Goal: Information Seeking & Learning: Find specific fact

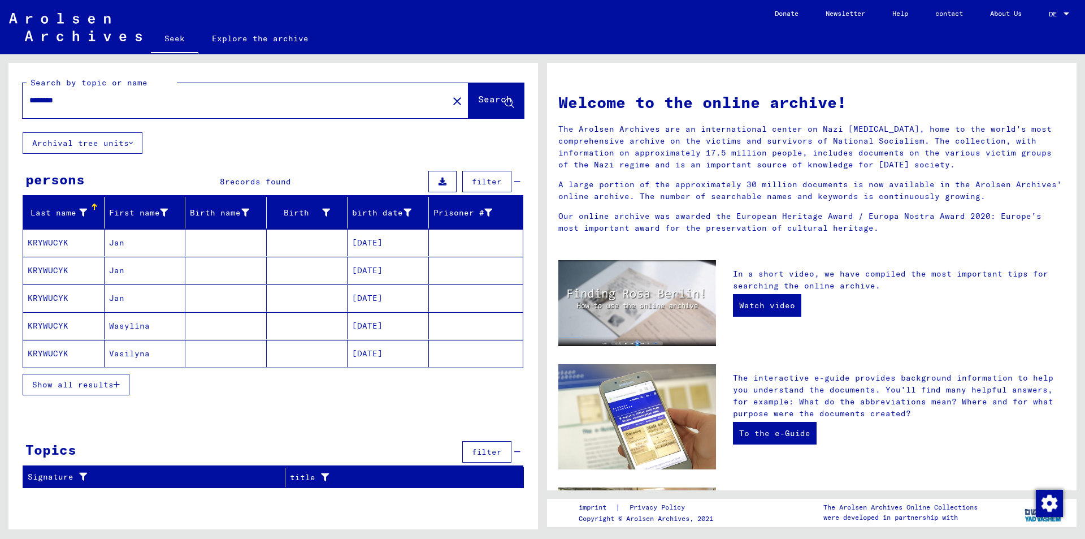
click at [85, 385] on font "Show all results" at bounding box center [72, 384] width 81 height 10
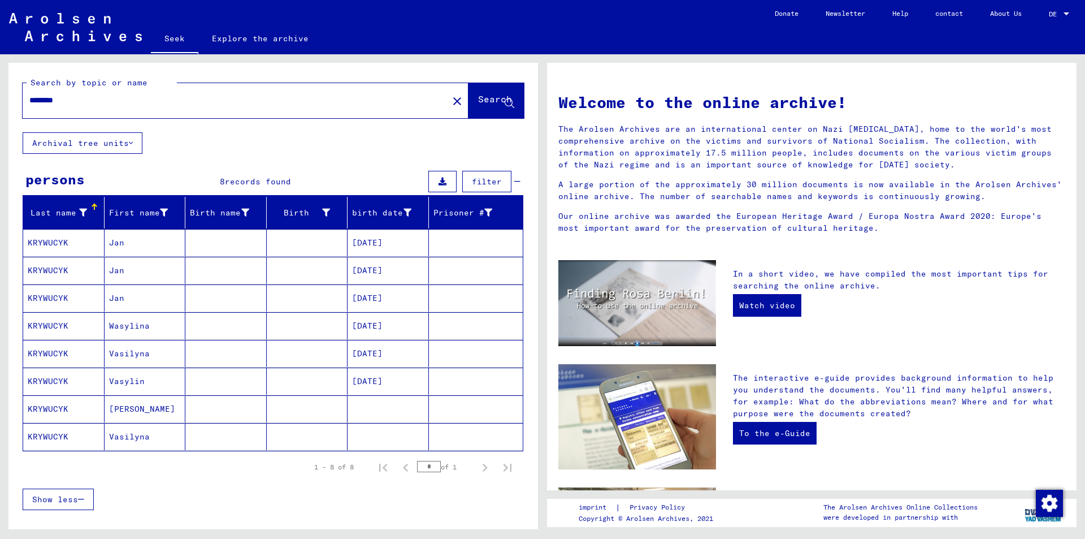
click at [129, 139] on button "Archival tree units" at bounding box center [83, 142] width 120 height 21
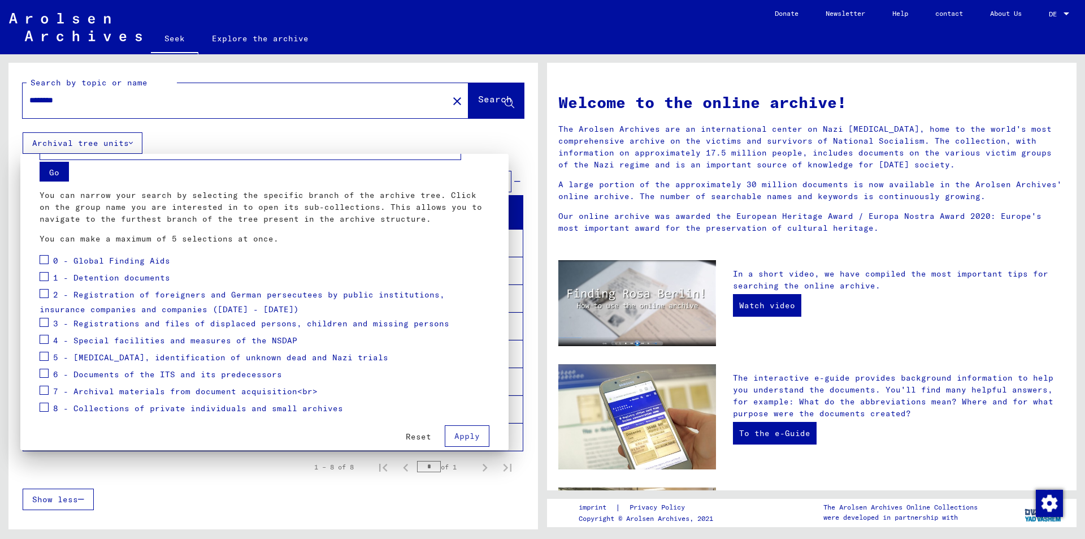
scroll to position [48, 0]
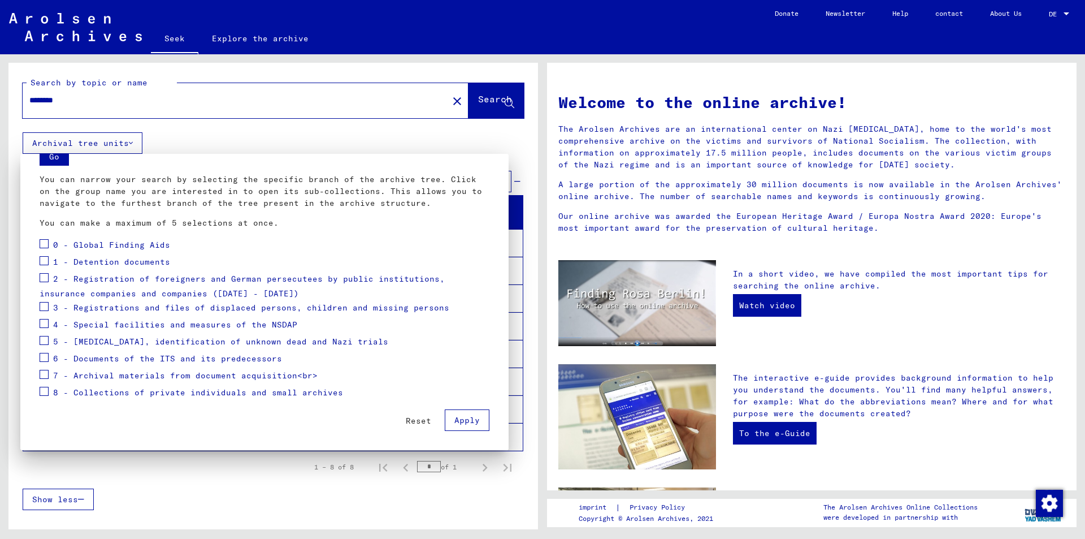
click at [432, 99] on div at bounding box center [542, 269] width 1085 height 539
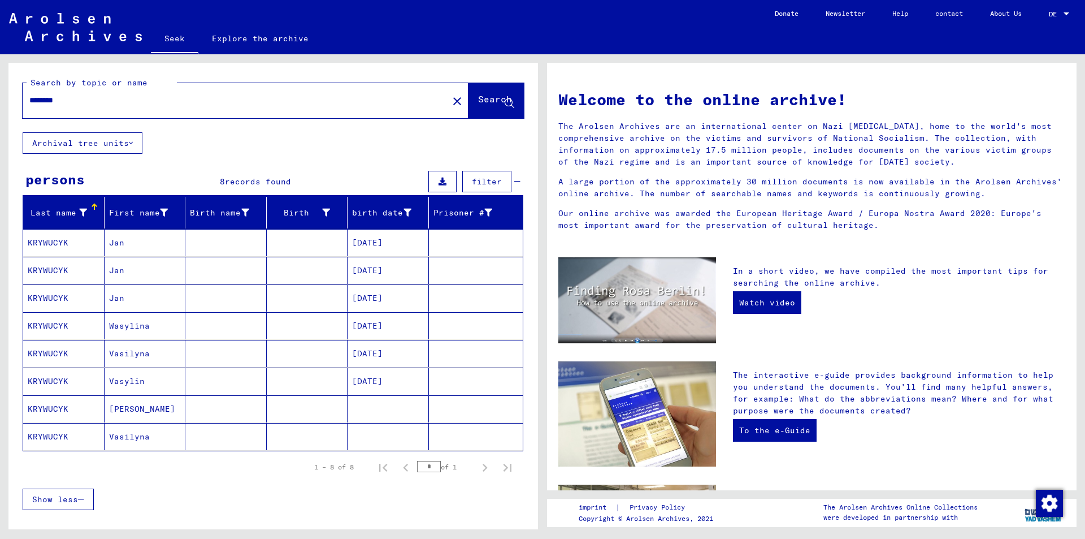
scroll to position [0, 0]
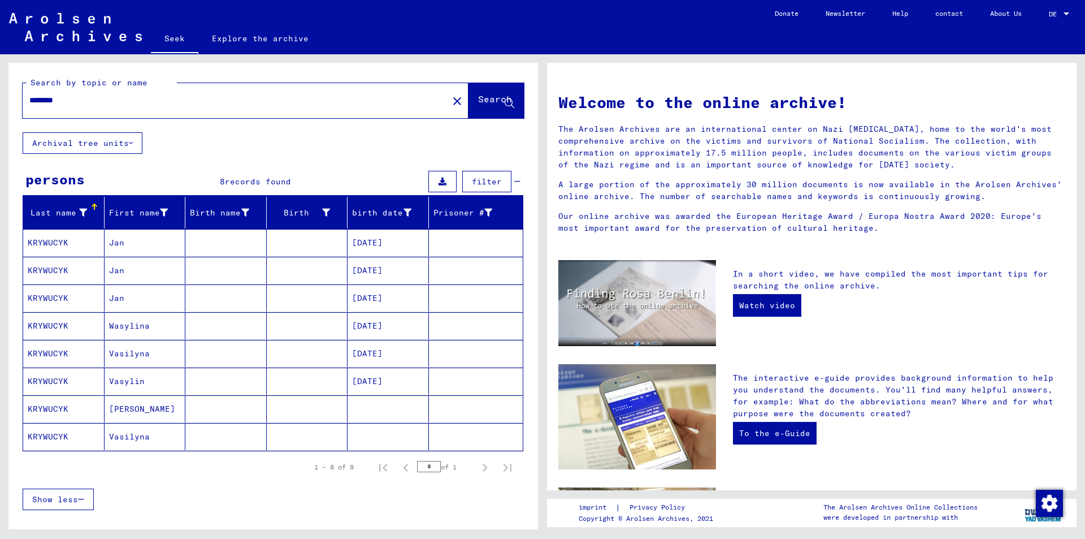
click at [87, 100] on input "********" at bounding box center [231, 100] width 405 height 12
drag, startPoint x: 80, startPoint y: 102, endPoint x: 0, endPoint y: 88, distance: 81.5
click at [0, 88] on div "Search by topic or name ******** close Search Archival tree units persons 8 rec…" at bounding box center [271, 291] width 543 height 475
type input "********"
click at [478, 94] on font "Search" at bounding box center [495, 98] width 34 height 11
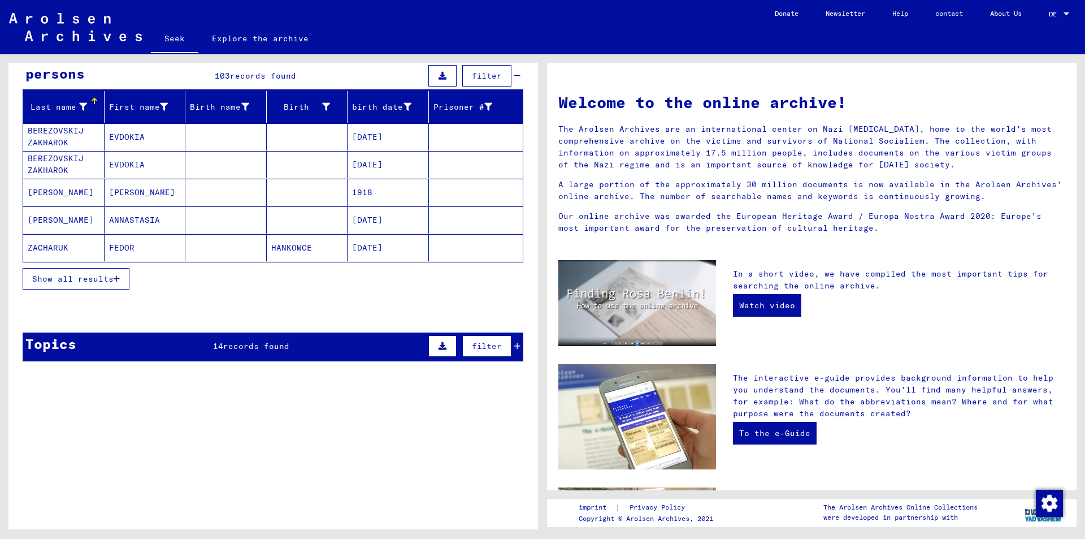
scroll to position [226, 0]
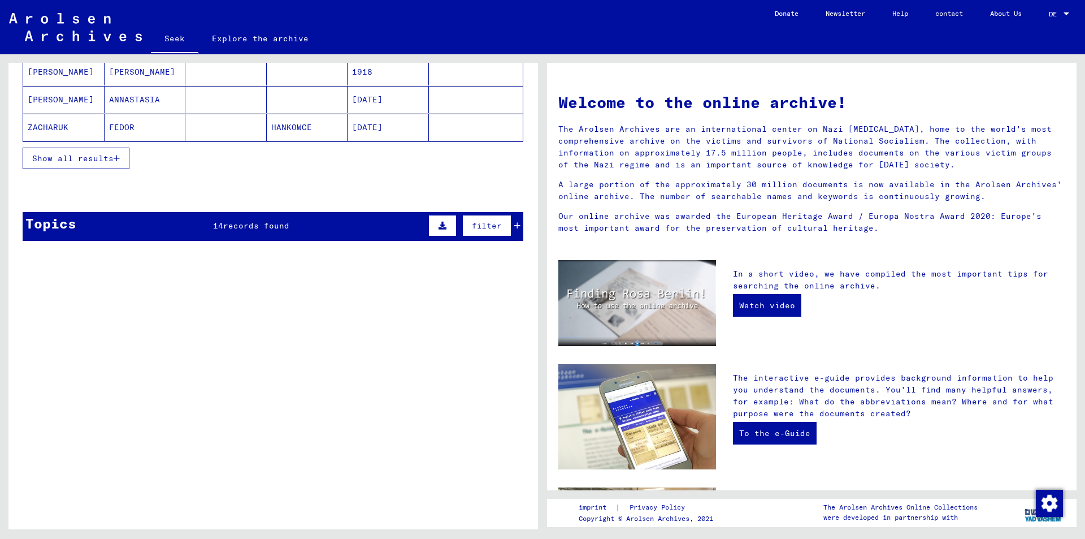
click at [439, 224] on icon at bounding box center [443, 226] width 8 height 8
click at [514, 224] on icon at bounding box center [517, 226] width 6 height 8
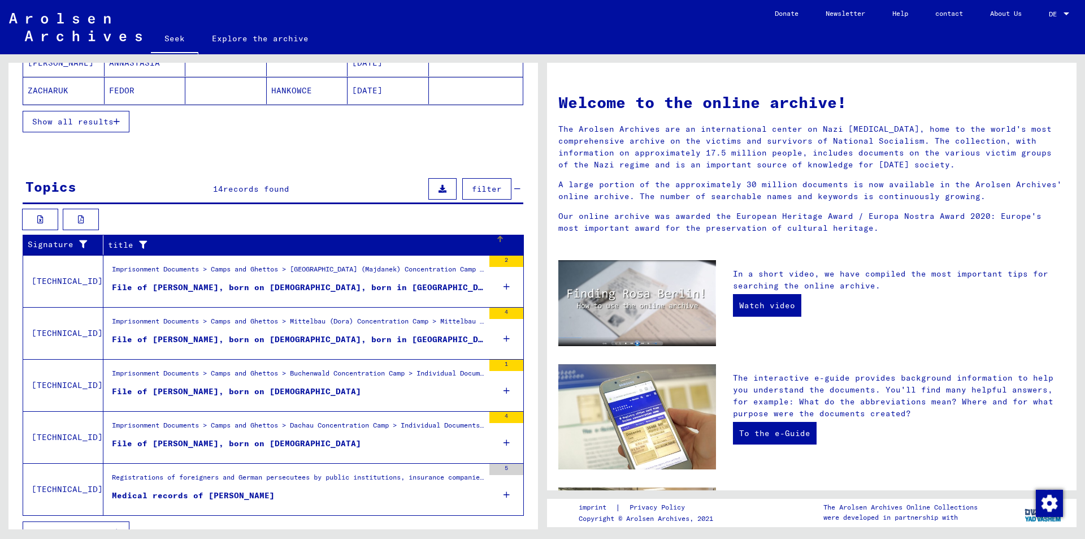
scroll to position [283, 0]
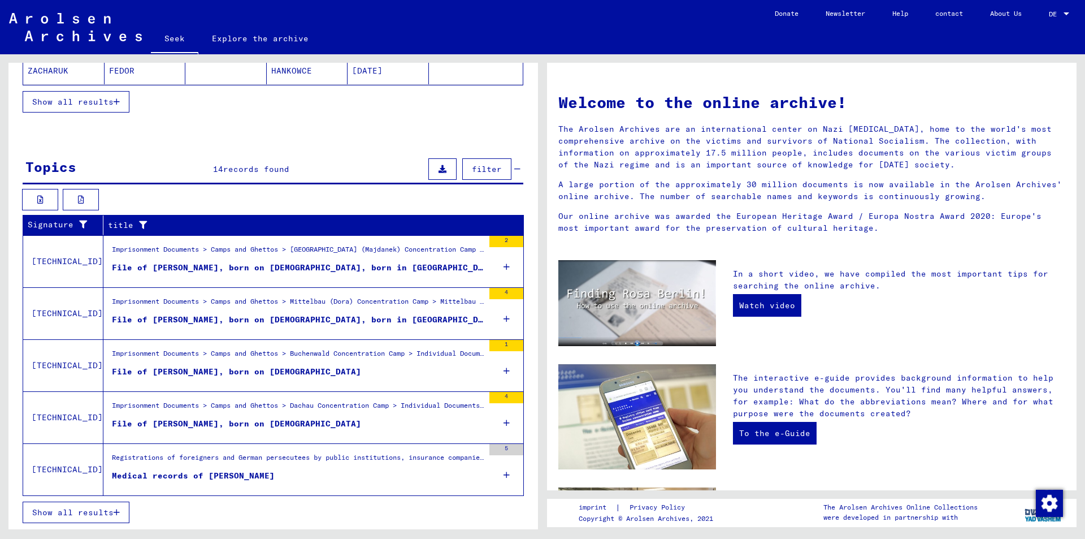
click at [114, 510] on icon "button" at bounding box center [117, 512] width 6 height 8
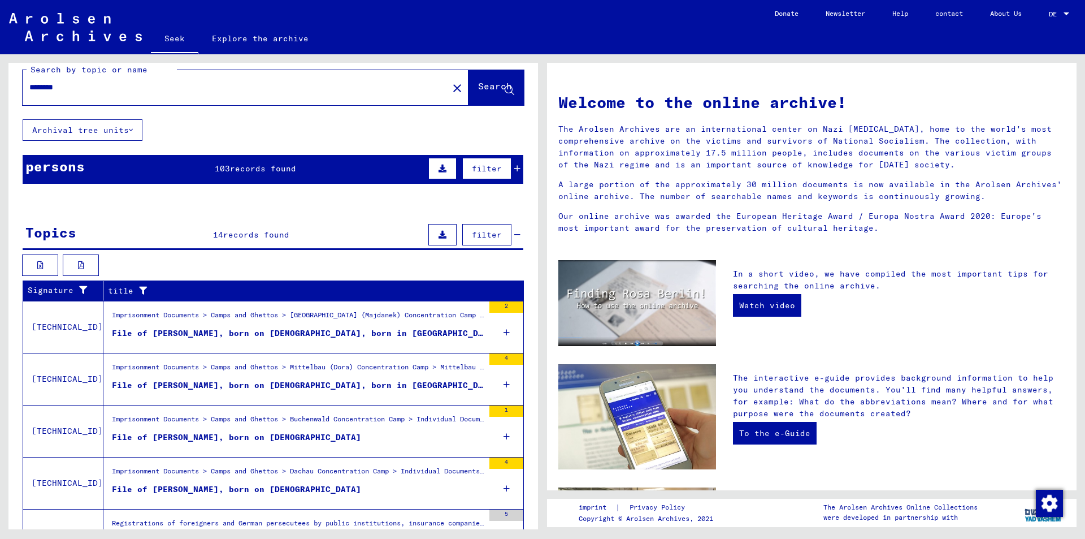
scroll to position [0, 0]
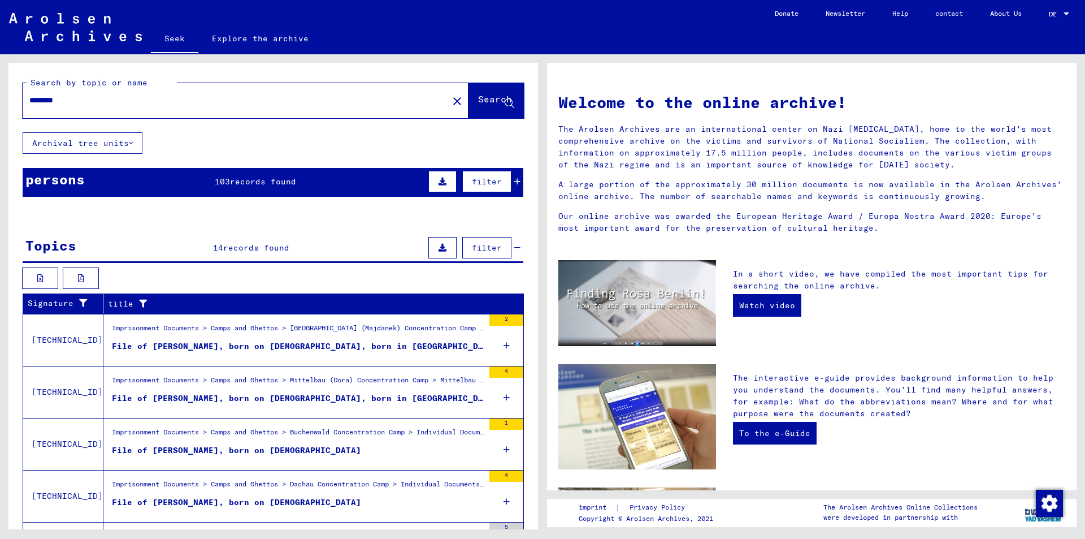
click at [514, 181] on icon at bounding box center [517, 181] width 6 height 8
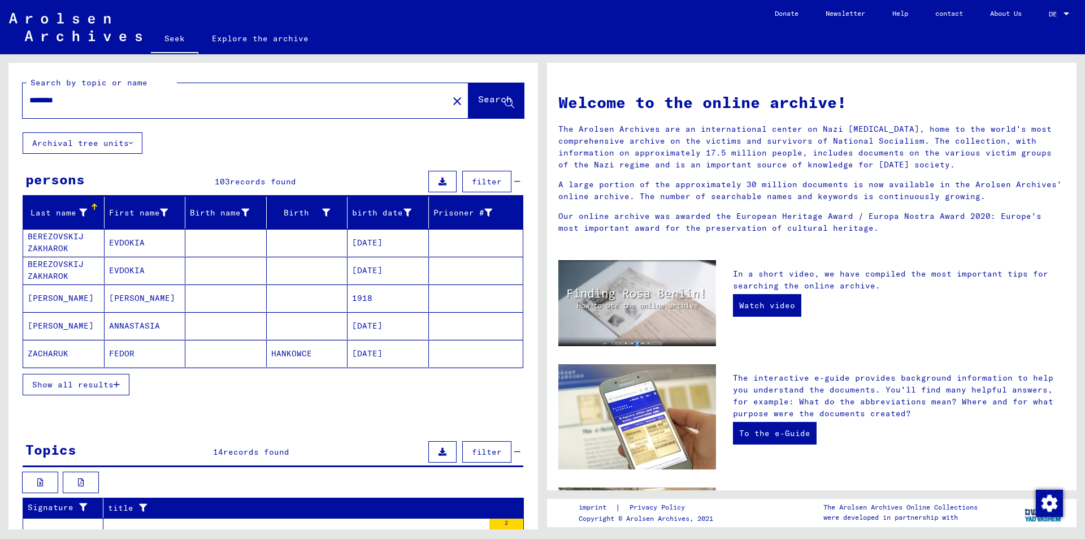
click at [114, 386] on icon "button" at bounding box center [117, 384] width 6 height 8
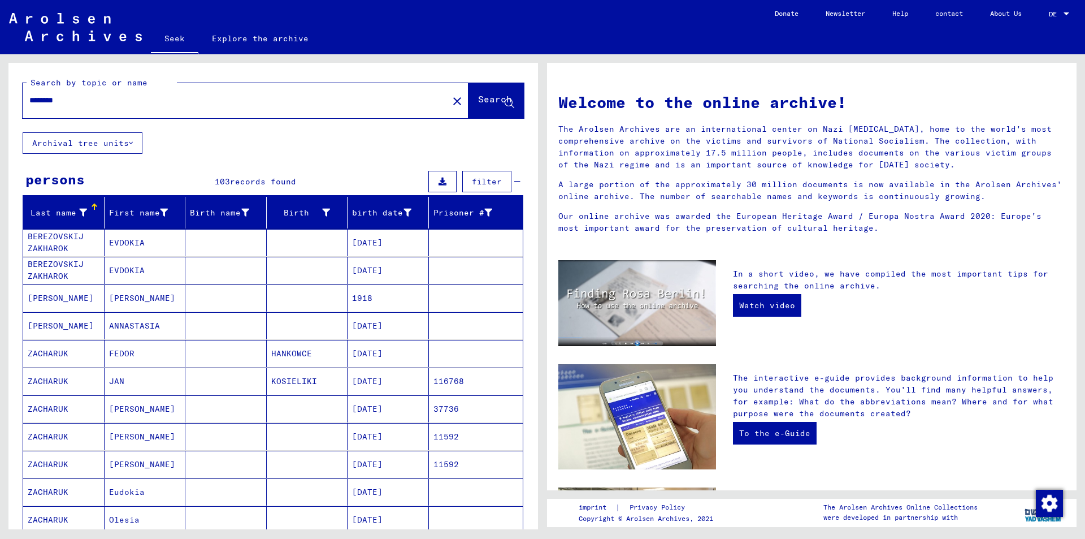
click at [132, 240] on font "EVDOKIA" at bounding box center [127, 242] width 36 height 10
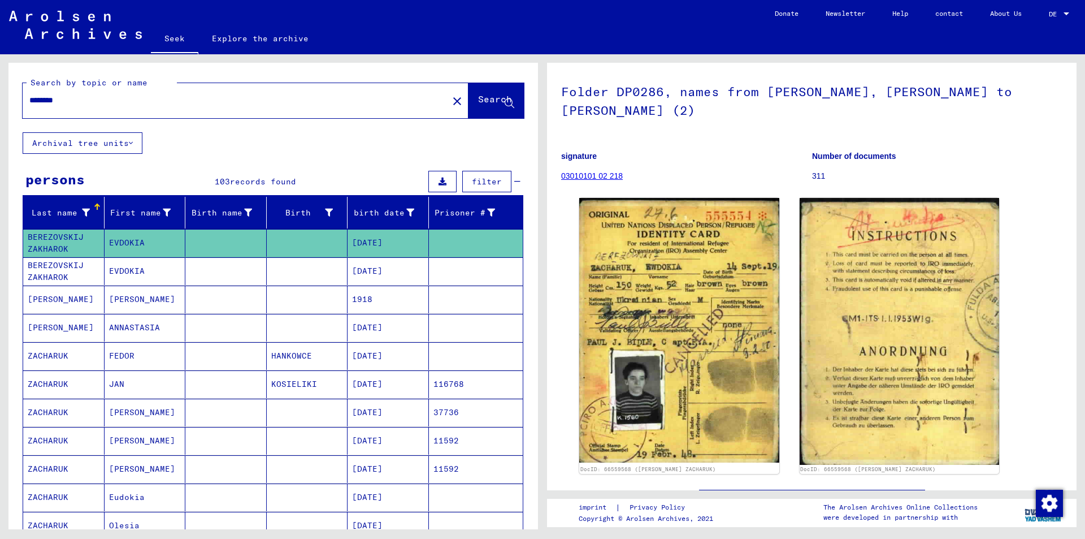
scroll to position [57, 0]
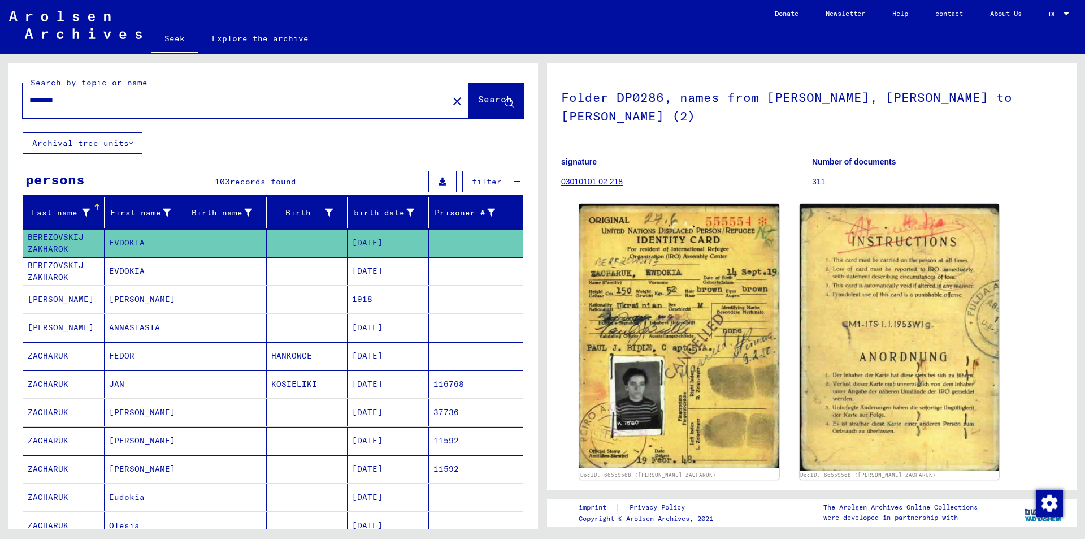
click at [44, 279] on font "BEREZOVSKIJ ZAKHAROK" at bounding box center [56, 271] width 56 height 22
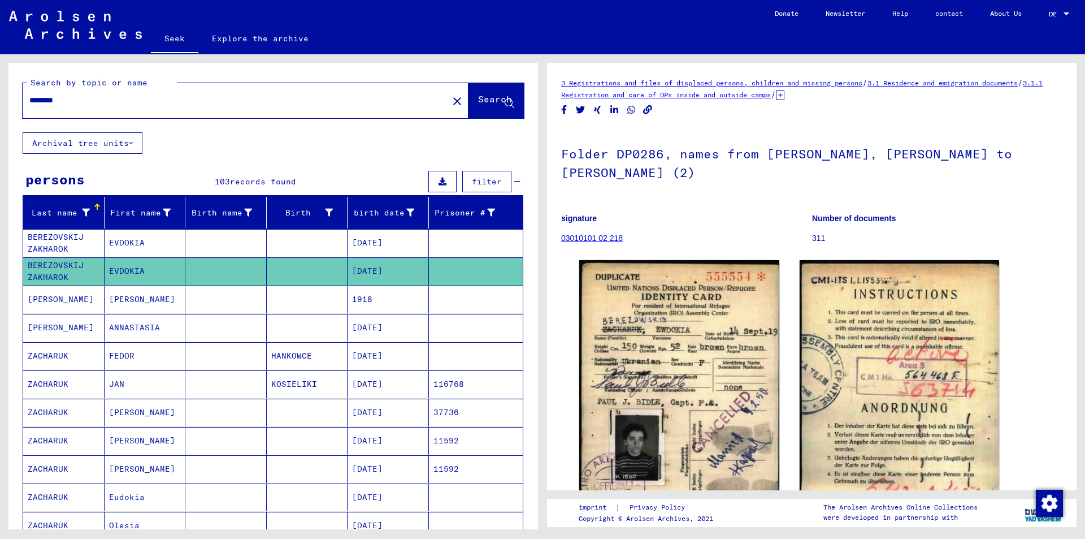
click at [50, 304] on font "[PERSON_NAME]" at bounding box center [61, 299] width 66 height 10
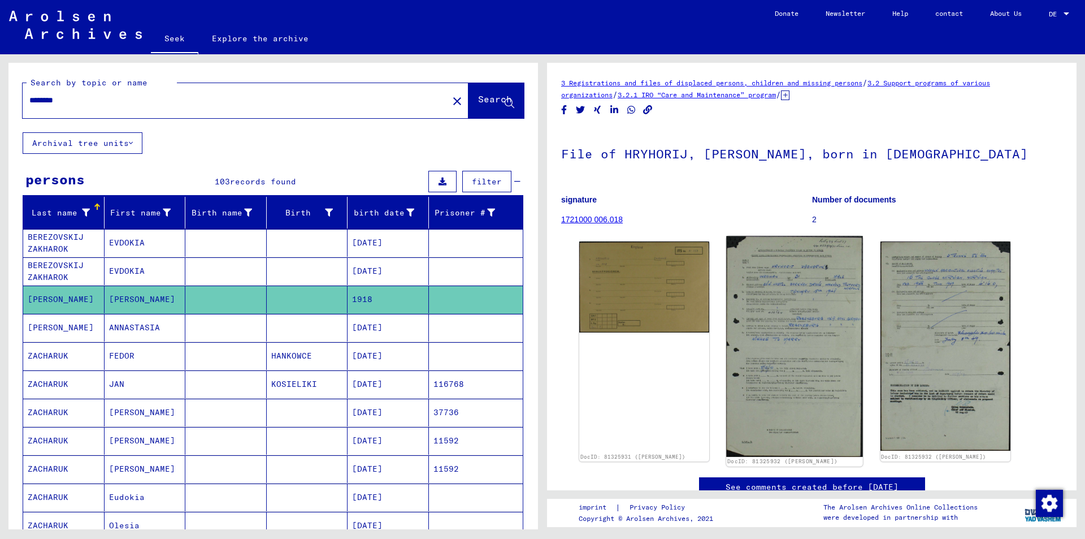
click at [815, 317] on img at bounding box center [795, 346] width 137 height 220
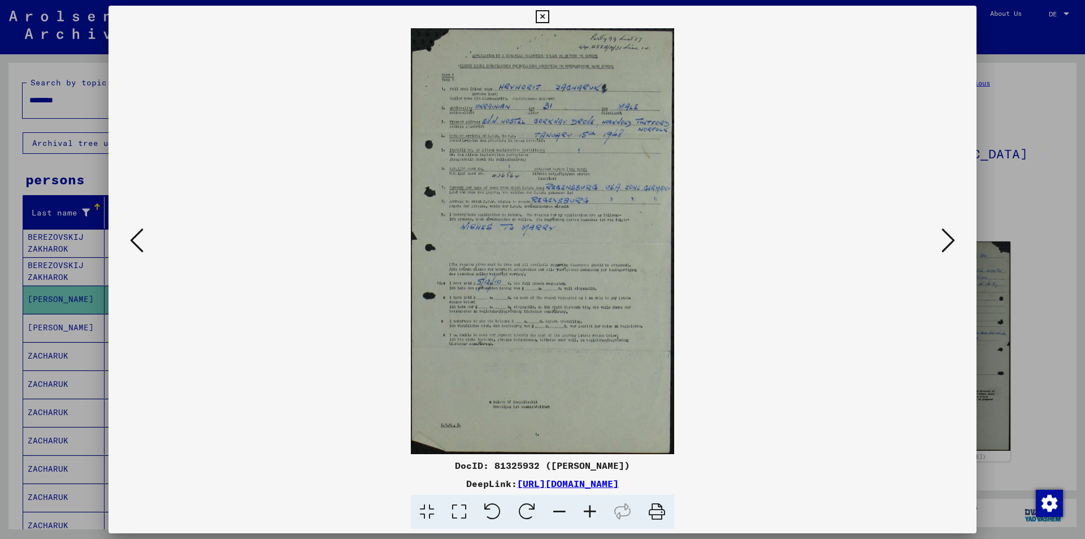
click at [588, 510] on icon at bounding box center [590, 512] width 31 height 34
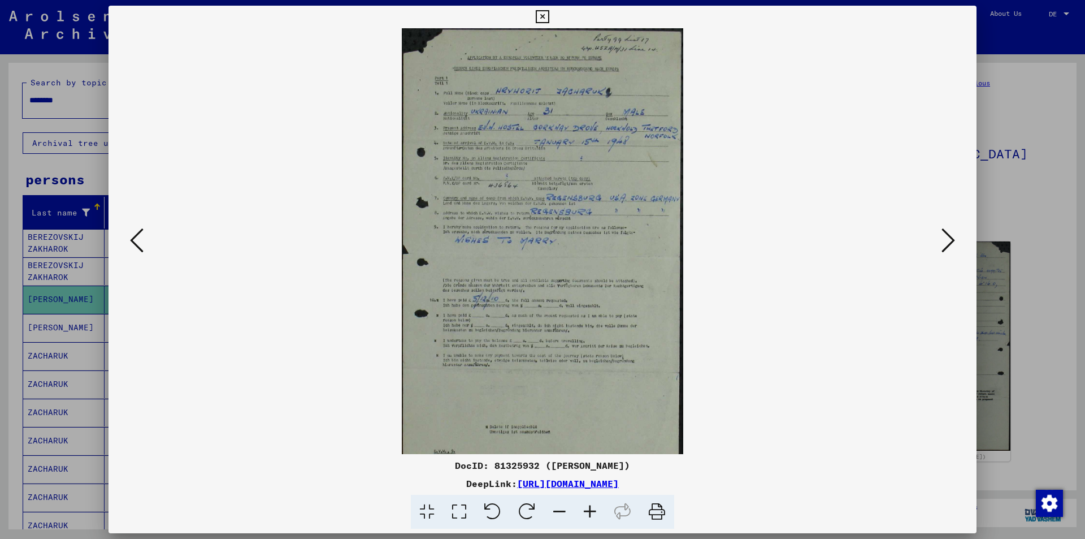
click at [588, 514] on icon at bounding box center [590, 512] width 31 height 34
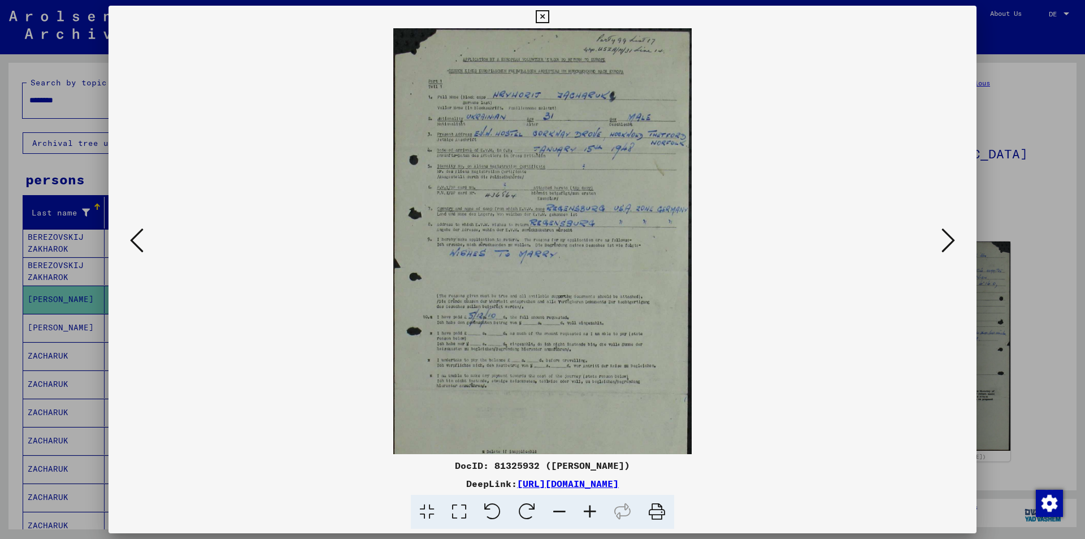
click at [588, 514] on icon at bounding box center [590, 512] width 31 height 34
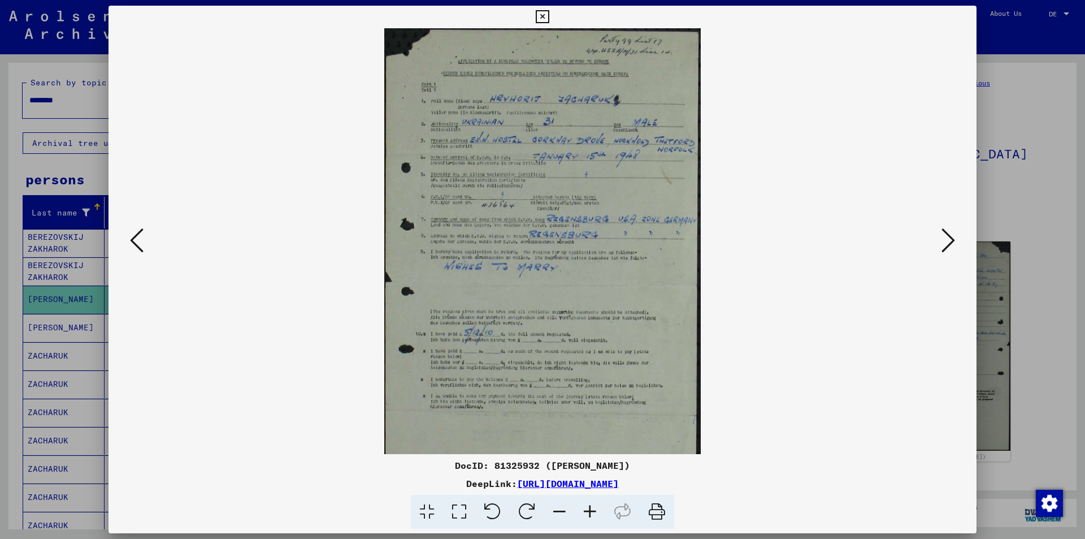
click at [588, 514] on icon at bounding box center [590, 512] width 31 height 34
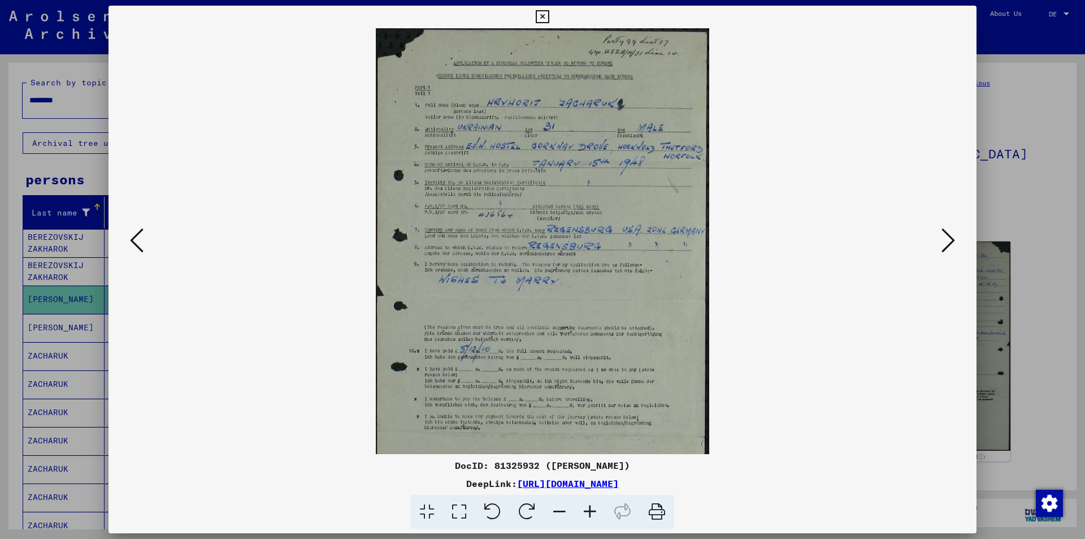
click at [588, 514] on icon at bounding box center [590, 512] width 31 height 34
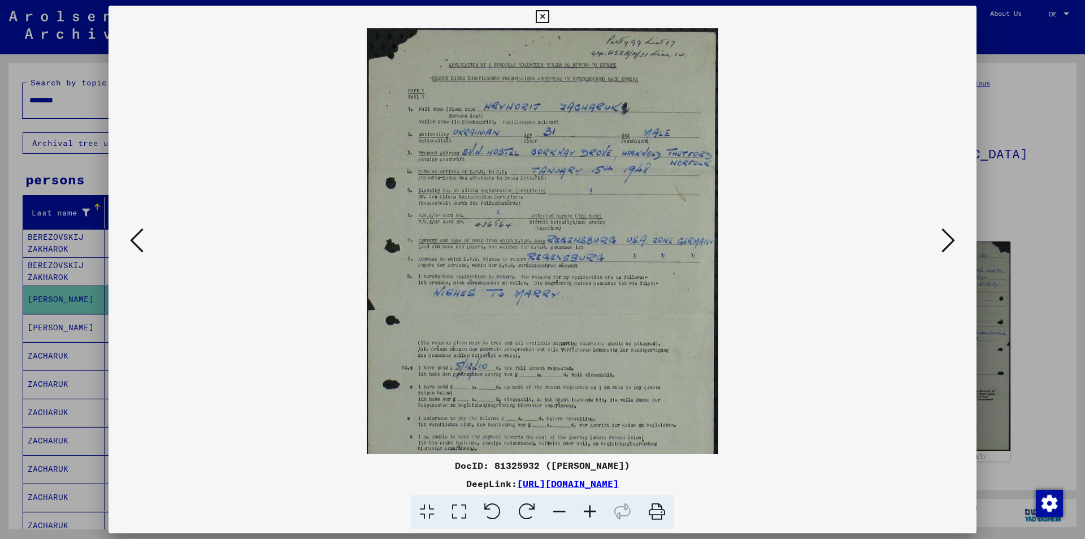
click at [949, 241] on icon at bounding box center [949, 240] width 14 height 27
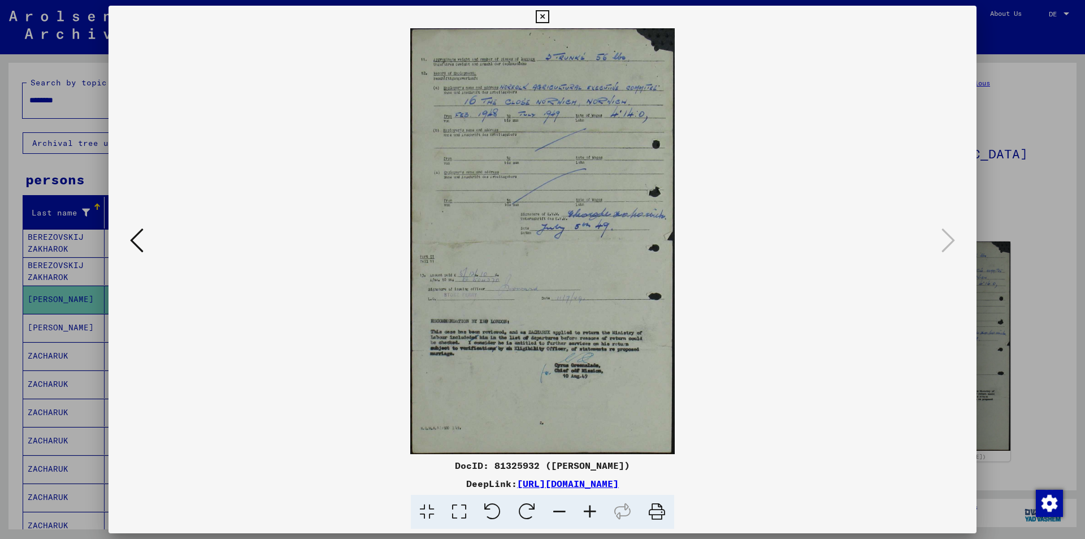
click at [135, 239] on icon at bounding box center [137, 240] width 14 height 27
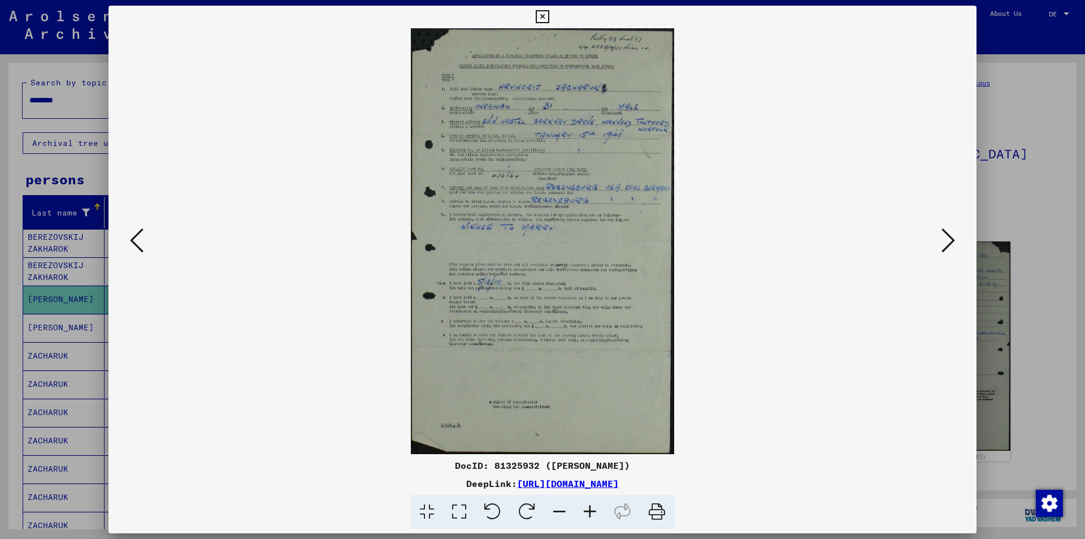
click at [587, 511] on icon at bounding box center [590, 512] width 31 height 34
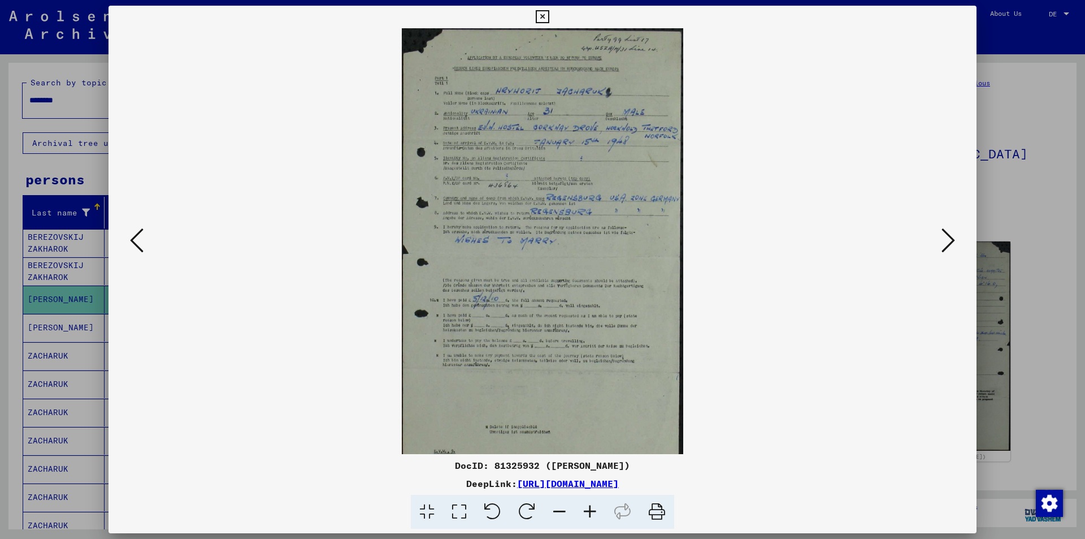
click at [587, 511] on icon at bounding box center [590, 512] width 31 height 34
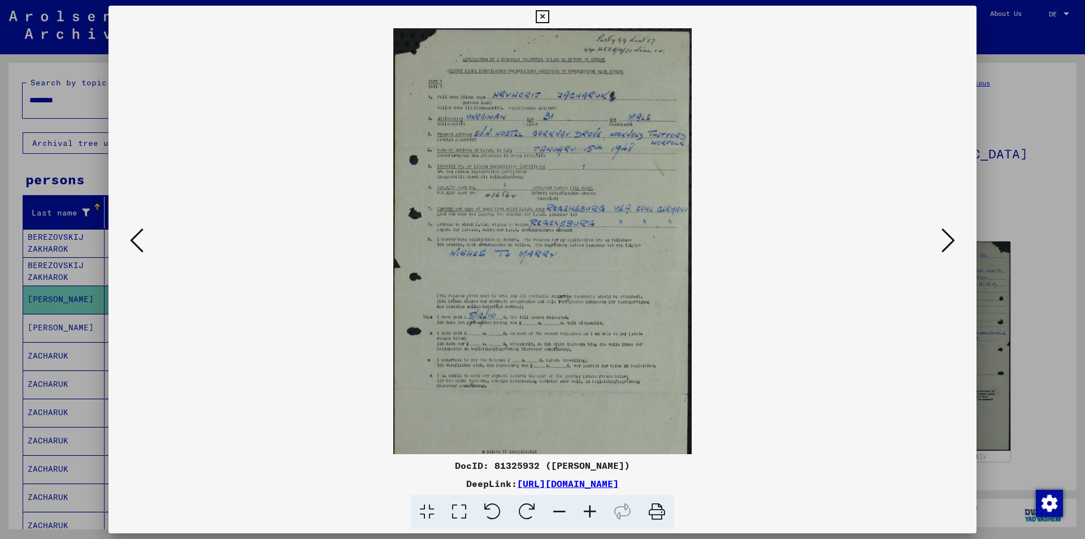
click at [587, 511] on icon at bounding box center [590, 512] width 31 height 34
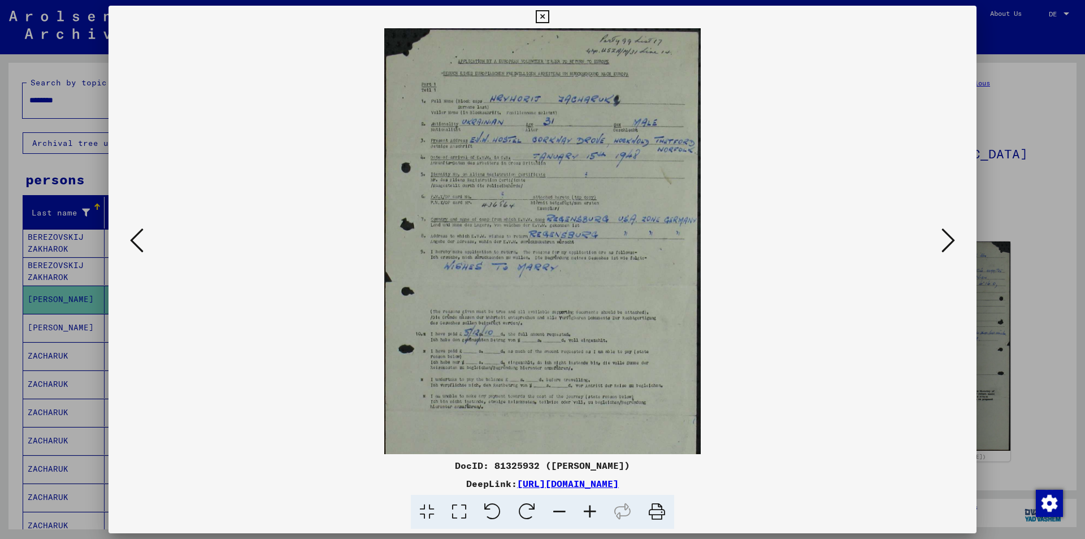
click at [587, 511] on icon at bounding box center [590, 512] width 31 height 34
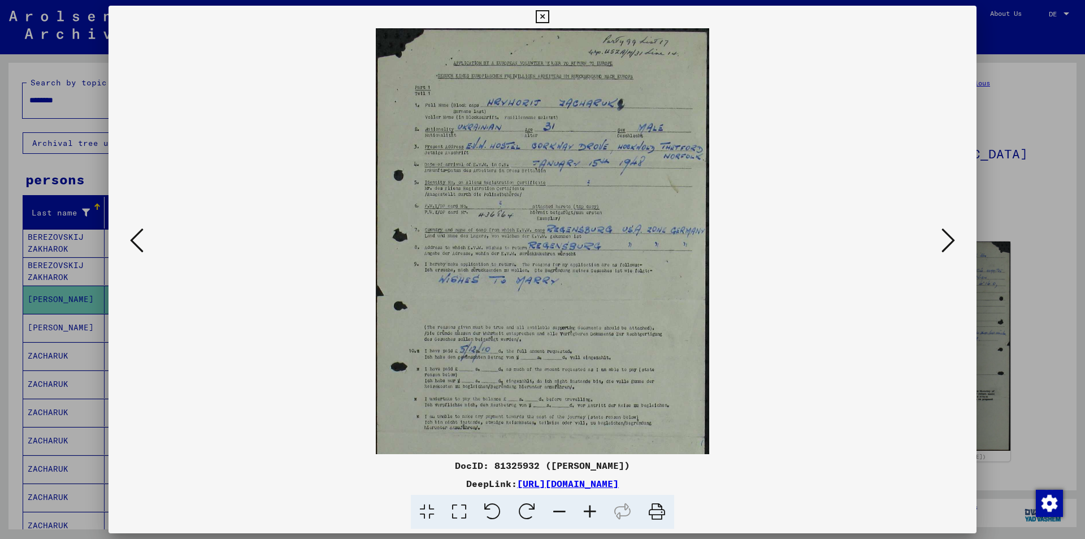
click at [587, 511] on icon at bounding box center [590, 512] width 31 height 34
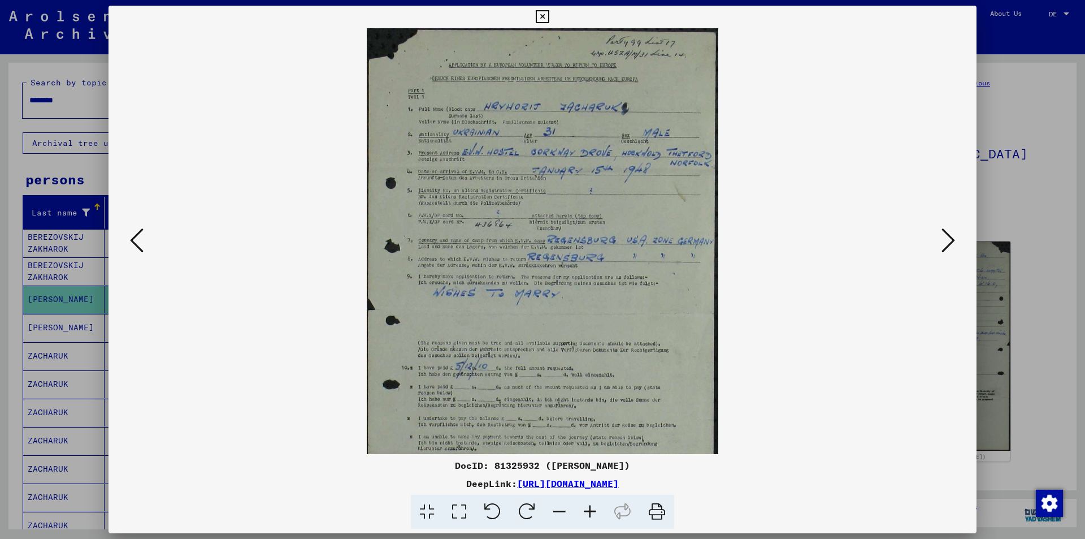
click at [587, 511] on icon at bounding box center [590, 512] width 31 height 34
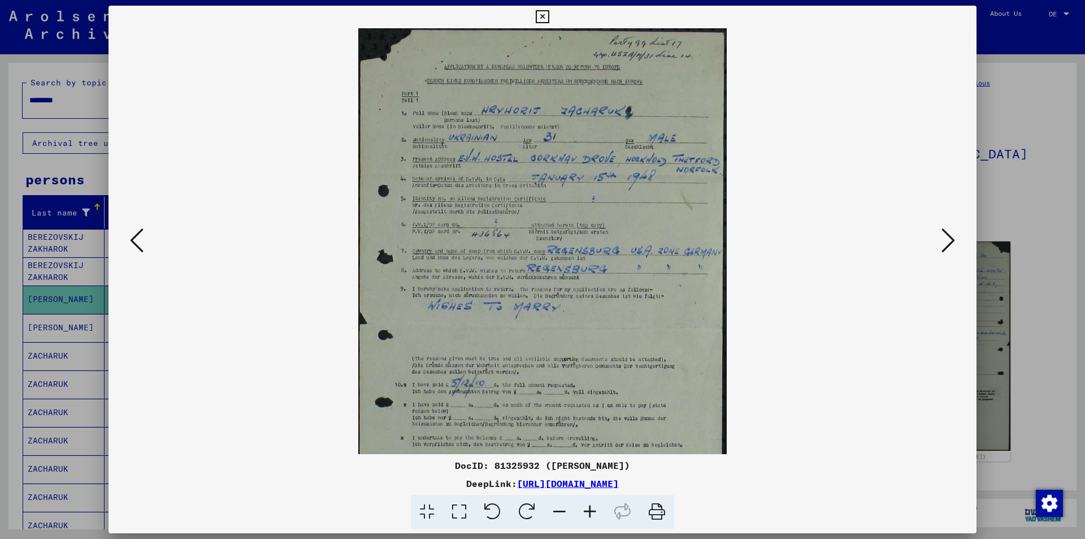
click at [587, 511] on icon at bounding box center [590, 512] width 31 height 34
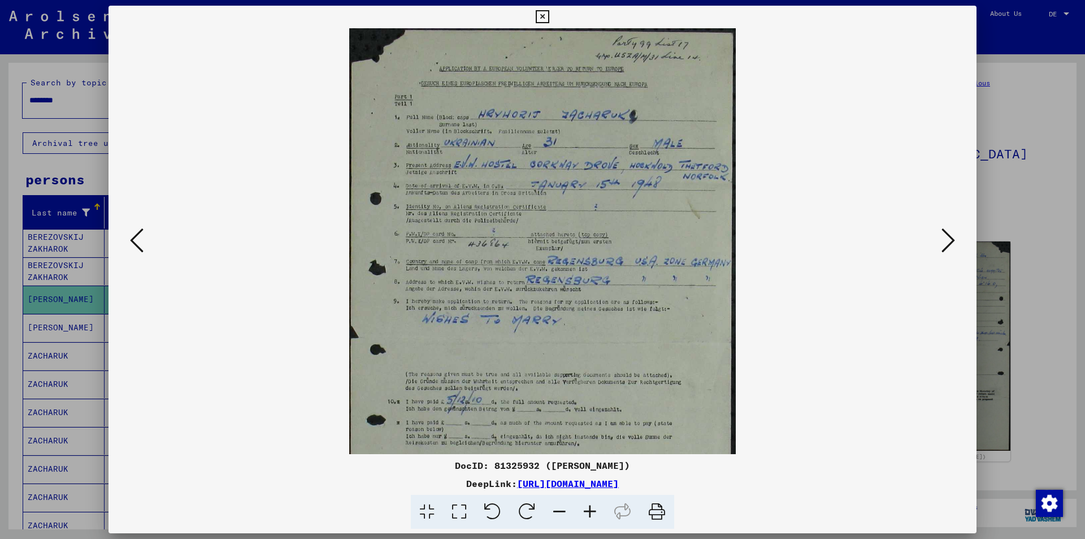
click at [587, 511] on icon at bounding box center [590, 512] width 31 height 34
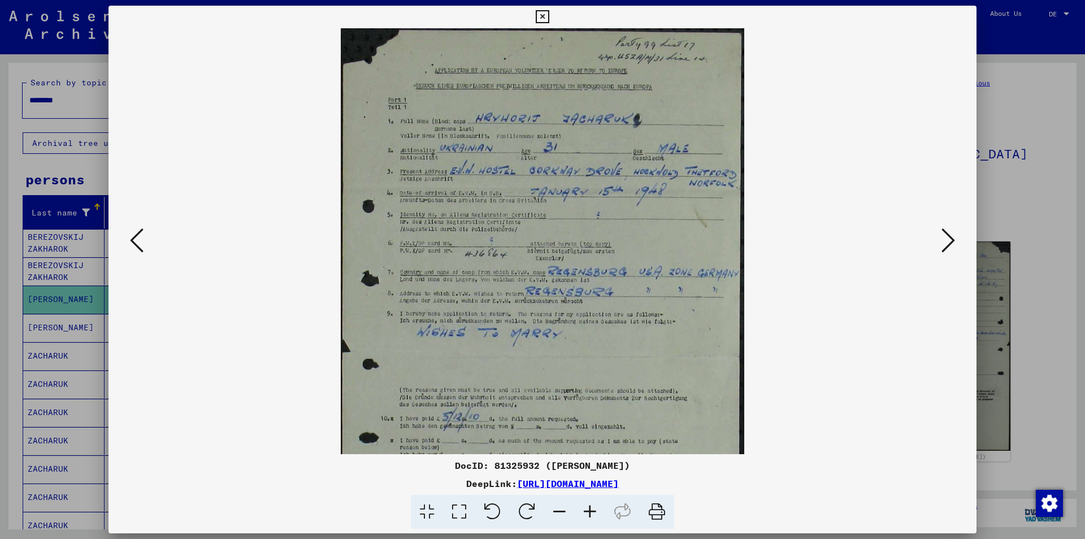
click at [588, 512] on icon at bounding box center [590, 512] width 31 height 34
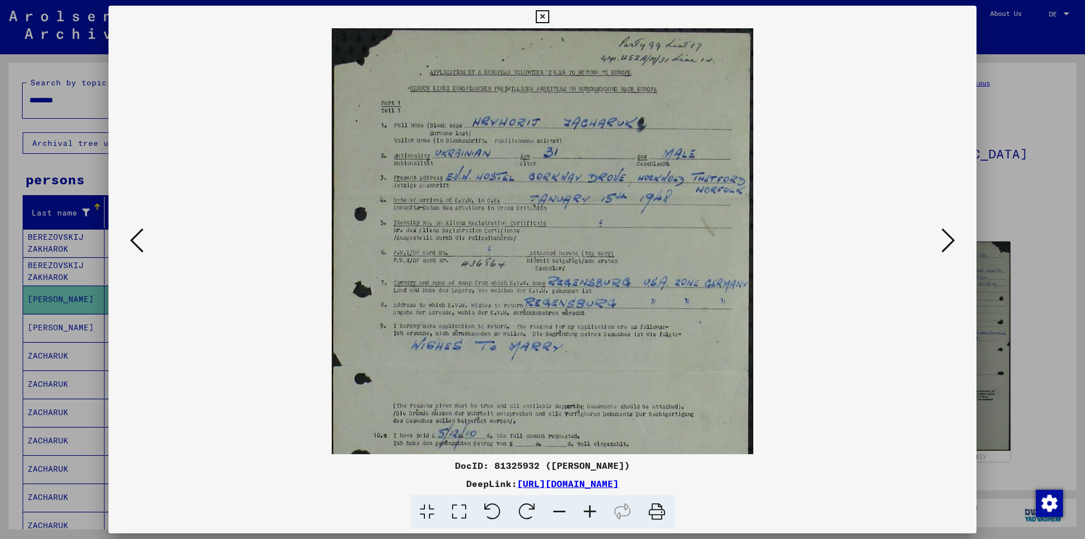
click at [588, 512] on icon at bounding box center [590, 512] width 31 height 34
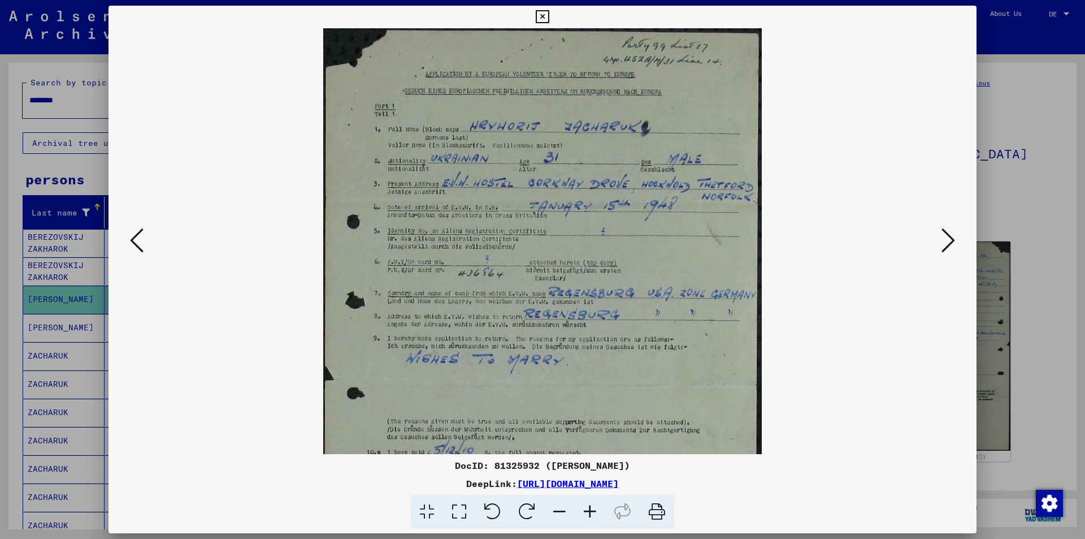
click at [588, 512] on icon at bounding box center [590, 512] width 31 height 34
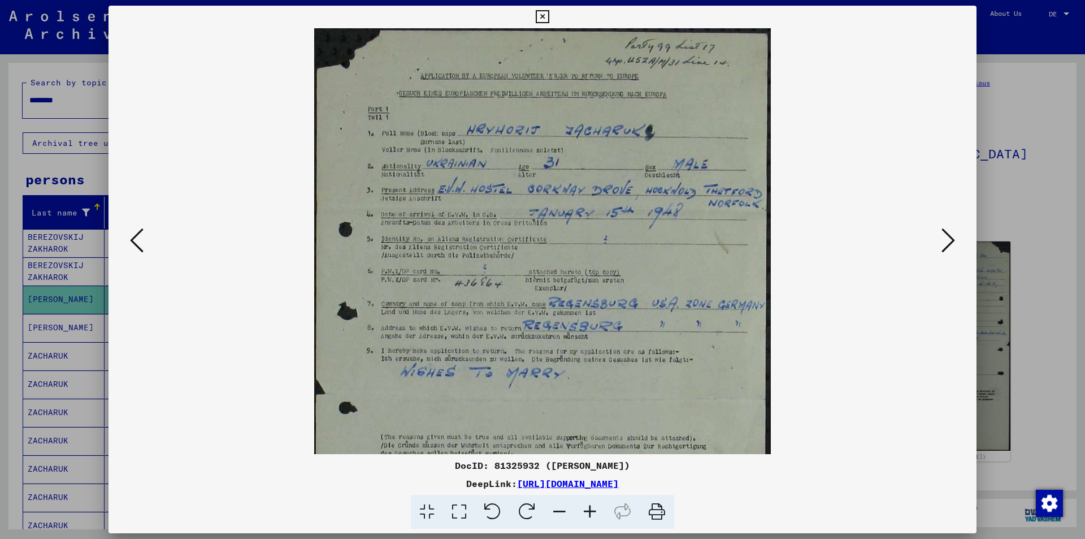
click at [588, 512] on icon at bounding box center [590, 512] width 31 height 34
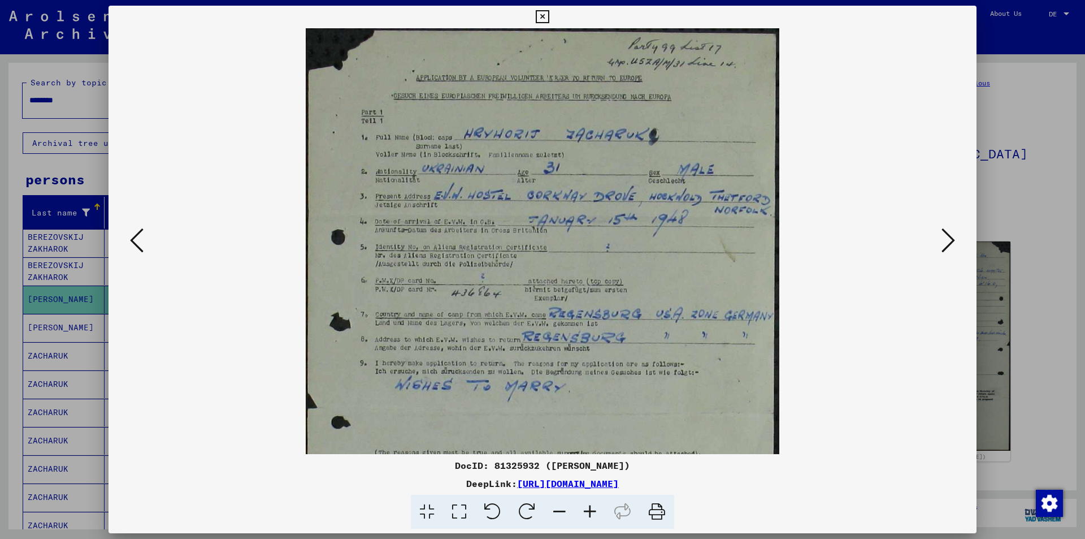
click at [588, 512] on icon at bounding box center [590, 512] width 31 height 34
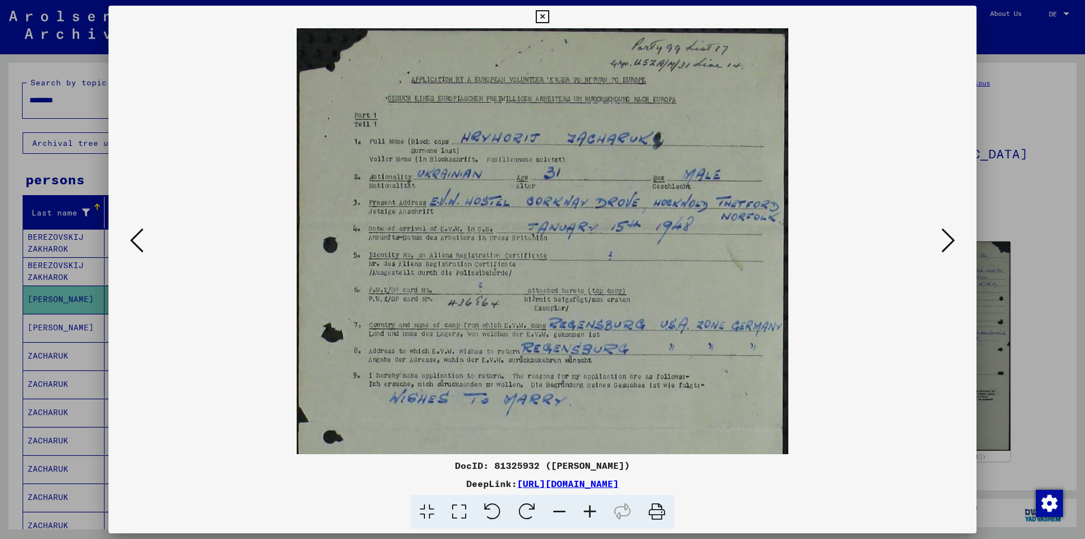
click at [588, 512] on icon at bounding box center [590, 512] width 31 height 34
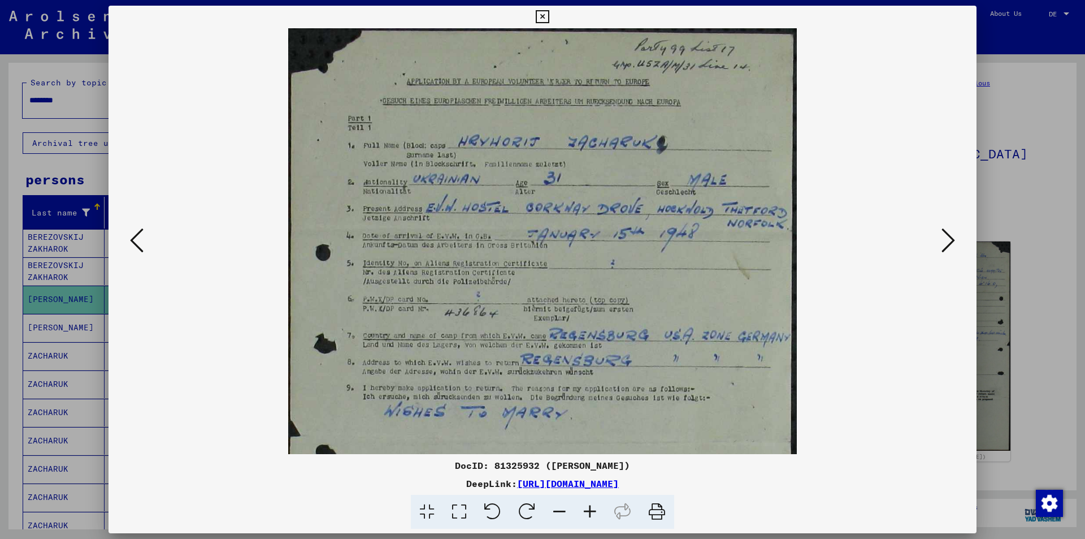
click at [588, 512] on icon at bounding box center [590, 512] width 31 height 34
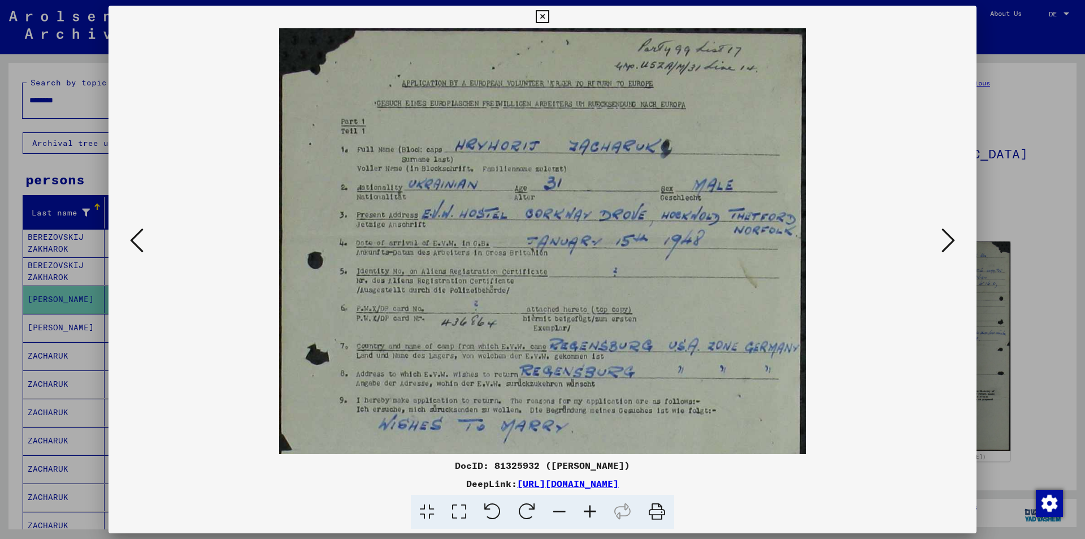
click at [588, 512] on icon at bounding box center [590, 512] width 31 height 34
click at [946, 235] on icon at bounding box center [949, 240] width 14 height 27
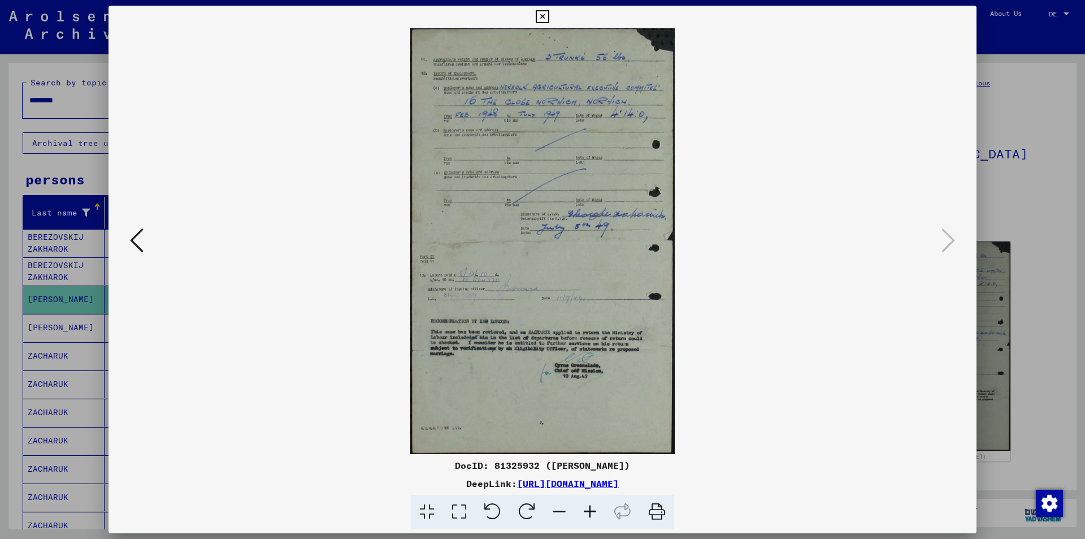
click at [587, 510] on icon at bounding box center [590, 512] width 31 height 34
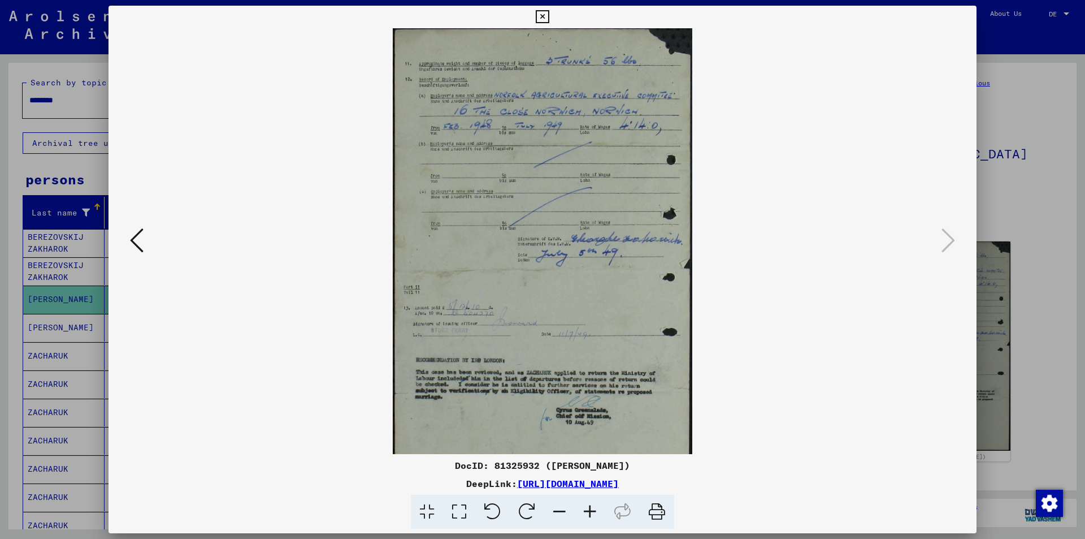
click at [587, 510] on icon at bounding box center [590, 512] width 31 height 34
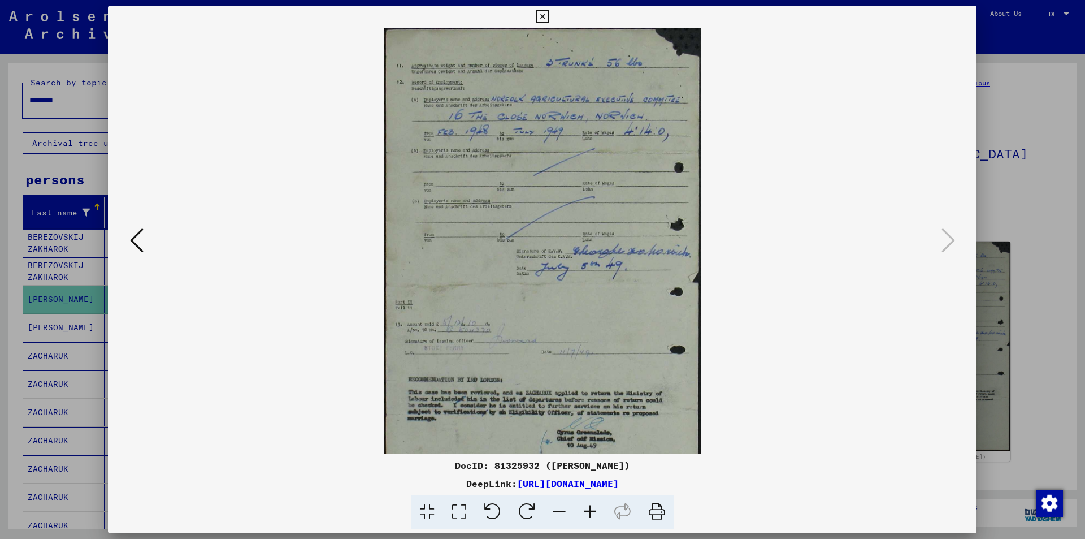
click at [587, 510] on icon at bounding box center [590, 512] width 31 height 34
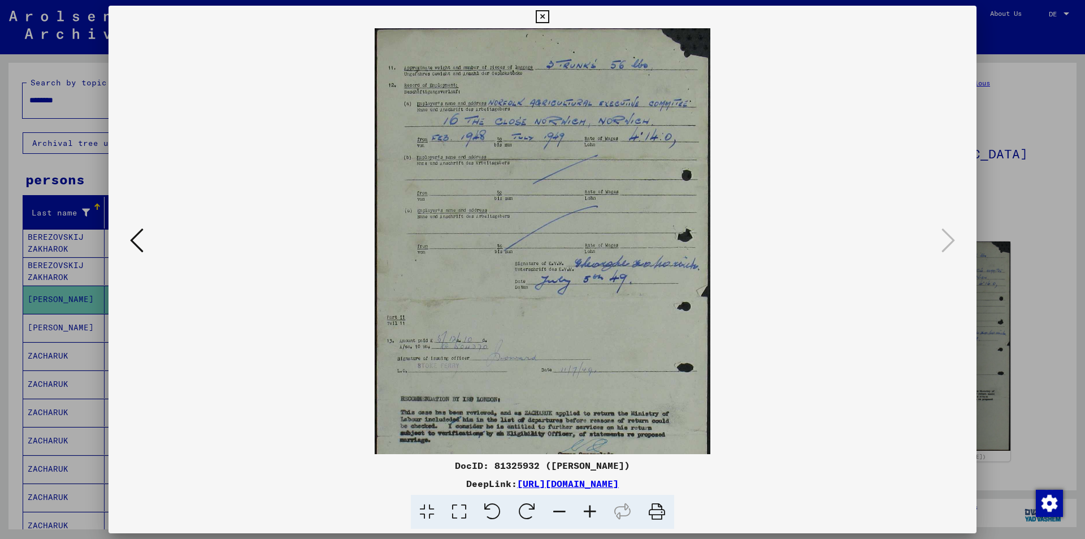
click at [587, 510] on icon at bounding box center [590, 512] width 31 height 34
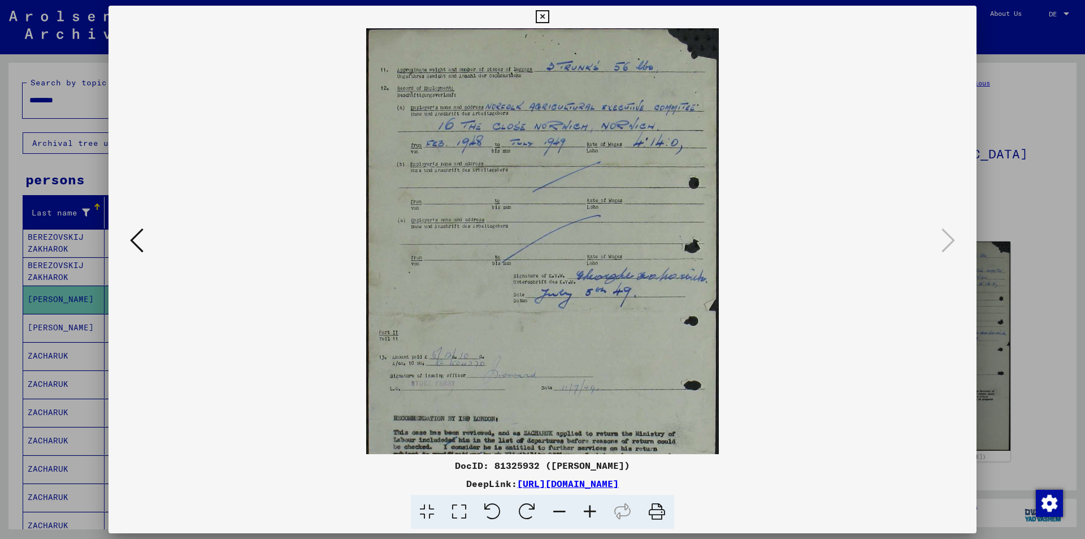
click at [587, 510] on icon at bounding box center [590, 512] width 31 height 34
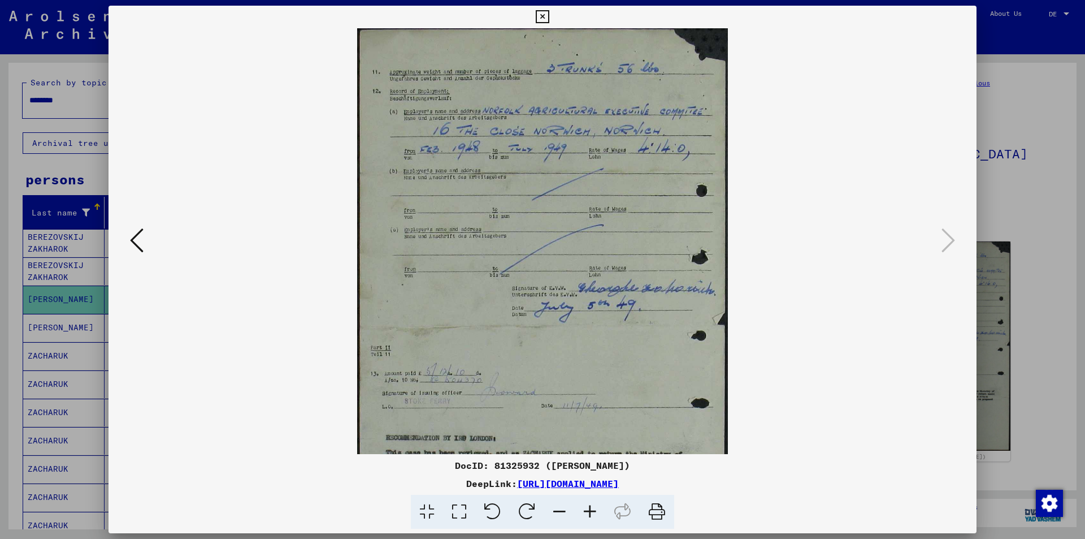
click at [587, 510] on icon at bounding box center [590, 512] width 31 height 34
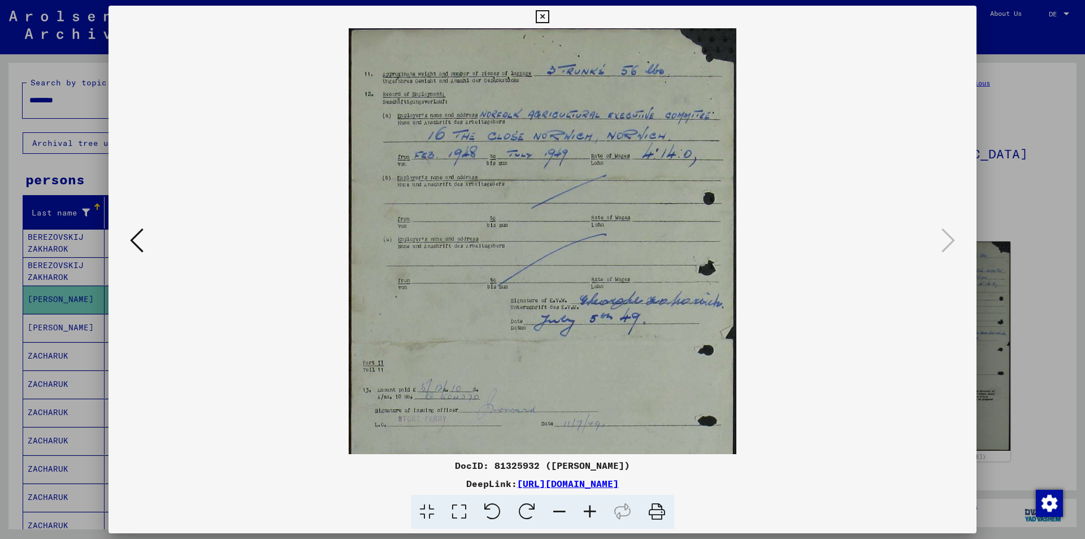
click at [587, 510] on icon at bounding box center [590, 512] width 31 height 34
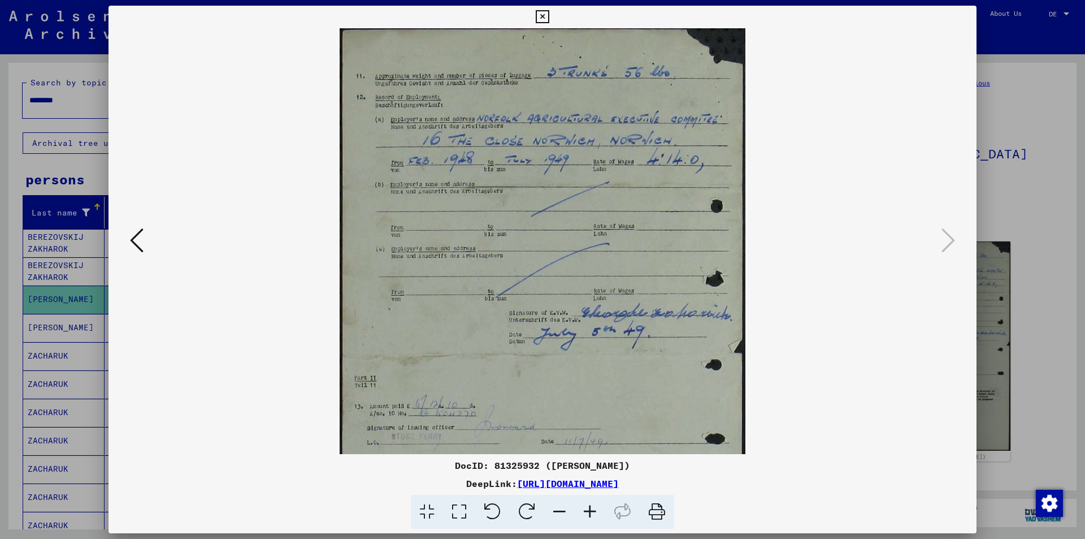
click at [587, 510] on icon at bounding box center [590, 512] width 31 height 34
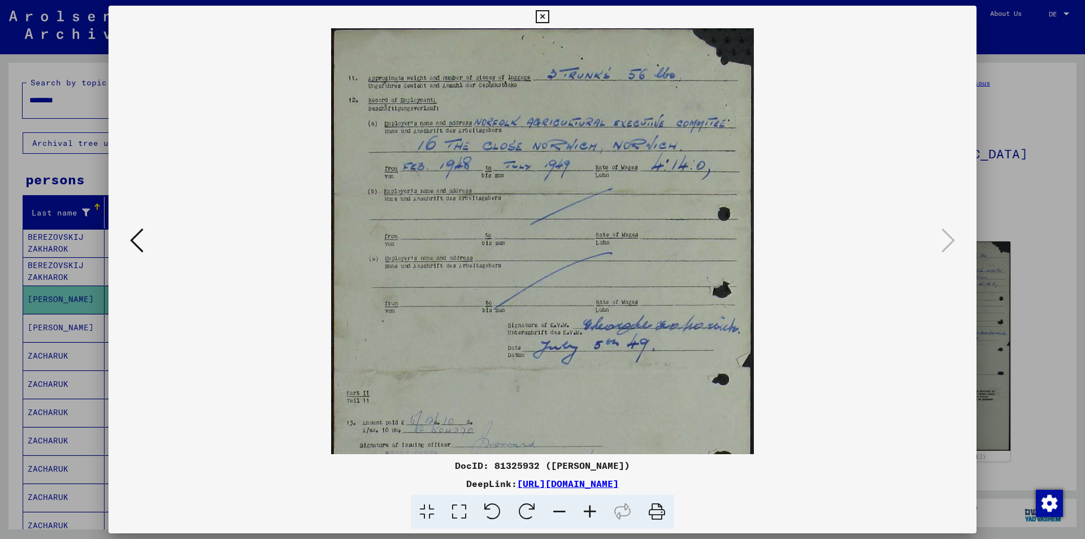
click at [586, 510] on icon at bounding box center [590, 512] width 31 height 34
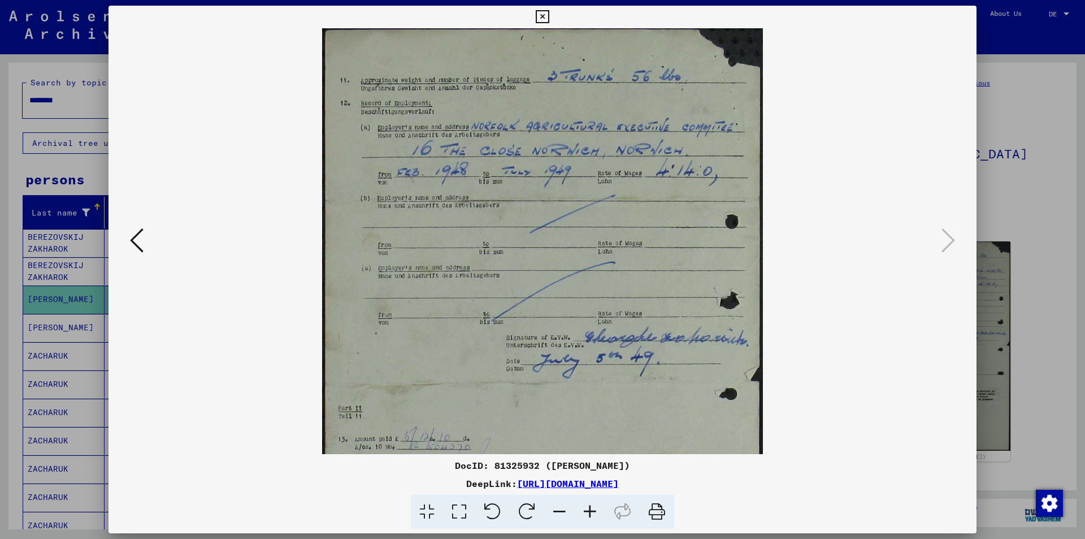
click at [542, 19] on icon at bounding box center [542, 17] width 13 height 14
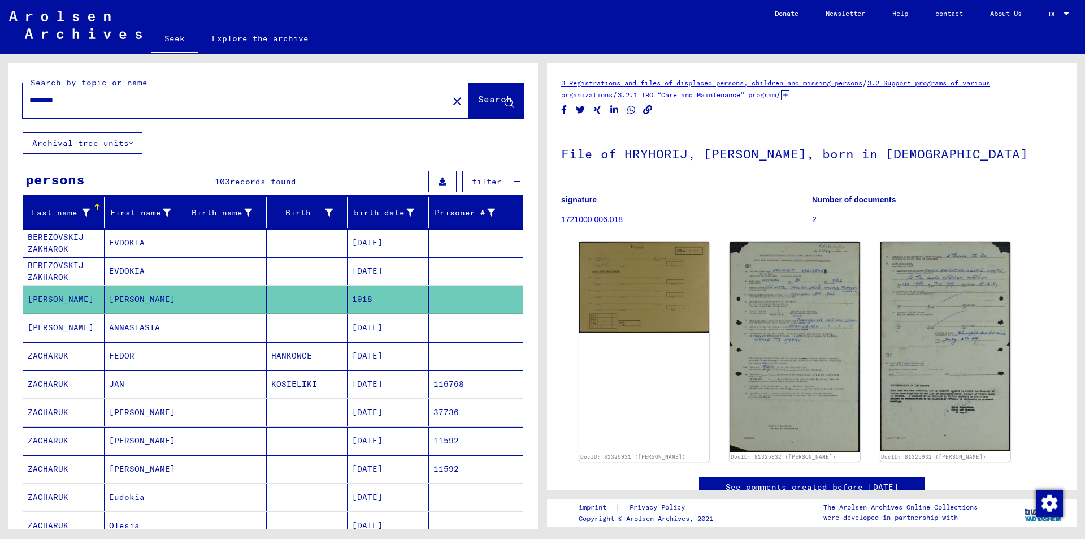
click at [47, 332] on font "[PERSON_NAME]" at bounding box center [61, 327] width 66 height 10
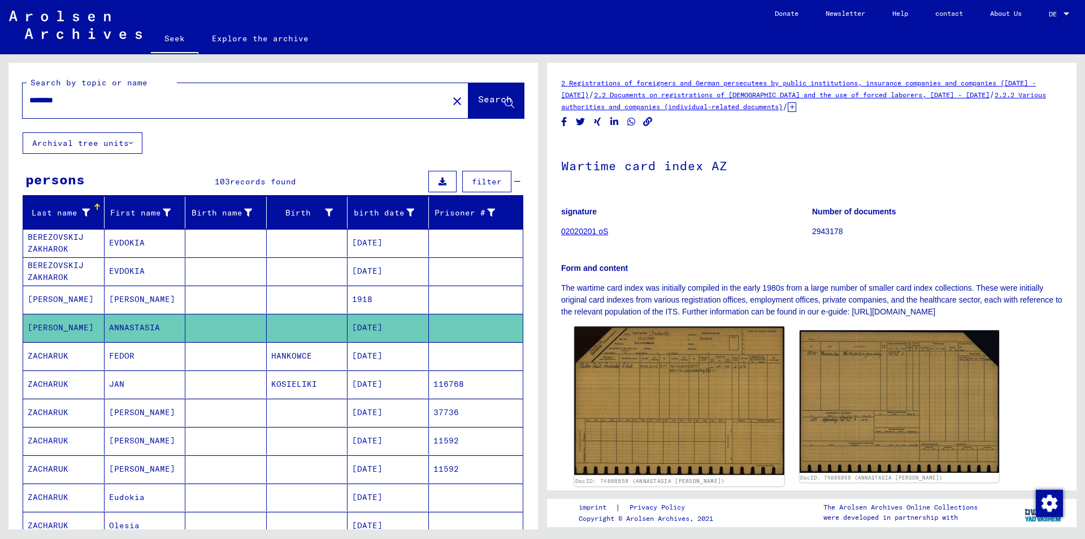
click at [653, 409] on img at bounding box center [679, 401] width 210 height 149
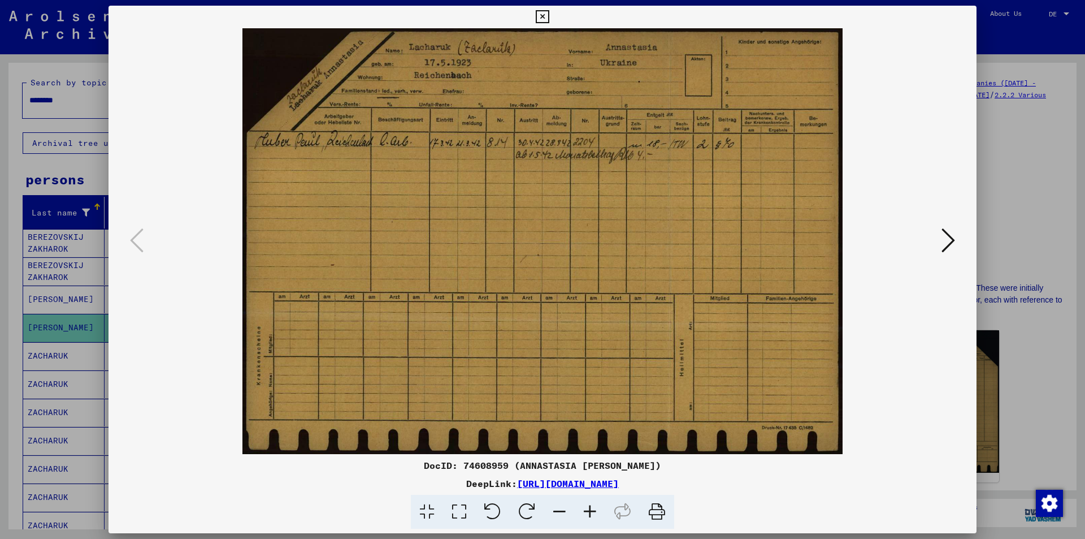
click at [947, 236] on icon at bounding box center [949, 240] width 14 height 27
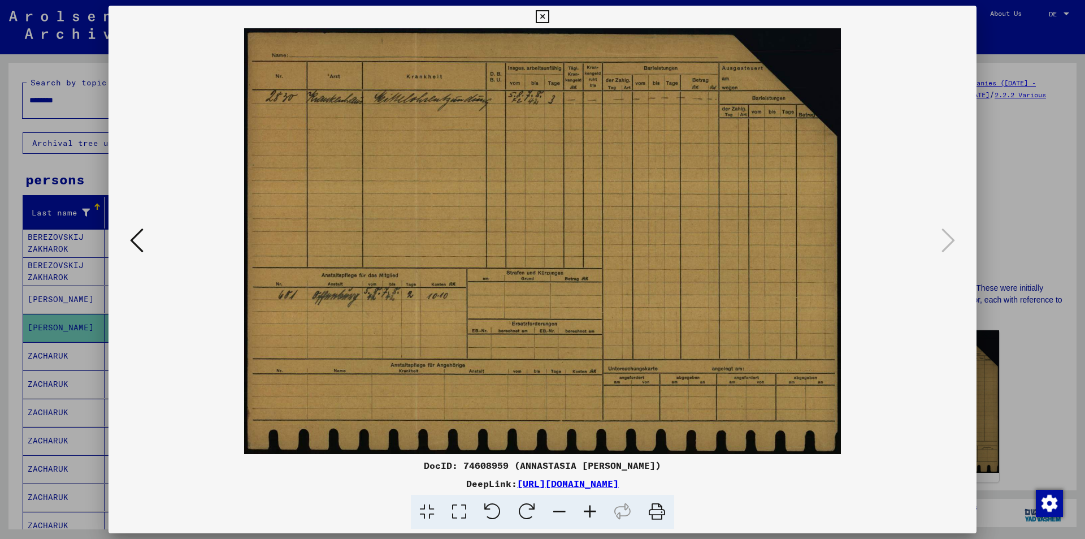
click at [132, 239] on icon at bounding box center [137, 240] width 14 height 27
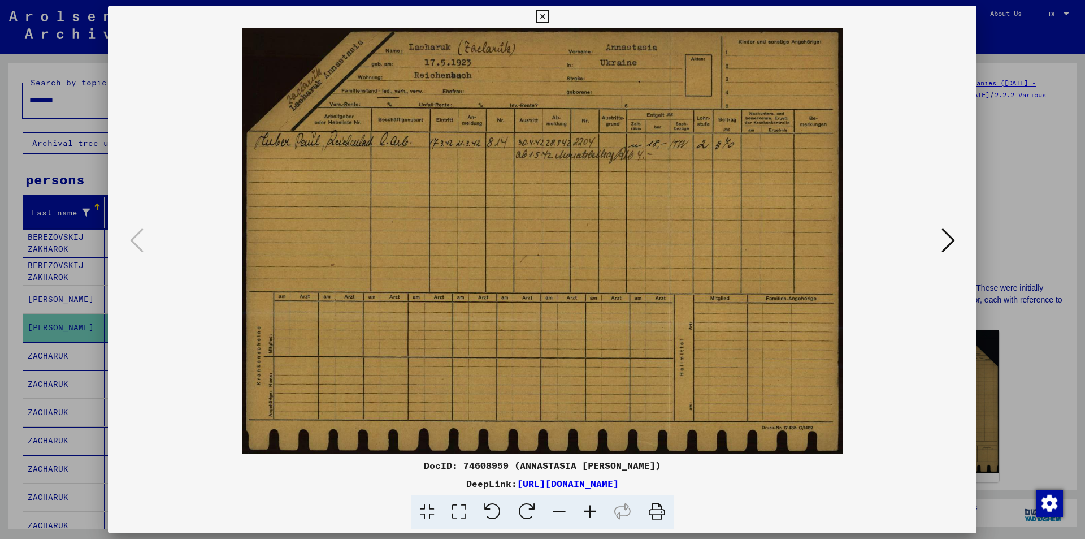
click at [952, 237] on icon at bounding box center [949, 240] width 14 height 27
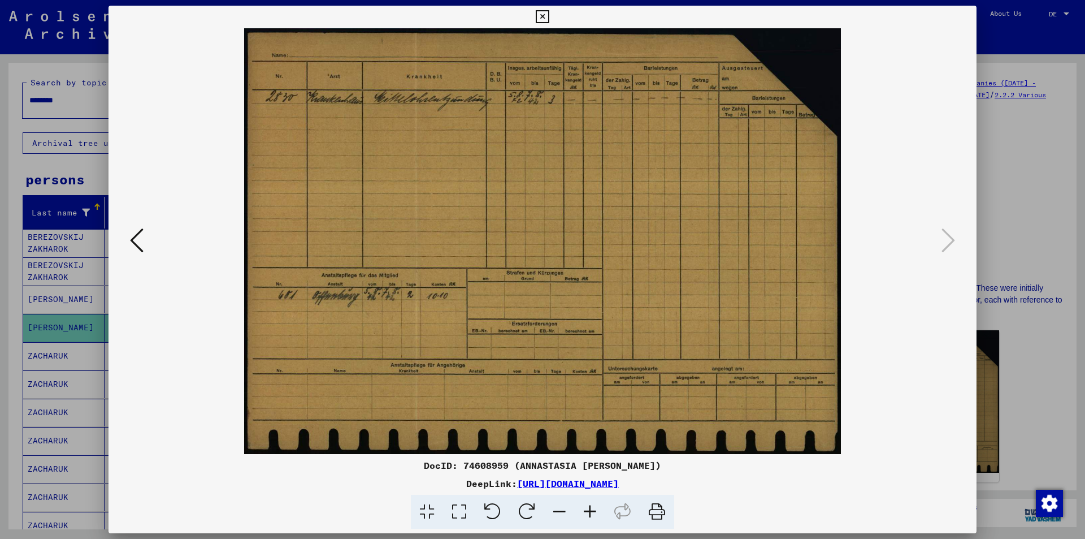
click at [543, 14] on icon at bounding box center [542, 17] width 13 height 14
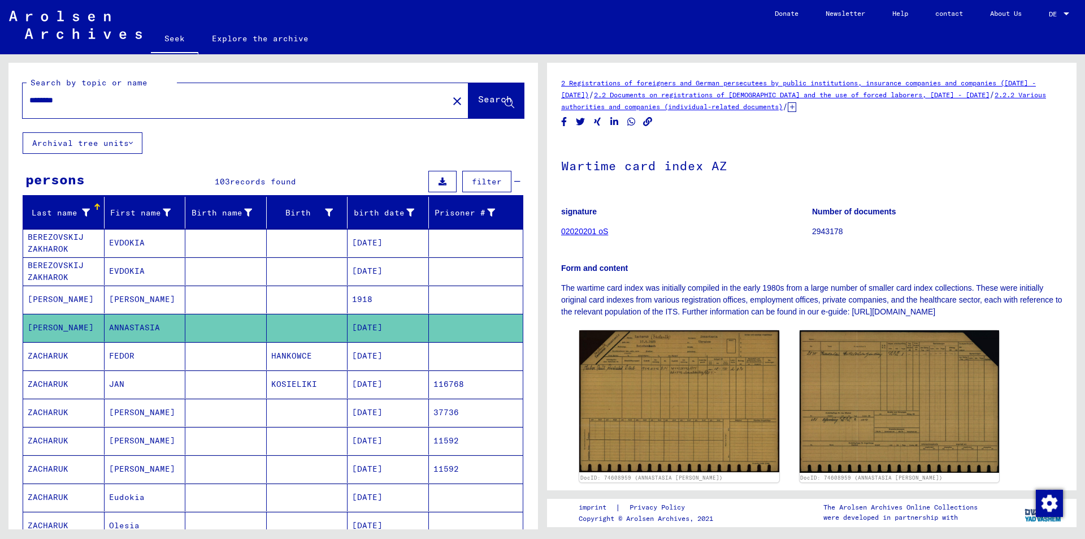
click at [116, 383] on font "JAN" at bounding box center [116, 384] width 15 height 10
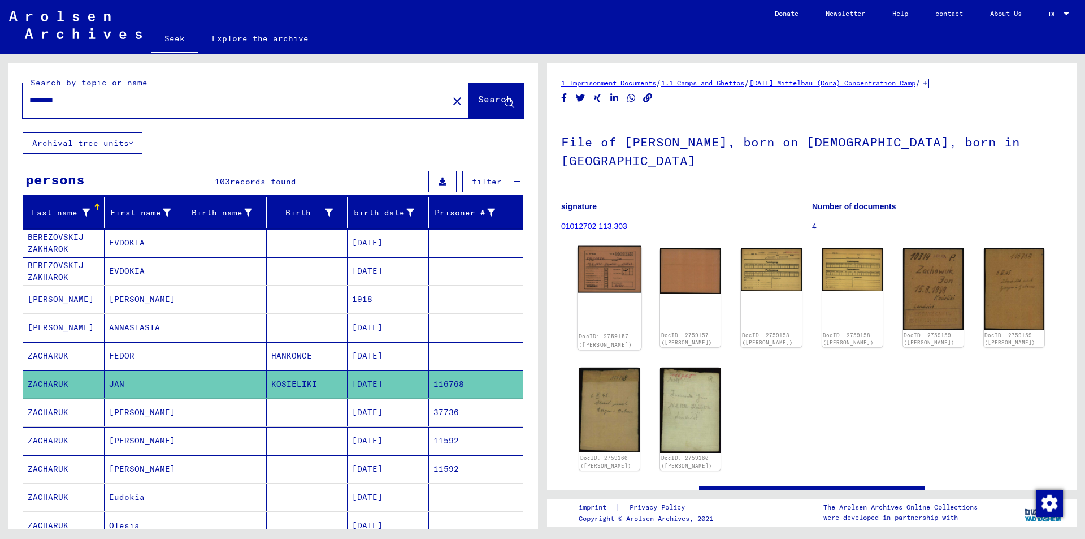
click at [600, 254] on img at bounding box center [610, 269] width 64 height 47
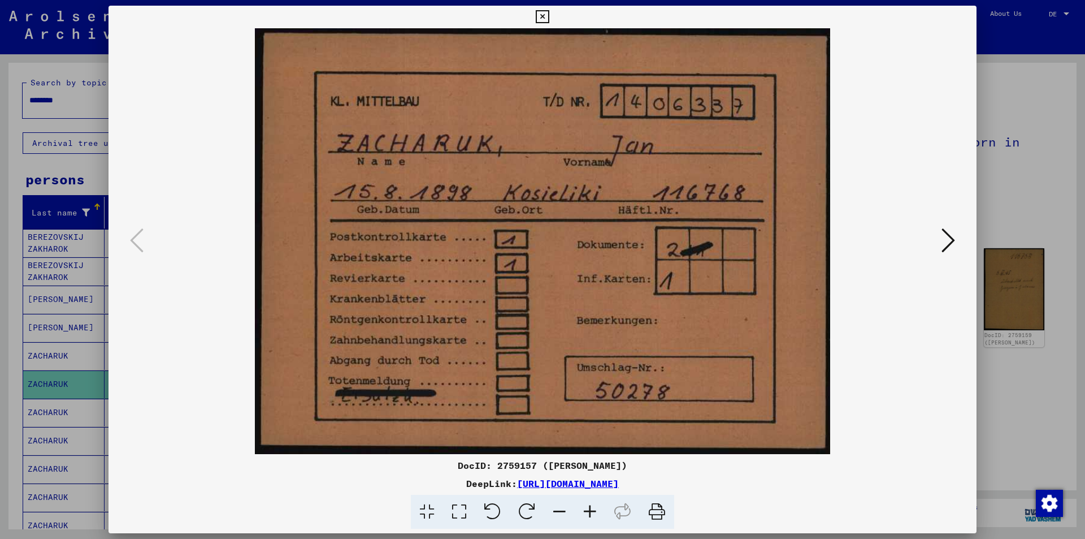
click at [949, 241] on icon at bounding box center [949, 240] width 14 height 27
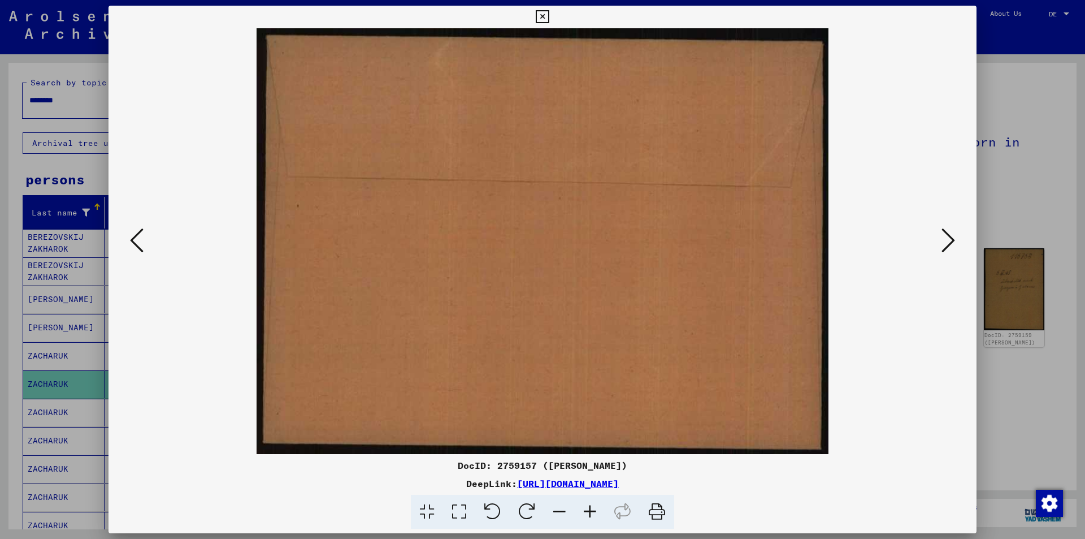
click at [949, 241] on icon at bounding box center [949, 240] width 14 height 27
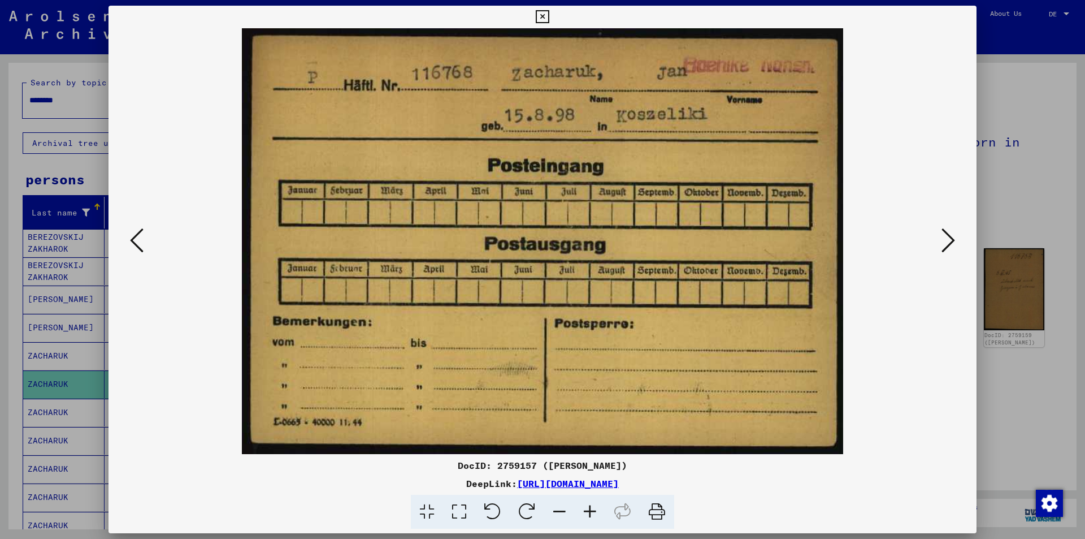
click at [949, 241] on icon at bounding box center [949, 240] width 14 height 27
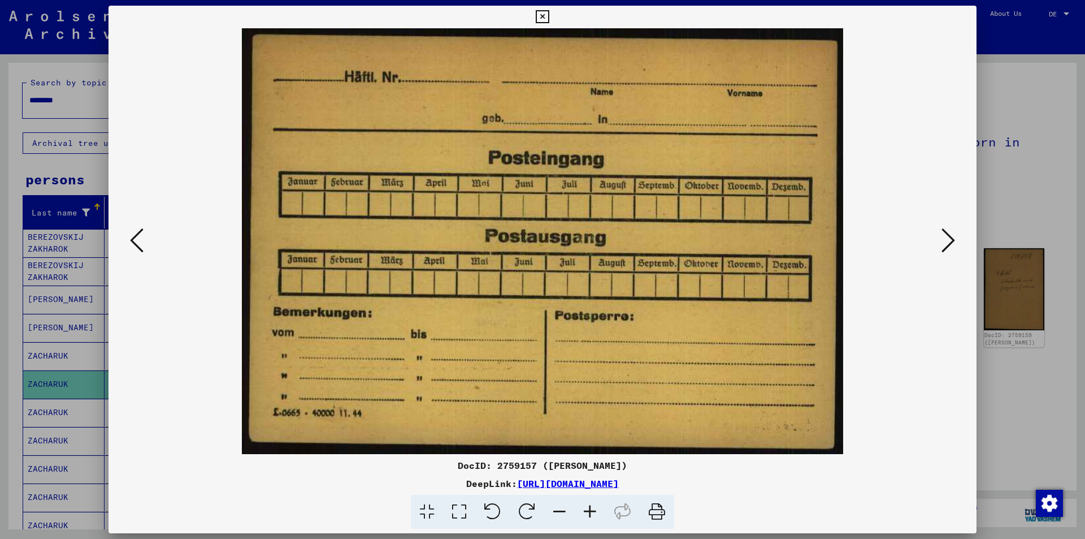
click at [949, 241] on icon at bounding box center [949, 240] width 14 height 27
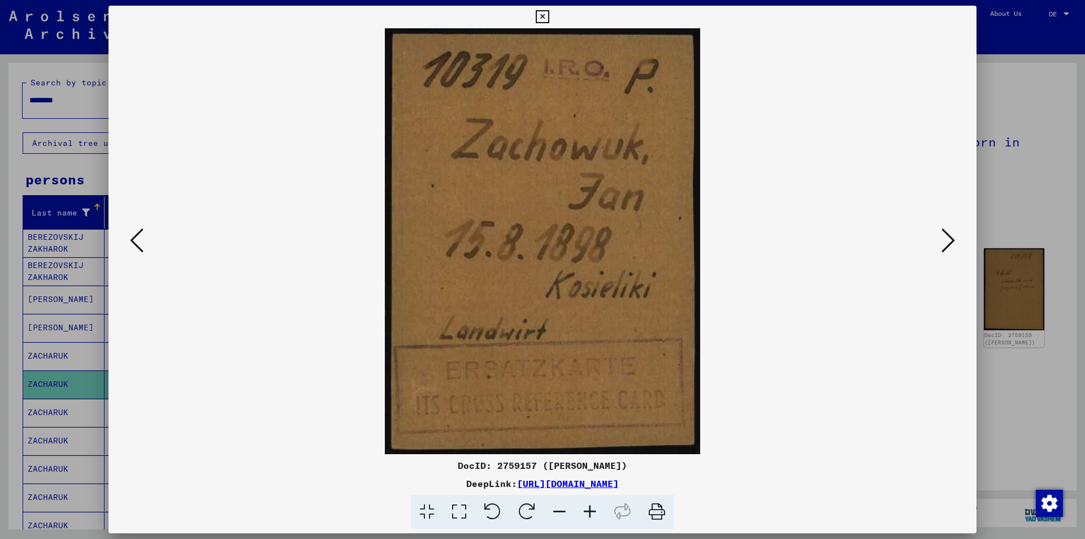
click at [949, 241] on icon at bounding box center [949, 240] width 14 height 27
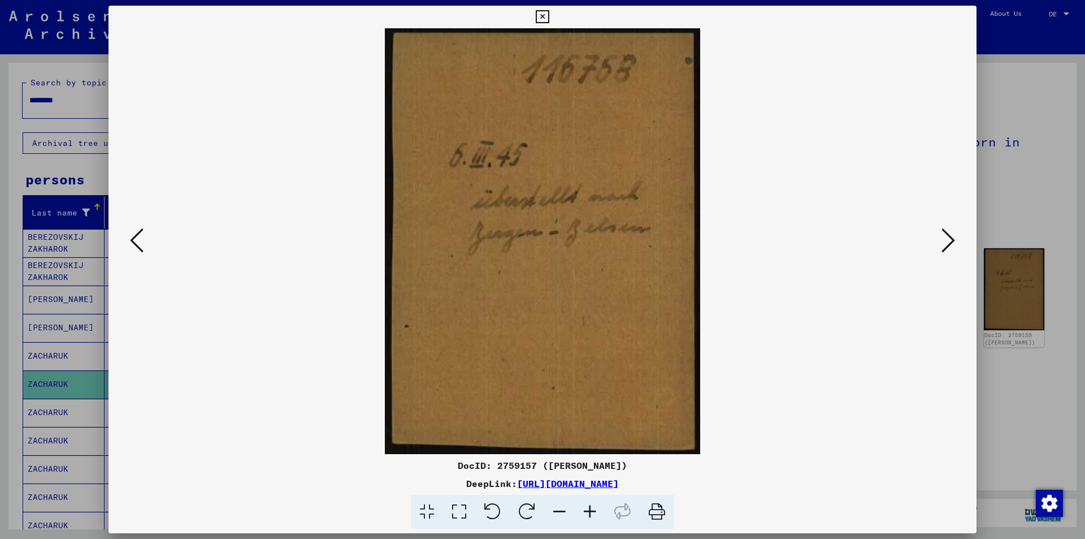
click at [949, 241] on icon at bounding box center [949, 240] width 14 height 27
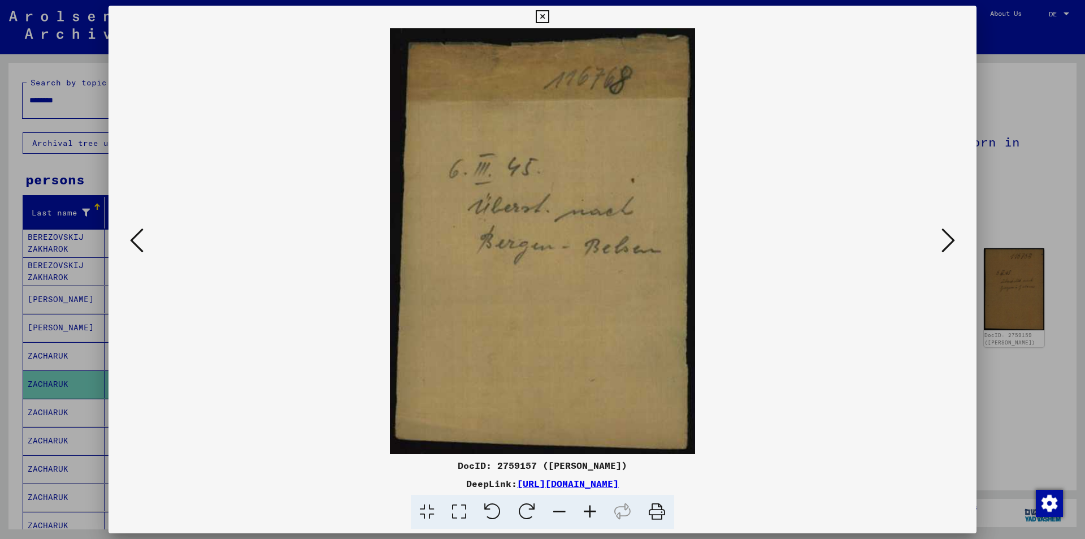
click at [949, 241] on icon at bounding box center [949, 240] width 14 height 27
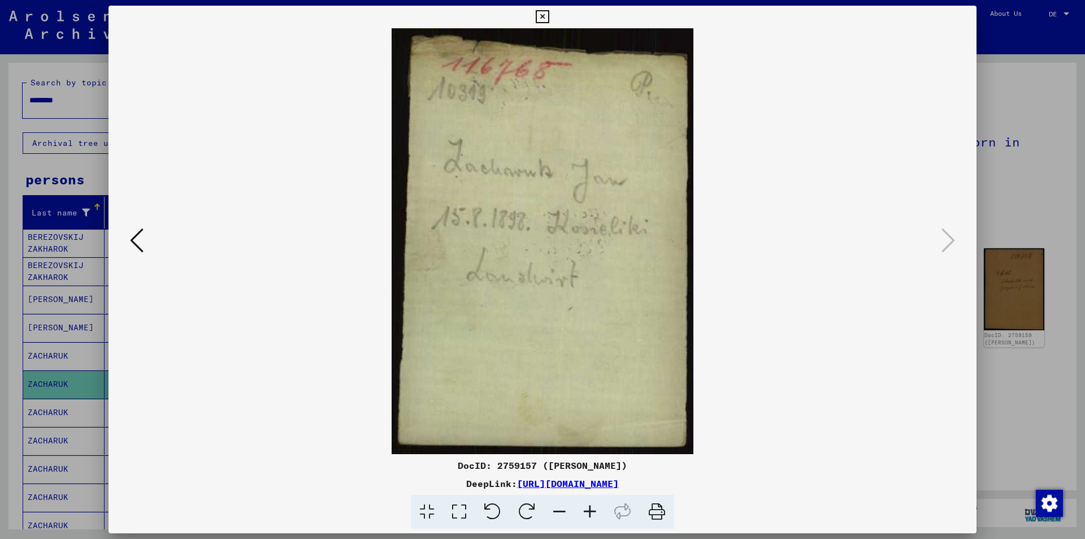
click at [543, 17] on icon at bounding box center [542, 17] width 13 height 14
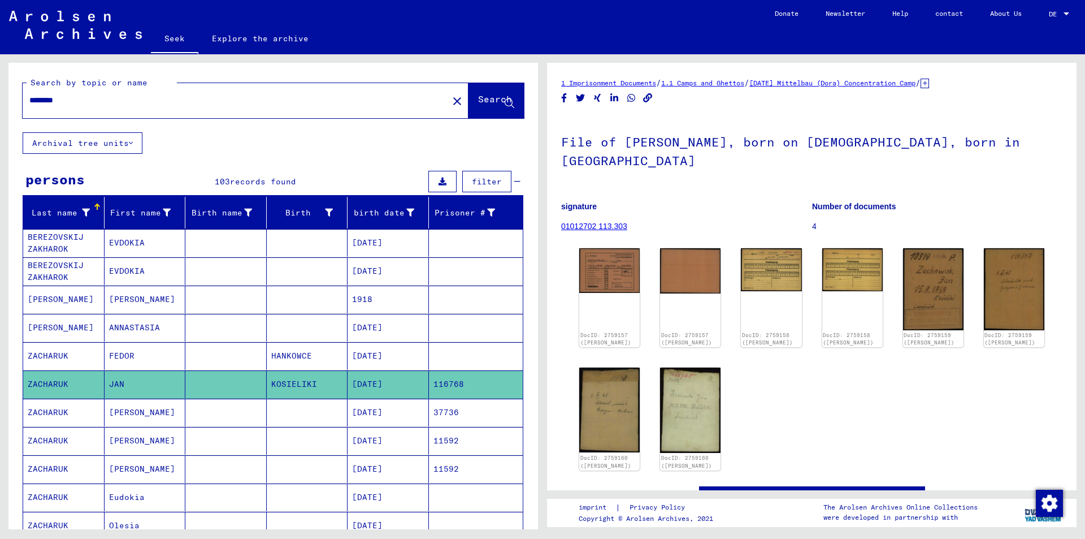
click at [48, 496] on icon at bounding box center [47, 493] width 28 height 45
click at [128, 499] on font "Eudokia" at bounding box center [127, 497] width 36 height 10
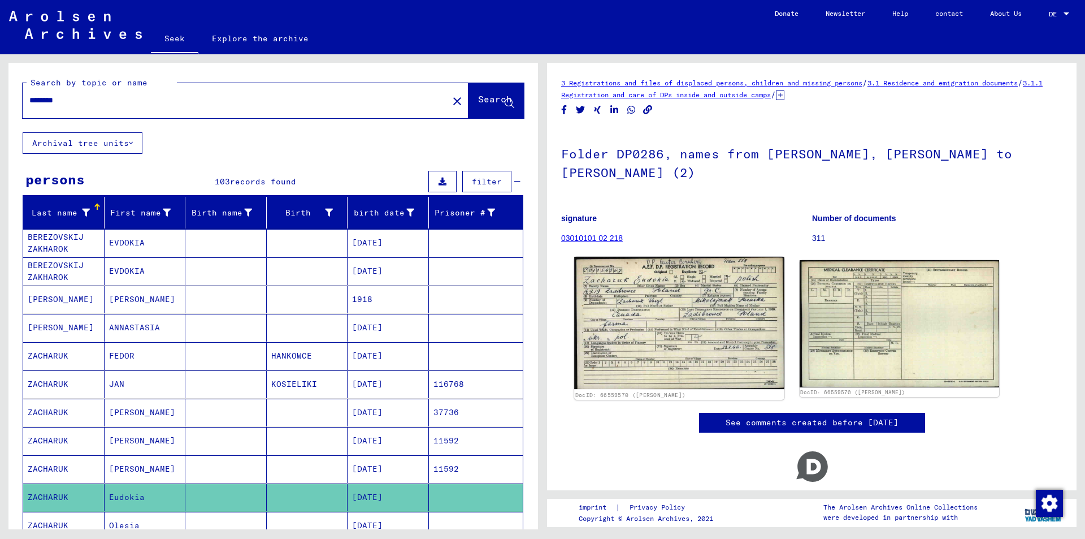
click at [681, 291] on img at bounding box center [679, 323] width 210 height 132
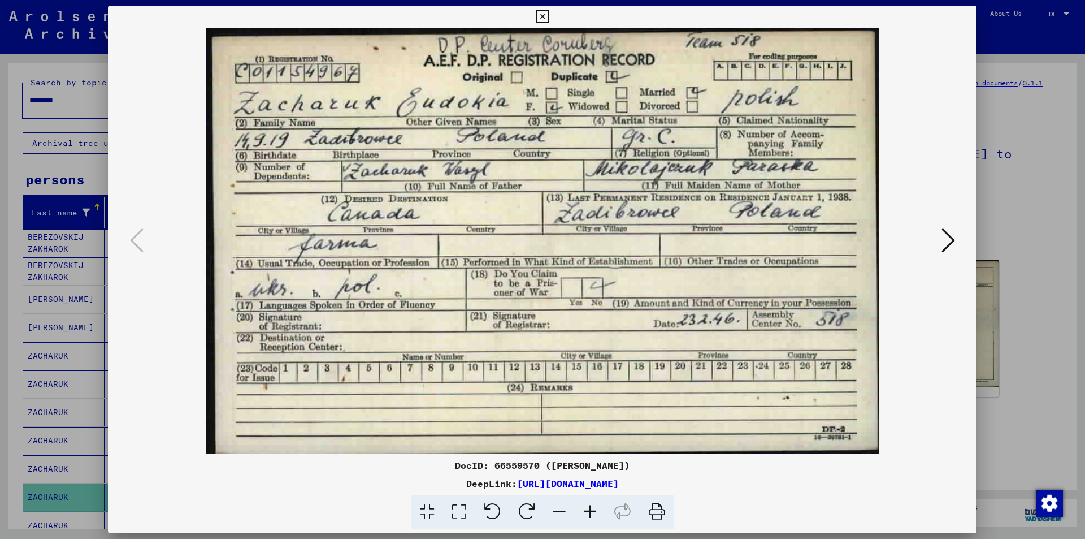
click at [949, 237] on icon at bounding box center [949, 240] width 14 height 27
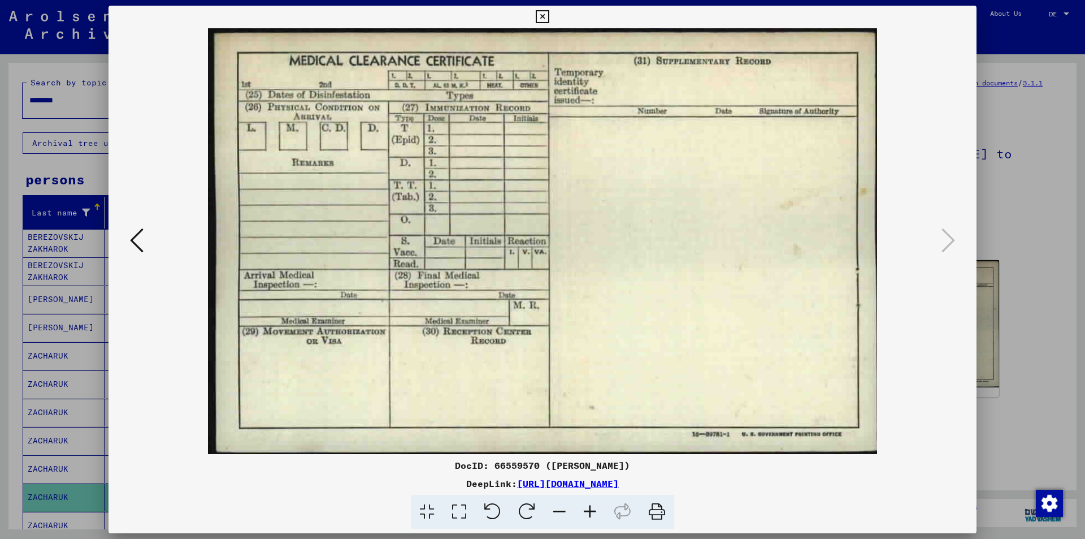
click at [539, 16] on icon at bounding box center [542, 17] width 13 height 14
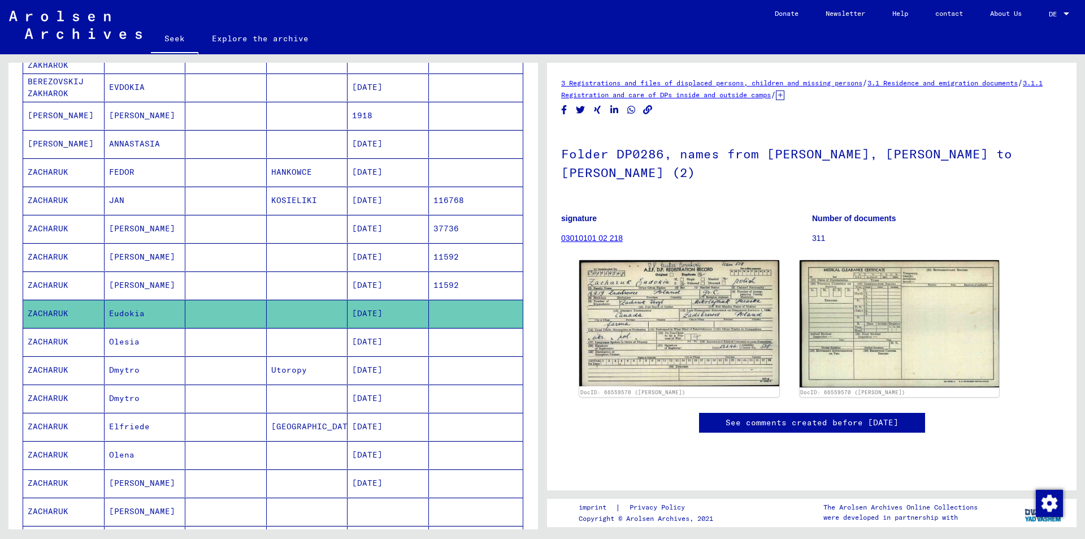
scroll to position [226, 0]
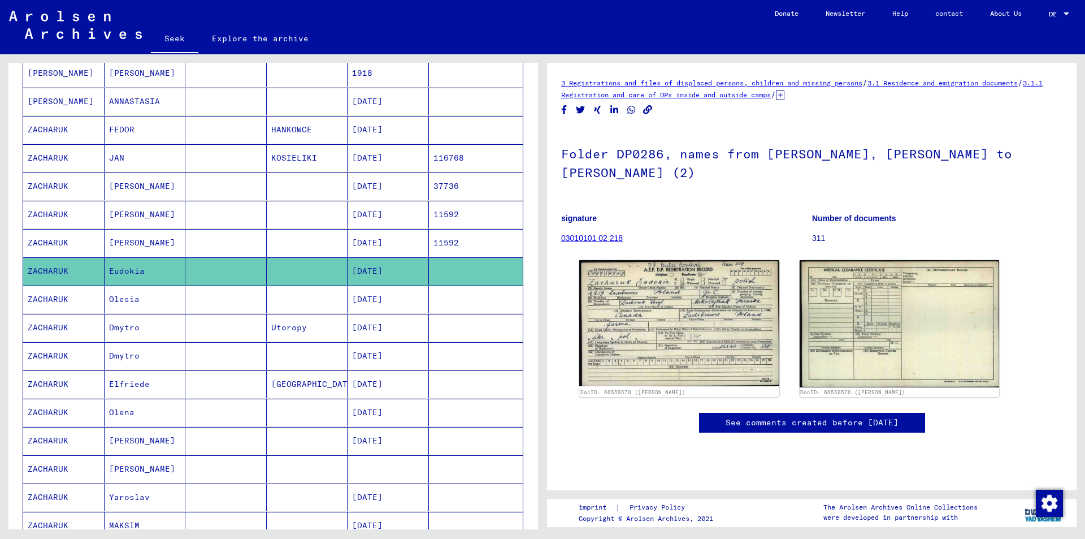
click at [50, 414] on font "ZACHARUK" at bounding box center [48, 412] width 41 height 10
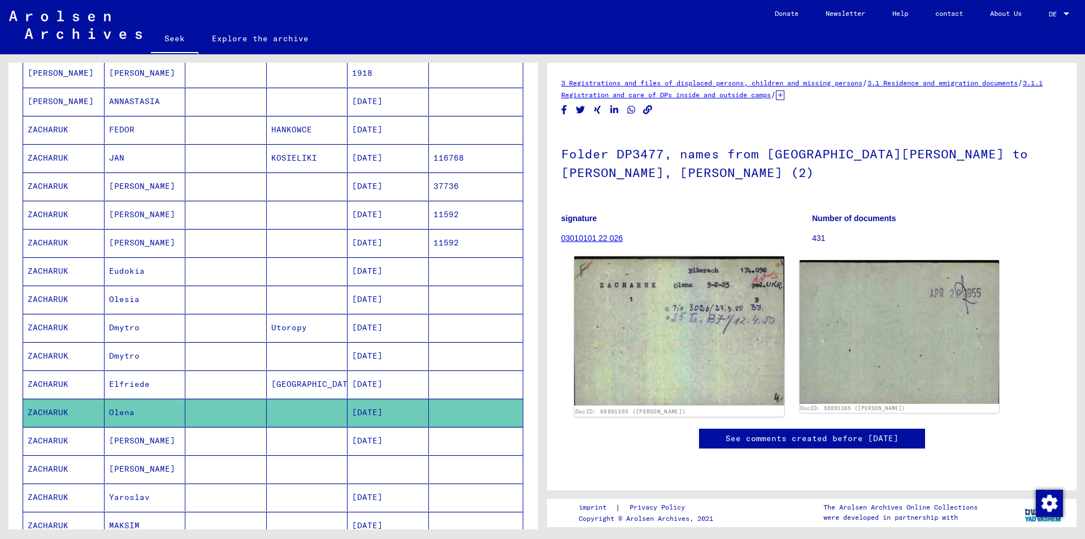
click at [728, 302] on img at bounding box center [679, 330] width 210 height 149
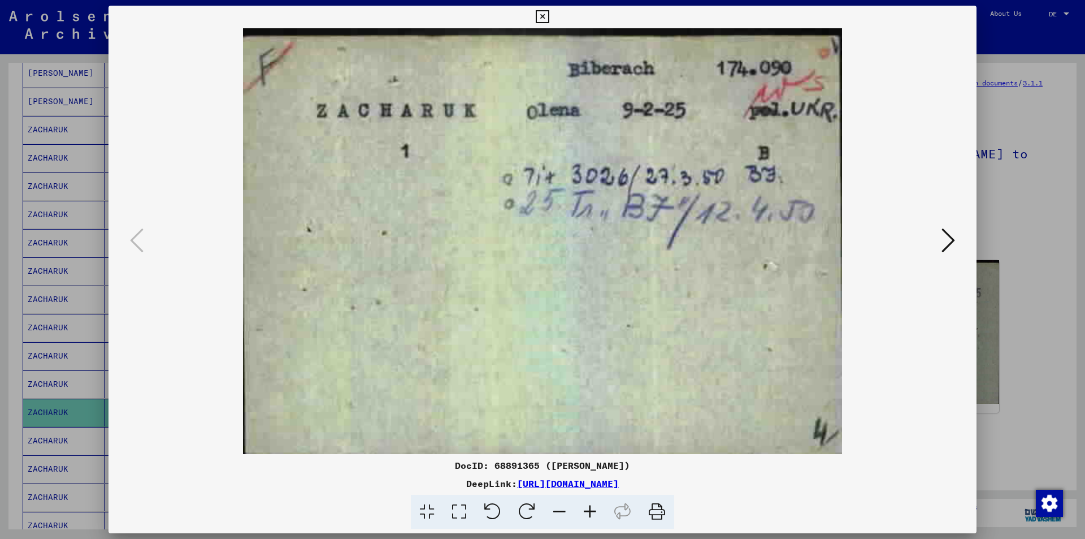
click at [953, 237] on icon at bounding box center [949, 240] width 14 height 27
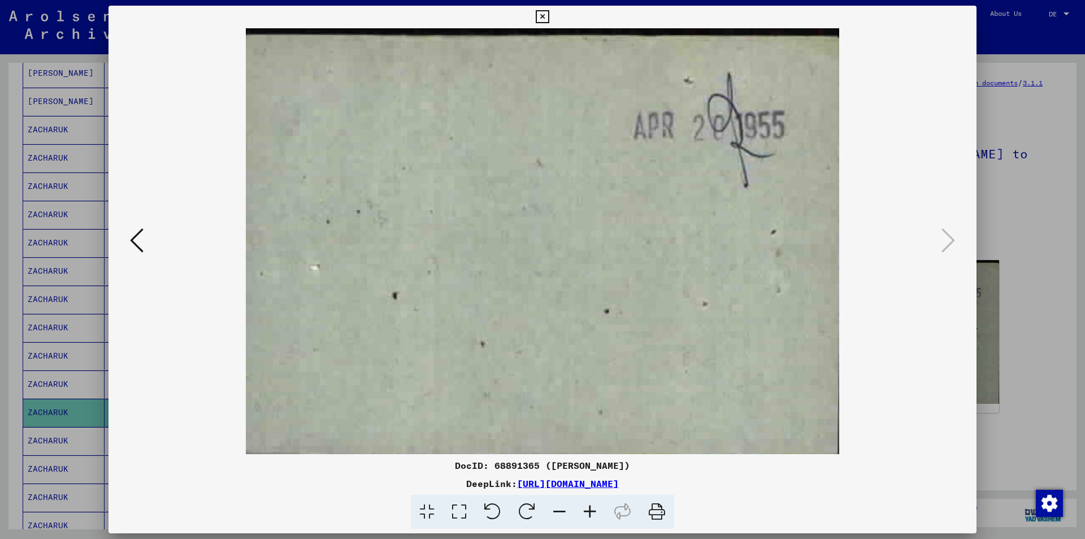
click at [1056, 86] on div at bounding box center [542, 269] width 1085 height 539
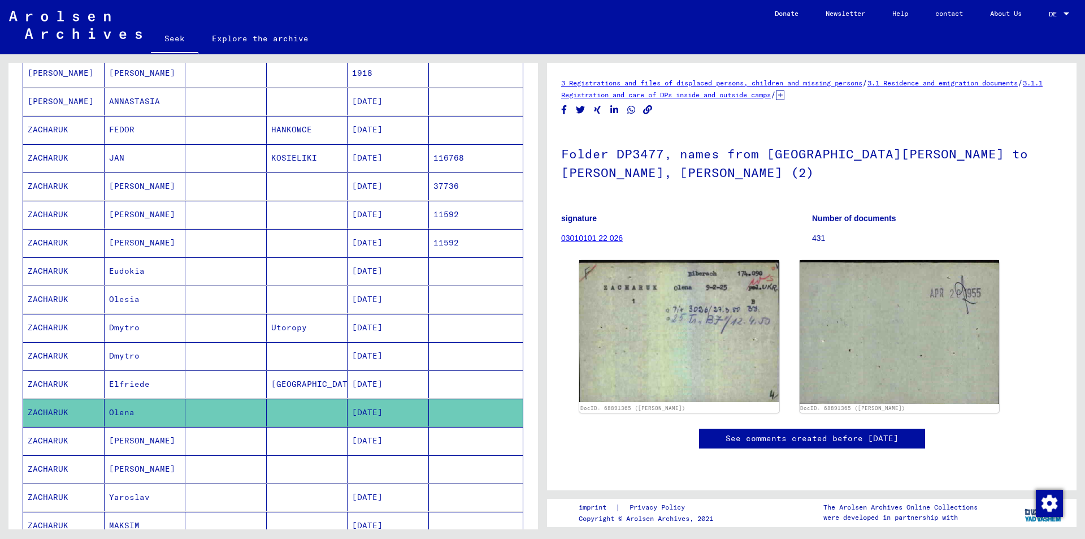
scroll to position [126, 0]
click at [50, 352] on font "ZACHARUK" at bounding box center [48, 355] width 41 height 10
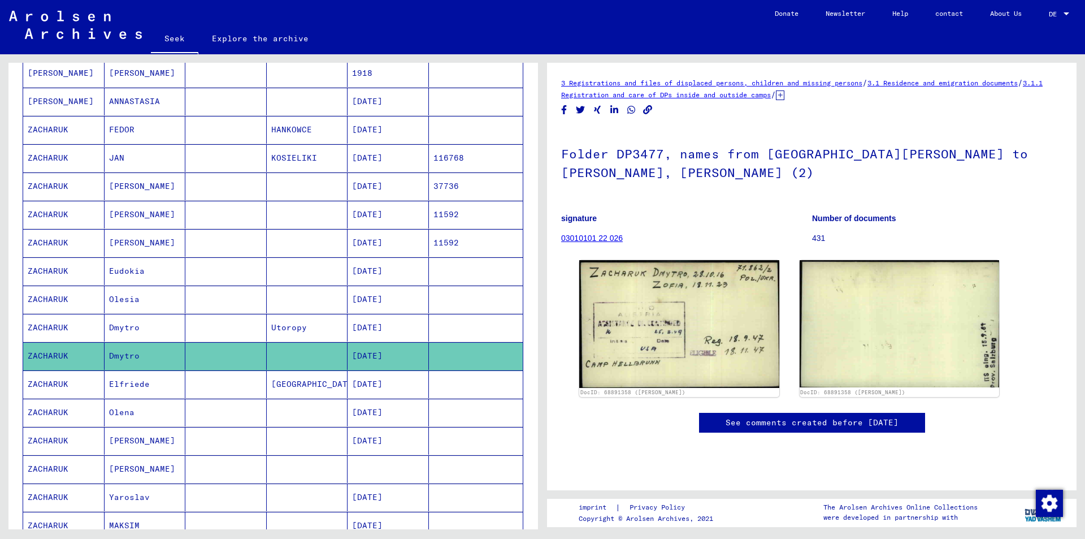
click at [57, 327] on font "ZACHARUK" at bounding box center [48, 327] width 41 height 10
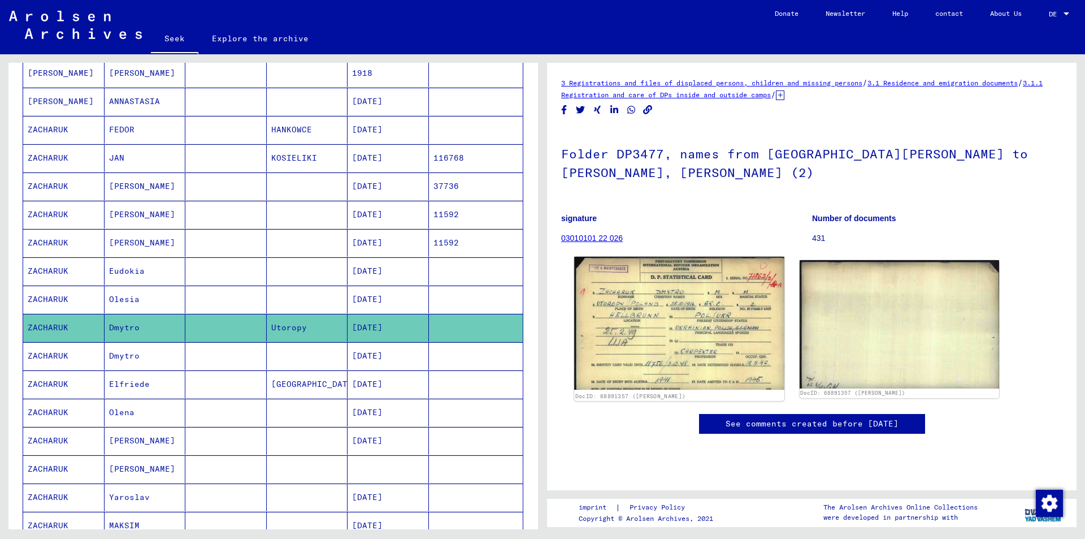
click at [692, 330] on img at bounding box center [679, 323] width 210 height 133
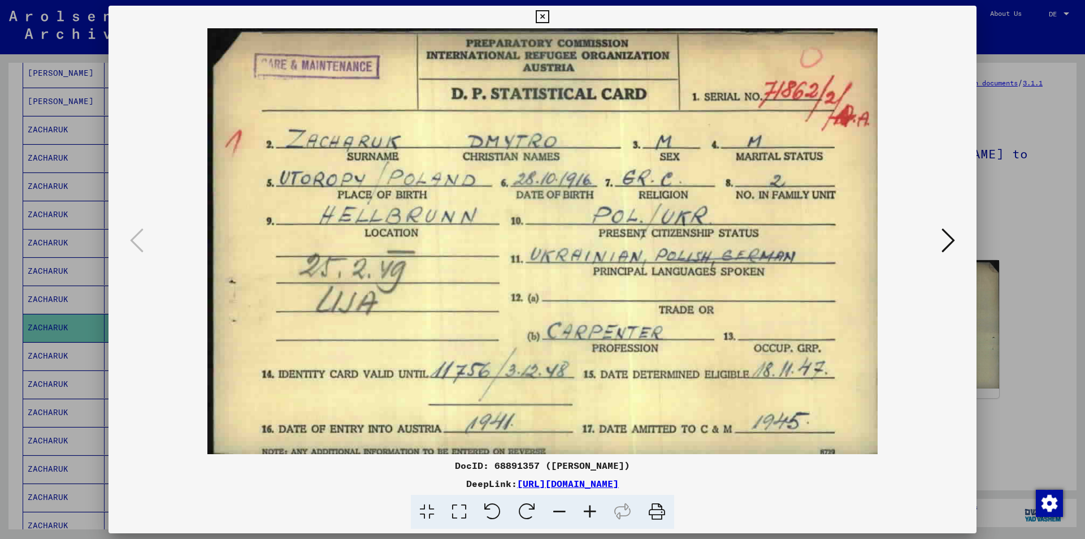
click at [952, 239] on icon at bounding box center [949, 240] width 14 height 27
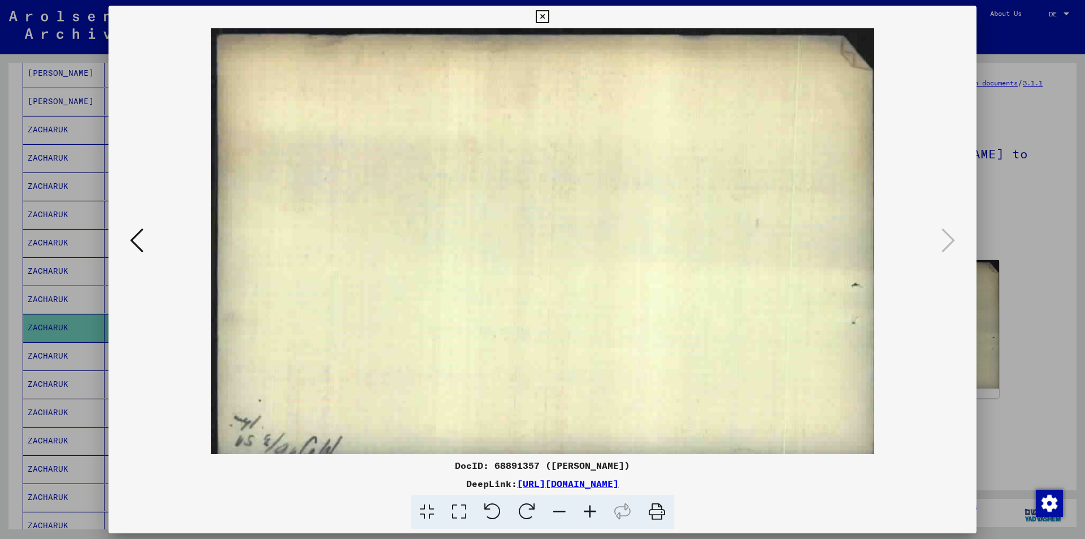
click at [543, 16] on icon at bounding box center [542, 17] width 13 height 14
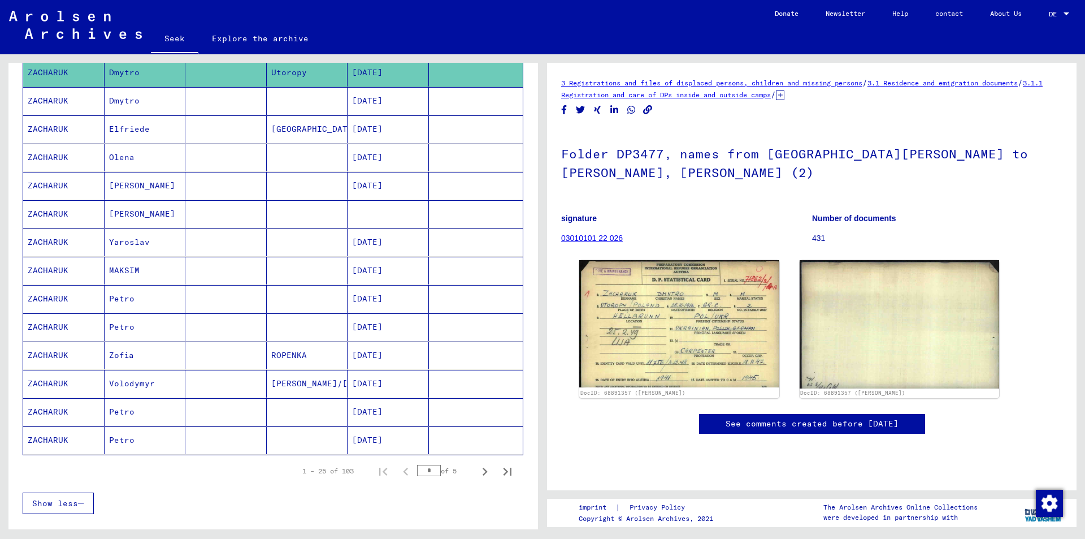
scroll to position [509, 0]
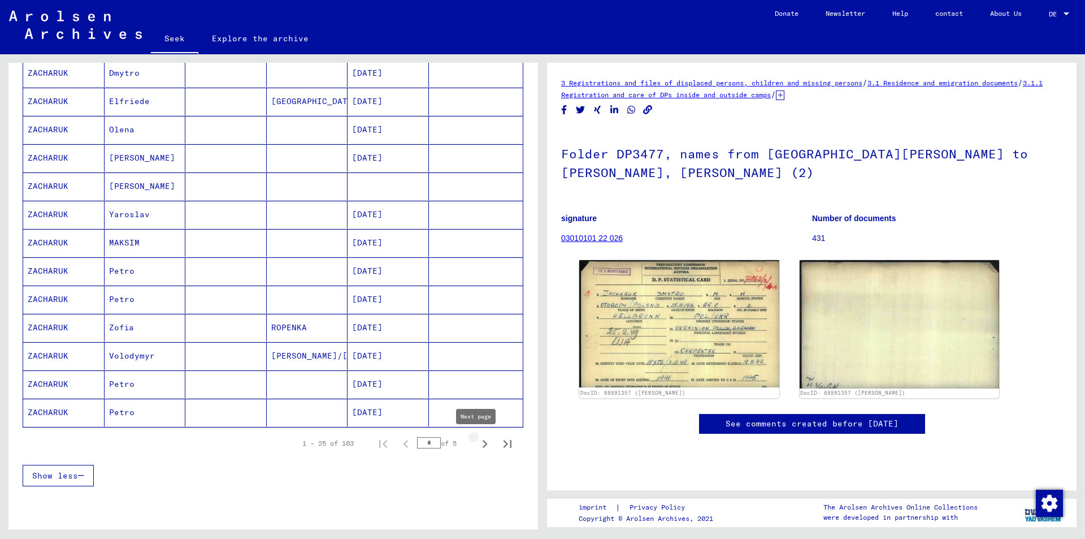
click at [477, 444] on icon "Next page" at bounding box center [485, 444] width 16 height 16
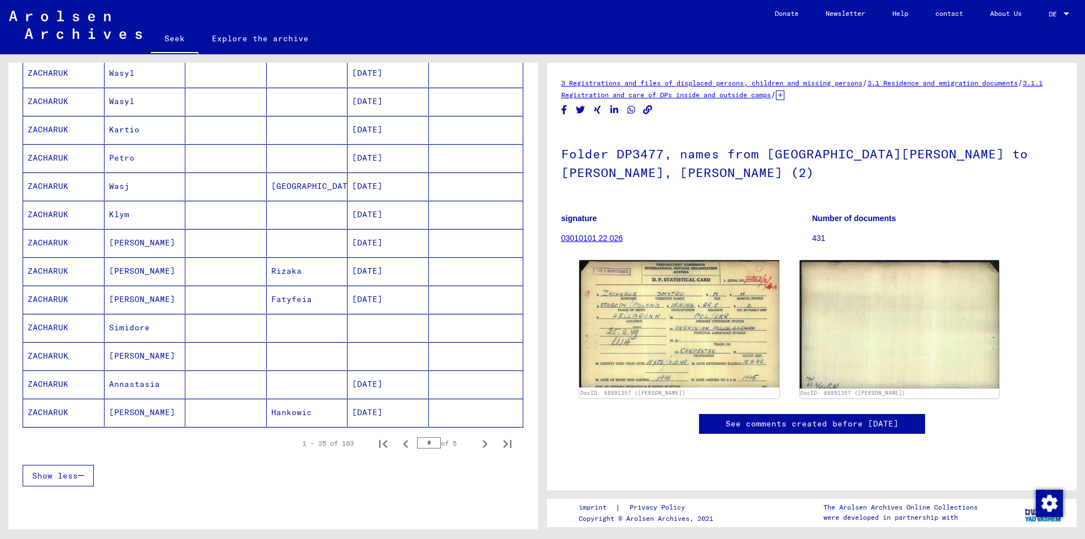
click at [117, 415] on font "[PERSON_NAME]" at bounding box center [142, 412] width 66 height 10
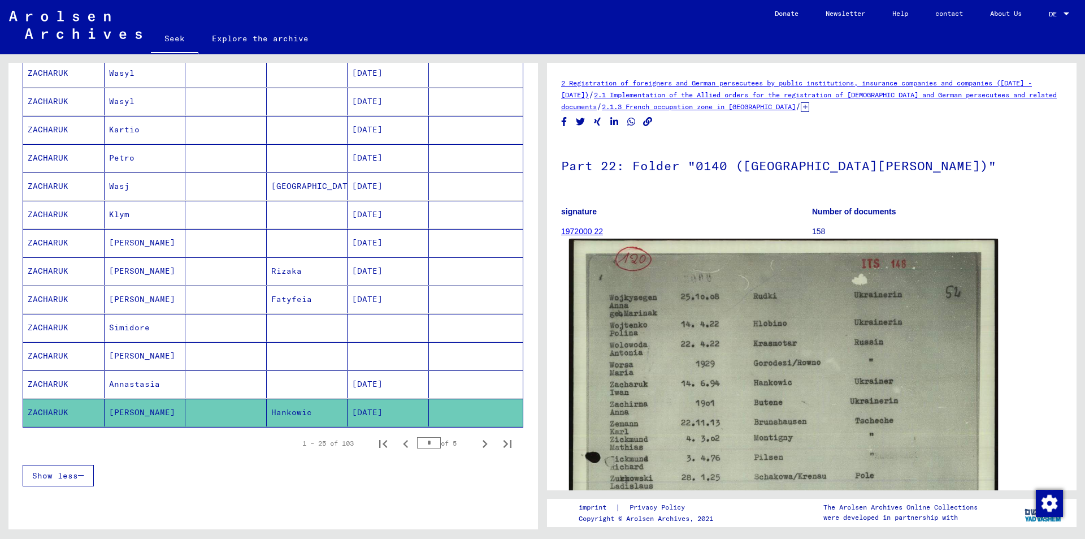
click at [779, 405] on img at bounding box center [783, 540] width 429 height 603
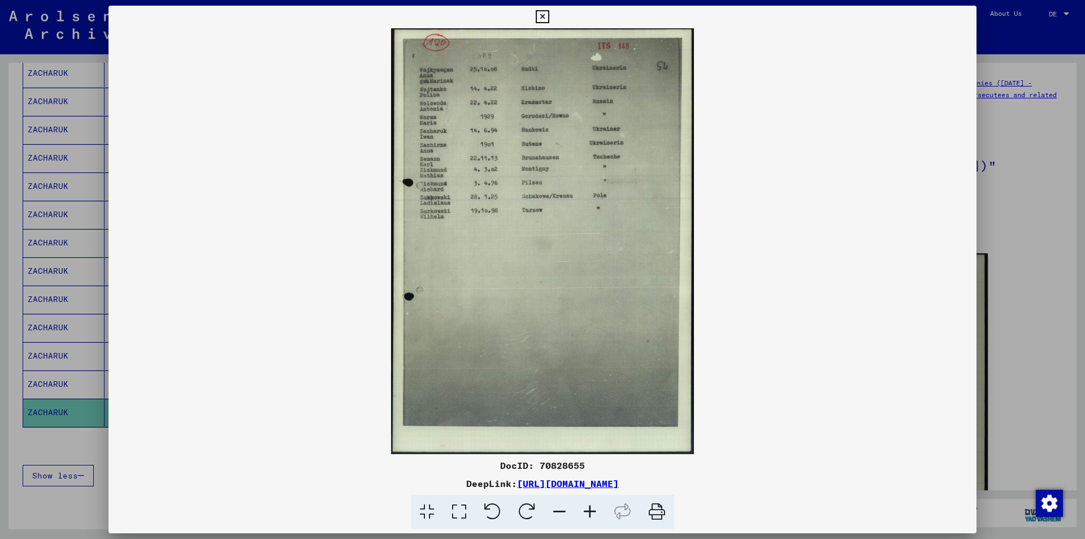
drag, startPoint x: 815, startPoint y: 229, endPoint x: 820, endPoint y: 432, distance: 203.0
click at [820, 432] on img at bounding box center [543, 241] width 868 height 426
click at [589, 510] on icon at bounding box center [590, 512] width 31 height 34
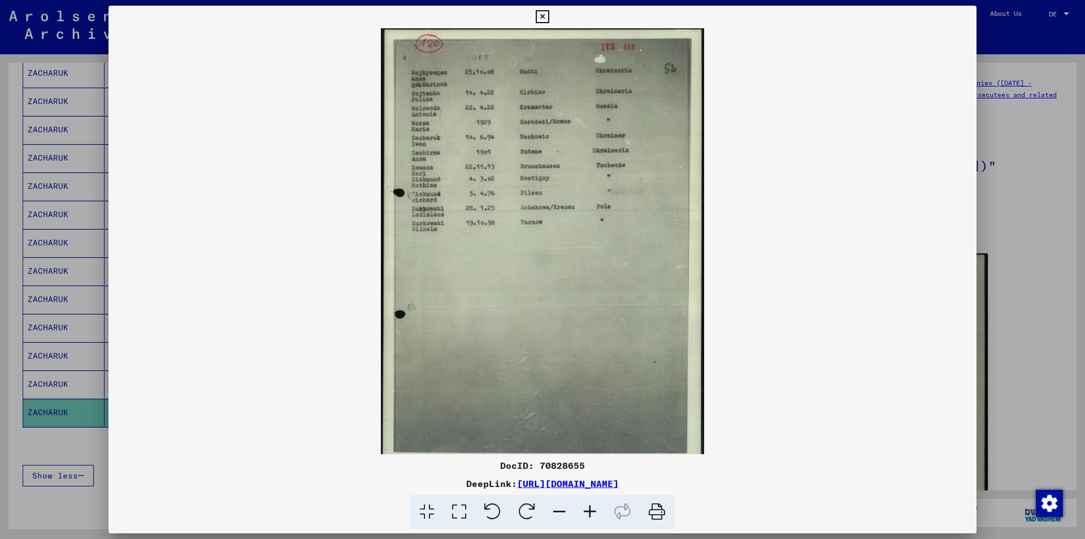
click at [589, 510] on icon at bounding box center [590, 512] width 31 height 34
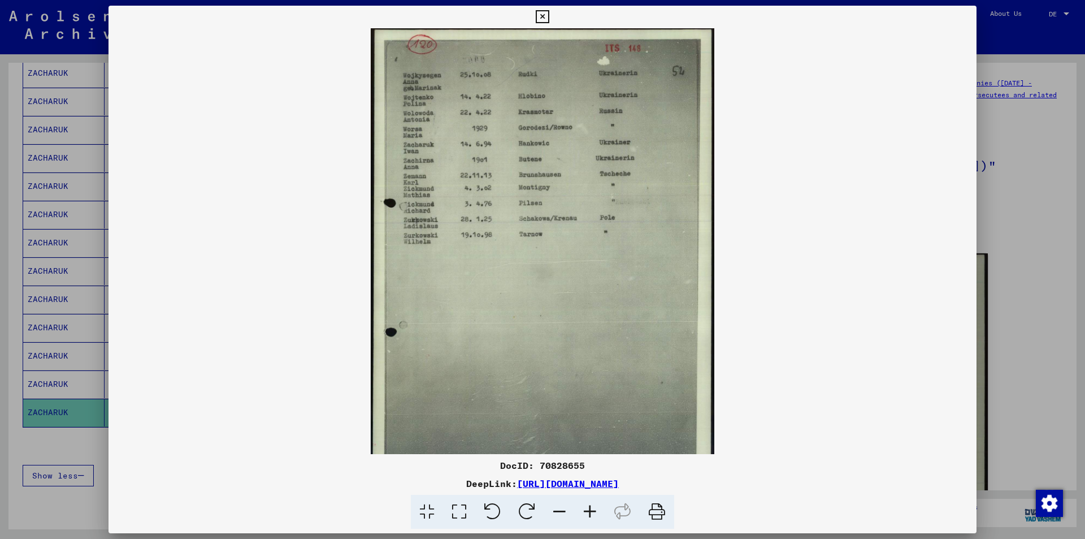
click at [589, 510] on icon at bounding box center [590, 512] width 31 height 34
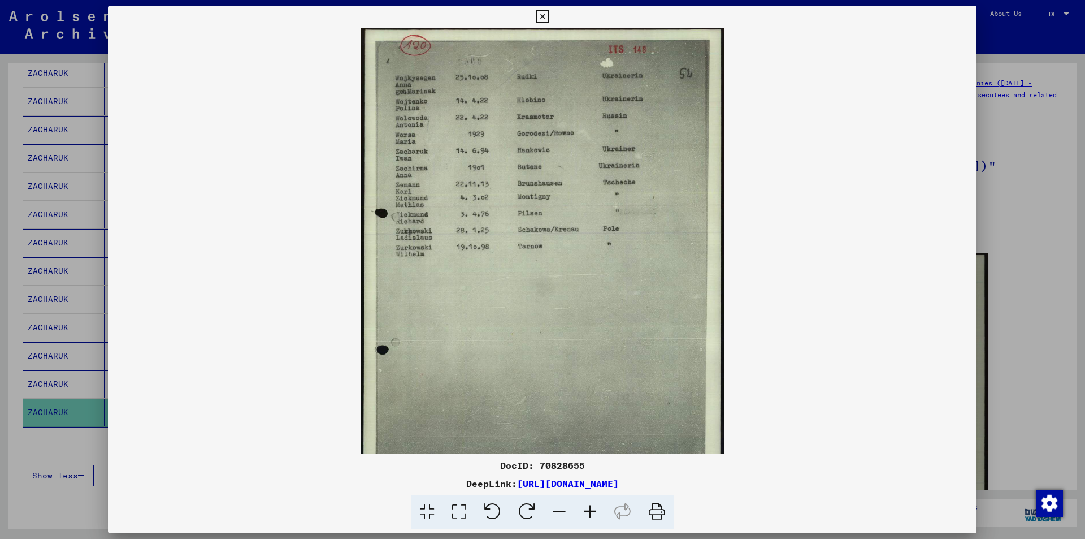
click at [589, 510] on icon at bounding box center [590, 512] width 31 height 34
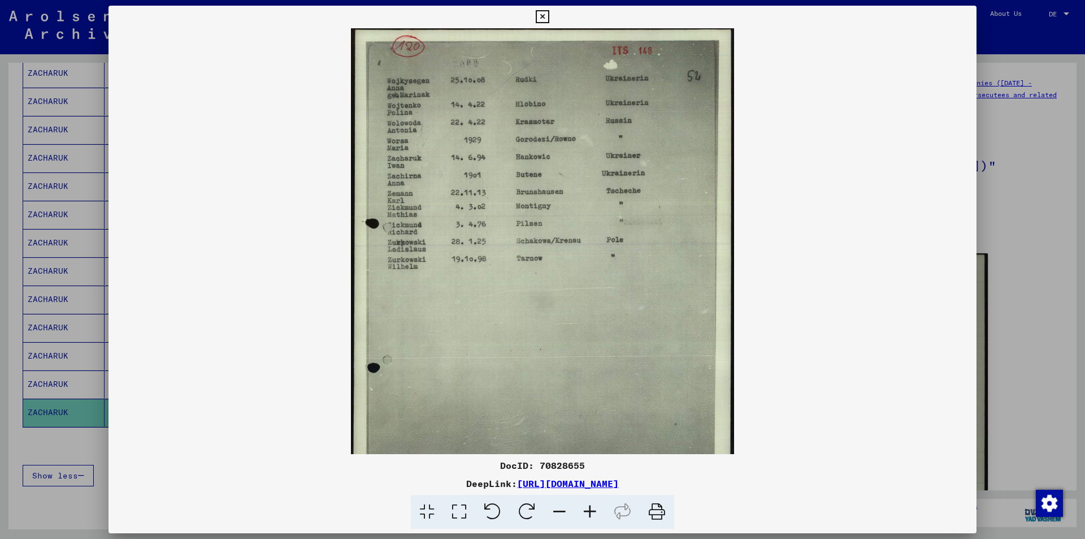
click at [589, 510] on icon at bounding box center [590, 512] width 31 height 34
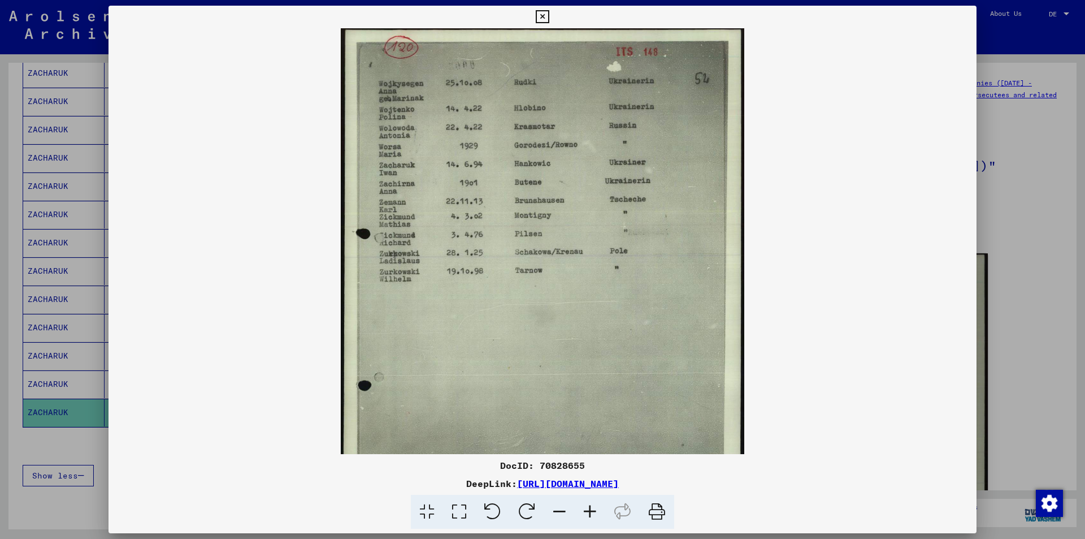
click at [589, 510] on icon at bounding box center [590, 512] width 31 height 34
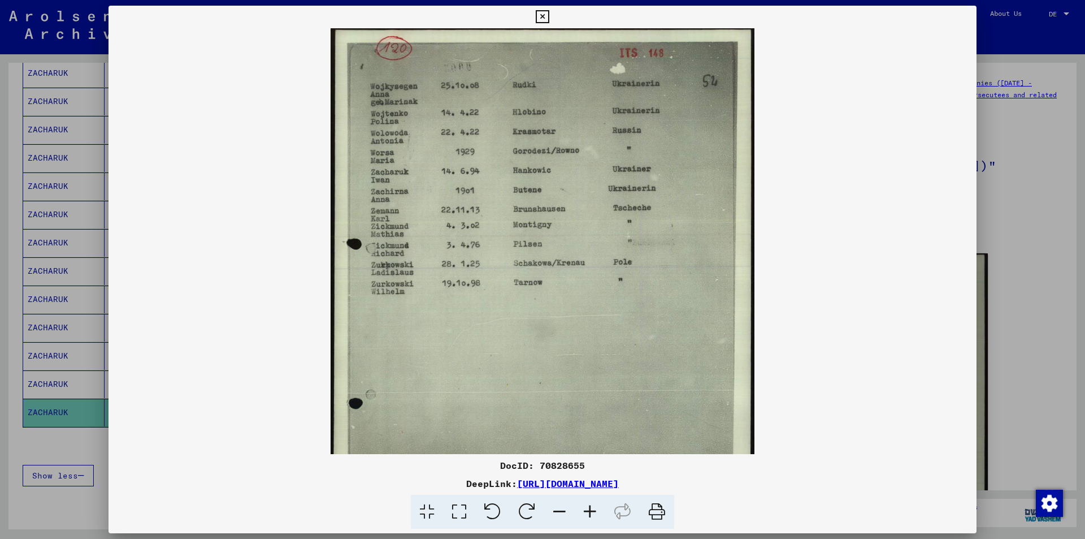
click at [589, 510] on icon at bounding box center [590, 512] width 31 height 34
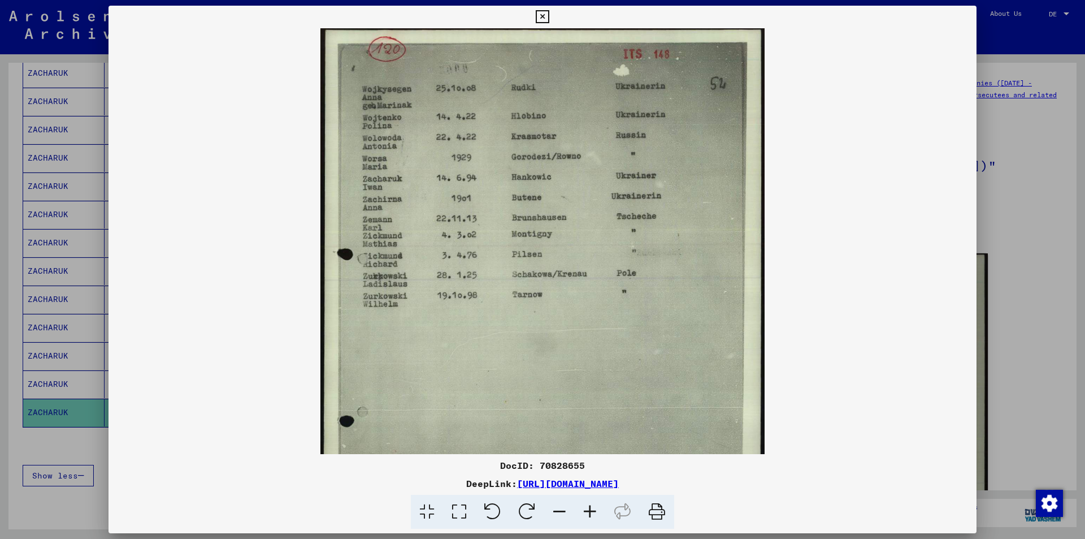
click at [541, 16] on icon at bounding box center [542, 17] width 13 height 14
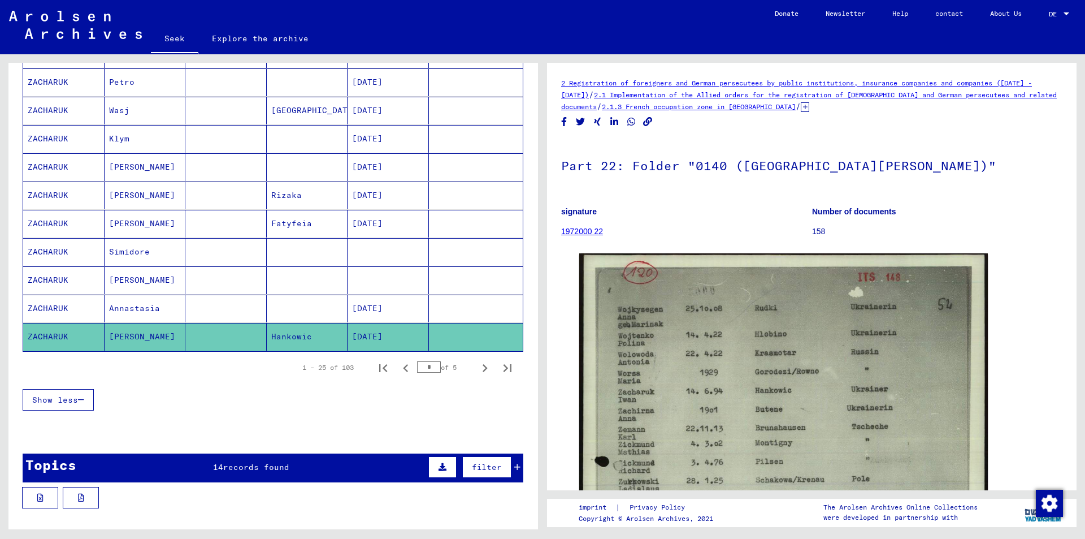
scroll to position [565, 0]
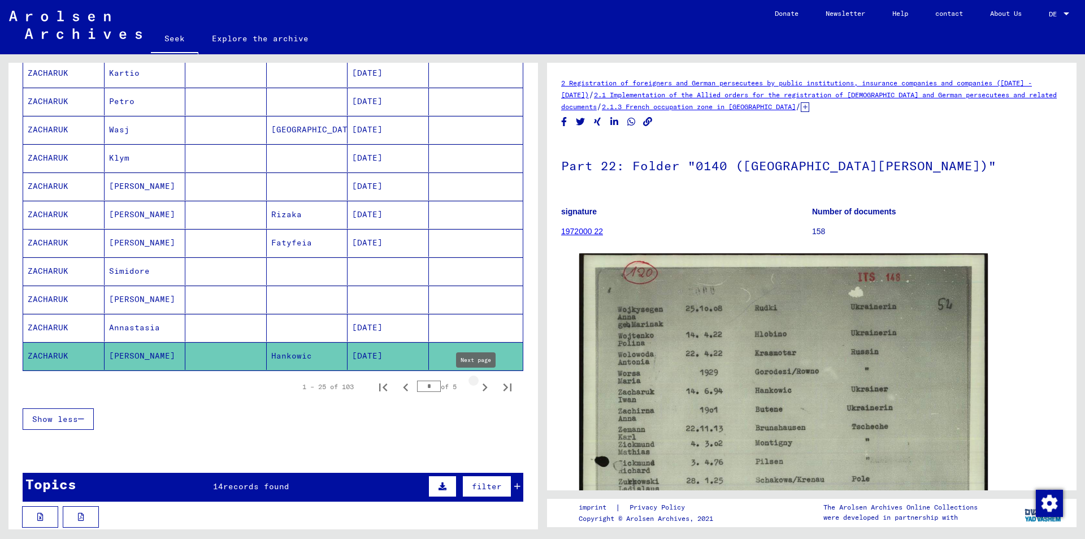
click at [483, 388] on icon "Next page" at bounding box center [485, 387] width 5 height 8
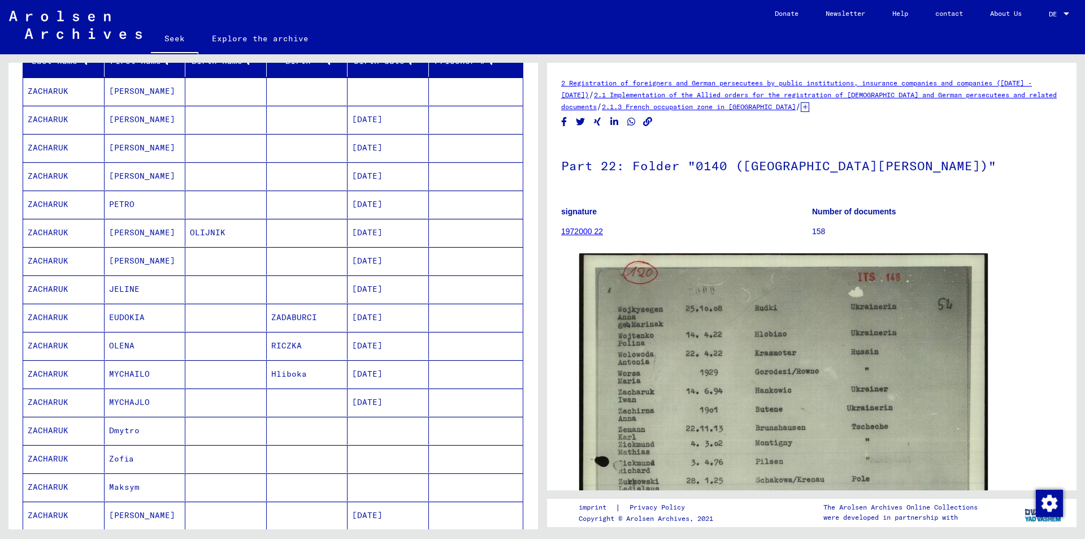
scroll to position [113, 0]
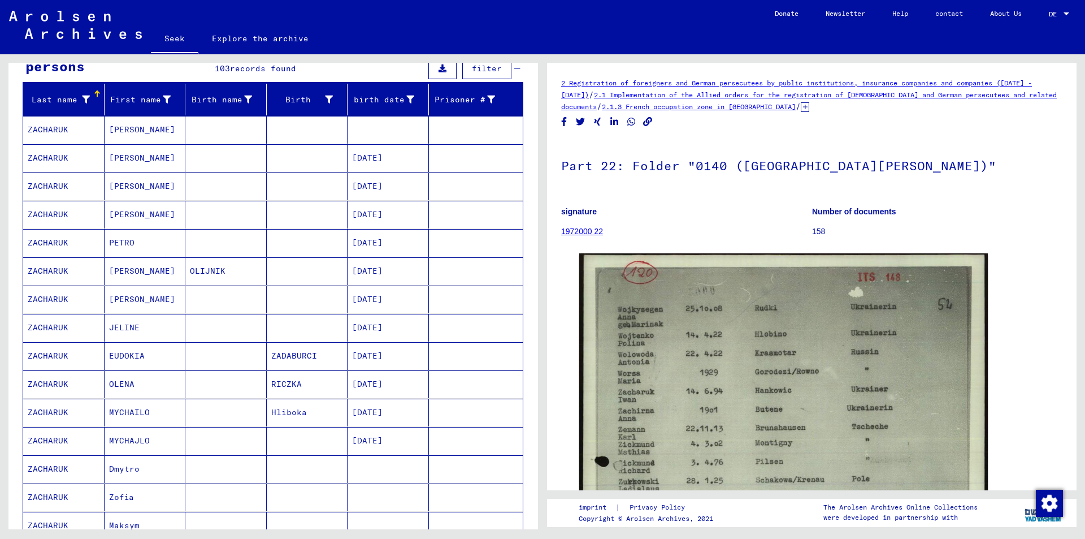
click at [131, 184] on font "[PERSON_NAME]" at bounding box center [142, 186] width 66 height 10
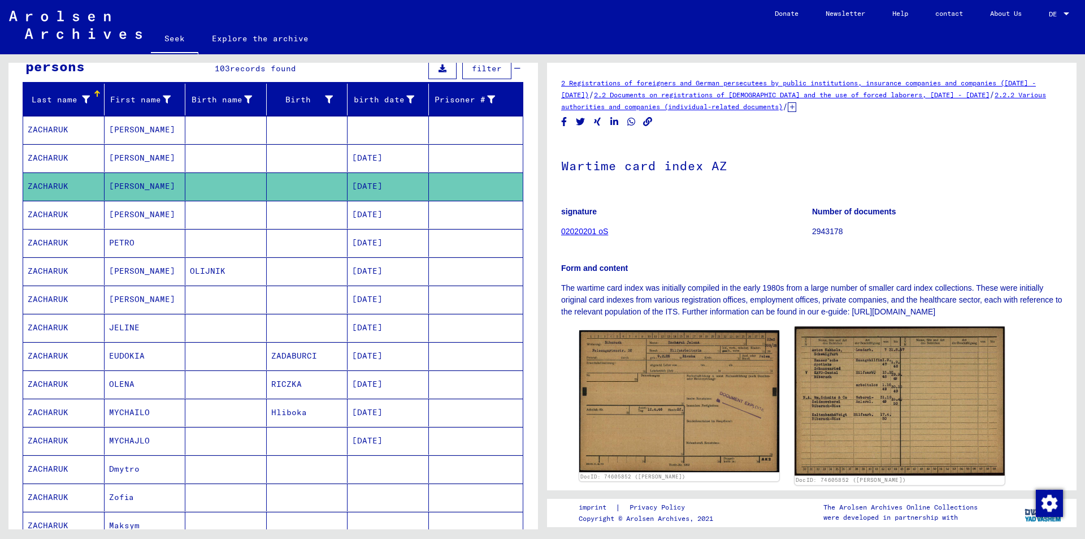
click at [878, 425] on img at bounding box center [900, 401] width 210 height 149
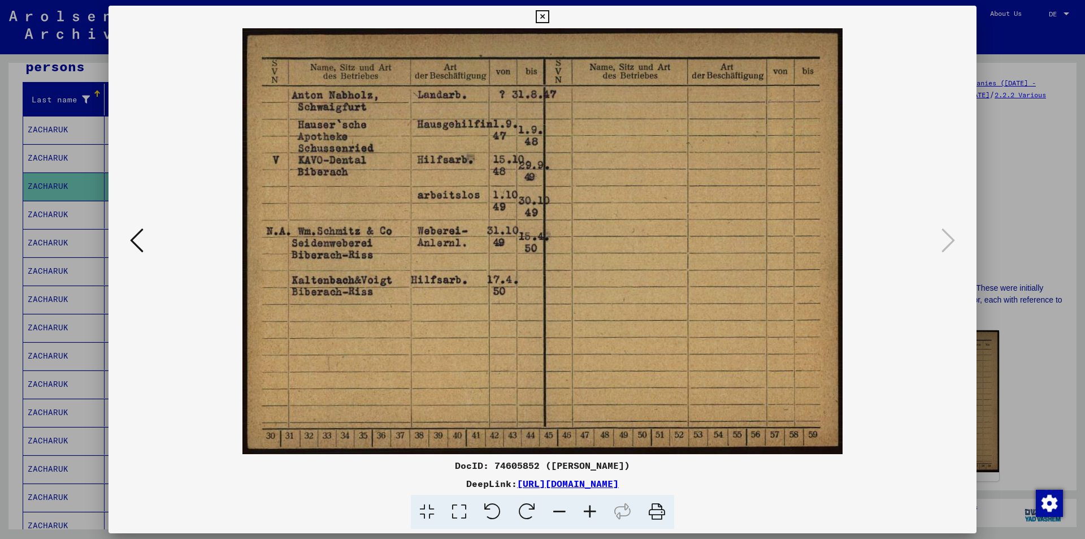
click at [134, 240] on icon at bounding box center [137, 240] width 14 height 27
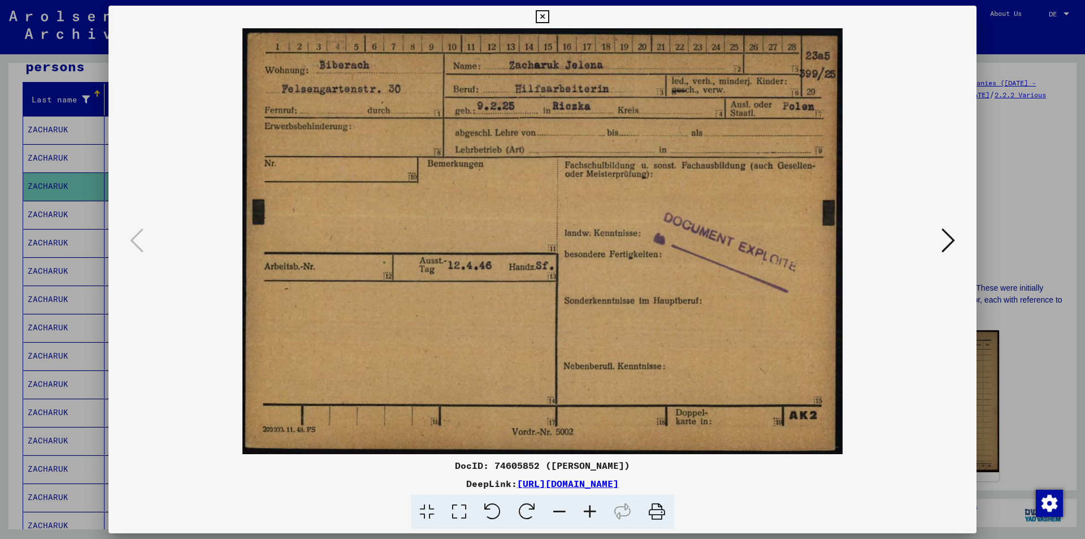
click at [538, 17] on icon at bounding box center [542, 17] width 13 height 14
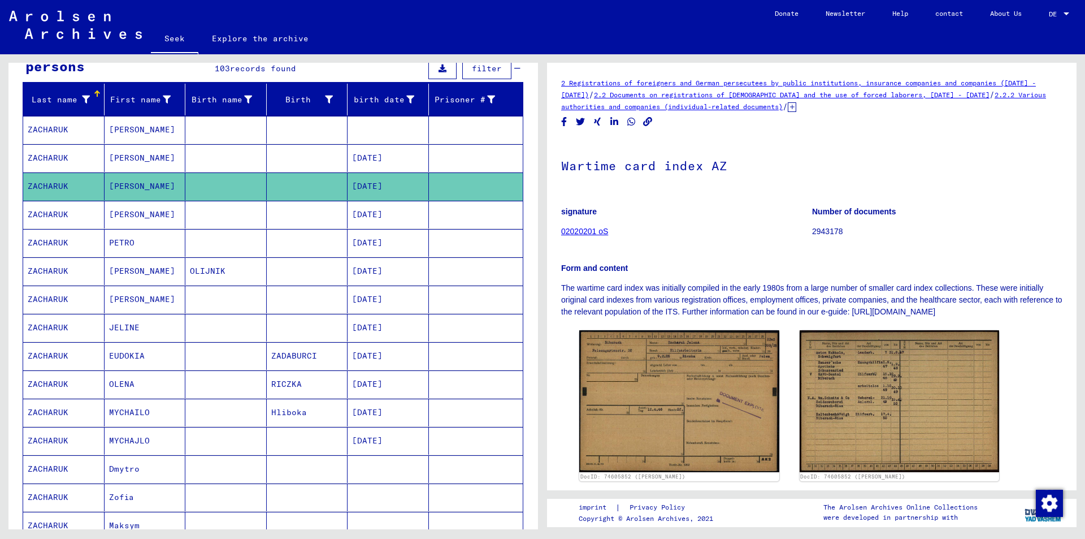
click at [123, 302] on font "[PERSON_NAME]" at bounding box center [142, 299] width 66 height 10
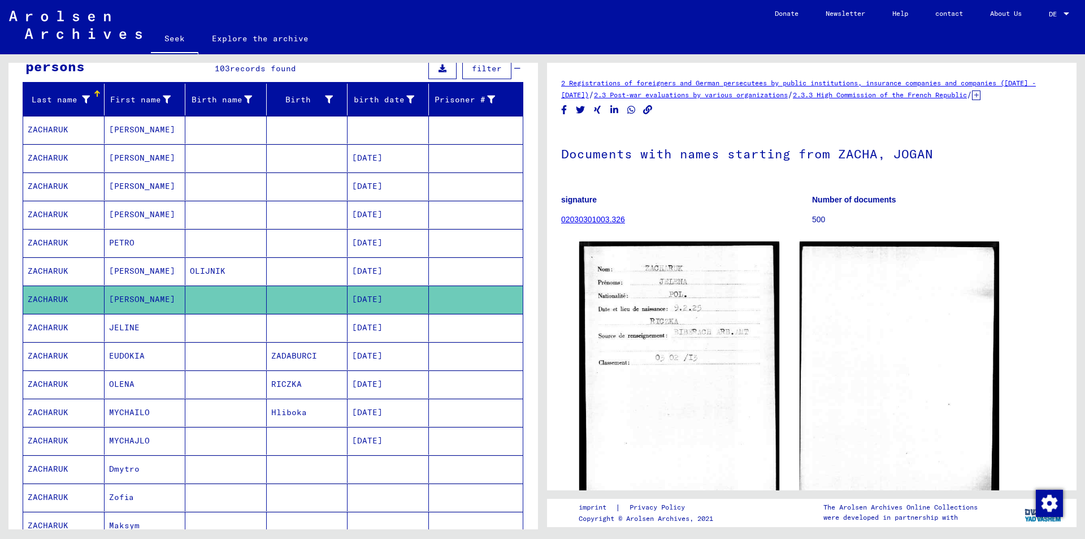
click at [125, 330] on font "JELINE" at bounding box center [124, 327] width 31 height 10
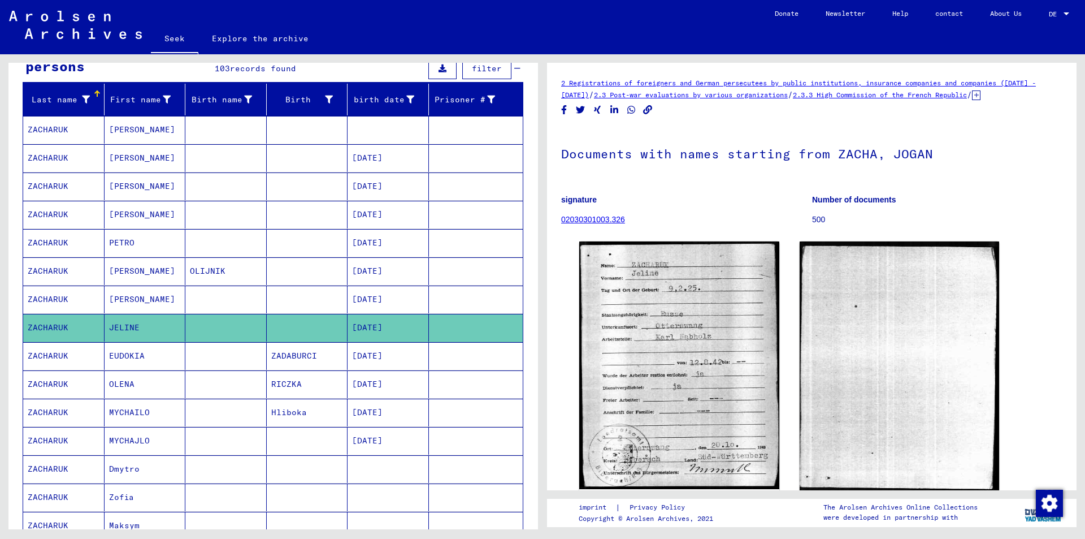
click at [120, 387] on font "OLENA" at bounding box center [121, 384] width 25 height 10
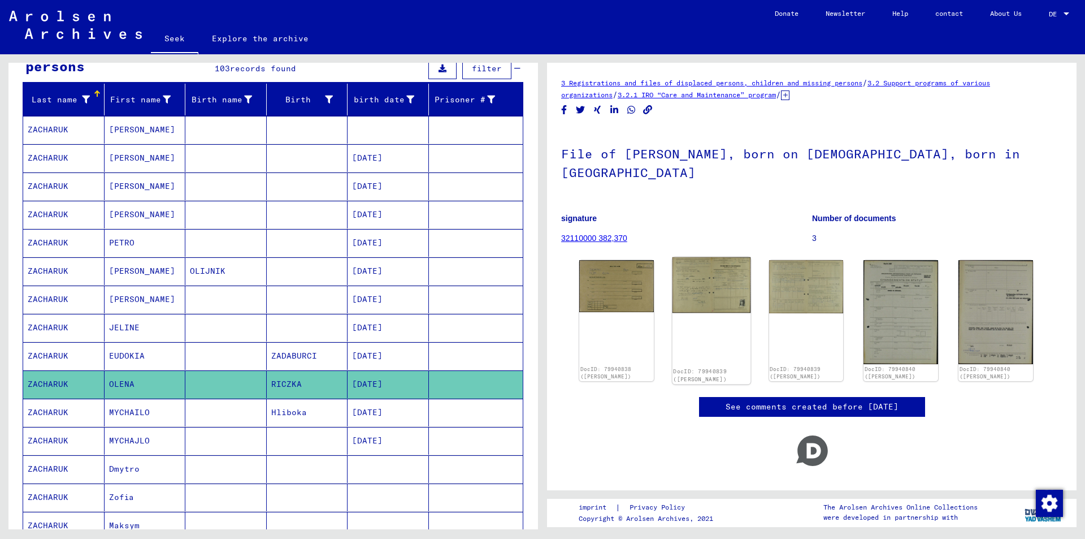
click at [716, 264] on img at bounding box center [712, 285] width 78 height 56
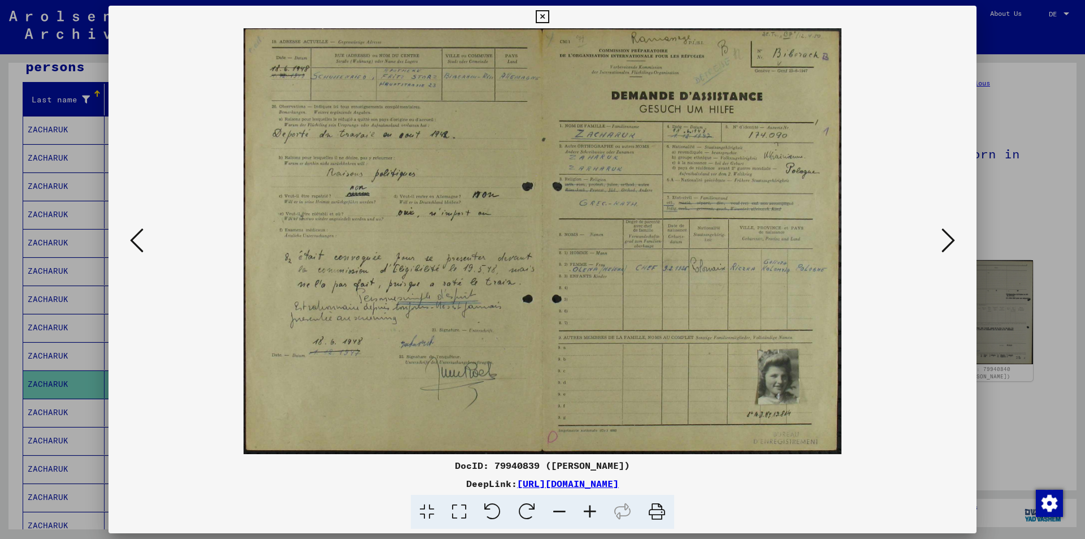
click at [947, 236] on icon at bounding box center [949, 240] width 14 height 27
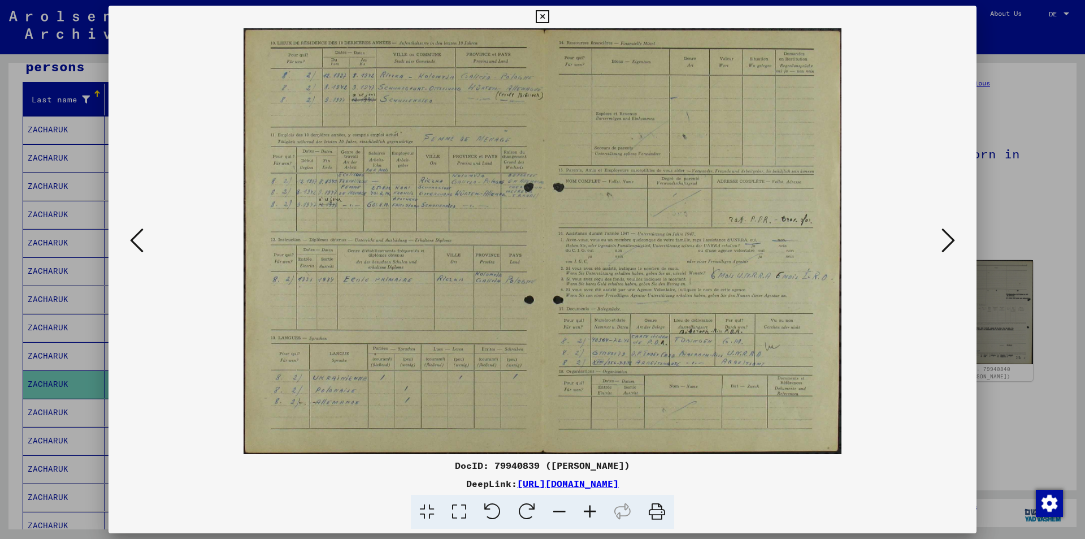
click at [589, 508] on icon at bounding box center [590, 512] width 31 height 34
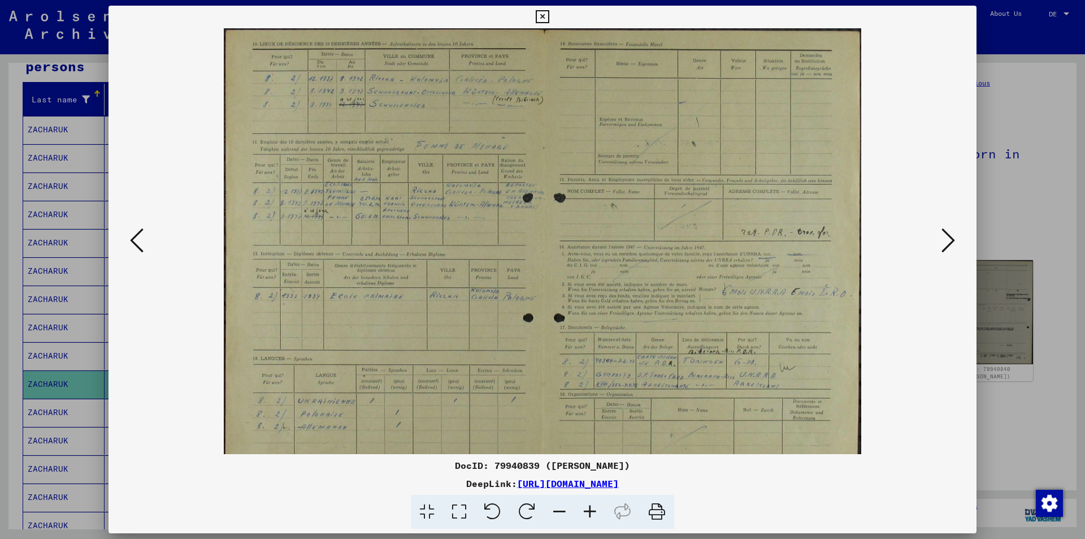
click at [589, 508] on icon at bounding box center [590, 512] width 31 height 34
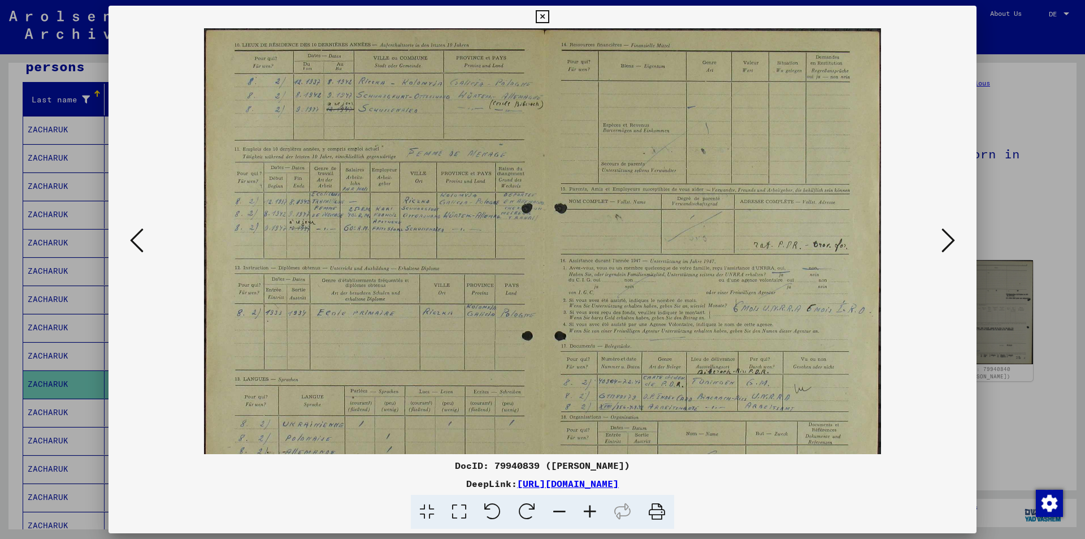
click at [589, 508] on icon at bounding box center [590, 512] width 31 height 34
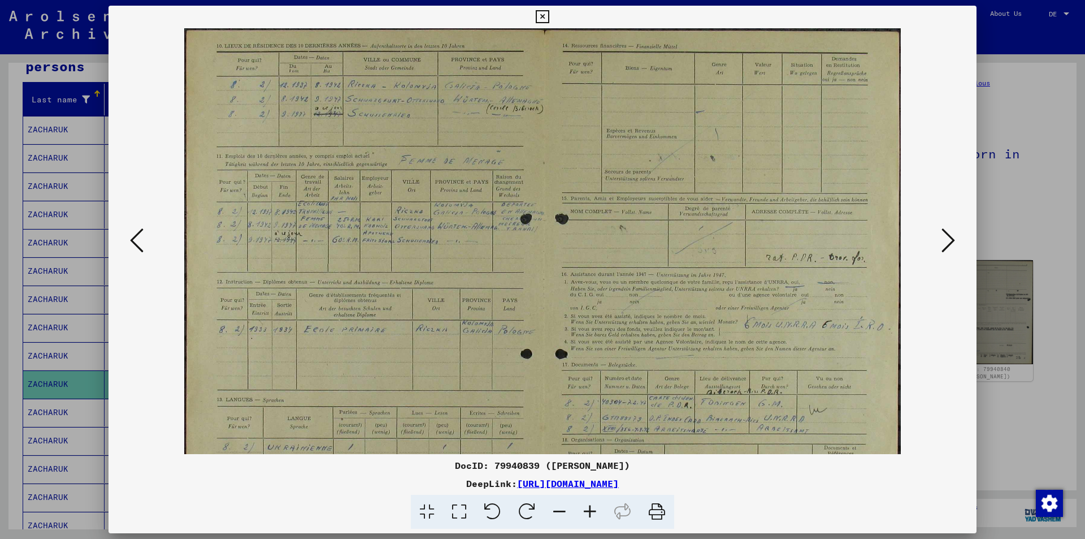
click at [589, 508] on icon at bounding box center [590, 512] width 31 height 34
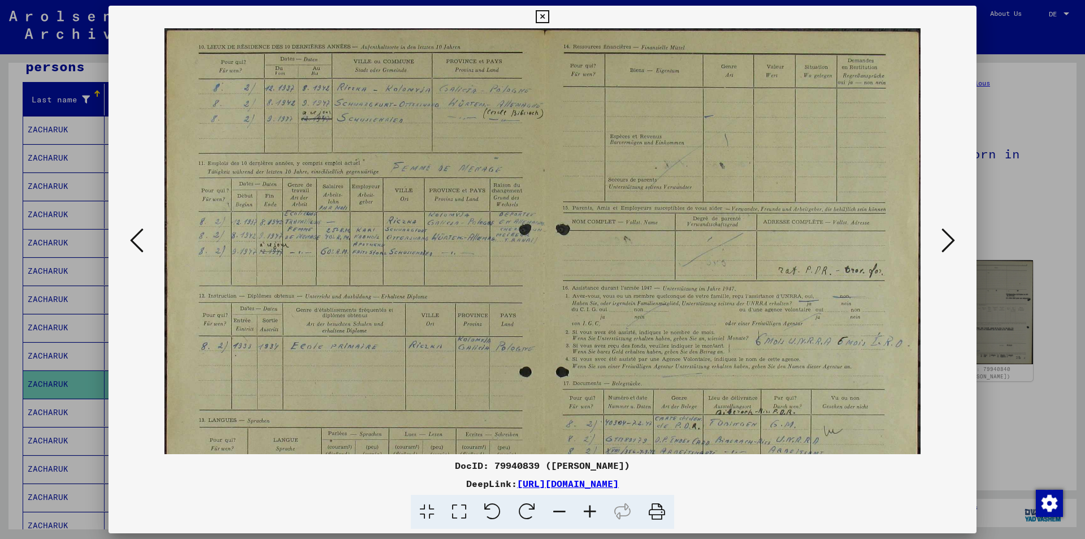
click at [589, 508] on icon at bounding box center [590, 512] width 31 height 34
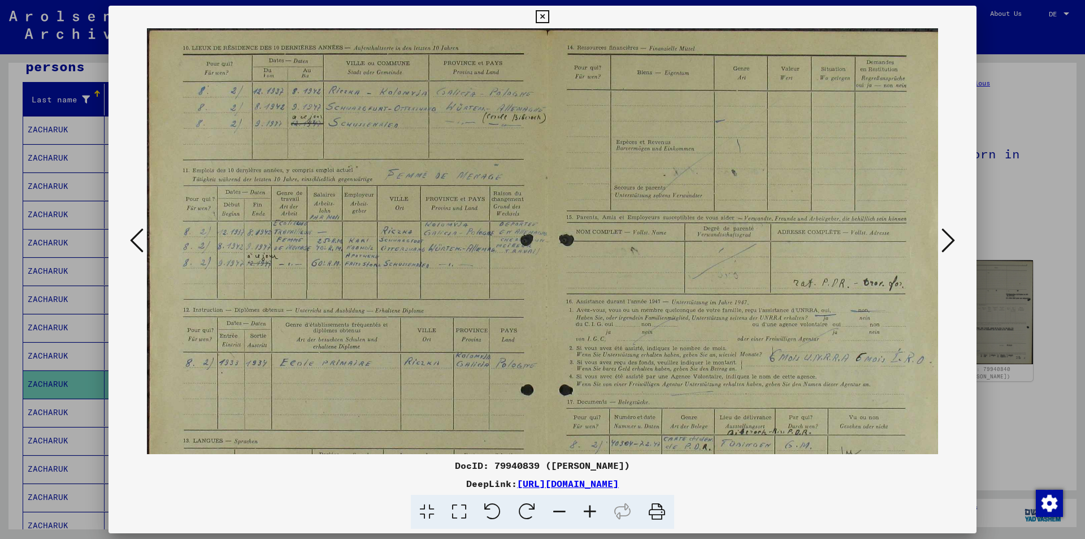
click at [589, 508] on icon at bounding box center [590, 512] width 31 height 34
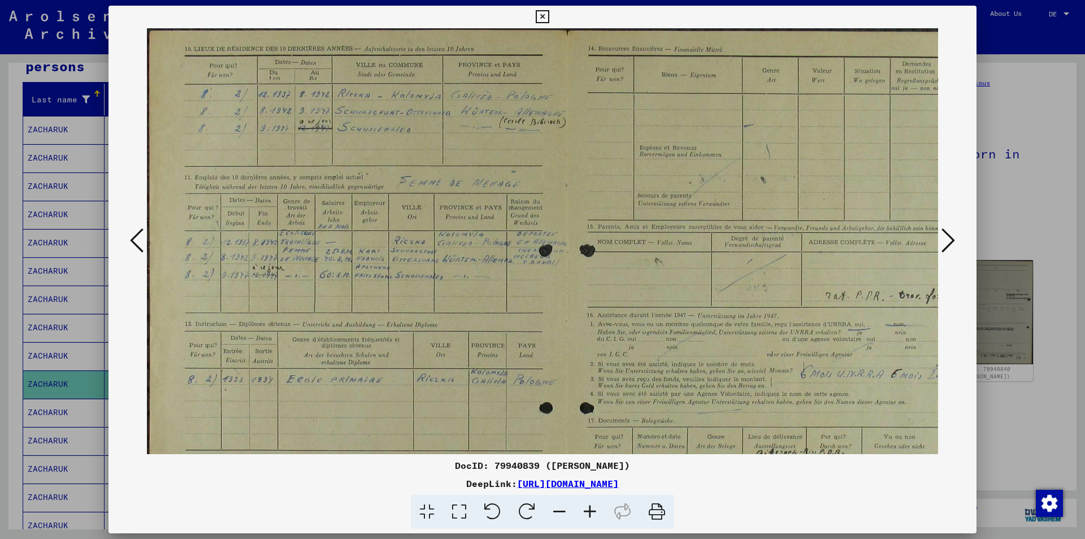
click at [589, 508] on icon at bounding box center [590, 512] width 31 height 34
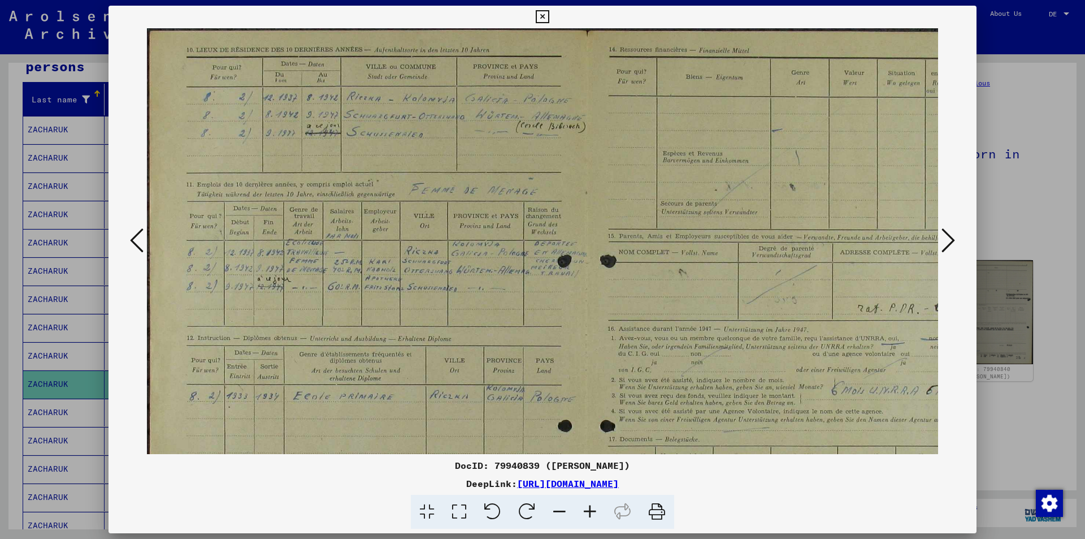
click at [950, 239] on icon at bounding box center [949, 240] width 14 height 27
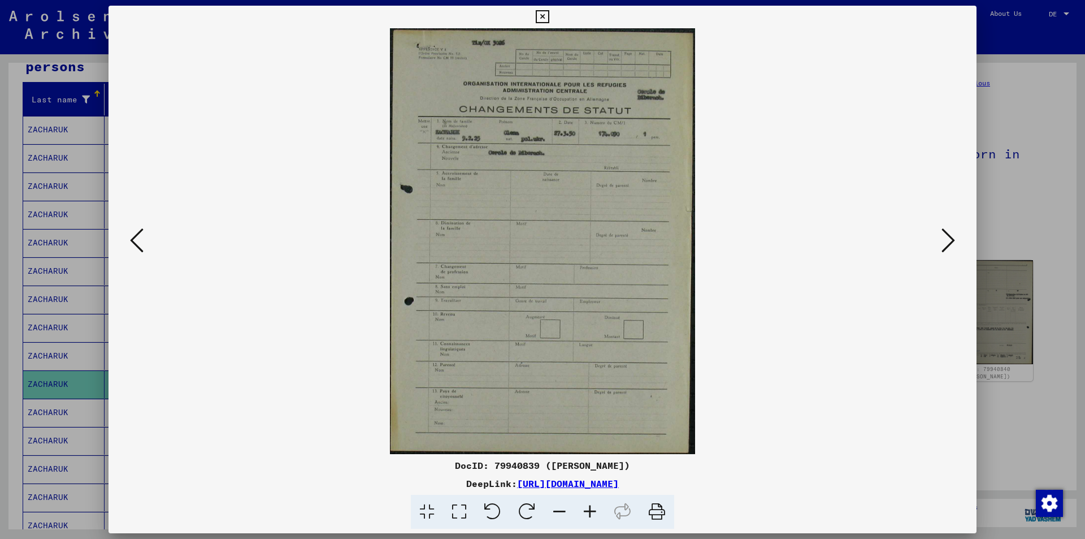
click at [950, 239] on icon at bounding box center [949, 240] width 14 height 27
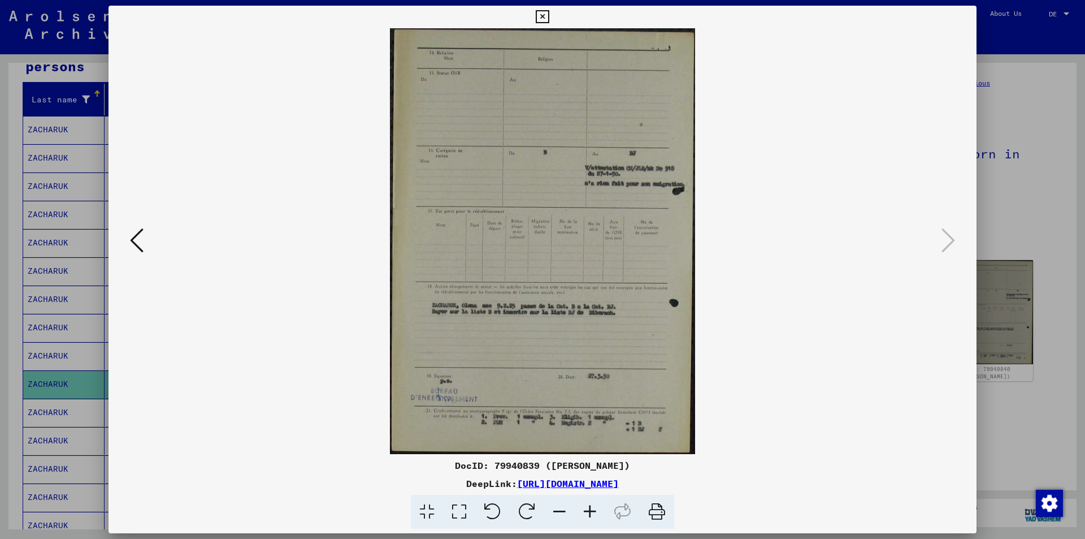
click at [544, 17] on icon at bounding box center [542, 17] width 13 height 14
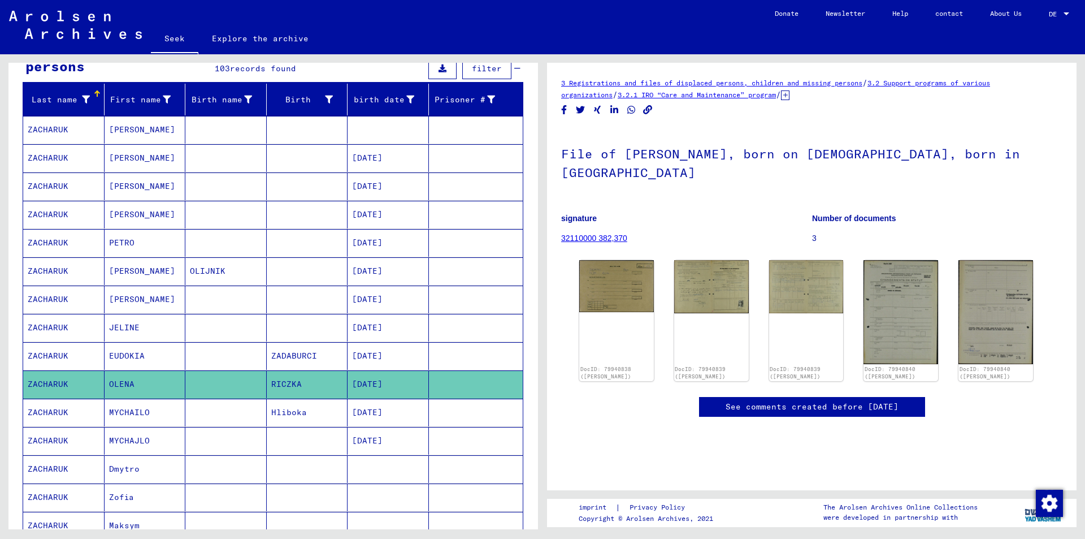
click at [139, 413] on font "MYCHAILO" at bounding box center [129, 412] width 41 height 10
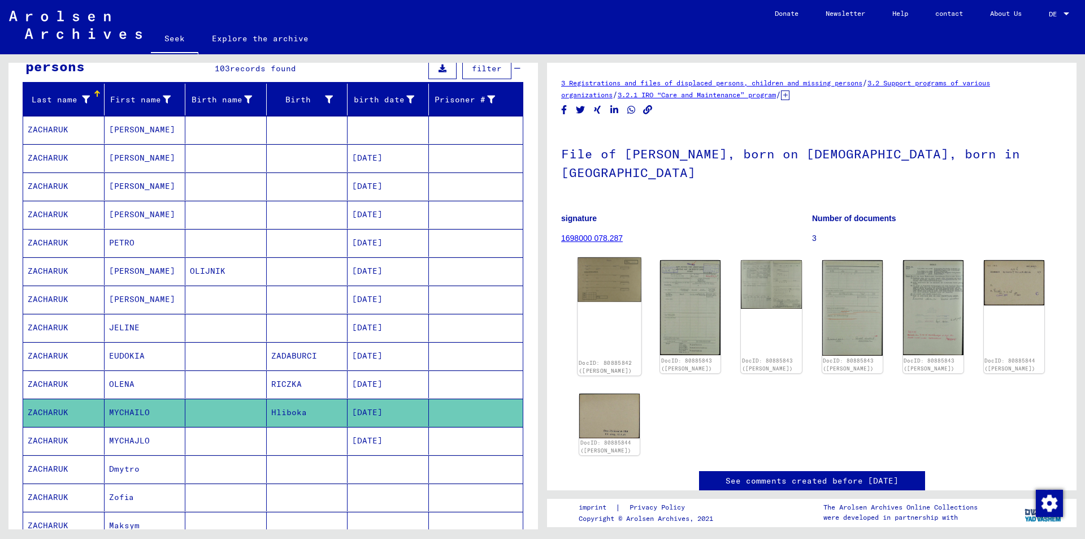
click at [613, 258] on img at bounding box center [610, 279] width 64 height 45
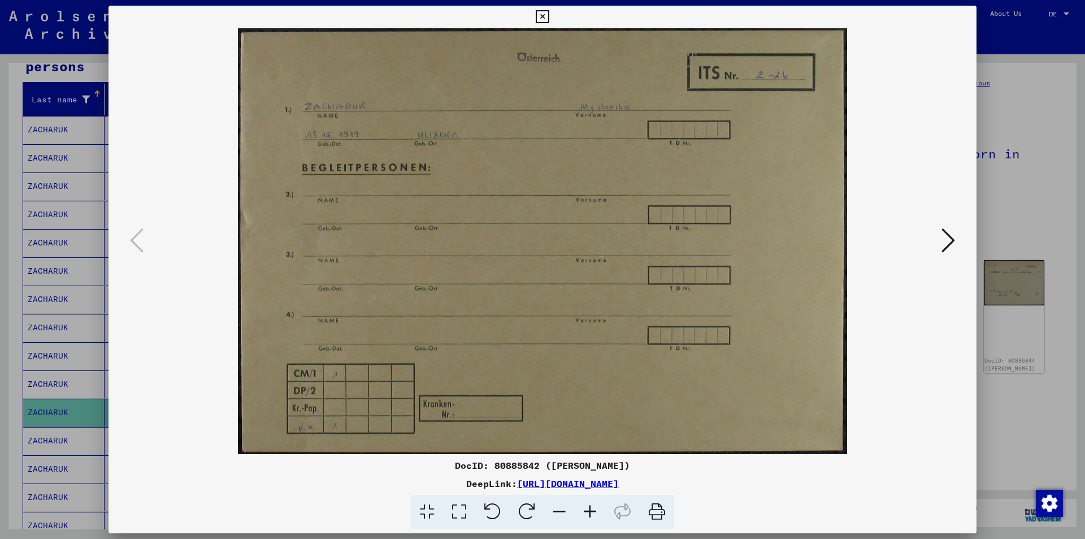
click at [954, 239] on icon at bounding box center [949, 240] width 14 height 27
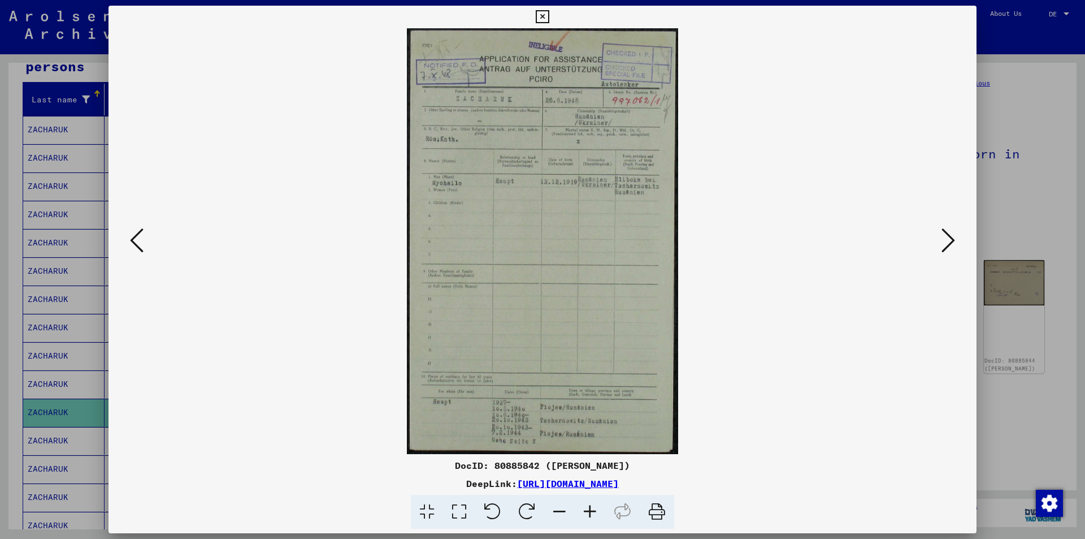
click at [954, 239] on icon at bounding box center [949, 240] width 14 height 27
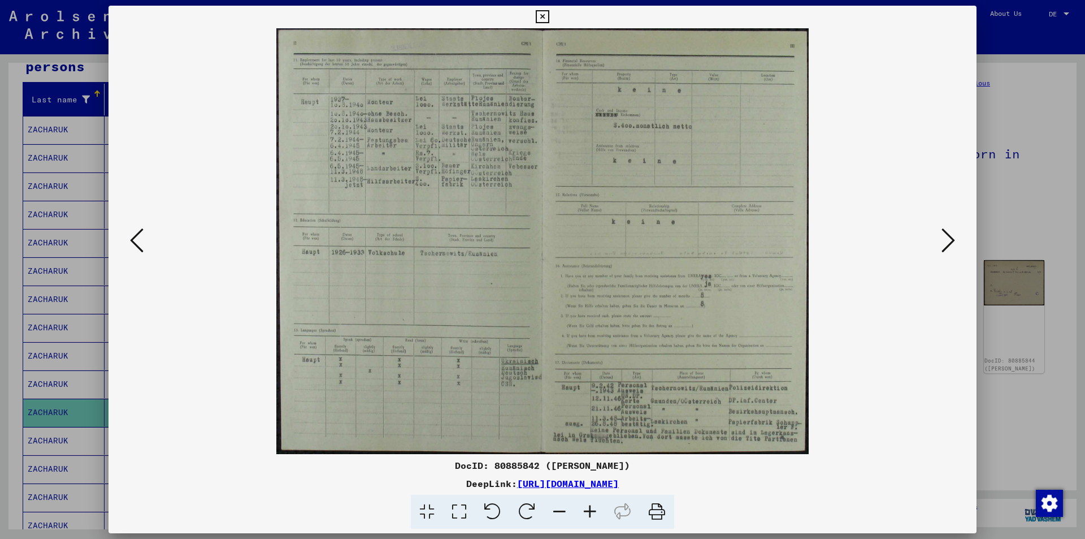
click at [954, 239] on icon at bounding box center [949, 240] width 14 height 27
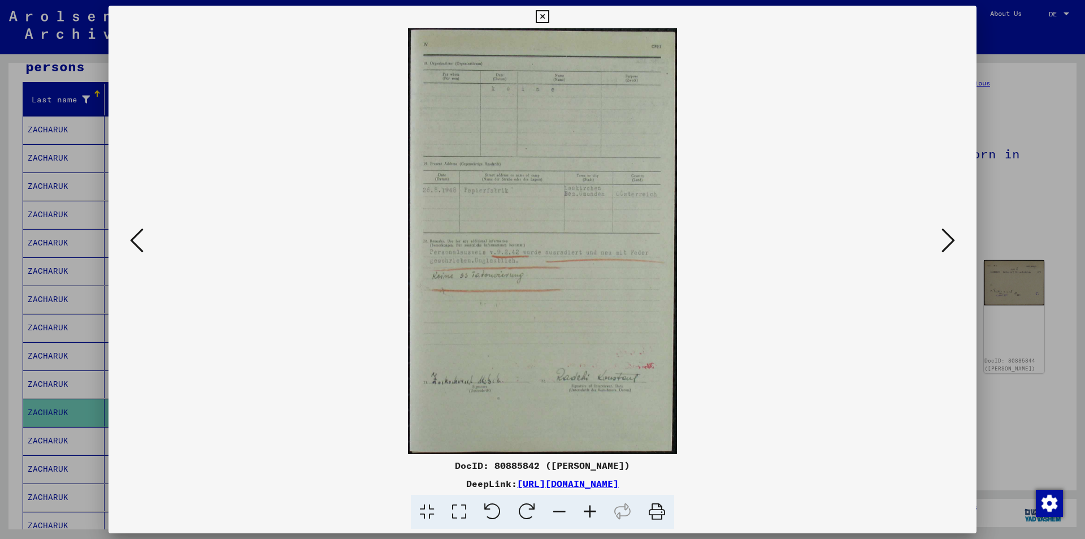
click at [954, 239] on icon at bounding box center [949, 240] width 14 height 27
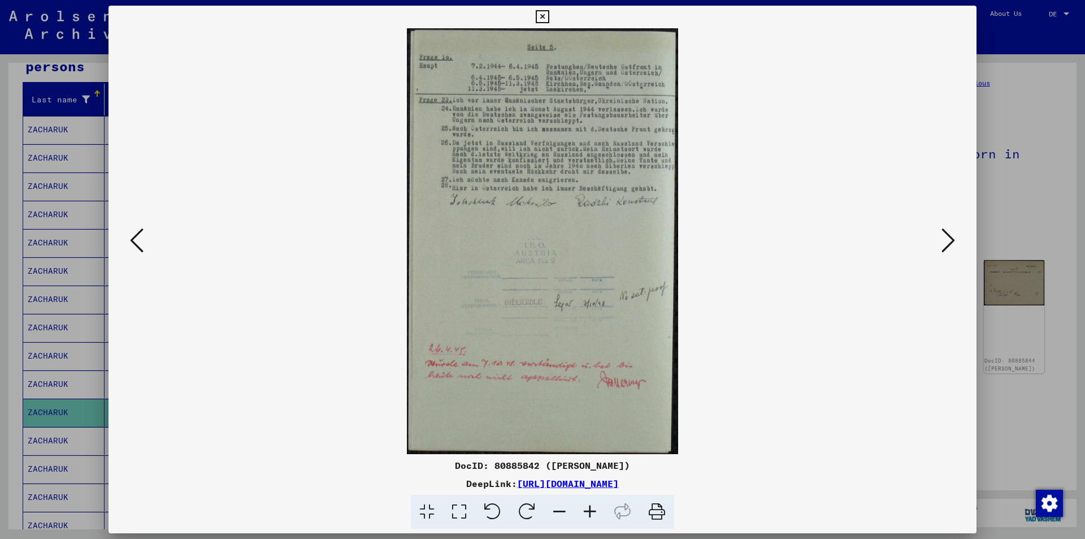
click at [954, 239] on icon at bounding box center [949, 240] width 14 height 27
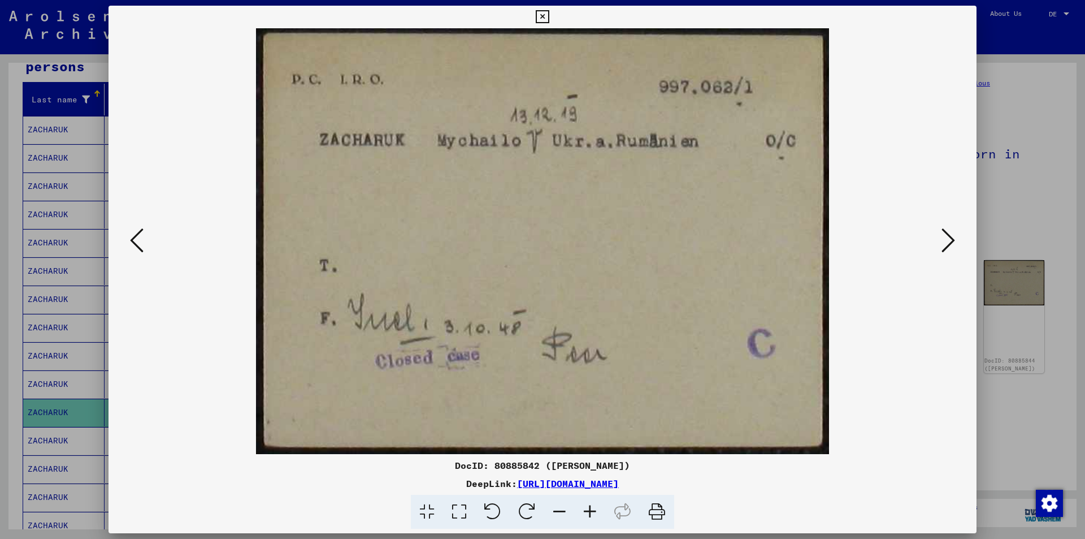
click at [954, 239] on icon at bounding box center [949, 240] width 14 height 27
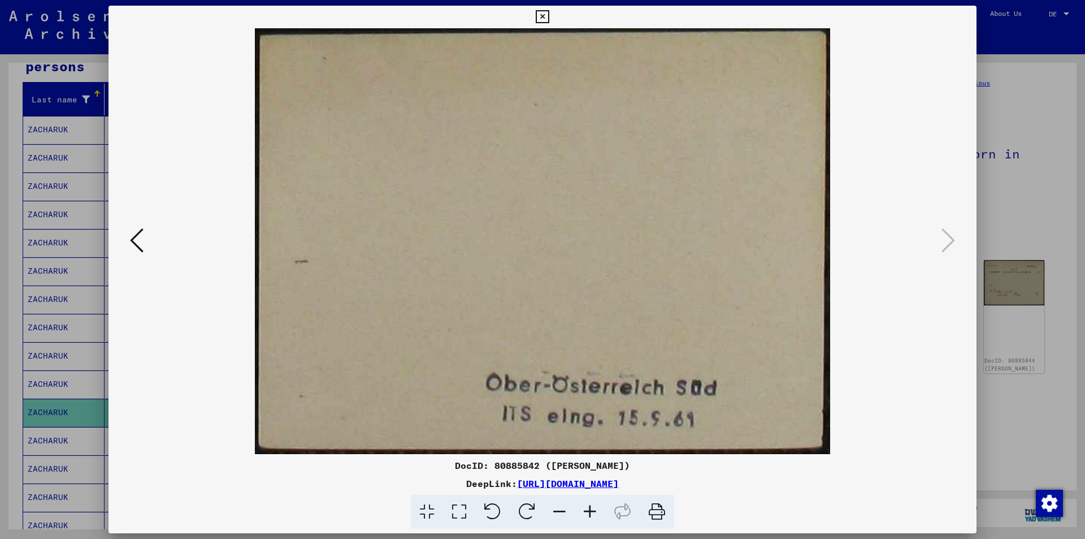
click at [545, 14] on icon at bounding box center [542, 17] width 13 height 14
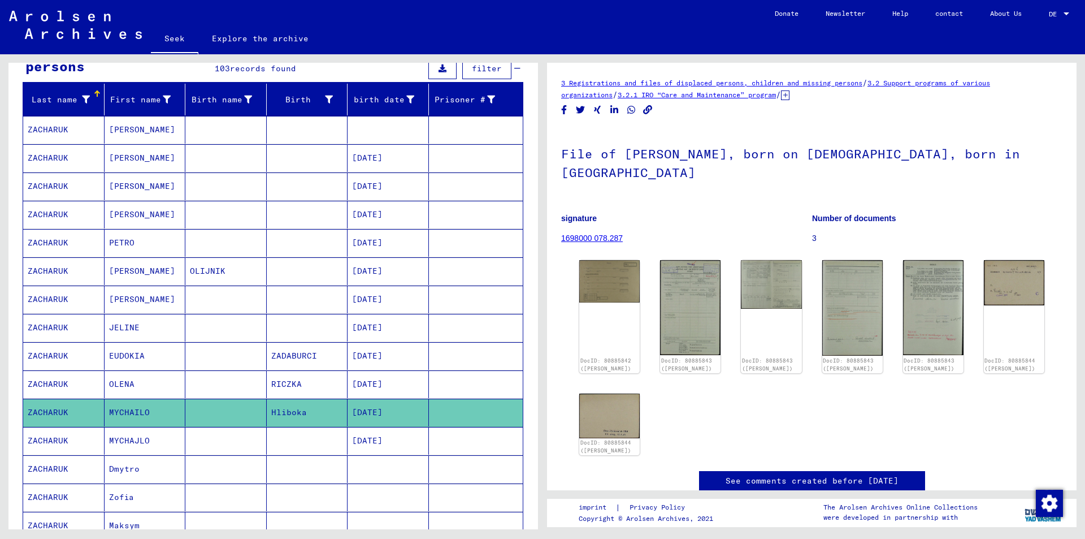
click at [44, 440] on font "ZACHARUK" at bounding box center [48, 440] width 41 height 10
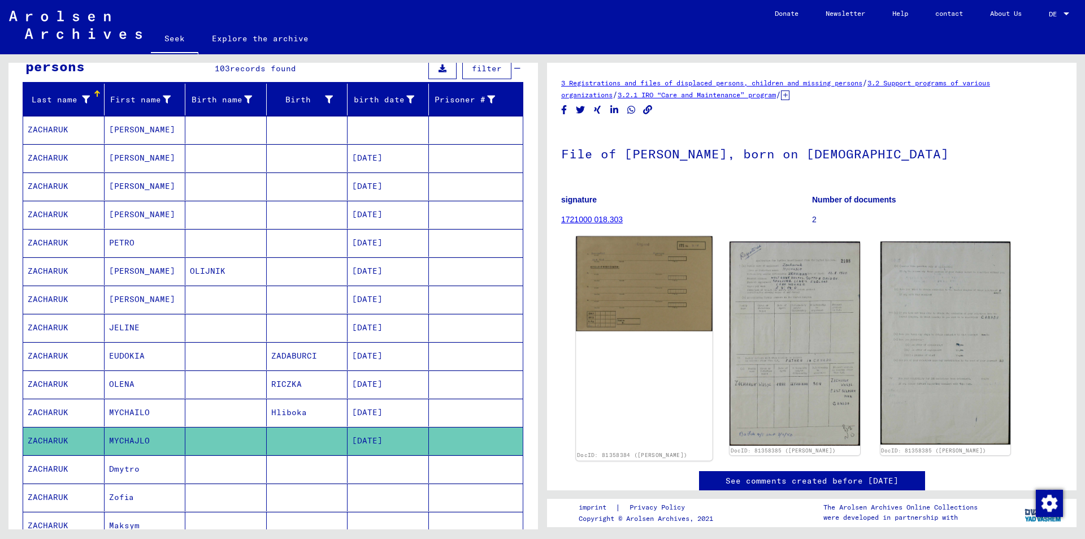
click at [630, 291] on img at bounding box center [644, 283] width 137 height 95
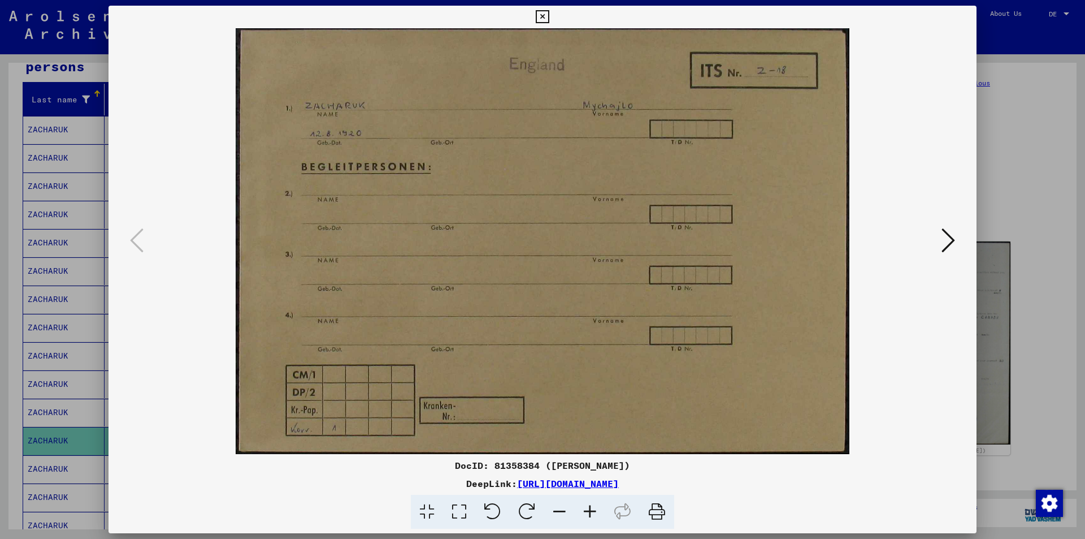
click at [537, 14] on icon at bounding box center [542, 17] width 13 height 14
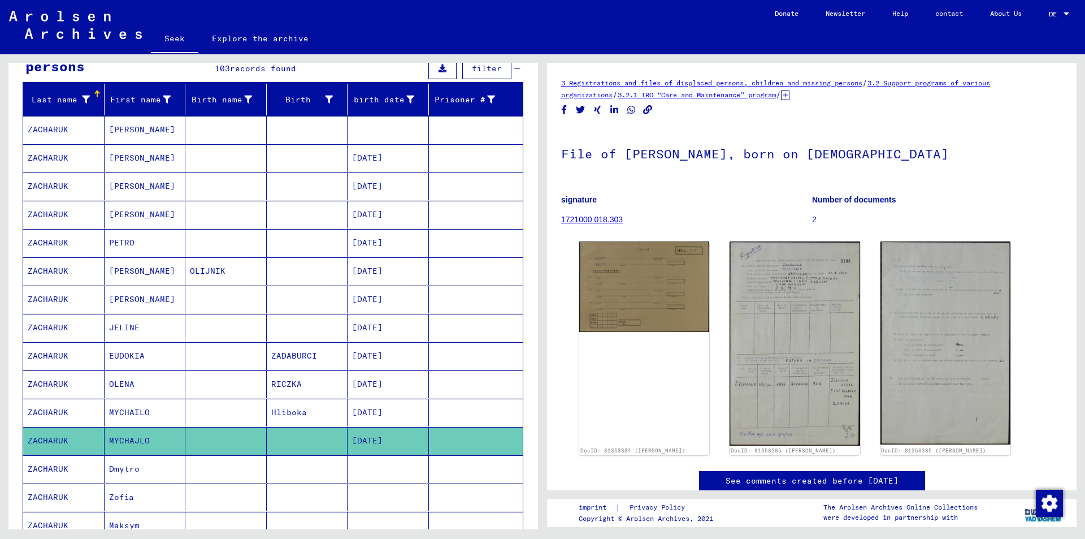
click at [124, 469] on font "Dmytro" at bounding box center [124, 468] width 31 height 10
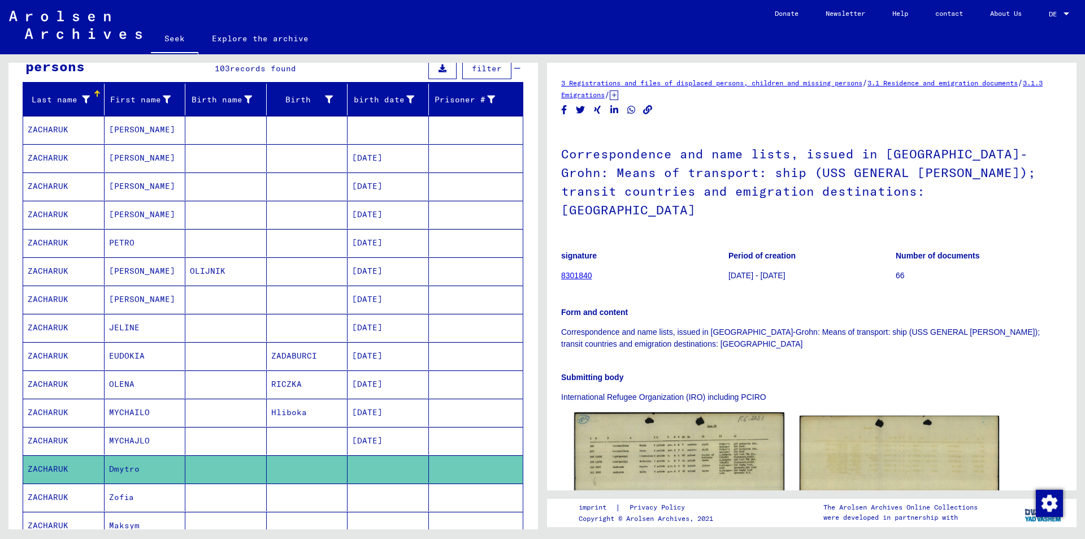
click at [629, 442] on img at bounding box center [679, 478] width 210 height 132
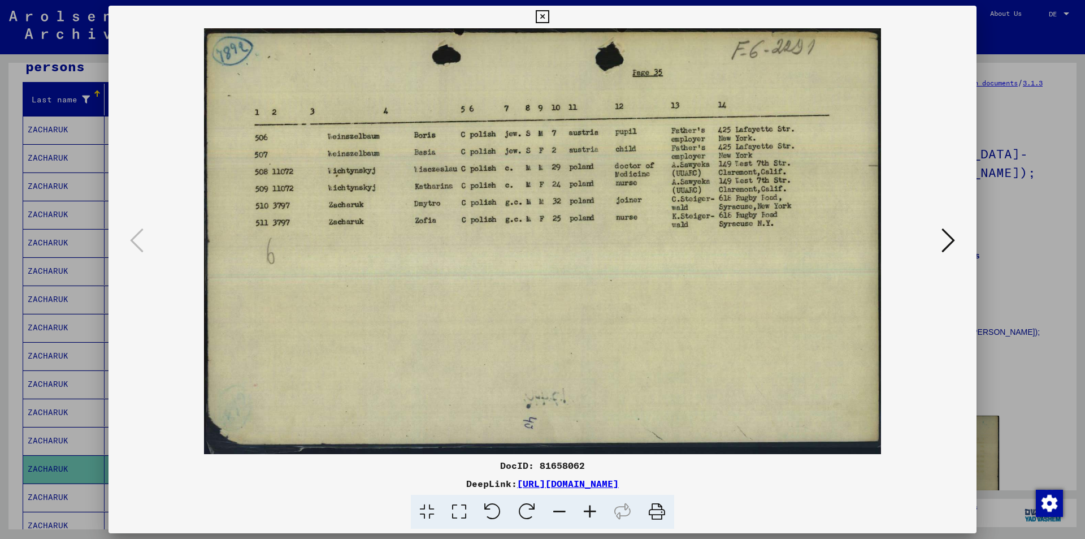
click at [951, 236] on icon at bounding box center [949, 240] width 14 height 27
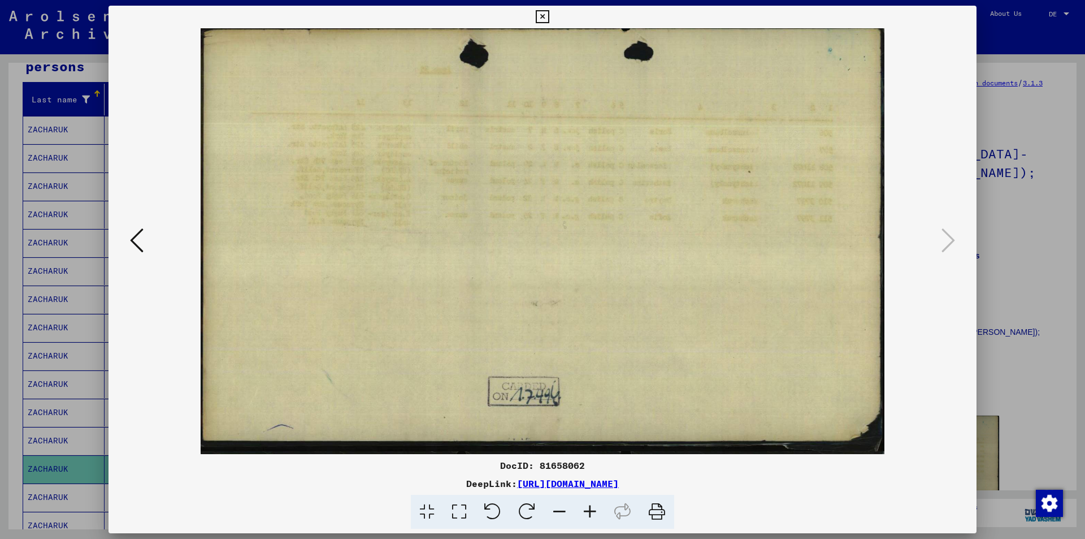
click at [541, 16] on icon at bounding box center [542, 17] width 13 height 14
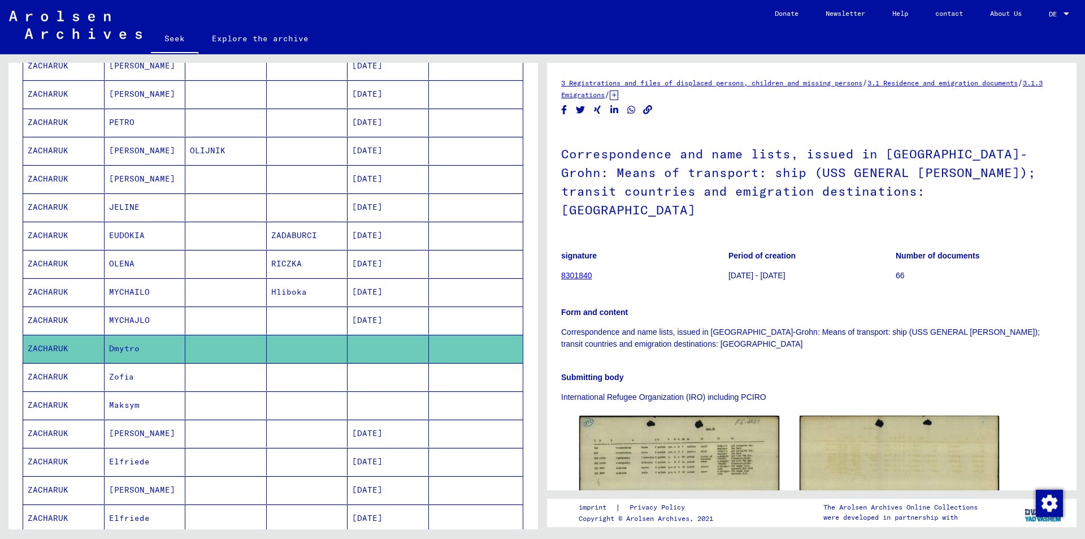
scroll to position [283, 0]
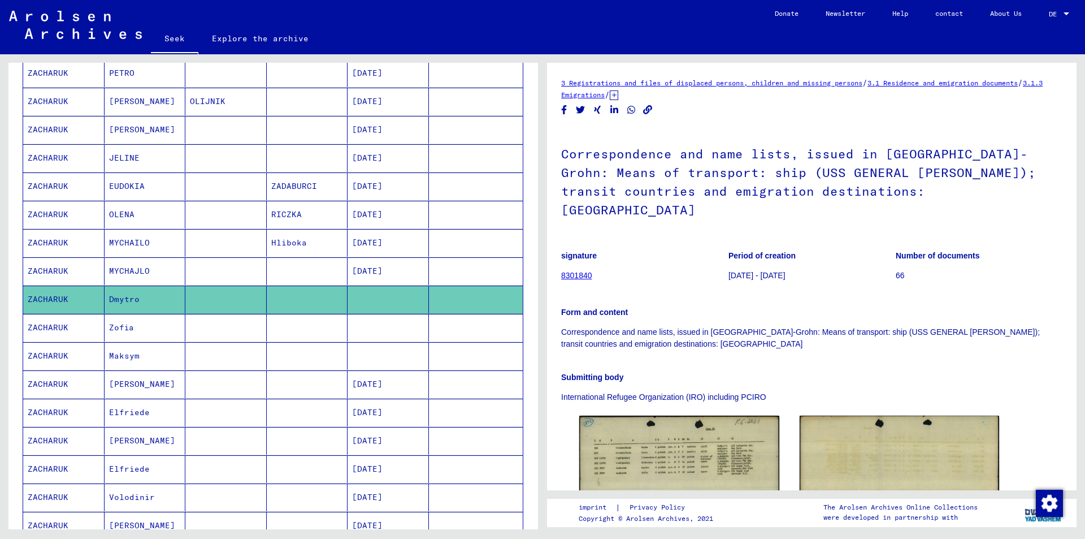
click at [118, 356] on font "Maksym" at bounding box center [124, 355] width 31 height 10
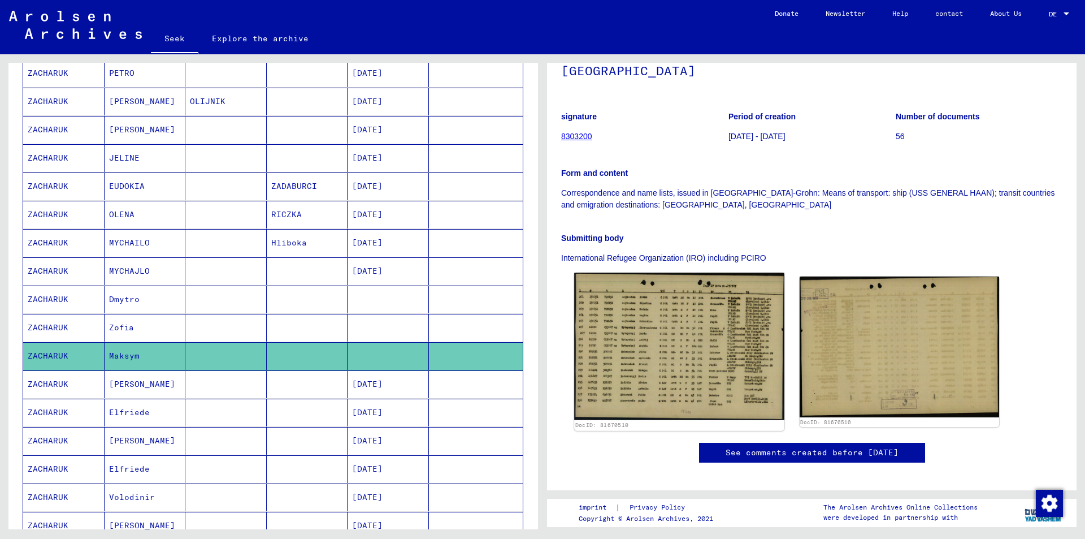
scroll to position [57, 0]
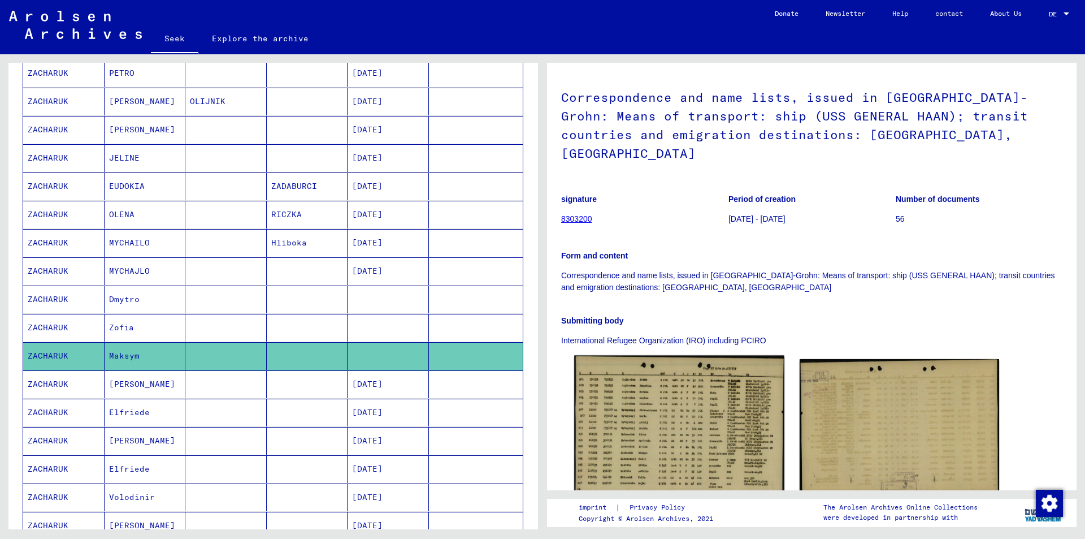
click at [644, 408] on img at bounding box center [679, 430] width 210 height 148
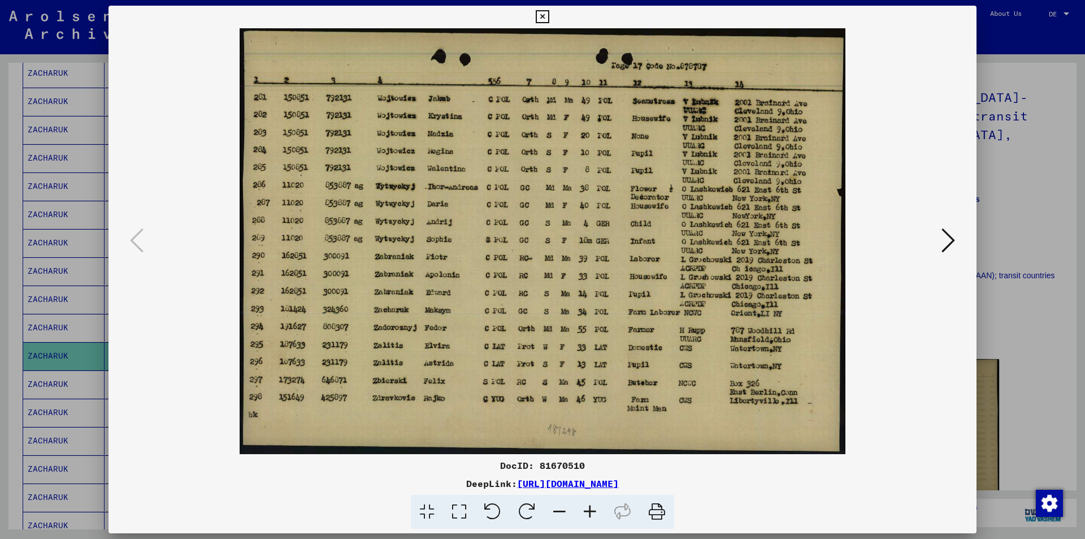
click at [541, 18] on icon at bounding box center [542, 17] width 13 height 14
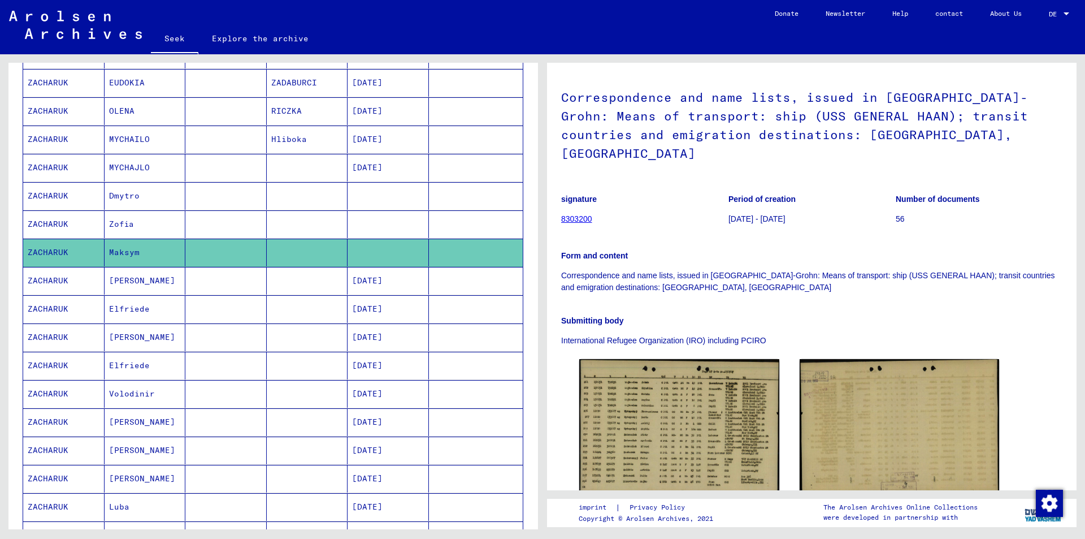
scroll to position [396, 0]
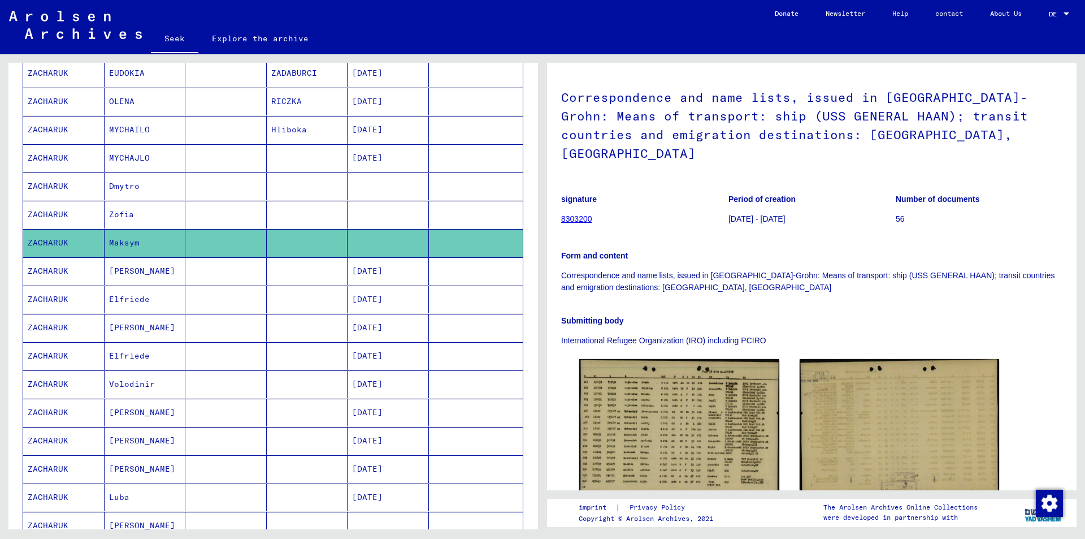
click at [51, 410] on font "ZACHARUK" at bounding box center [48, 412] width 41 height 10
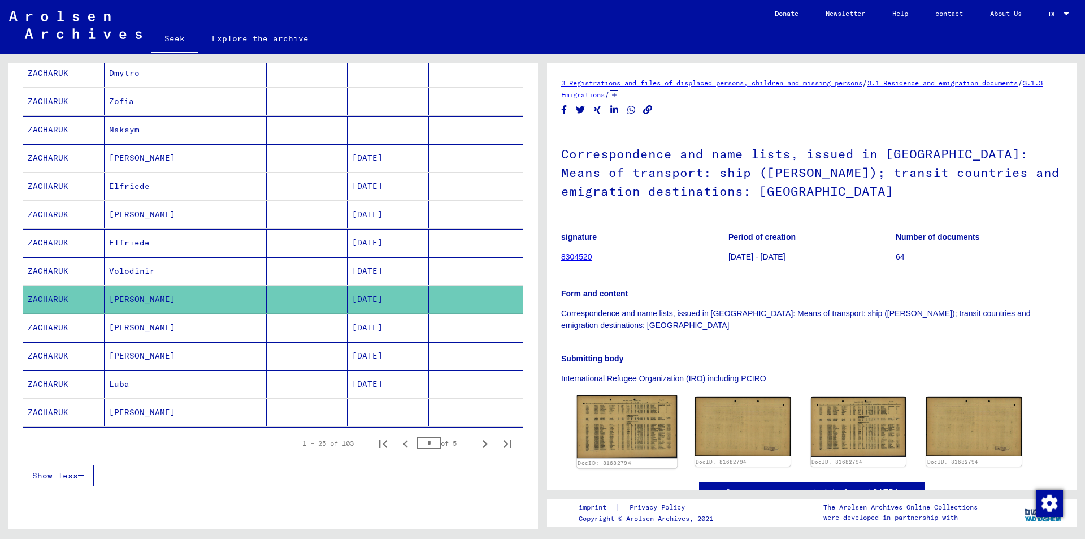
click at [623, 423] on img at bounding box center [627, 426] width 100 height 63
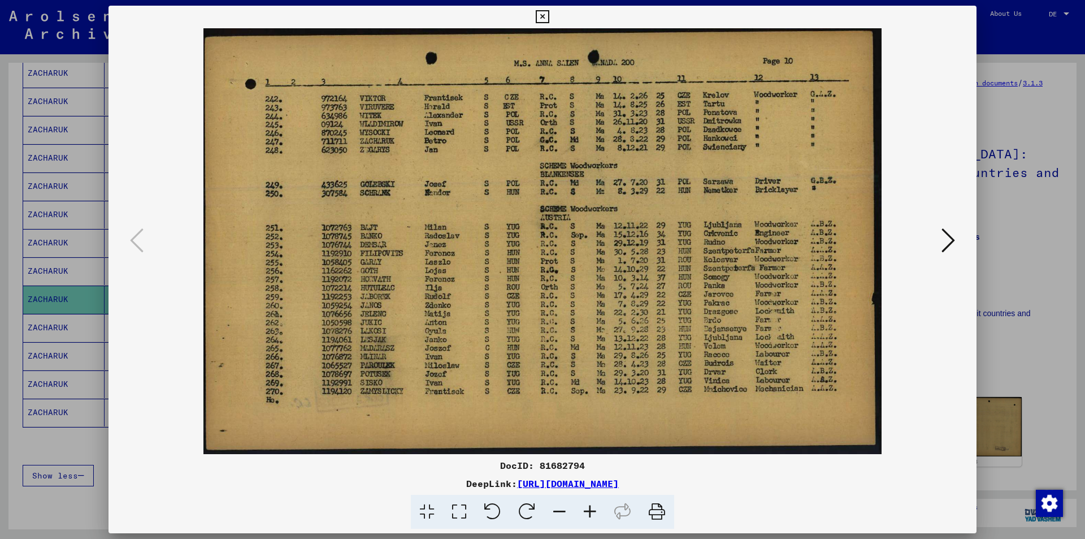
click at [540, 14] on icon at bounding box center [542, 17] width 13 height 14
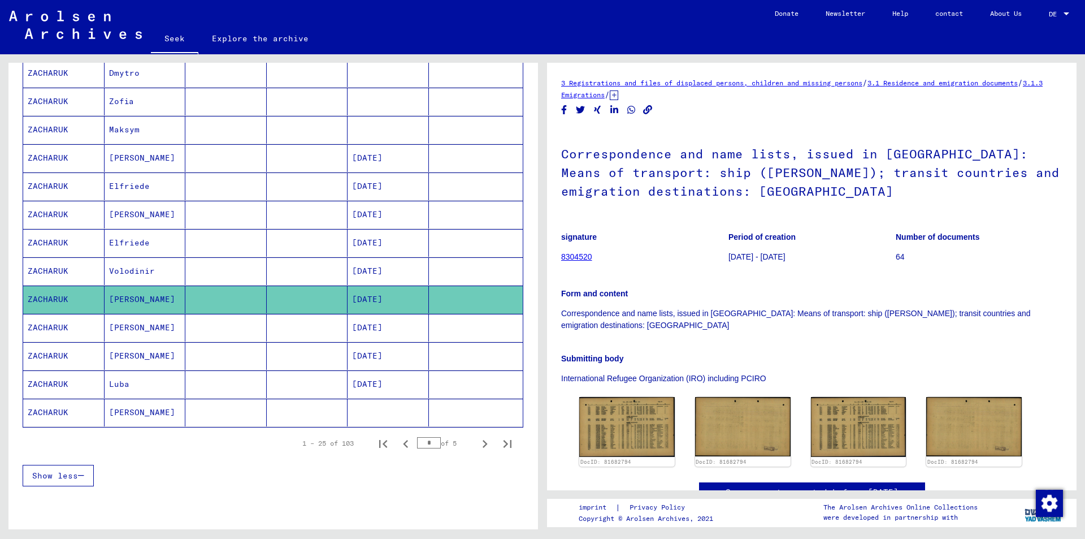
click at [118, 330] on font "[PERSON_NAME]" at bounding box center [142, 327] width 66 height 10
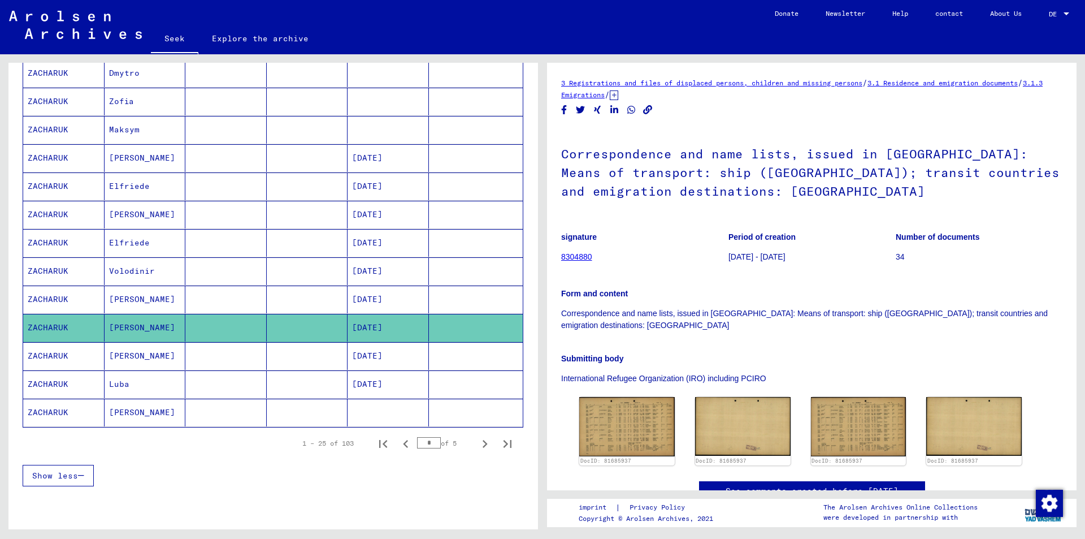
click at [115, 357] on font "[PERSON_NAME]" at bounding box center [142, 355] width 66 height 10
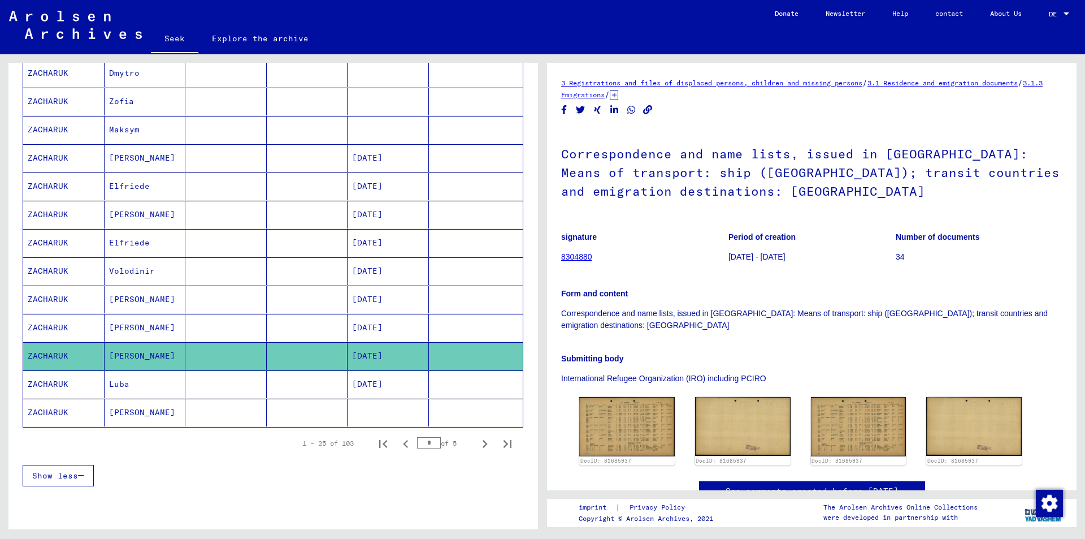
click at [115, 357] on font "[PERSON_NAME]" at bounding box center [142, 355] width 66 height 10
click at [48, 354] on font "ZACHARUK" at bounding box center [48, 355] width 41 height 10
click at [121, 356] on font "[PERSON_NAME]" at bounding box center [142, 355] width 66 height 10
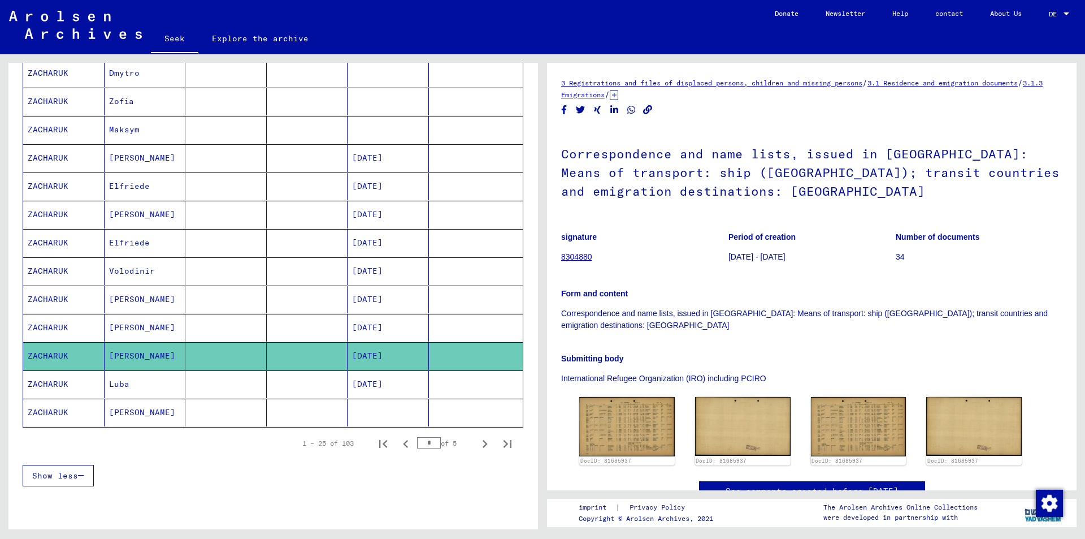
click at [121, 356] on font "[PERSON_NAME]" at bounding box center [142, 355] width 66 height 10
click at [115, 385] on font "Luba" at bounding box center [119, 384] width 20 height 10
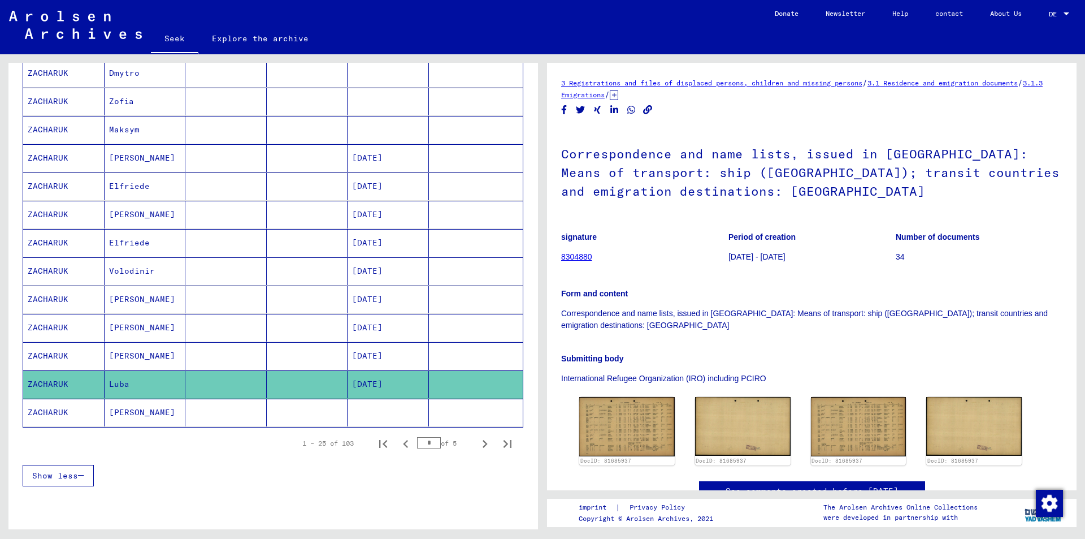
click at [115, 385] on font "Luba" at bounding box center [119, 384] width 20 height 10
click at [125, 416] on font "[PERSON_NAME]" at bounding box center [142, 412] width 66 height 10
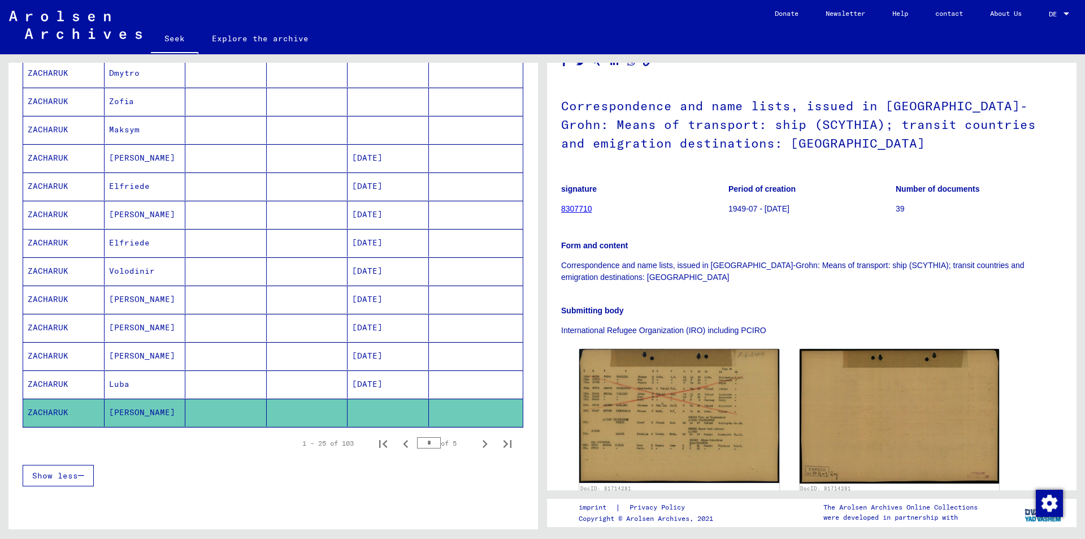
scroll to position [226, 0]
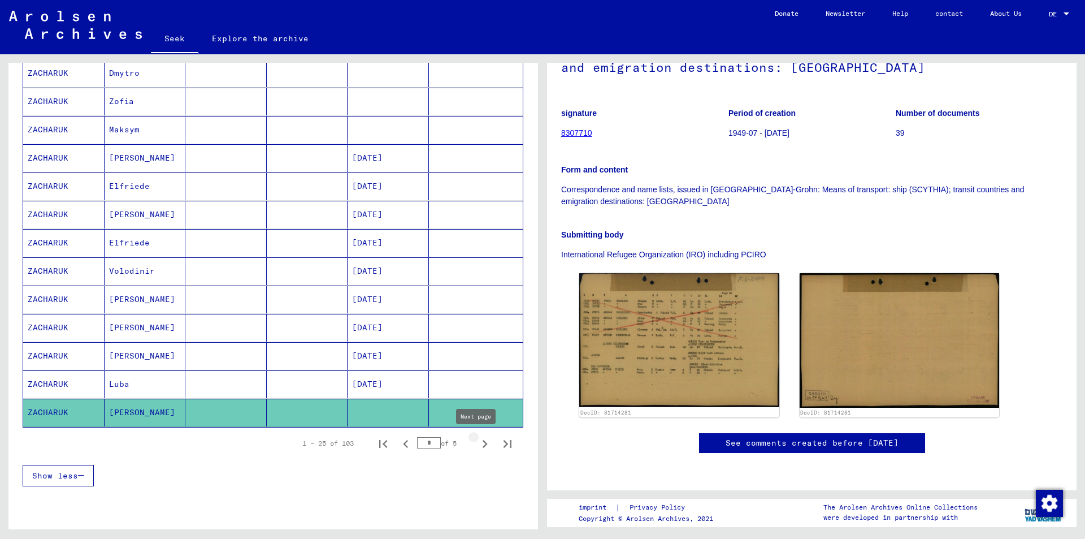
click at [477, 443] on icon "Next page" at bounding box center [485, 444] width 16 height 16
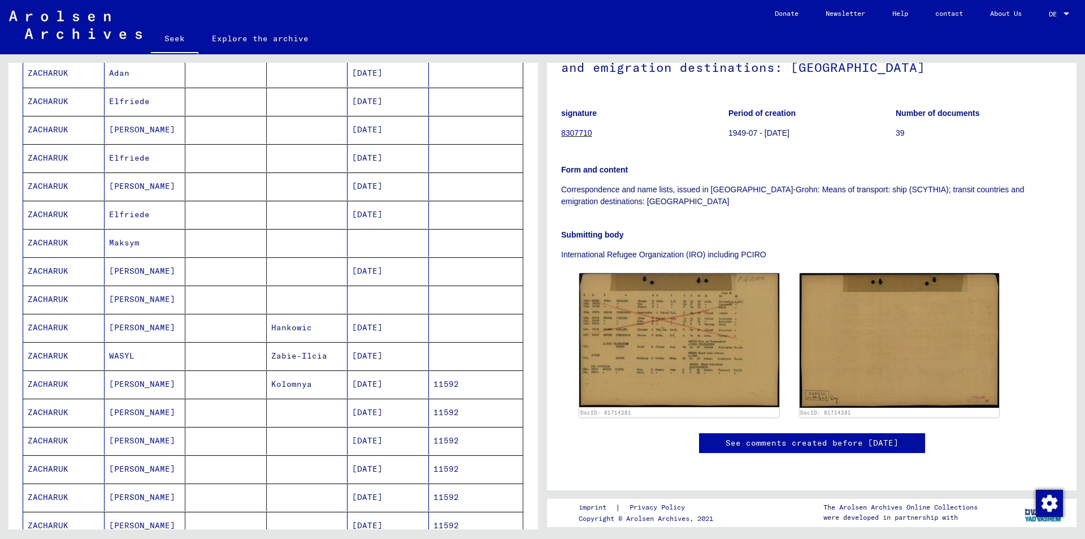
scroll to position [0, 0]
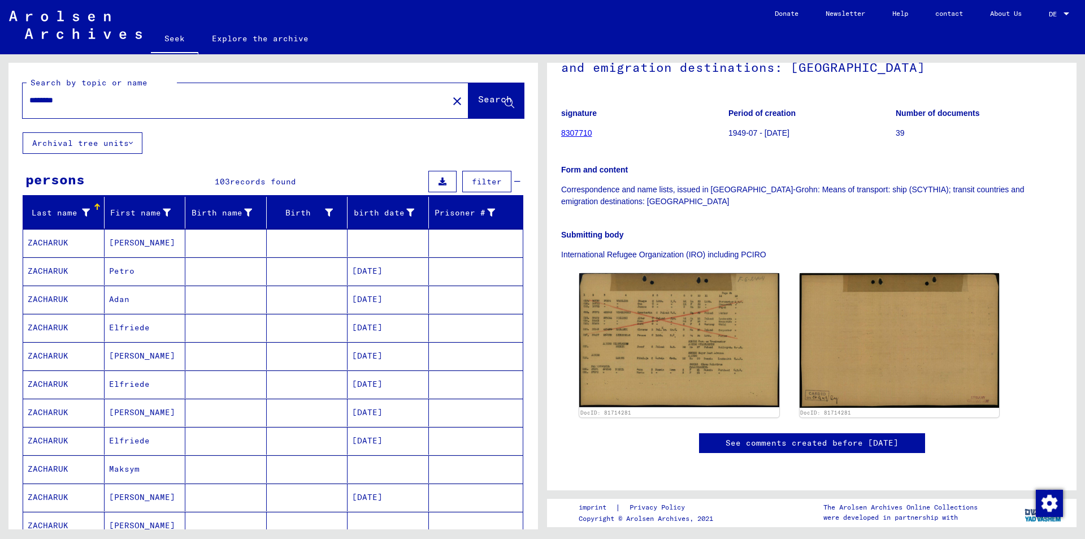
click at [123, 497] on font "[PERSON_NAME]" at bounding box center [142, 497] width 66 height 10
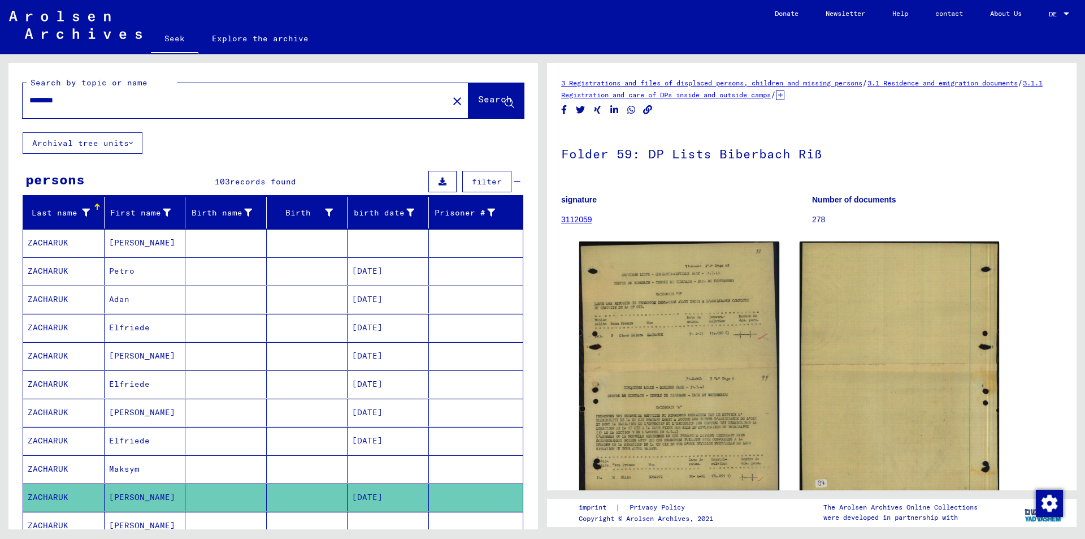
click at [125, 468] on font "Maksym" at bounding box center [124, 468] width 31 height 10
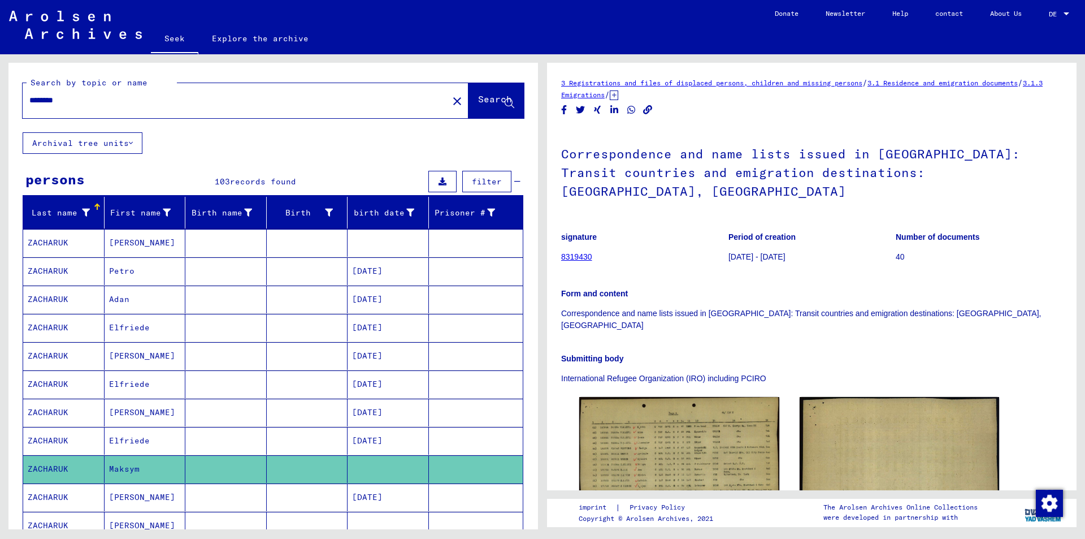
click at [126, 270] on font "Petro" at bounding box center [121, 271] width 25 height 10
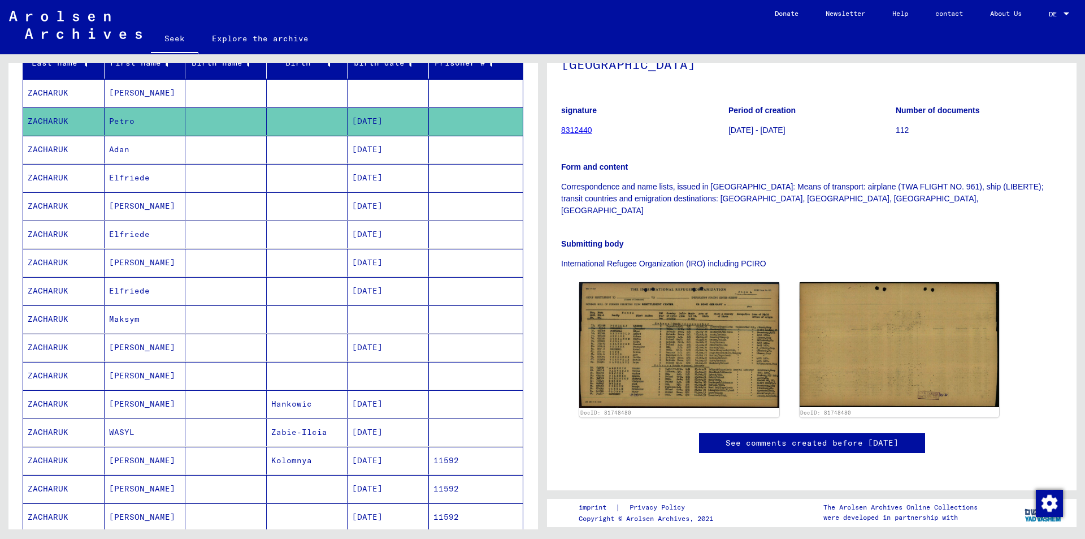
scroll to position [170, 0]
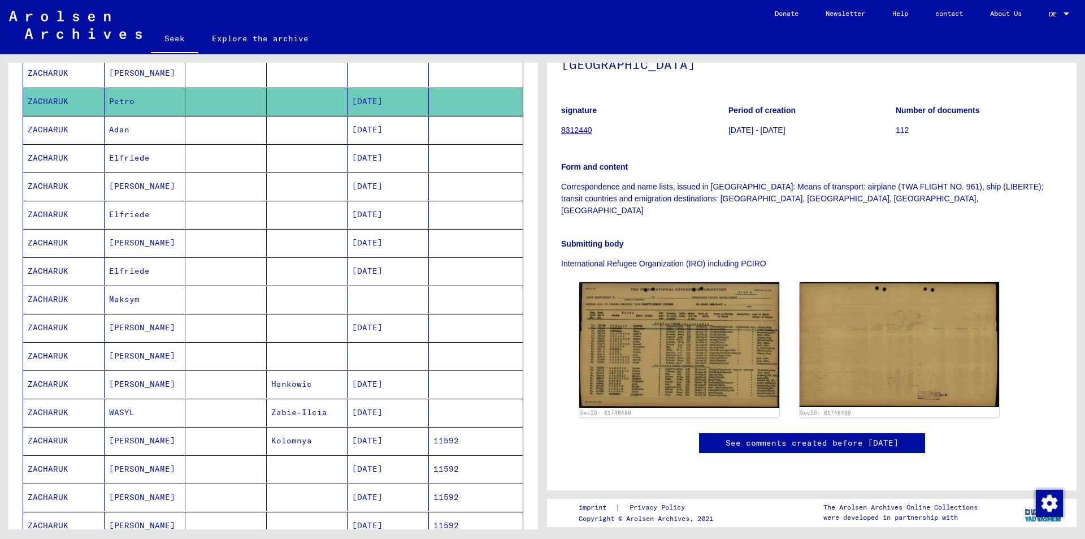
click at [55, 413] on font "ZACHARUK" at bounding box center [48, 412] width 41 height 10
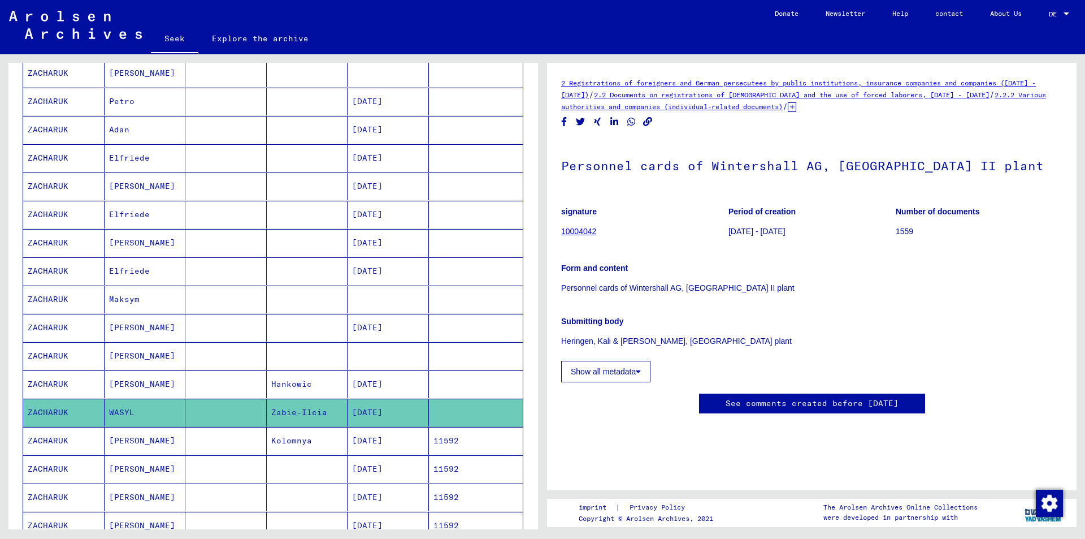
click at [625, 371] on font "Show all metadata" at bounding box center [603, 371] width 65 height 9
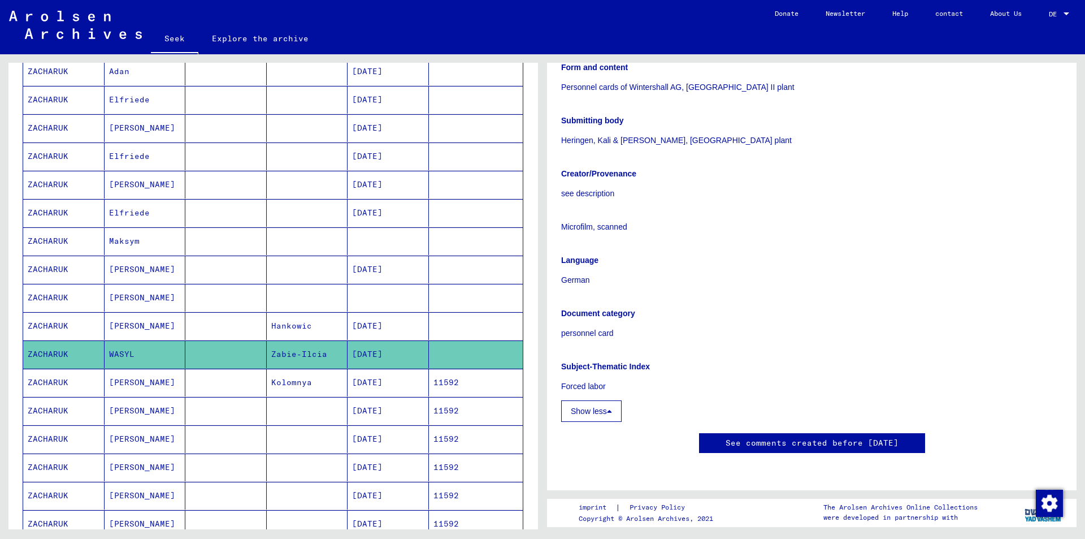
scroll to position [283, 0]
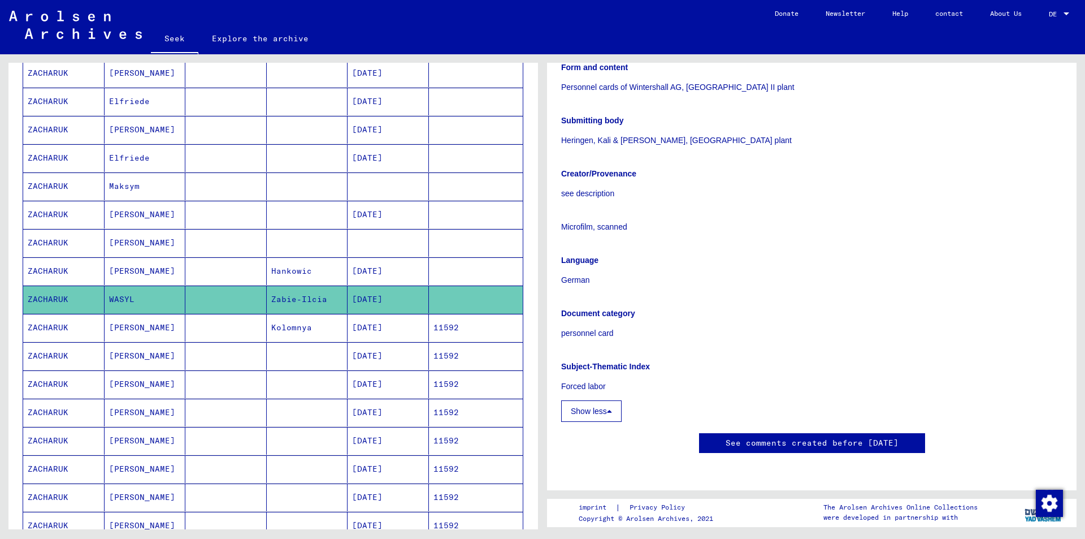
click at [56, 324] on font "ZACHARUK" at bounding box center [48, 327] width 41 height 10
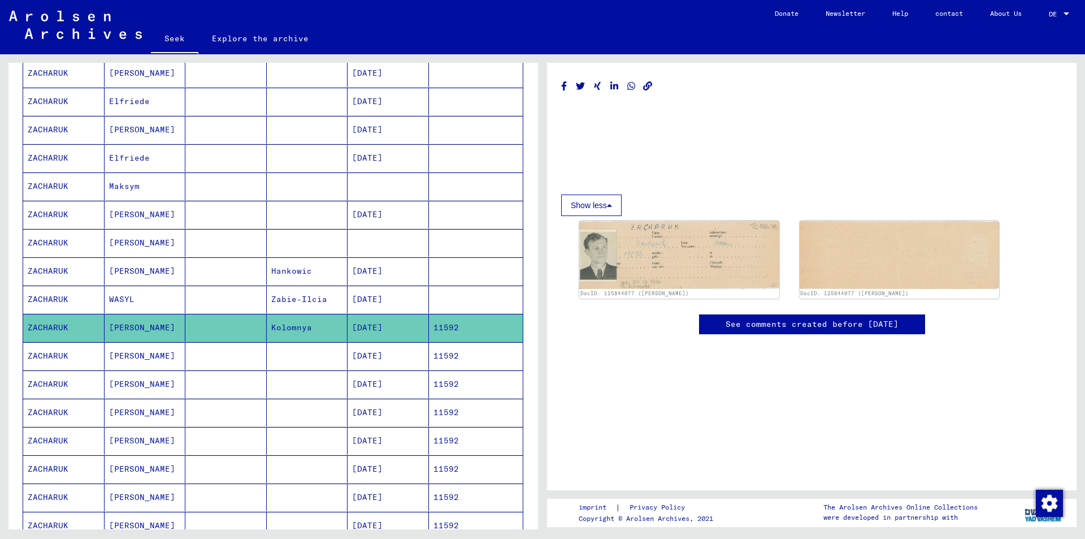
scroll to position [239, 0]
click at [52, 328] on font "ZACHARUK" at bounding box center [48, 327] width 41 height 10
click at [55, 356] on font "ZACHARUK" at bounding box center [48, 355] width 41 height 10
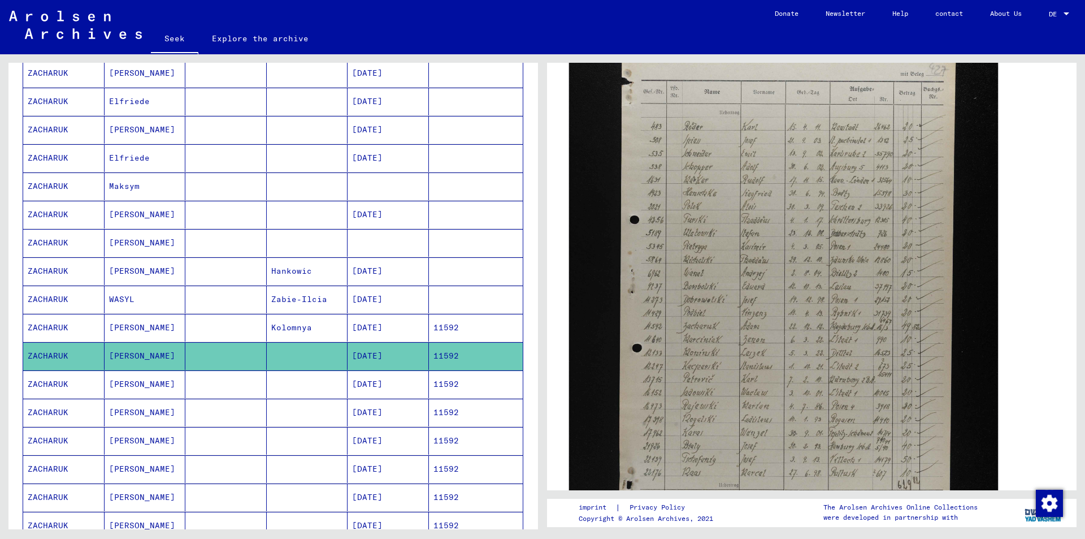
scroll to position [283, 0]
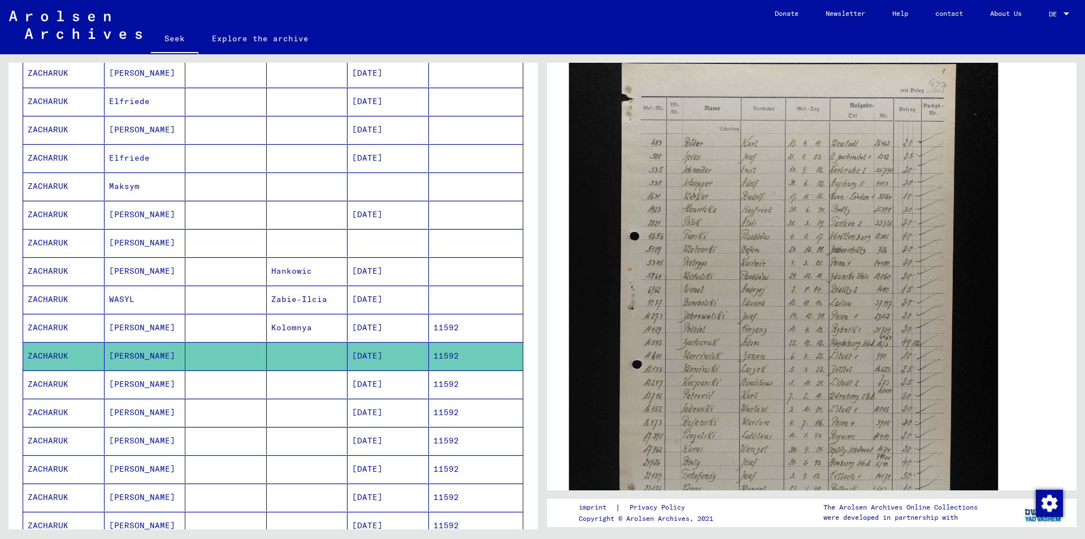
click at [787, 359] on img at bounding box center [783, 358] width 429 height 645
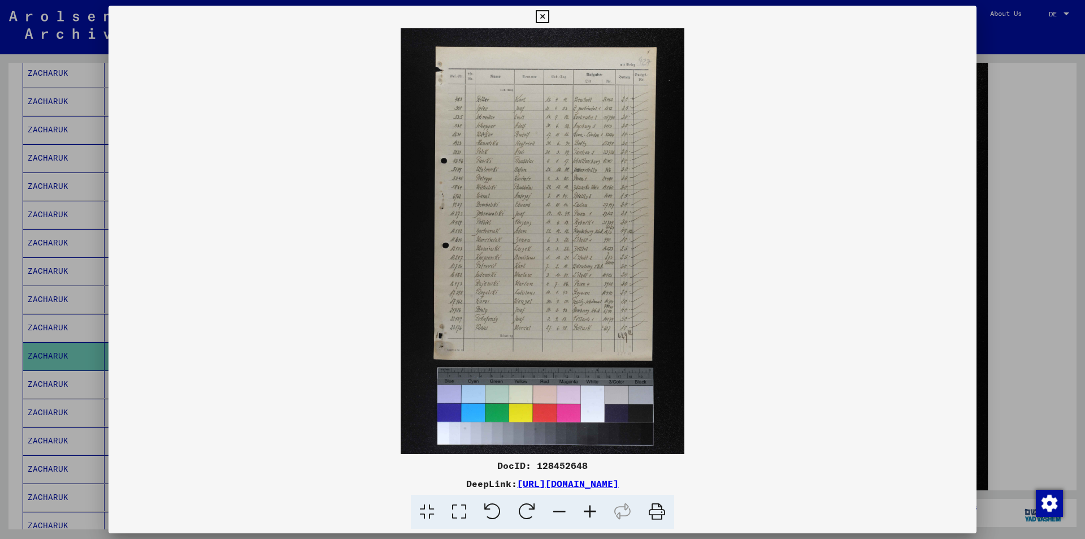
click at [592, 509] on icon at bounding box center [590, 512] width 31 height 34
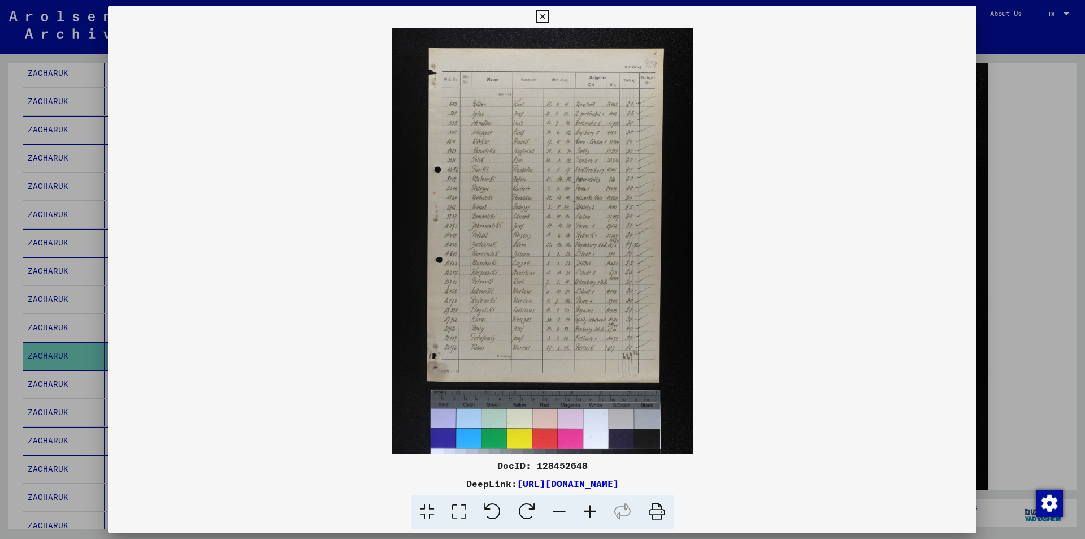
click at [592, 509] on icon at bounding box center [590, 512] width 31 height 34
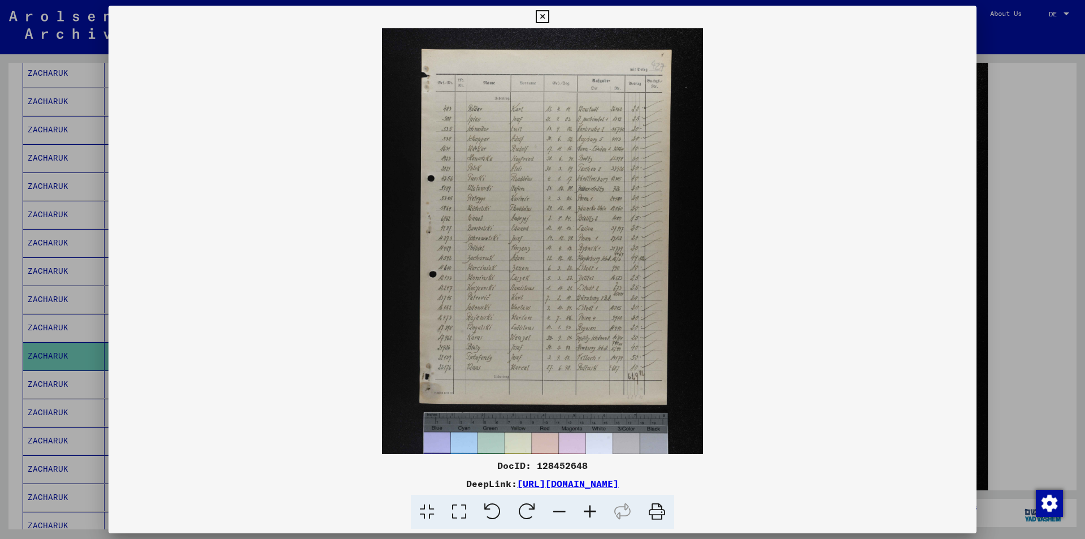
click at [592, 509] on icon at bounding box center [590, 512] width 31 height 34
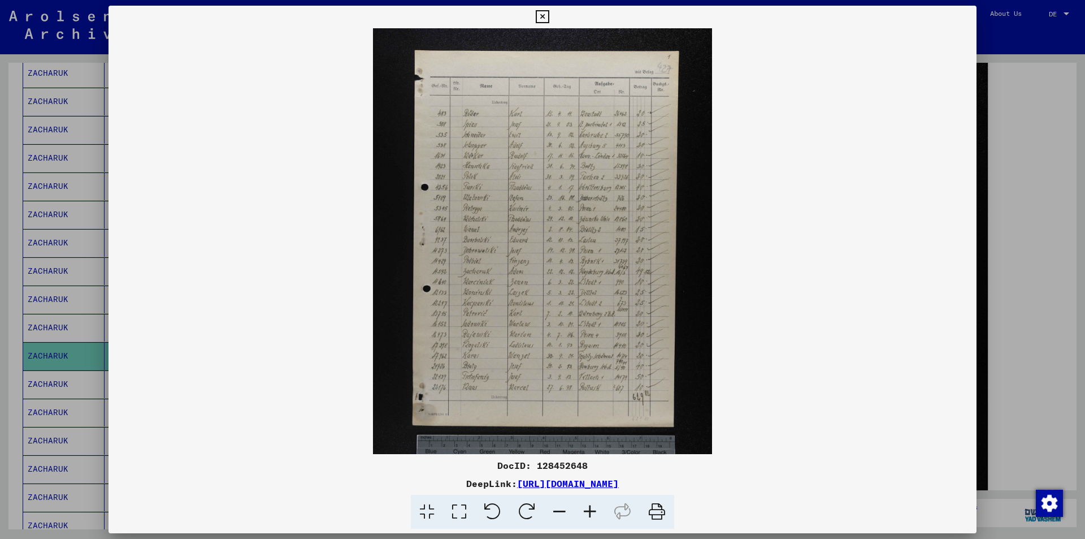
click at [592, 509] on icon at bounding box center [590, 512] width 31 height 34
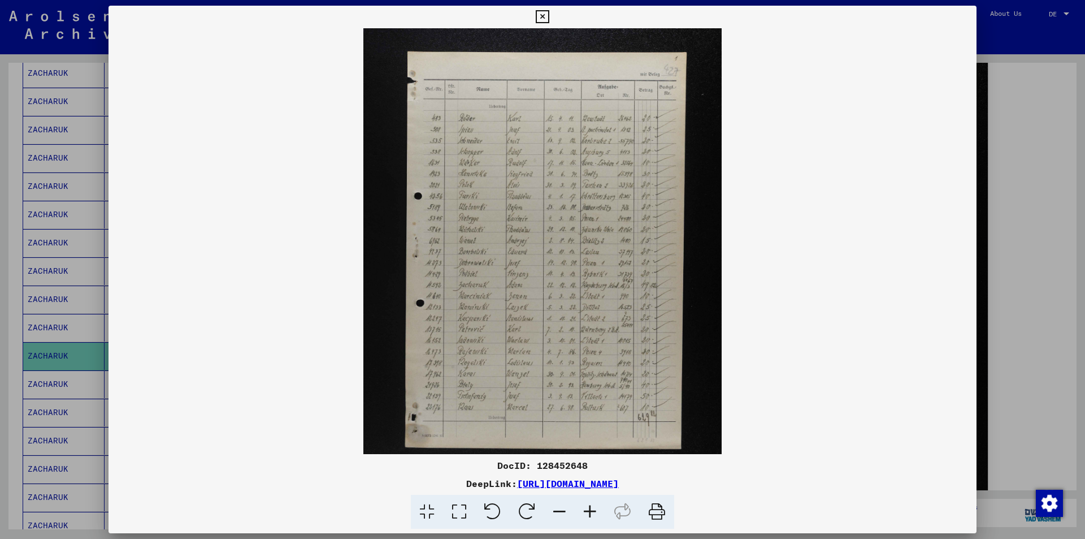
click at [592, 509] on icon at bounding box center [590, 512] width 31 height 34
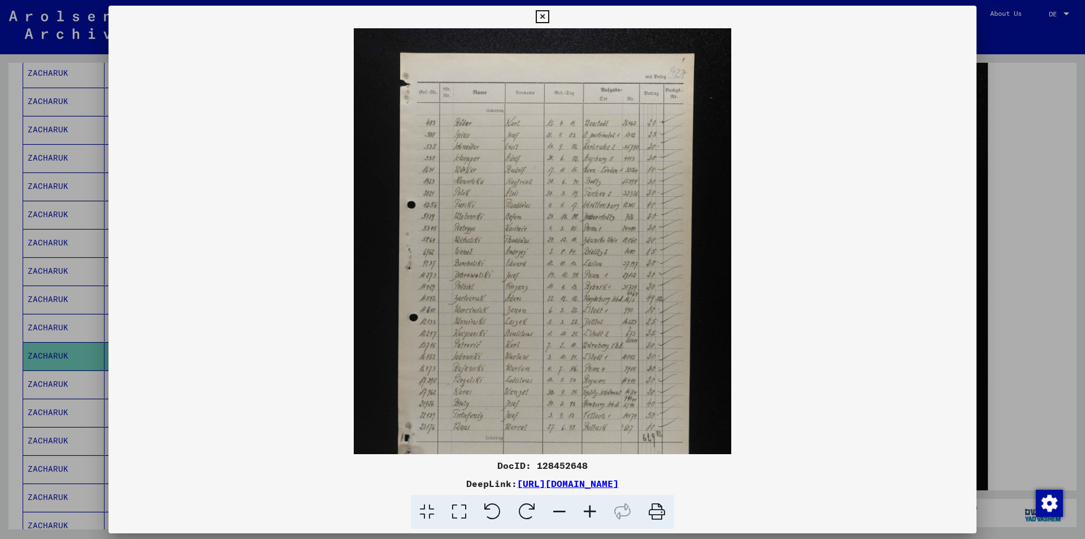
click at [592, 509] on icon at bounding box center [590, 512] width 31 height 34
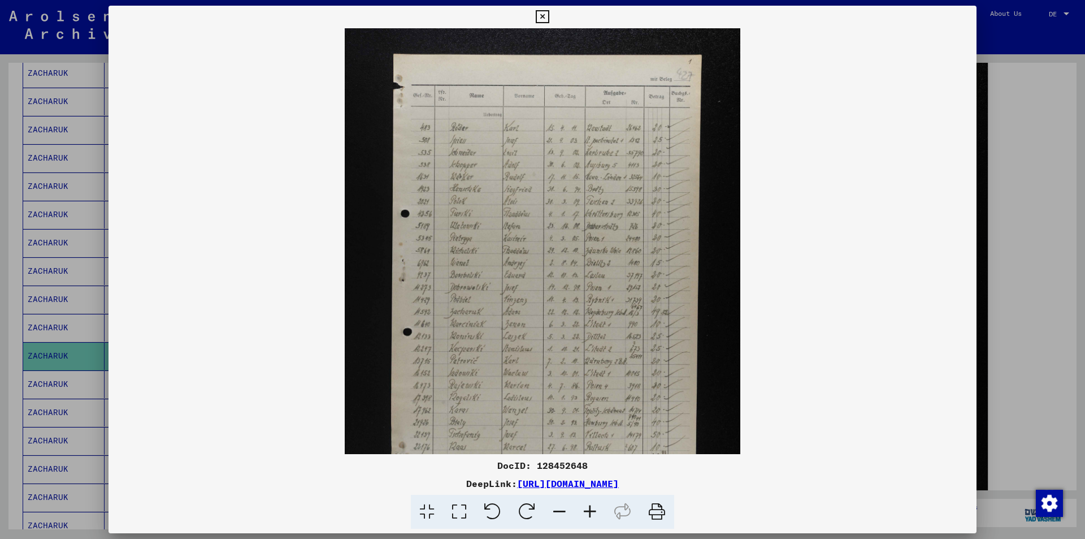
click at [592, 509] on icon at bounding box center [590, 512] width 31 height 34
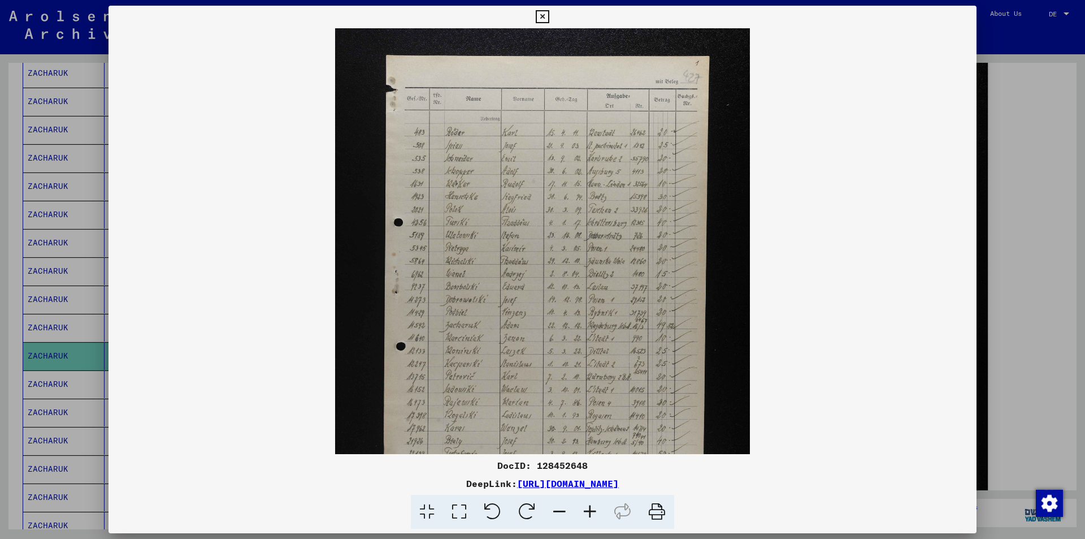
click at [592, 509] on icon at bounding box center [590, 512] width 31 height 34
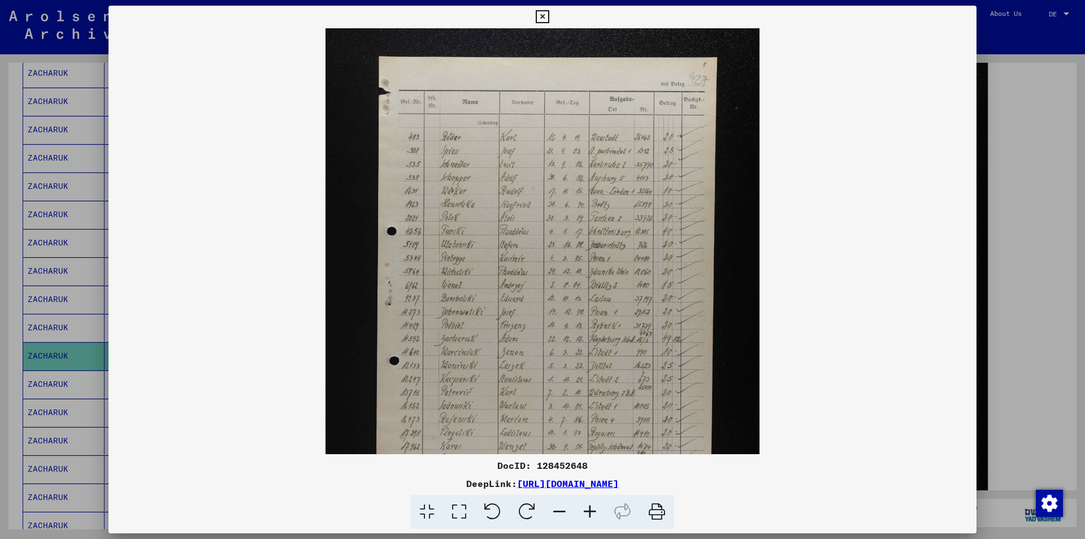
click at [592, 509] on icon at bounding box center [590, 512] width 31 height 34
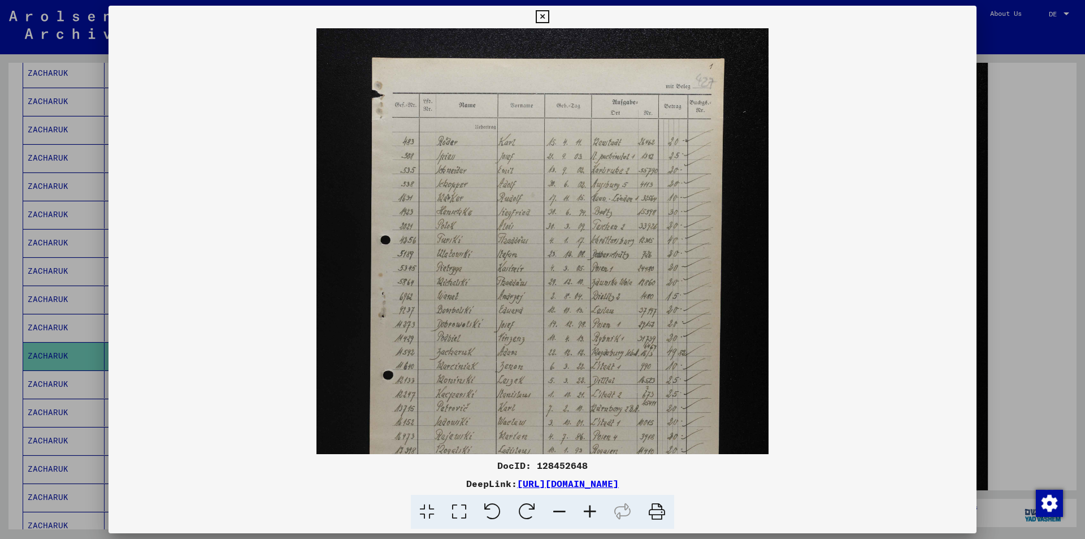
click at [592, 509] on icon at bounding box center [590, 512] width 31 height 34
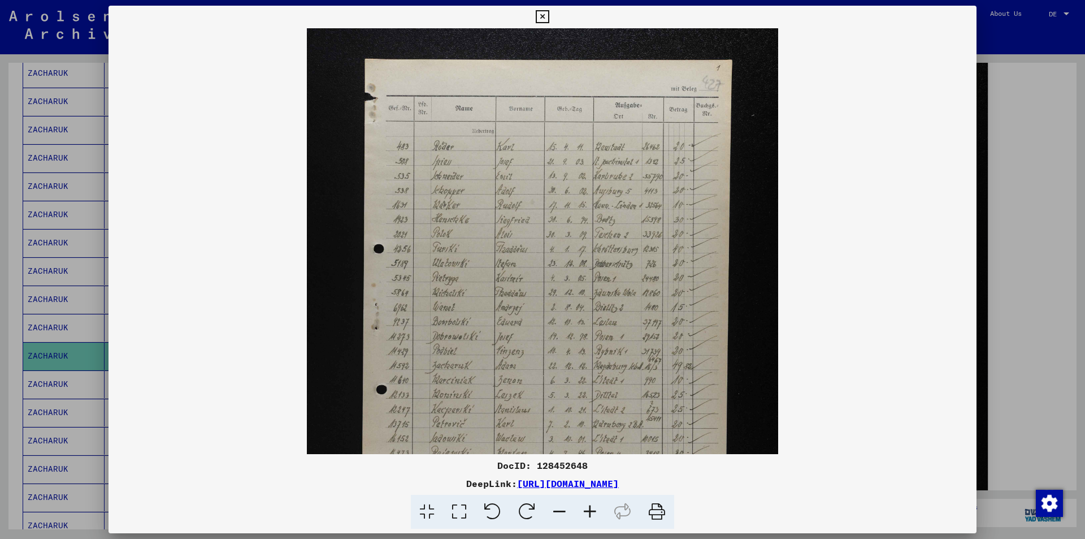
click at [592, 509] on icon at bounding box center [590, 512] width 31 height 34
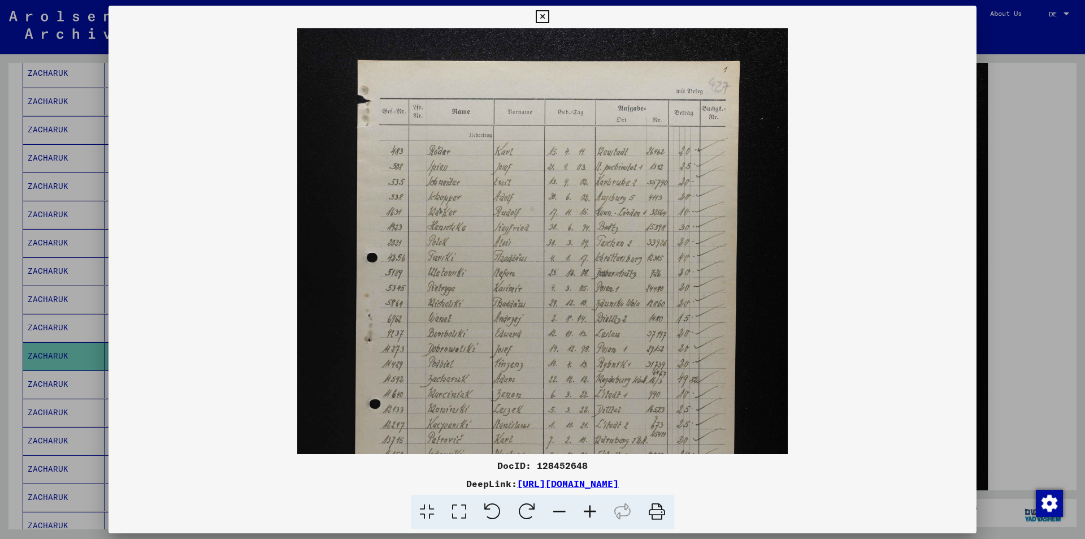
click at [592, 509] on icon at bounding box center [590, 512] width 31 height 34
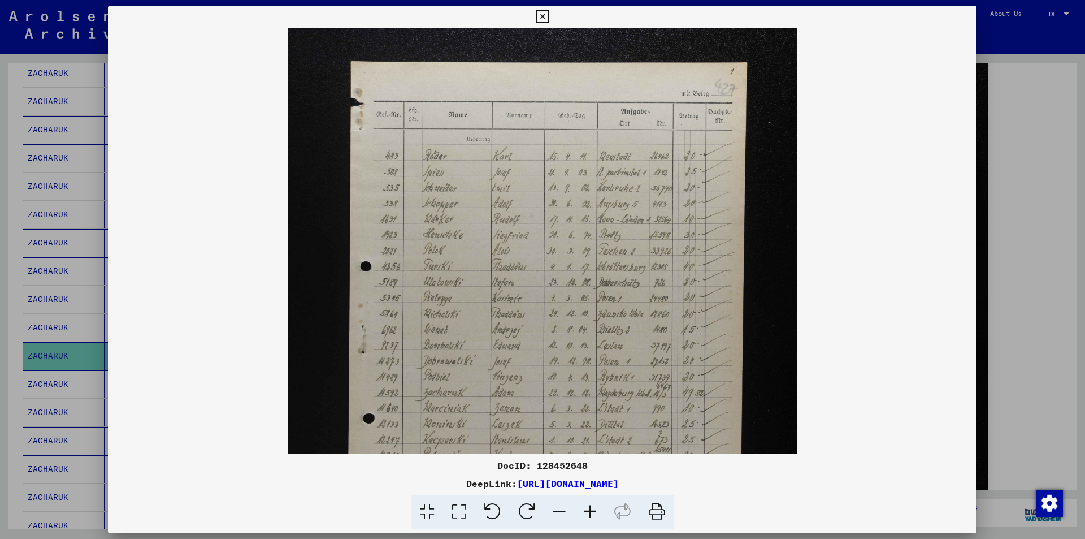
click at [592, 509] on icon at bounding box center [590, 512] width 31 height 34
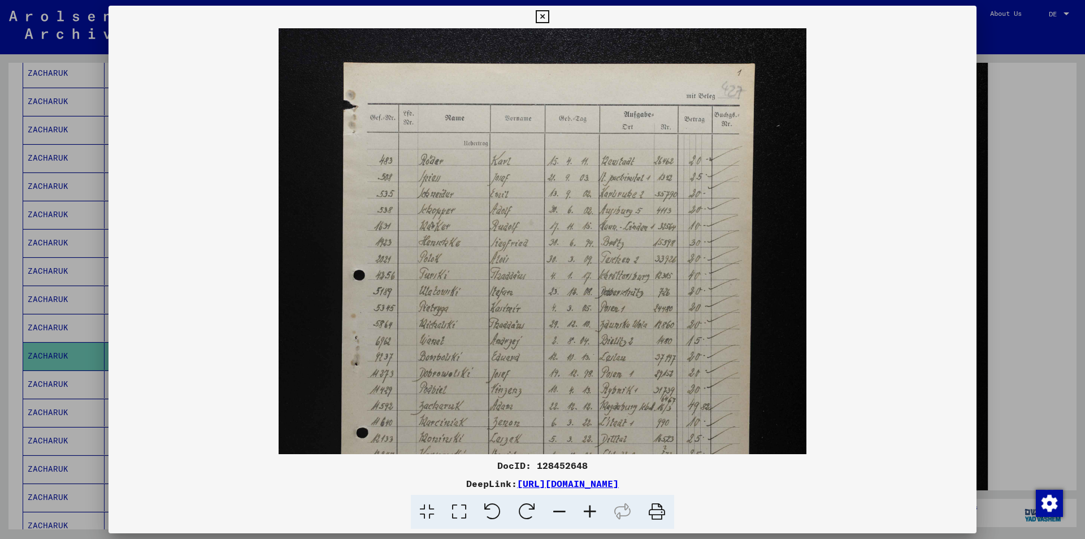
click at [592, 509] on icon at bounding box center [590, 512] width 31 height 34
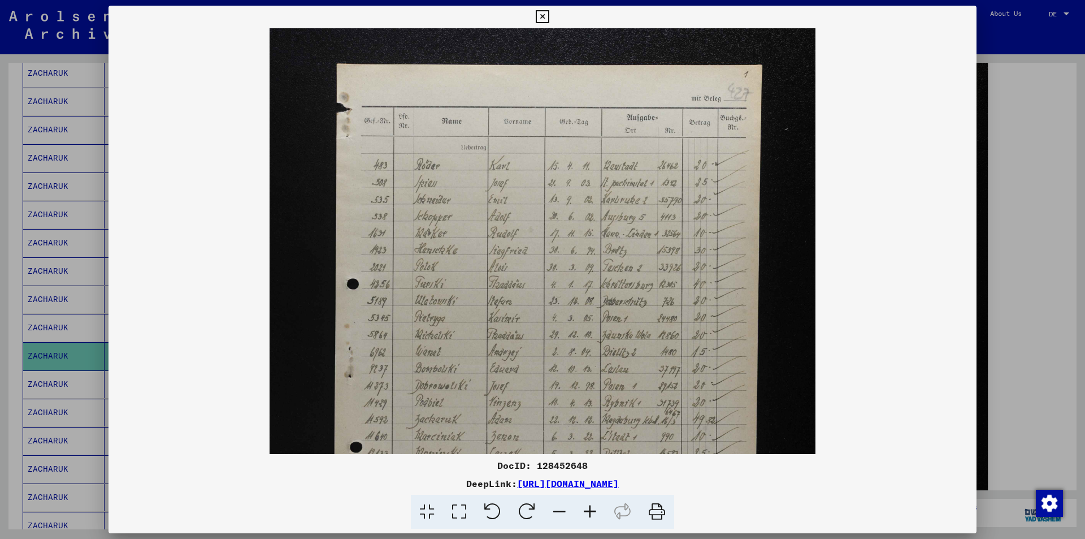
click at [592, 509] on icon at bounding box center [590, 512] width 31 height 34
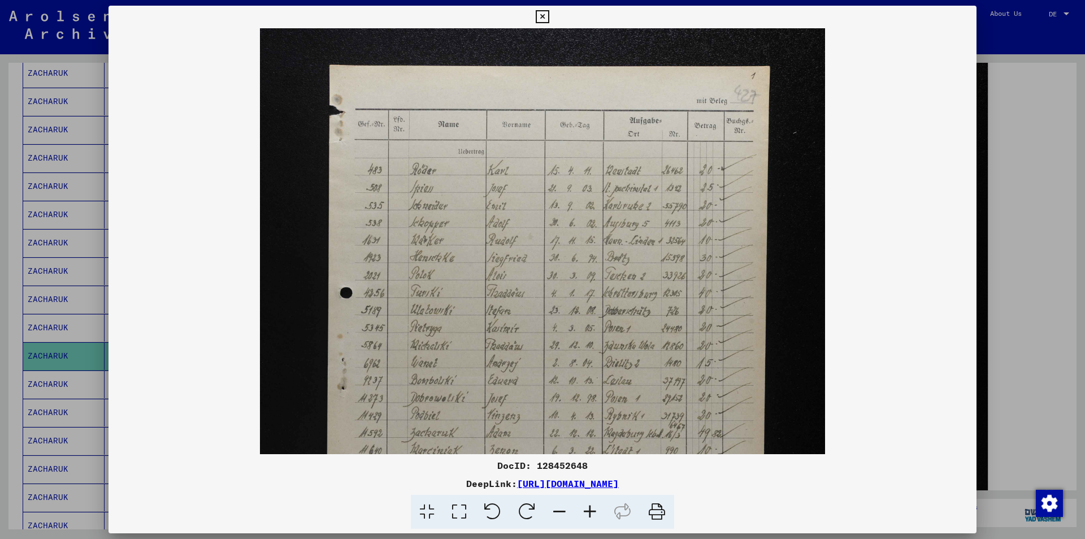
click at [541, 15] on icon at bounding box center [542, 17] width 13 height 14
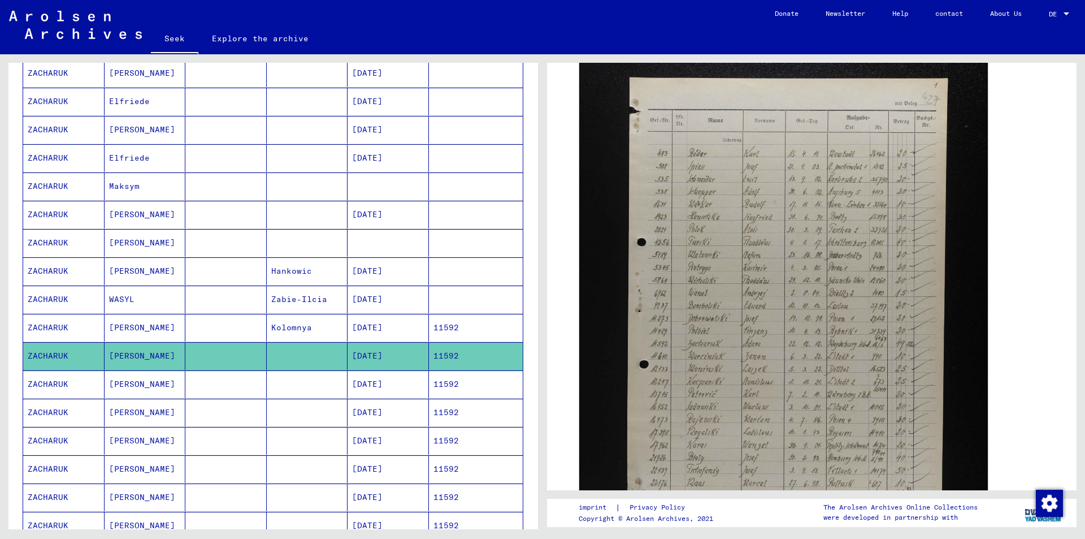
click at [122, 412] on font "[PERSON_NAME]" at bounding box center [142, 412] width 66 height 10
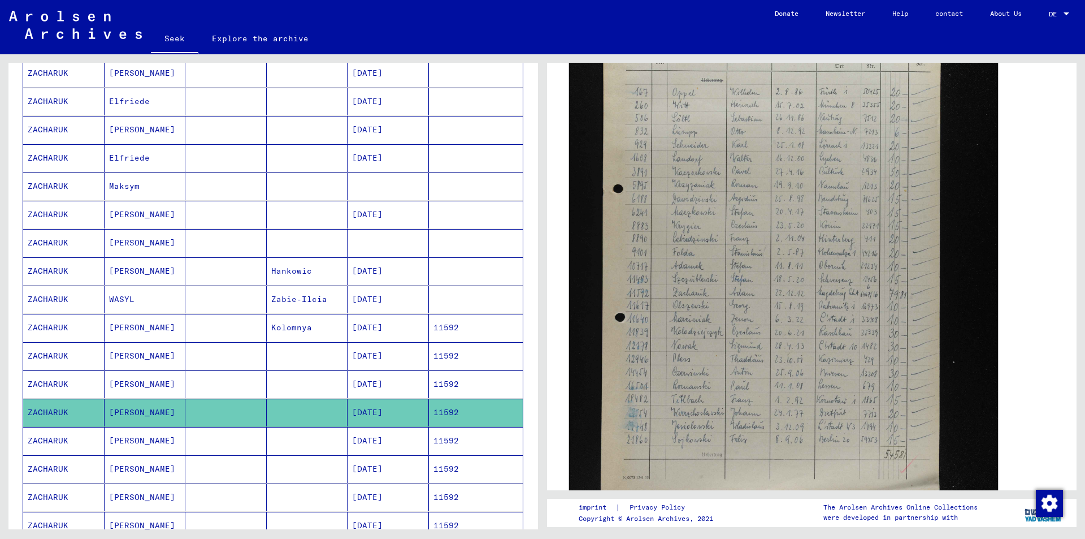
scroll to position [339, 0]
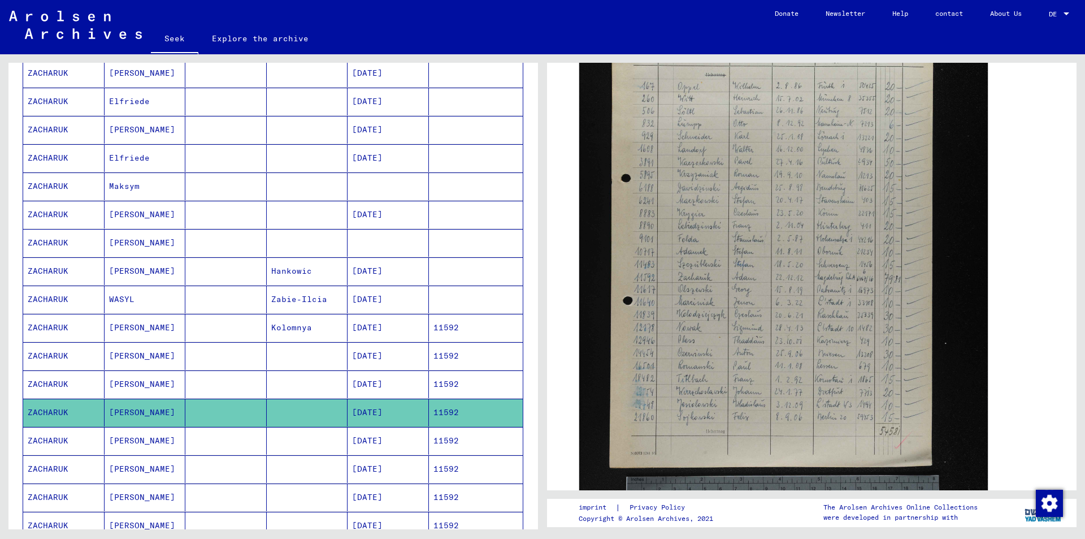
click at [115, 468] on font "[PERSON_NAME]" at bounding box center [142, 468] width 66 height 10
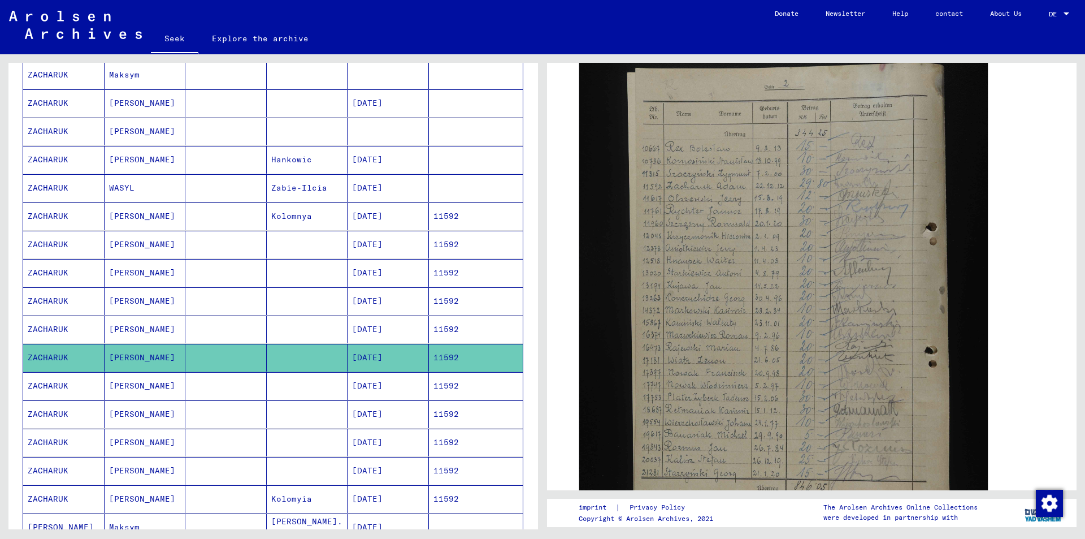
scroll to position [452, 0]
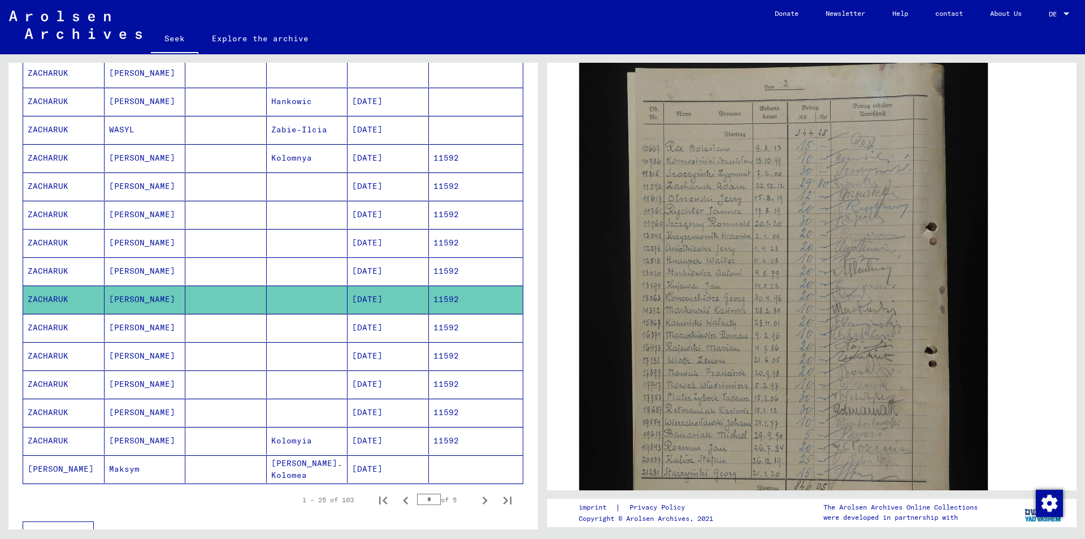
click at [57, 440] on font "ZACHARUK" at bounding box center [48, 440] width 41 height 10
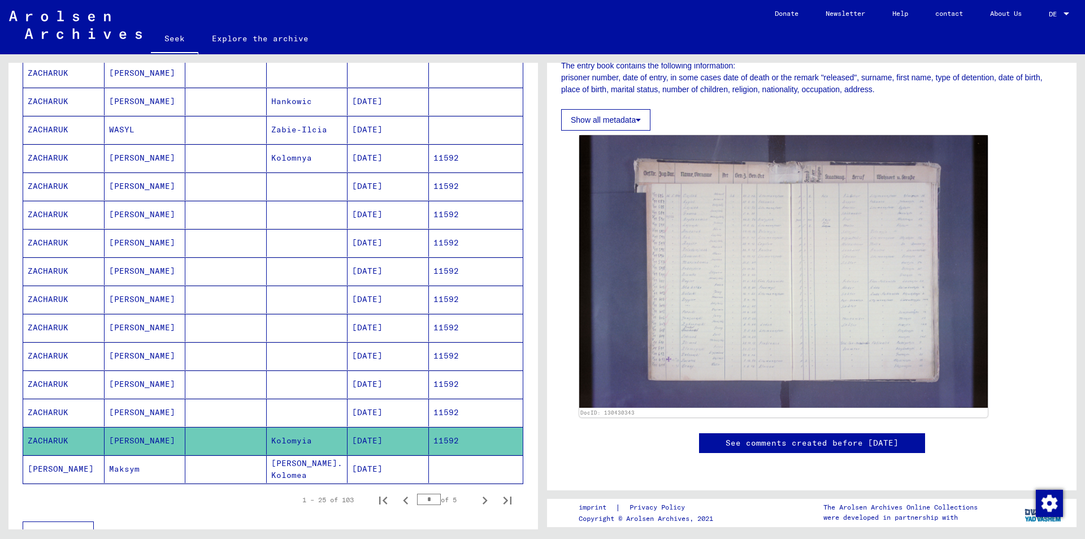
scroll to position [283, 0]
click at [117, 471] on font "Maksym" at bounding box center [124, 468] width 31 height 10
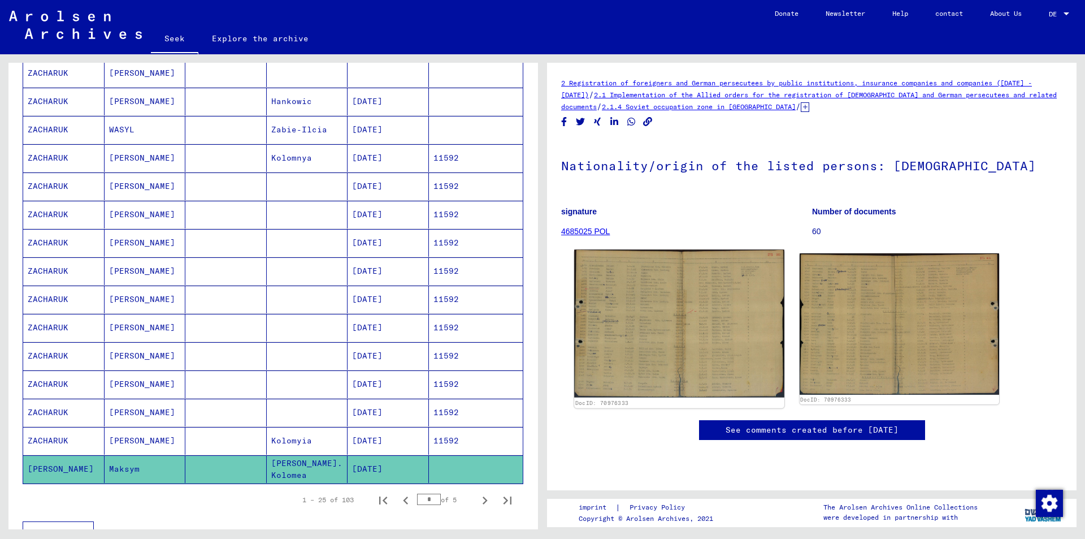
click at [668, 332] on img at bounding box center [679, 324] width 210 height 148
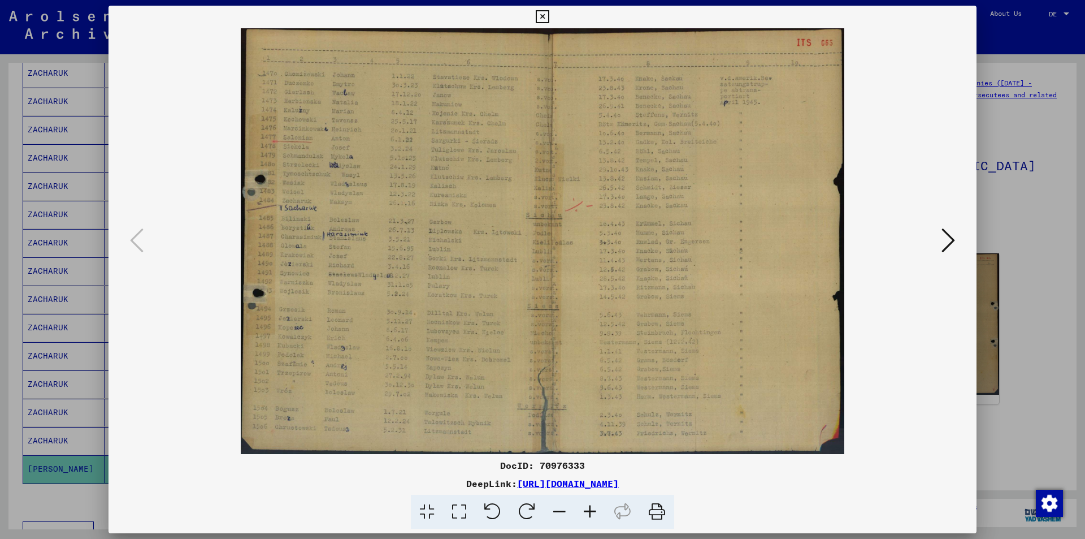
click at [590, 513] on icon at bounding box center [590, 512] width 31 height 34
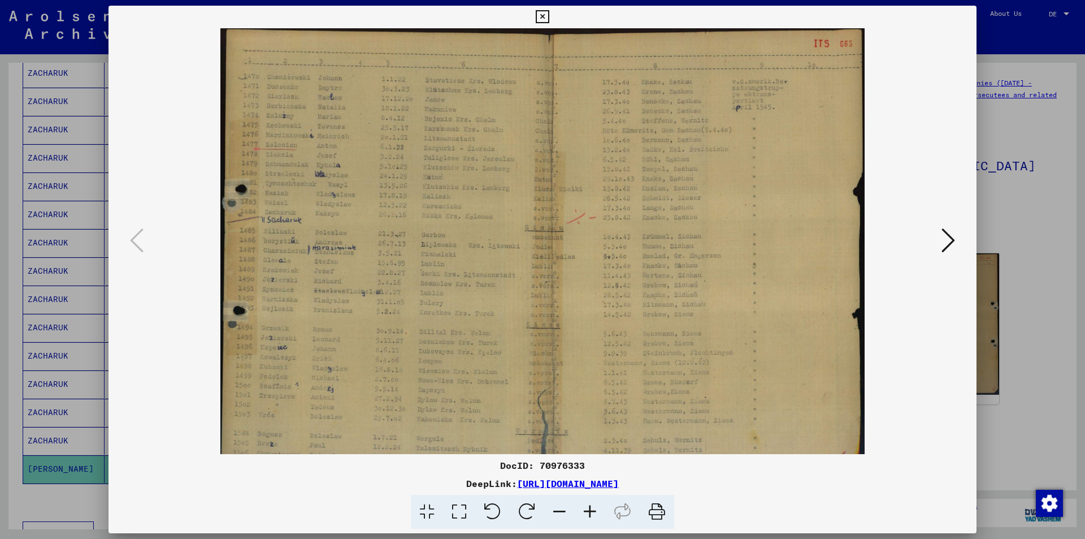
click at [590, 513] on icon at bounding box center [590, 512] width 31 height 34
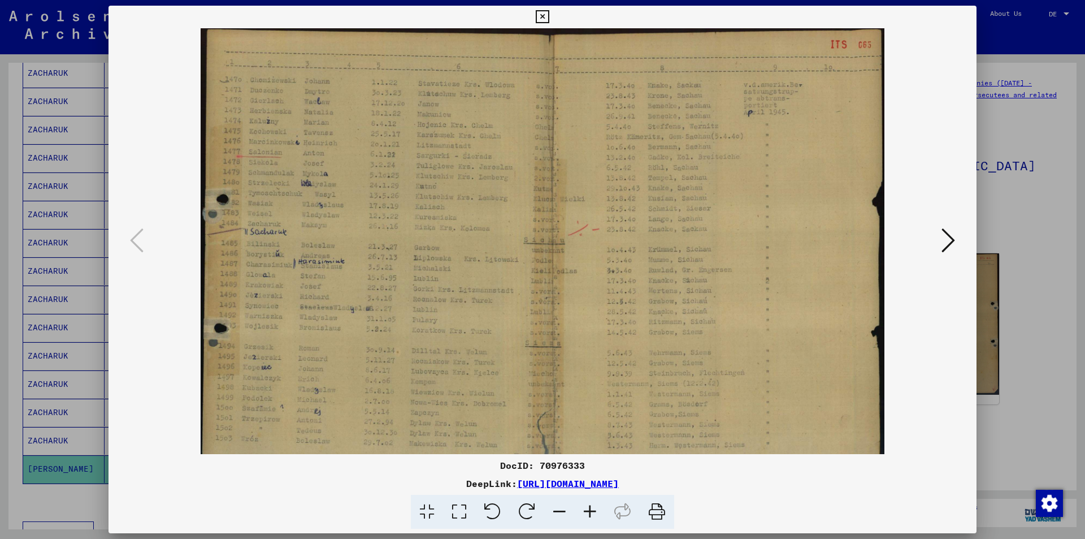
click at [590, 513] on icon at bounding box center [590, 512] width 31 height 34
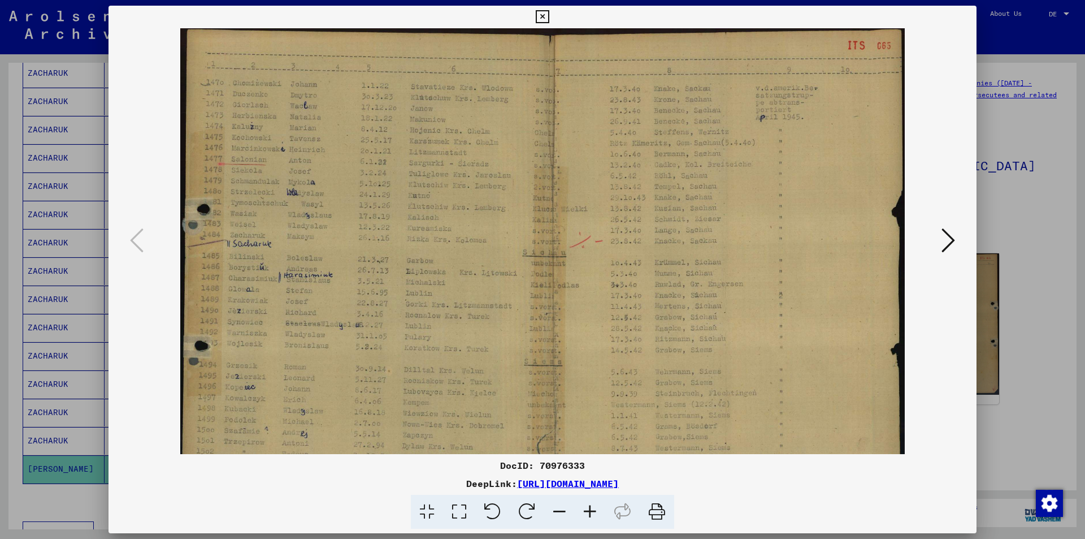
click at [590, 513] on icon at bounding box center [590, 512] width 31 height 34
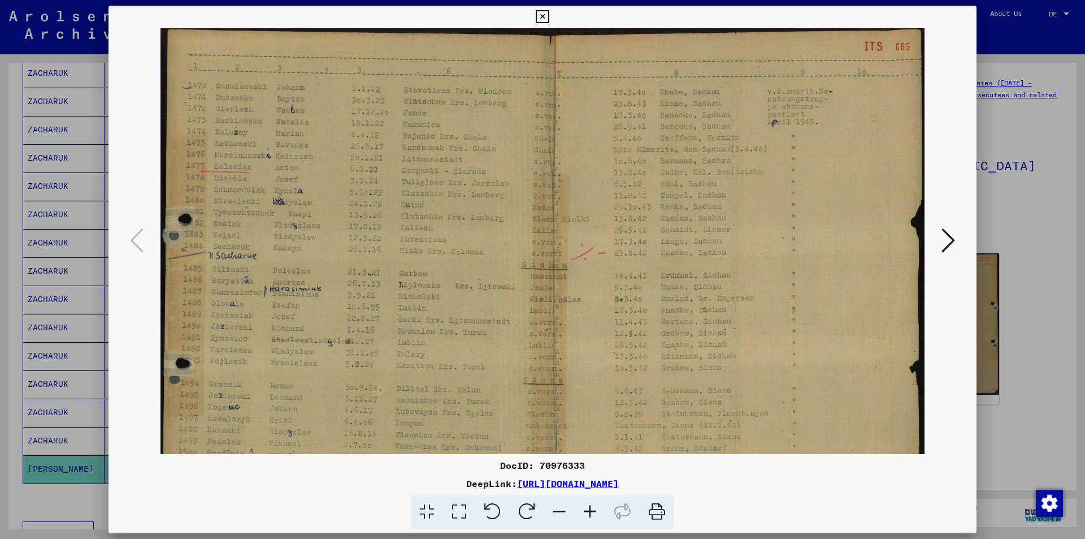
click at [590, 513] on icon at bounding box center [590, 512] width 31 height 34
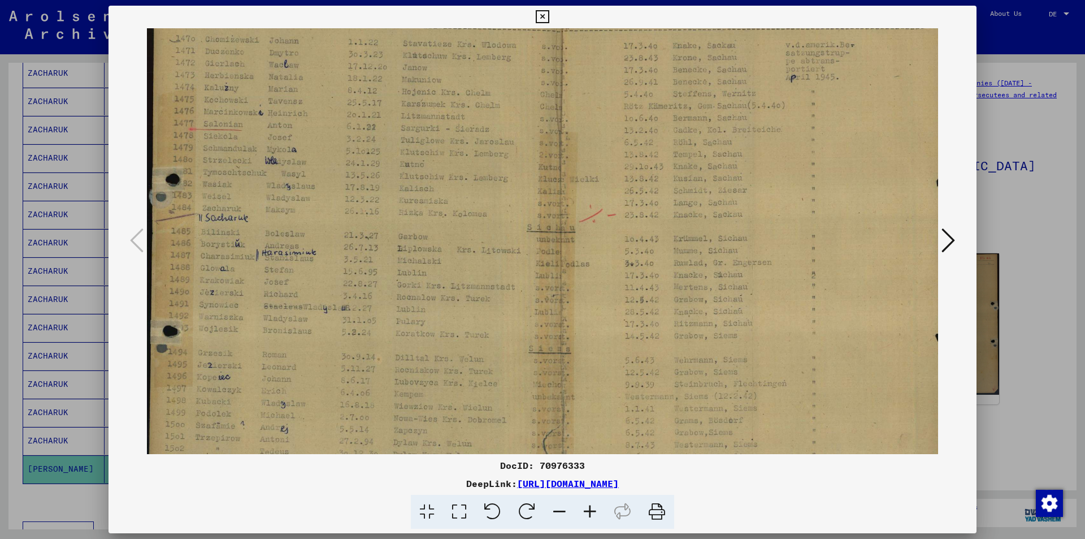
scroll to position [55, 0]
drag, startPoint x: 272, startPoint y: 337, endPoint x: 273, endPoint y: 282, distance: 55.4
click at [273, 282] on img at bounding box center [549, 256] width 804 height 567
click at [539, 14] on icon at bounding box center [542, 17] width 13 height 14
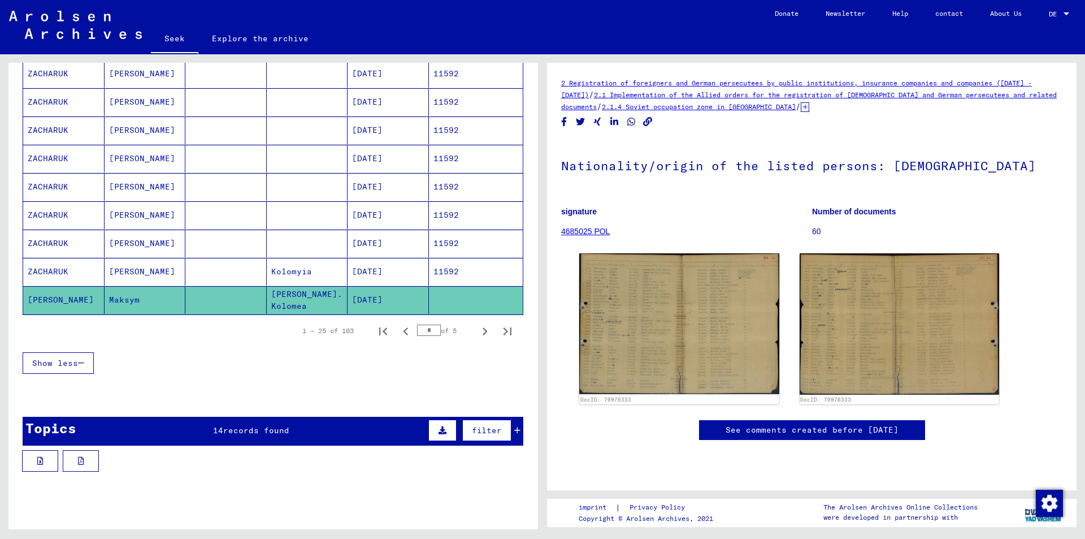
scroll to position [622, 0]
click at [483, 331] on icon "Next page" at bounding box center [485, 331] width 5 height 8
type input "*"
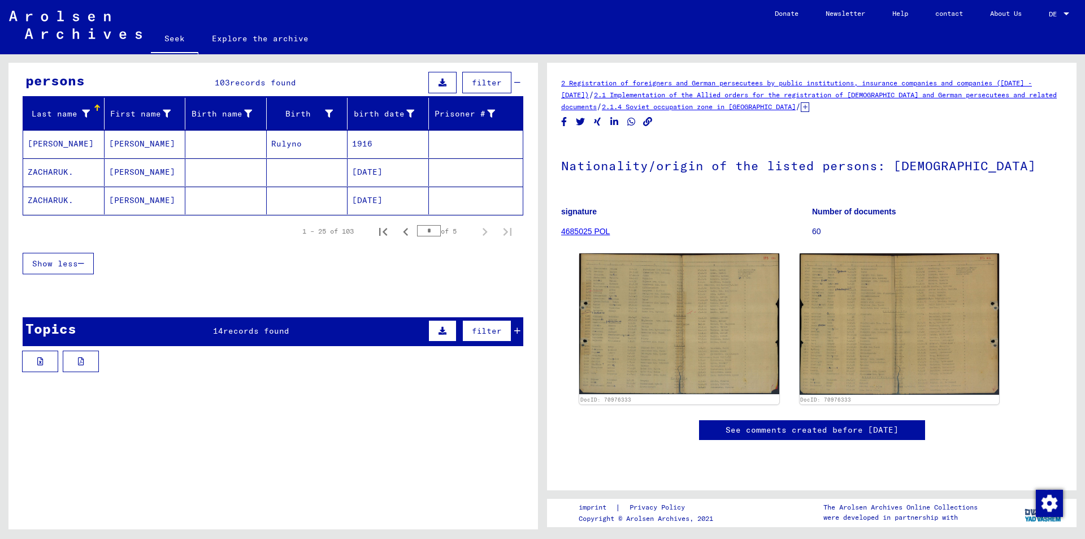
scroll to position [0, 0]
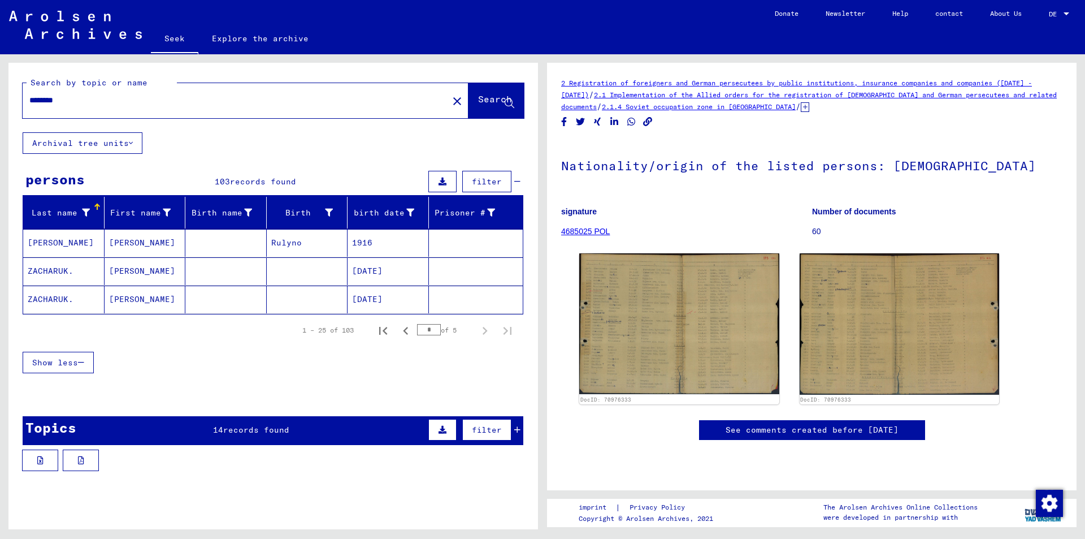
click at [44, 237] on font "[PERSON_NAME]" at bounding box center [61, 242] width 66 height 10
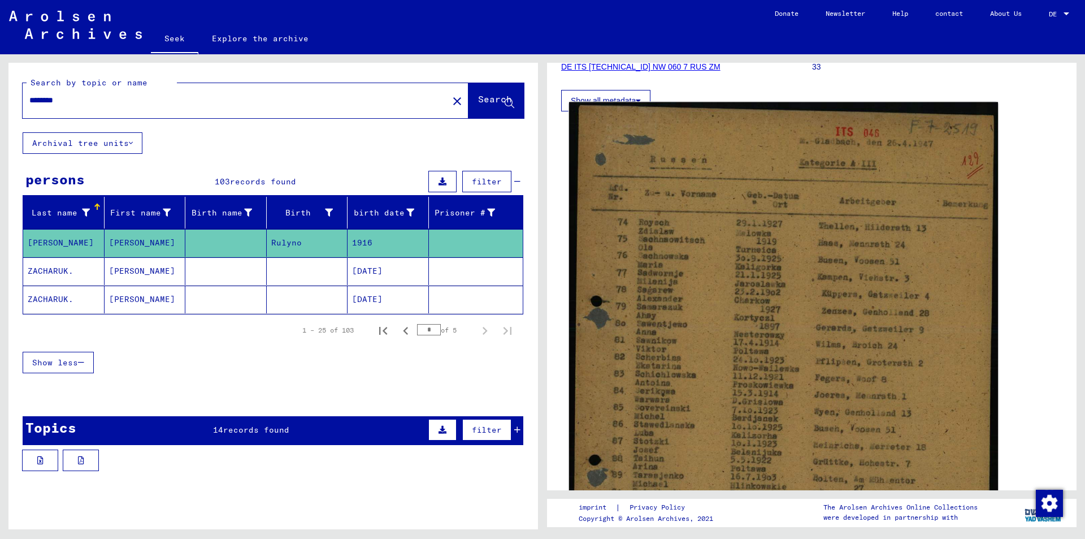
scroll to position [170, 0]
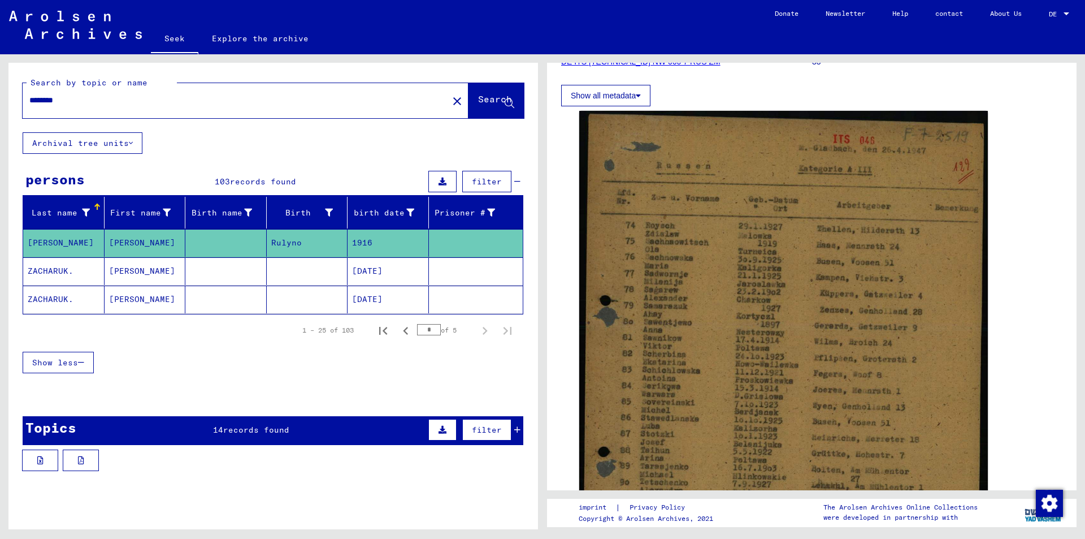
click at [118, 270] on font "[PERSON_NAME]" at bounding box center [142, 271] width 66 height 10
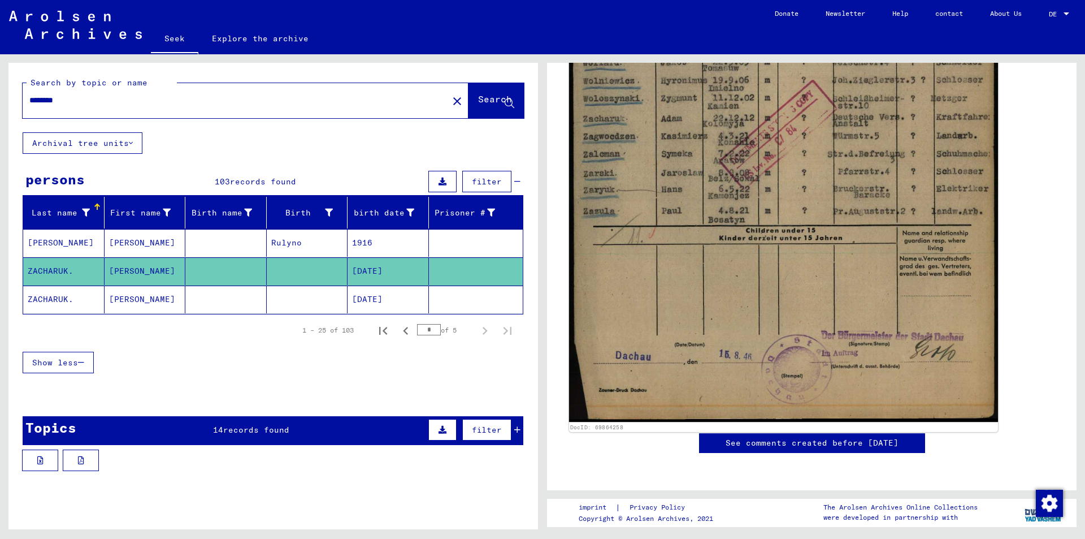
scroll to position [622, 0]
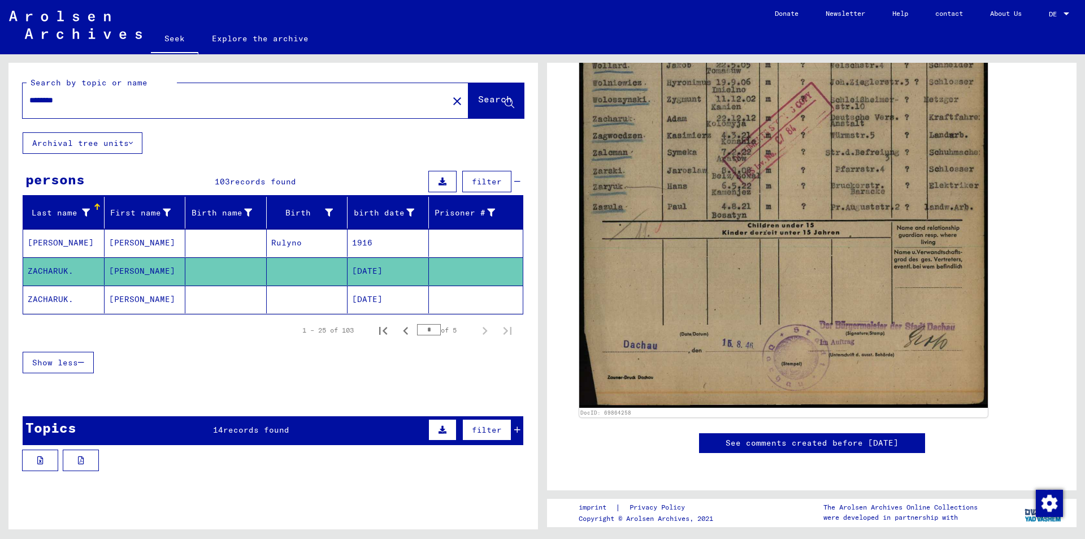
click at [57, 297] on font "ZACHARUK." at bounding box center [51, 299] width 46 height 10
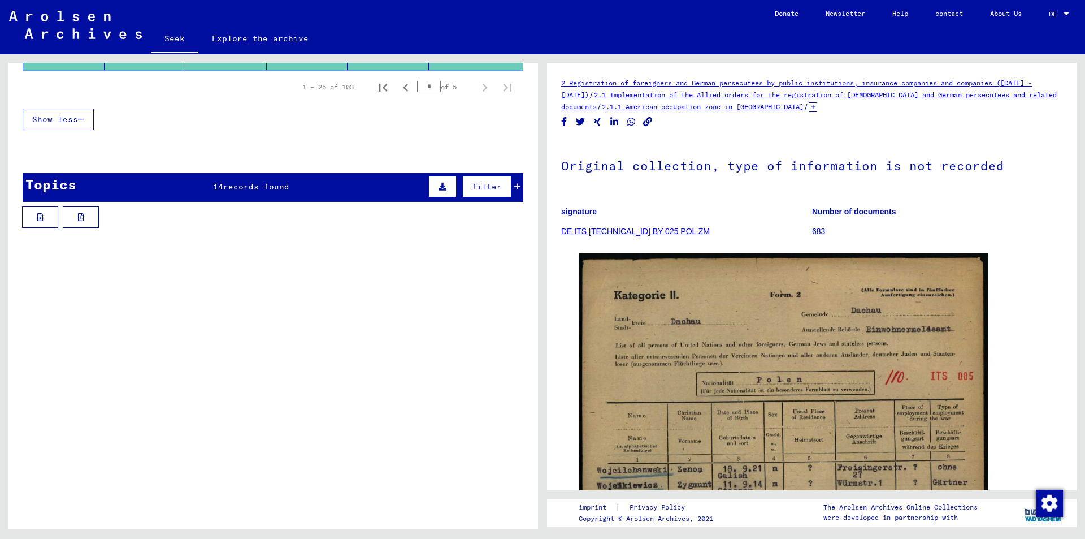
scroll to position [226, 0]
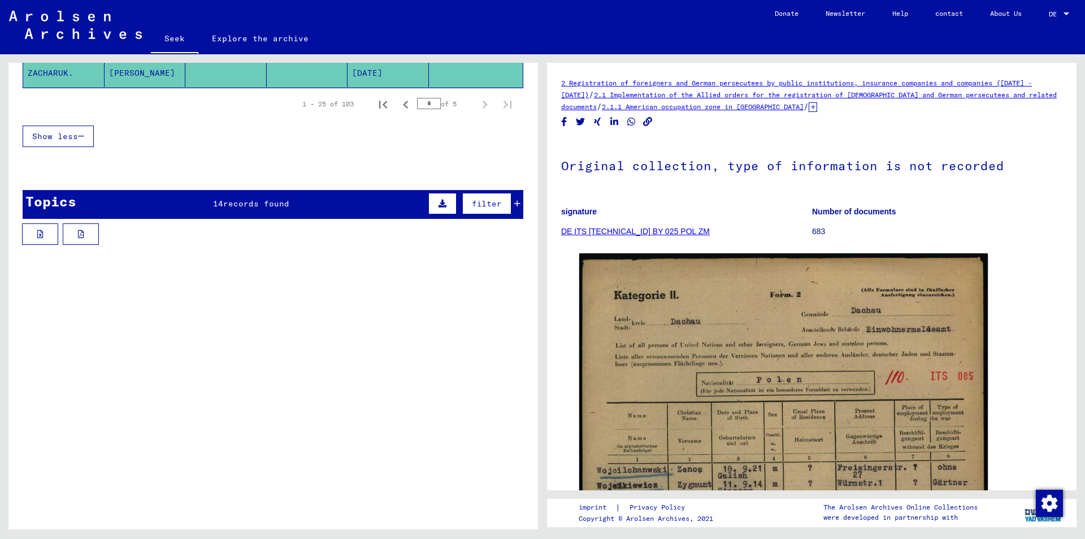
click at [514, 204] on icon at bounding box center [517, 204] width 6 height 8
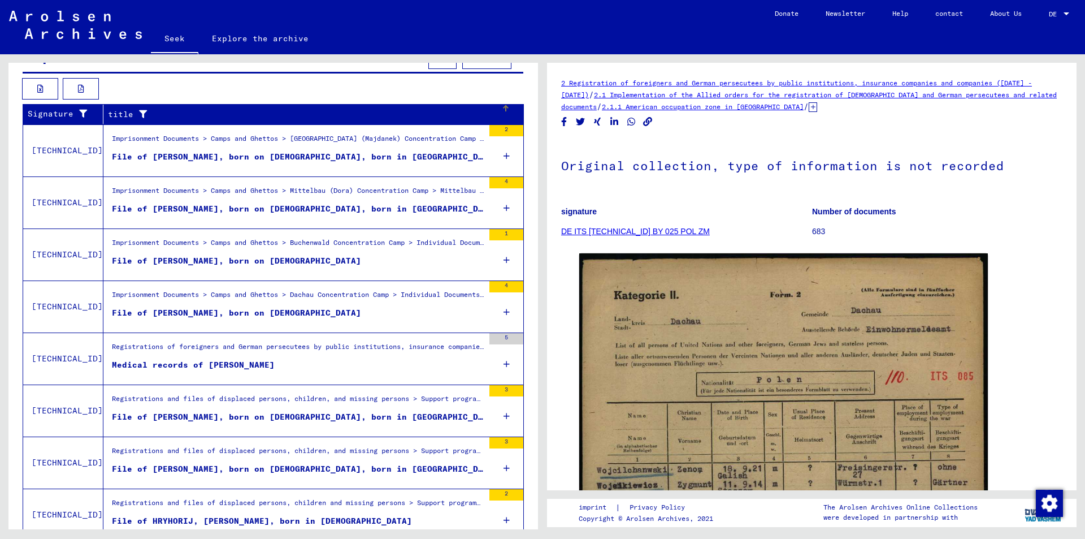
scroll to position [396, 0]
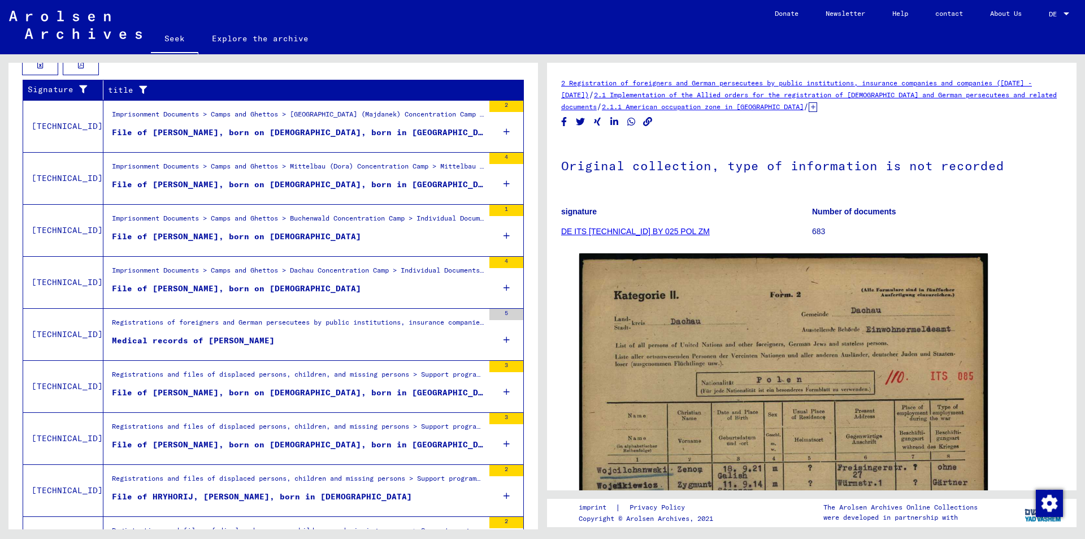
click at [182, 393] on font "File of [PERSON_NAME], born on [DEMOGRAPHIC_DATA], born in [GEOGRAPHIC_DATA]" at bounding box center [305, 392] width 387 height 10
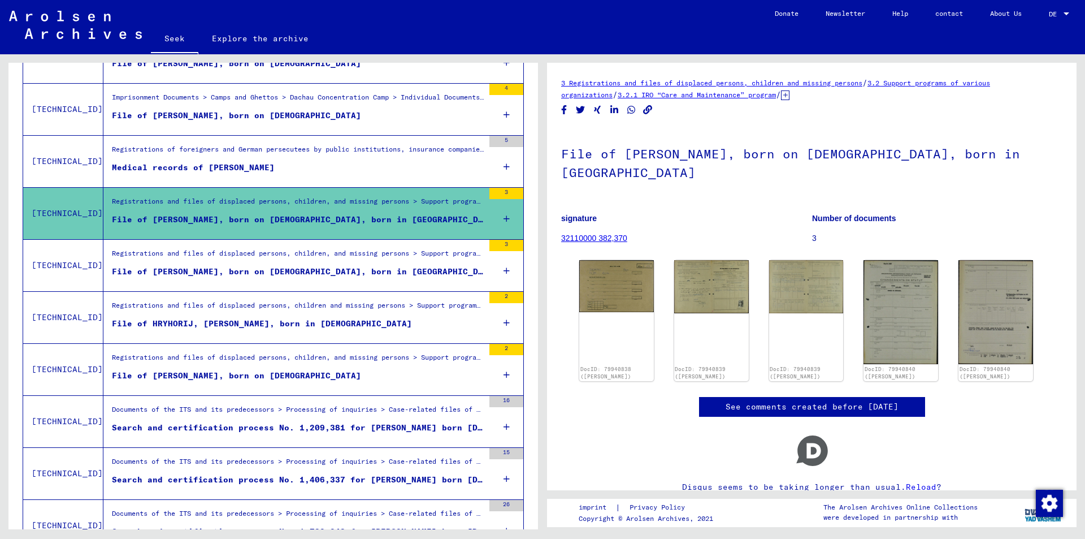
scroll to position [440, 0]
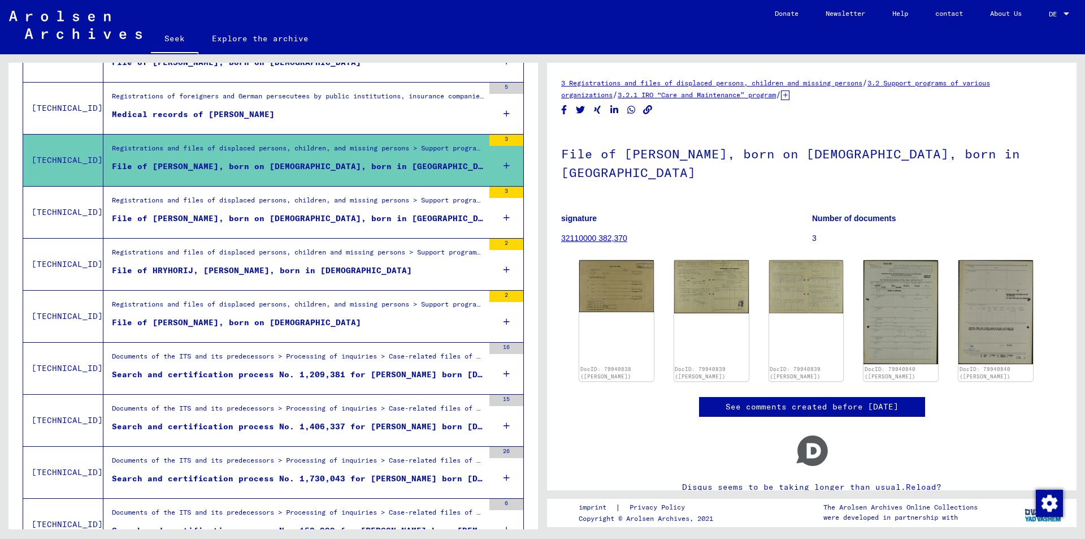
click at [298, 428] on font "Search and certification process No. 1,406,337 for [PERSON_NAME] born [DEMOGRAP…" at bounding box center [335, 426] width 447 height 10
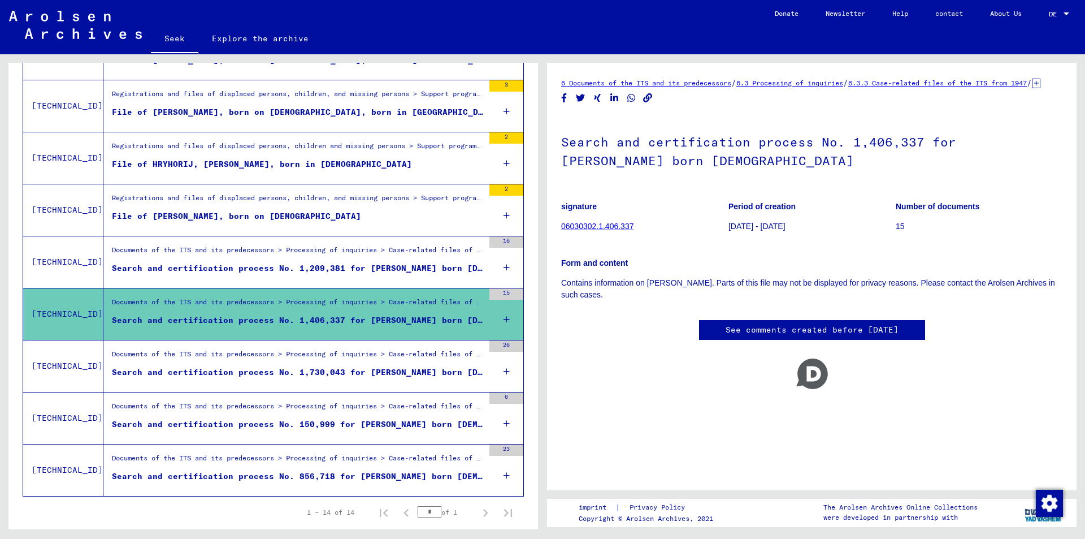
scroll to position [553, 0]
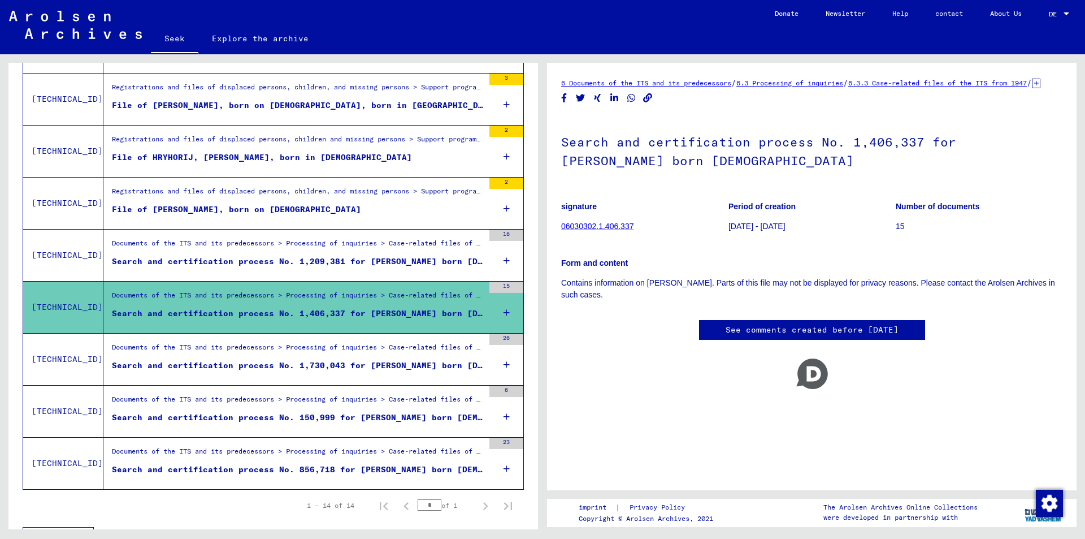
click at [301, 415] on font "Search and certification process No. 150,999 for [PERSON_NAME] born [DEMOGRAPHI…" at bounding box center [330, 417] width 437 height 10
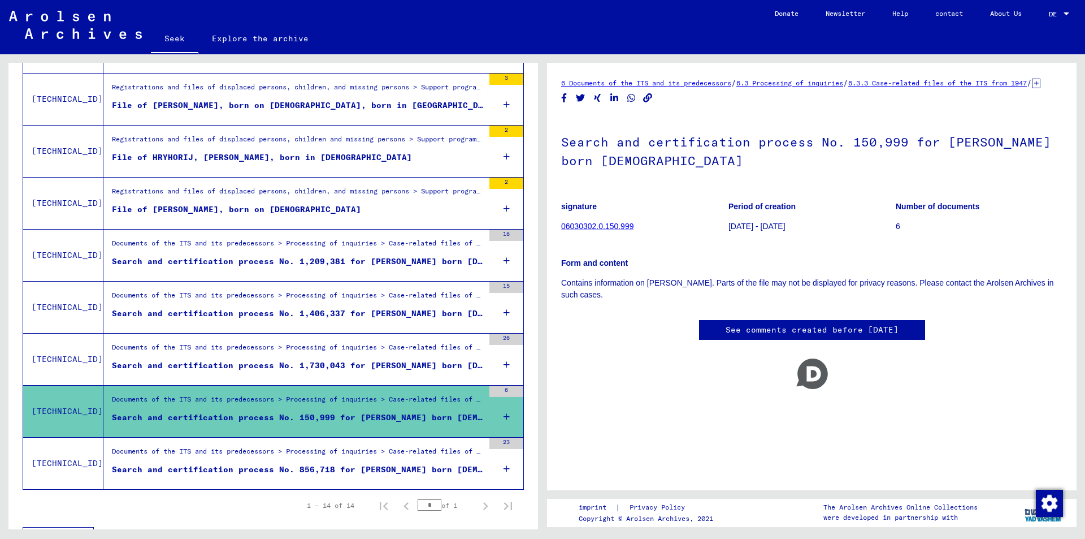
click at [298, 468] on font "Search and certification process No. 856,718 for [PERSON_NAME] born [DEMOGRAPHI…" at bounding box center [330, 469] width 437 height 10
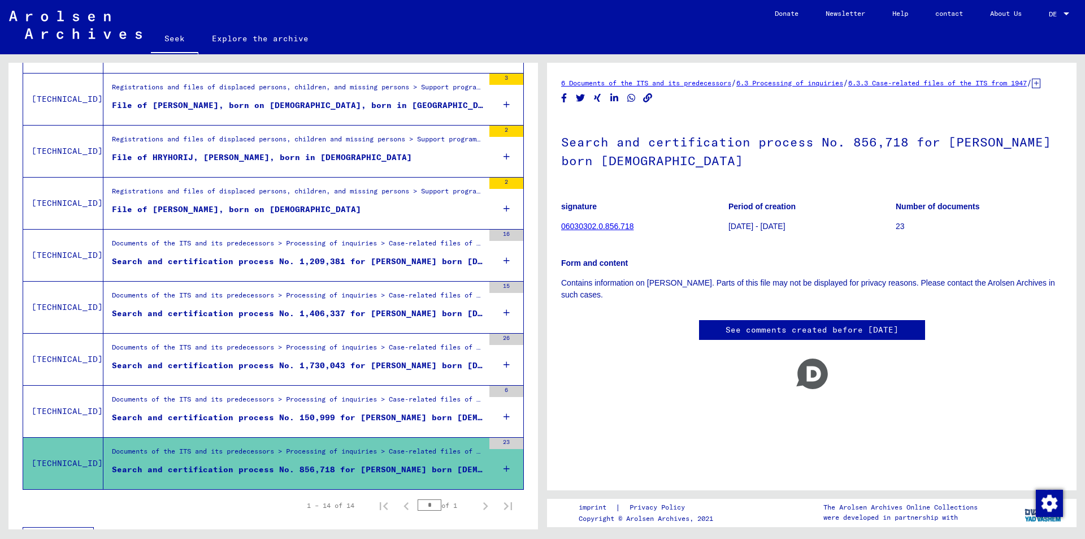
click at [304, 308] on font "Search and certification process No. 1,406,337 for [PERSON_NAME] born [DEMOGRAP…" at bounding box center [335, 313] width 447 height 10
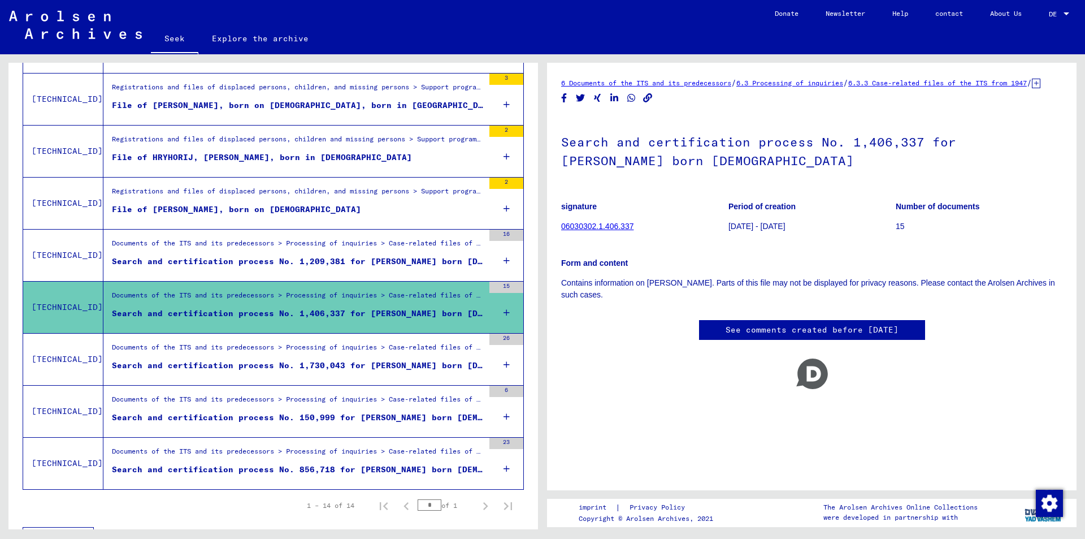
click at [314, 256] on font "Search and certification process No. 1,209,381 for [PERSON_NAME] born [DEMOGRAP…" at bounding box center [335, 261] width 447 height 10
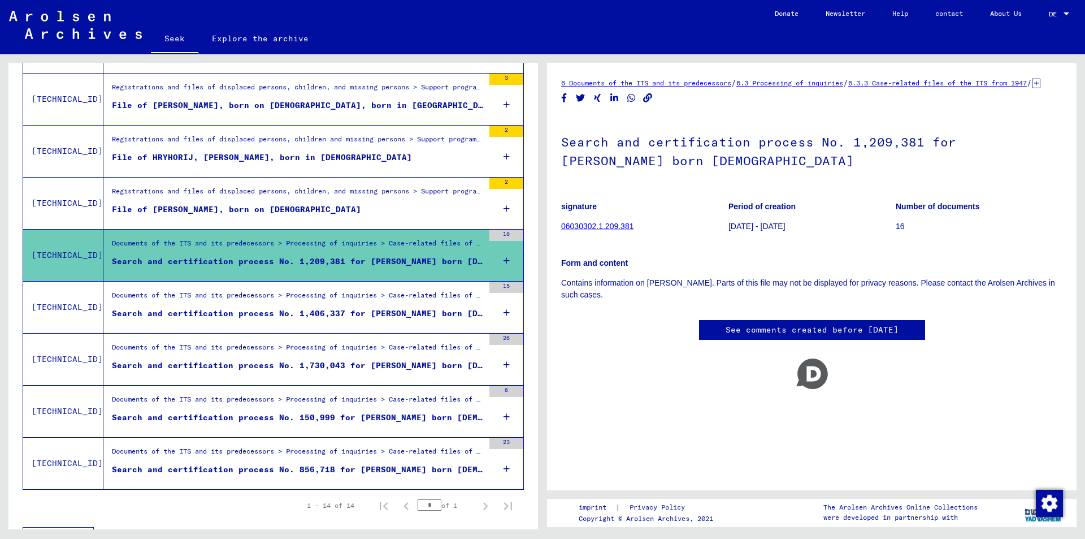
click at [302, 208] on font "File of [PERSON_NAME], born on [DEMOGRAPHIC_DATA]" at bounding box center [236, 209] width 249 height 10
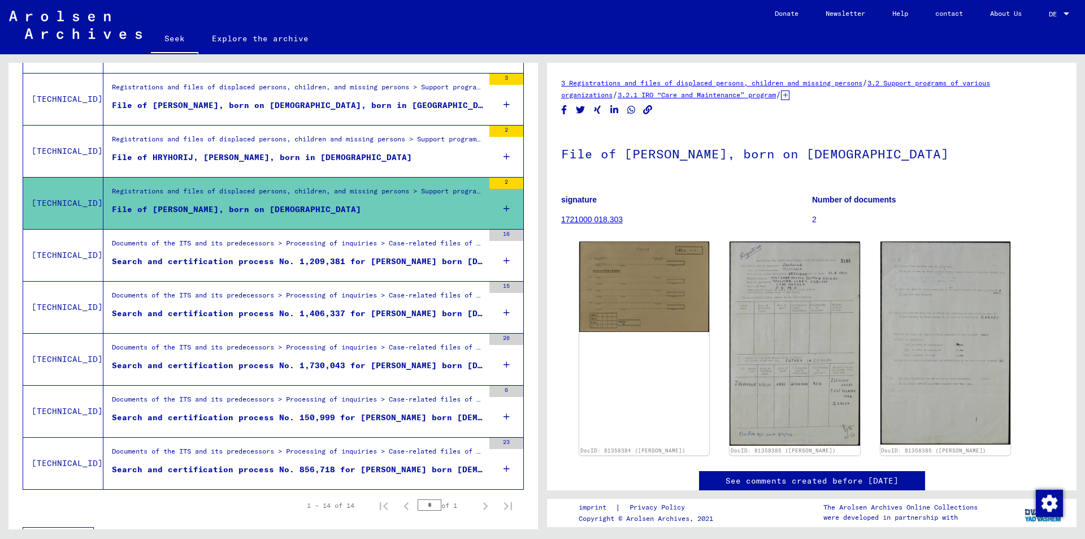
click at [297, 142] on font "Registrations and files of displaced persons, children and missing persons > Su…" at bounding box center [700, 139] width 1176 height 8
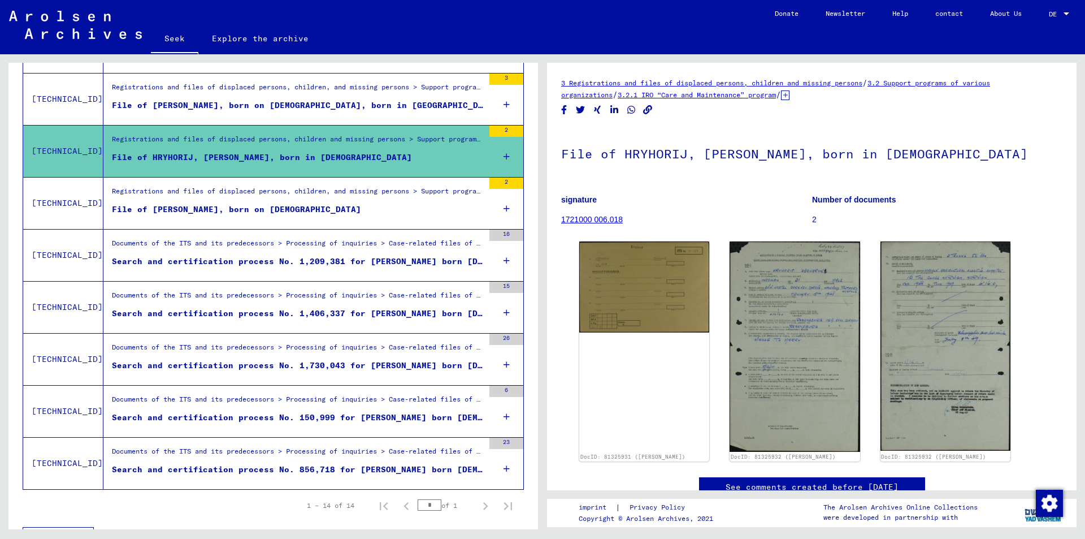
click at [298, 105] on font "File of [PERSON_NAME], born on [DEMOGRAPHIC_DATA], born in [GEOGRAPHIC_DATA]" at bounding box center [305, 105] width 387 height 10
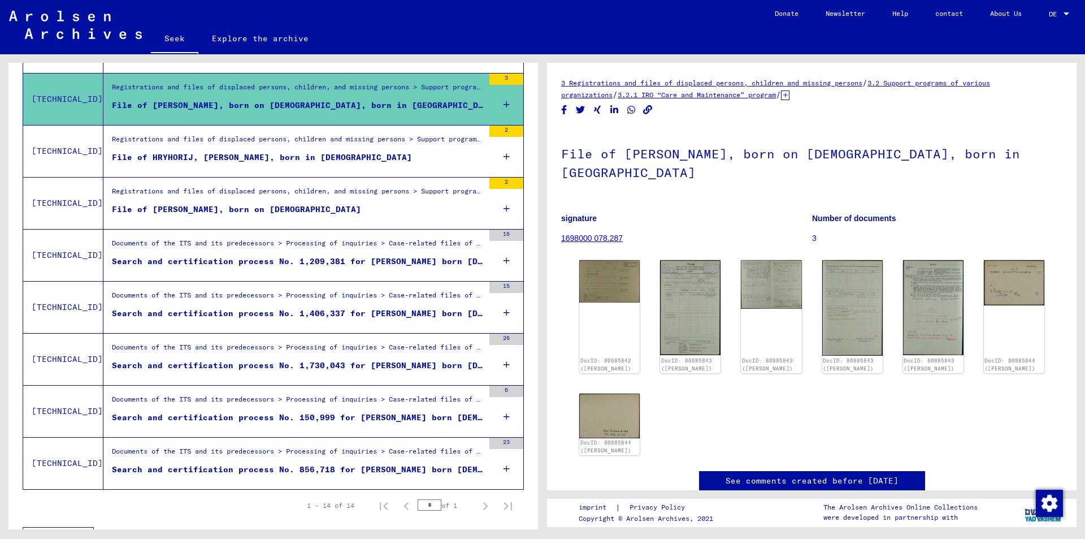
scroll to position [578, 0]
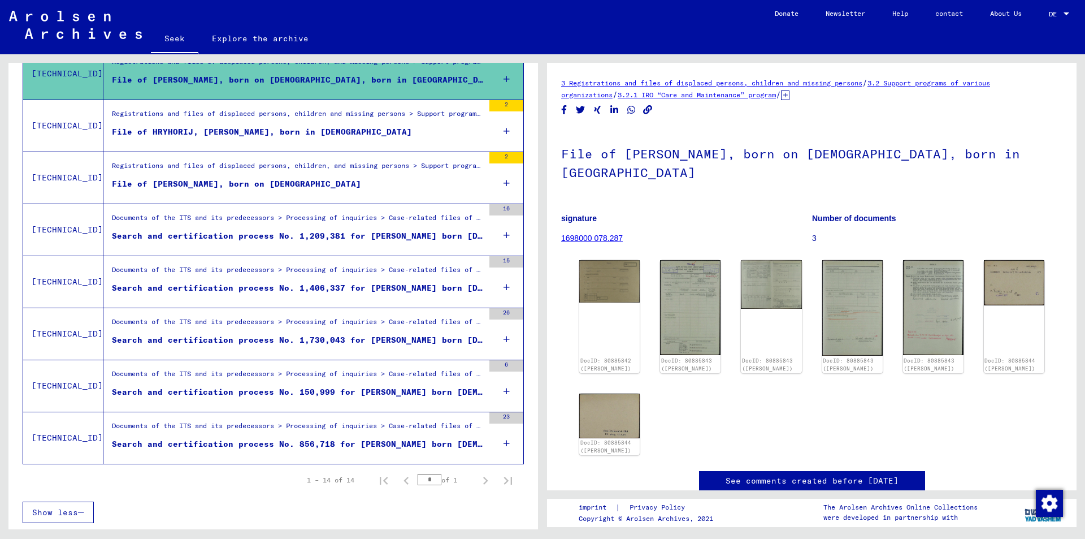
click at [322, 441] on font "Search and certification process No. 856,718 for [PERSON_NAME] born [DEMOGRAPHI…" at bounding box center [330, 444] width 437 height 10
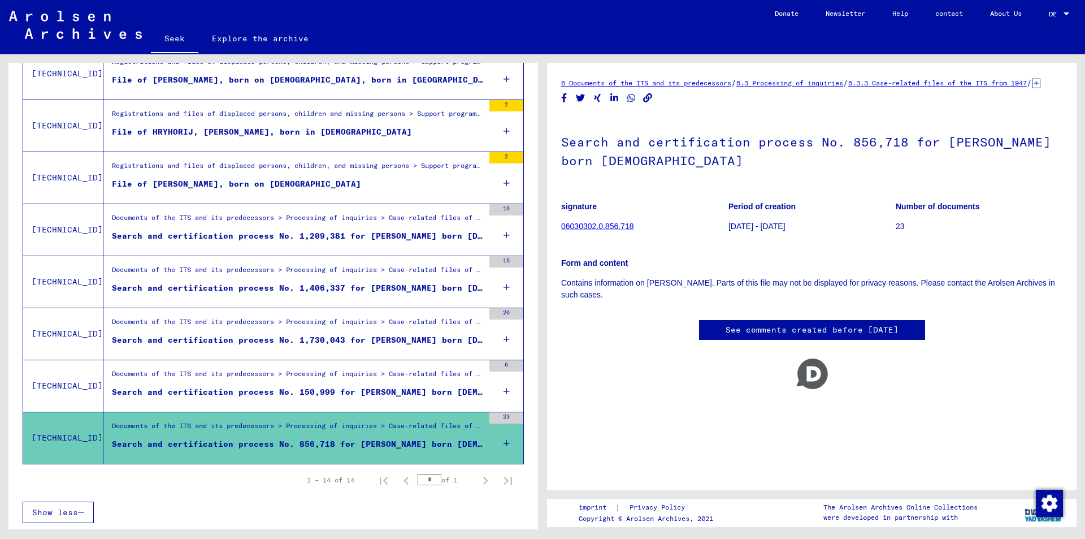
click at [305, 392] on font "Search and certification process No. 150,999 for [PERSON_NAME] born [DEMOGRAPHI…" at bounding box center [330, 392] width 437 height 10
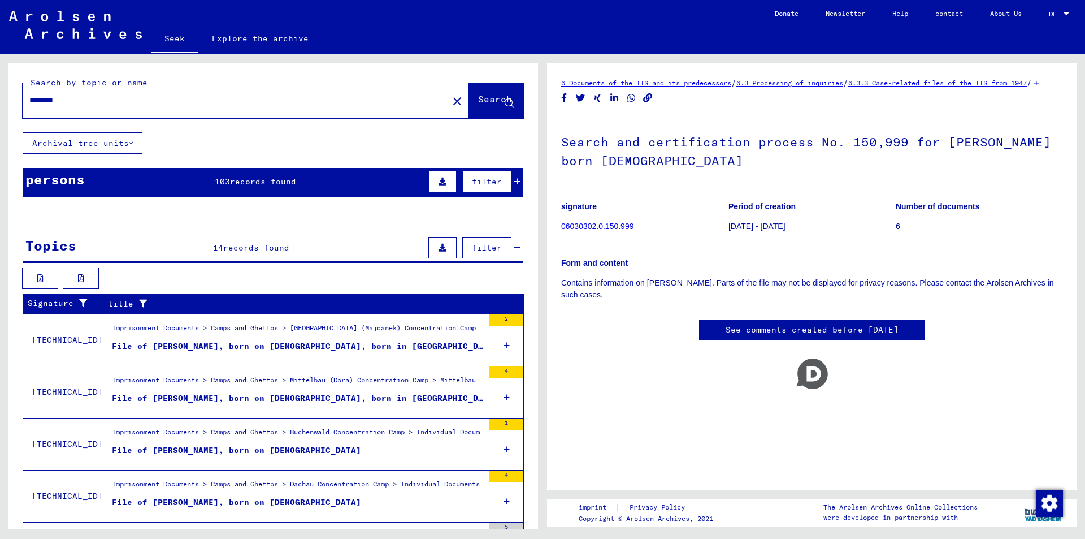
click at [79, 99] on input "********" at bounding box center [235, 100] width 412 height 12
drag, startPoint x: 80, startPoint y: 99, endPoint x: 25, endPoint y: 103, distance: 54.9
click at [25, 103] on div "********" at bounding box center [232, 100] width 419 height 25
type input "*****"
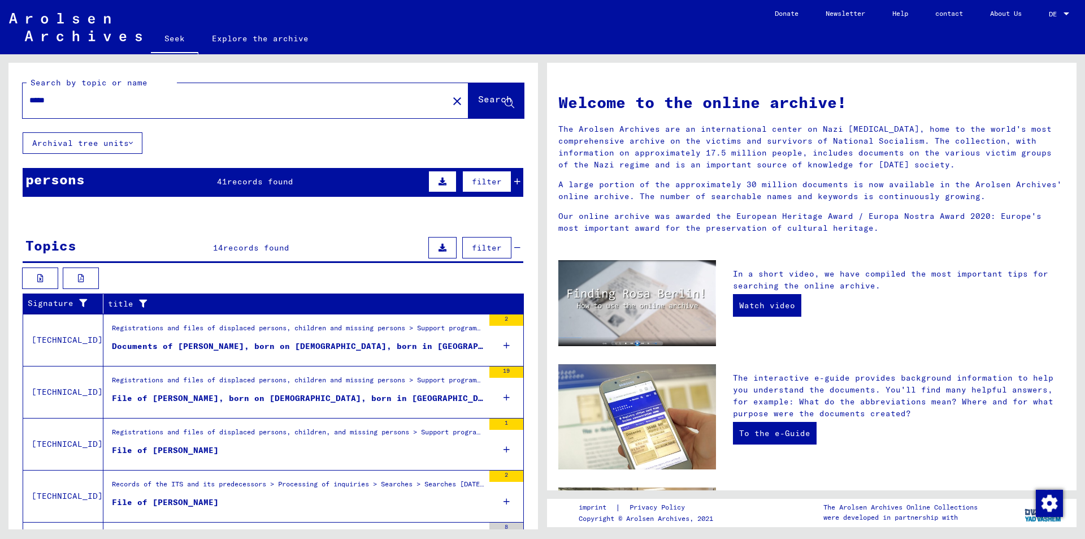
click at [514, 182] on icon at bounding box center [517, 181] width 6 height 8
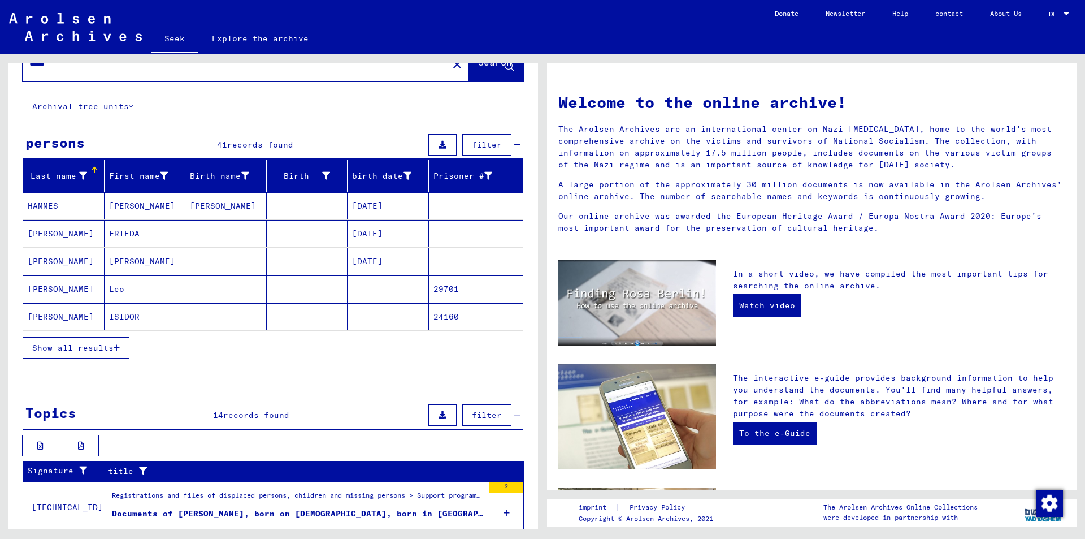
scroll to position [57, 0]
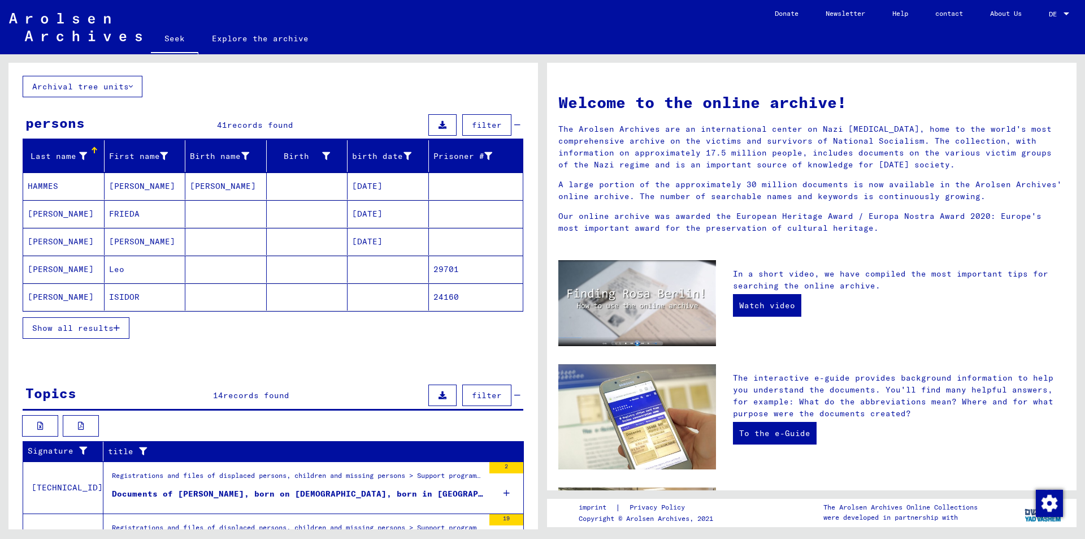
click at [115, 328] on icon "button" at bounding box center [117, 328] width 6 height 8
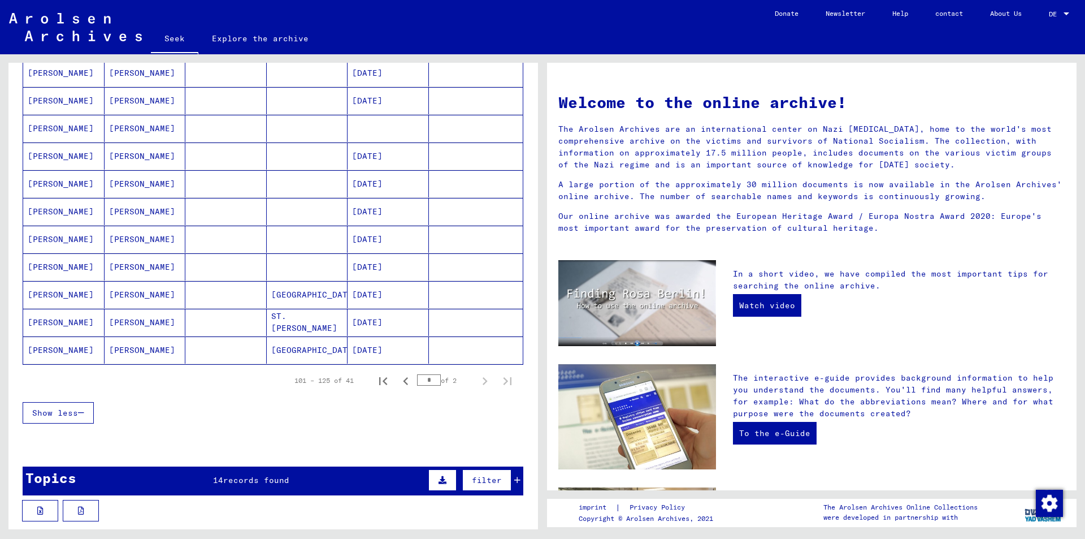
scroll to position [565, 0]
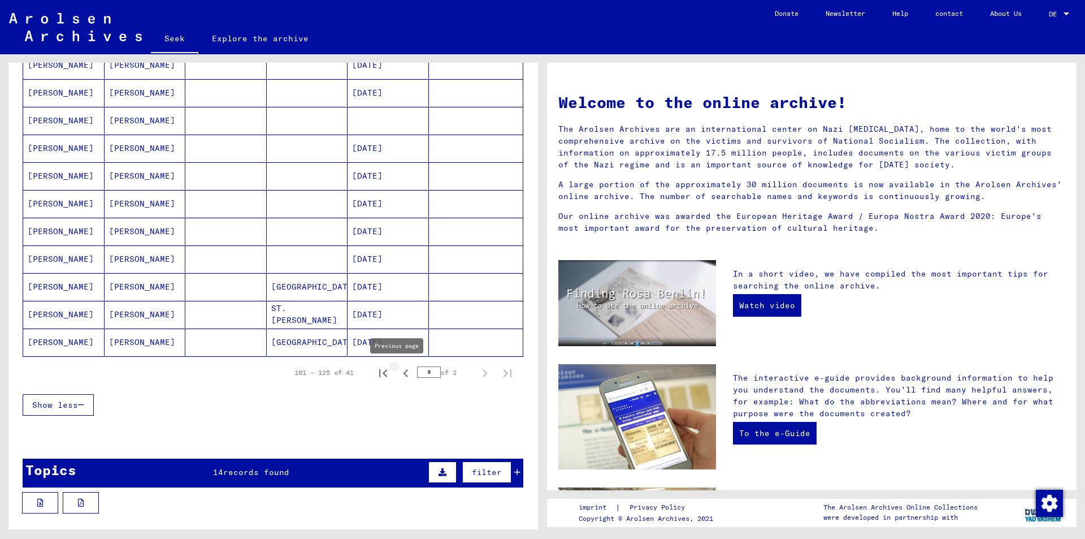
click at [403, 374] on icon "Previous page" at bounding box center [405, 373] width 5 height 8
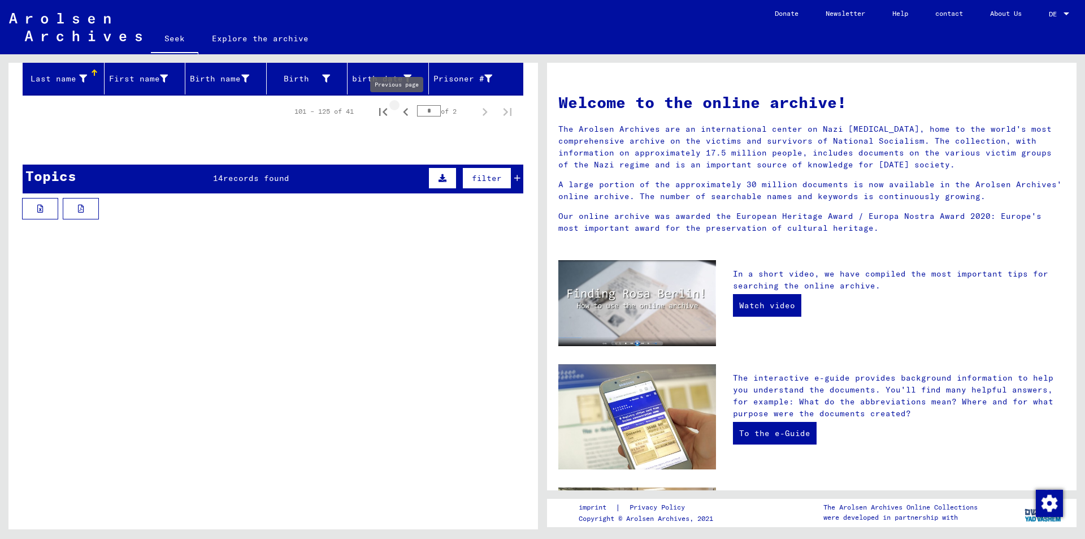
click at [398, 111] on icon "Previous page" at bounding box center [406, 112] width 16 height 16
click at [514, 177] on icon at bounding box center [517, 178] width 6 height 8
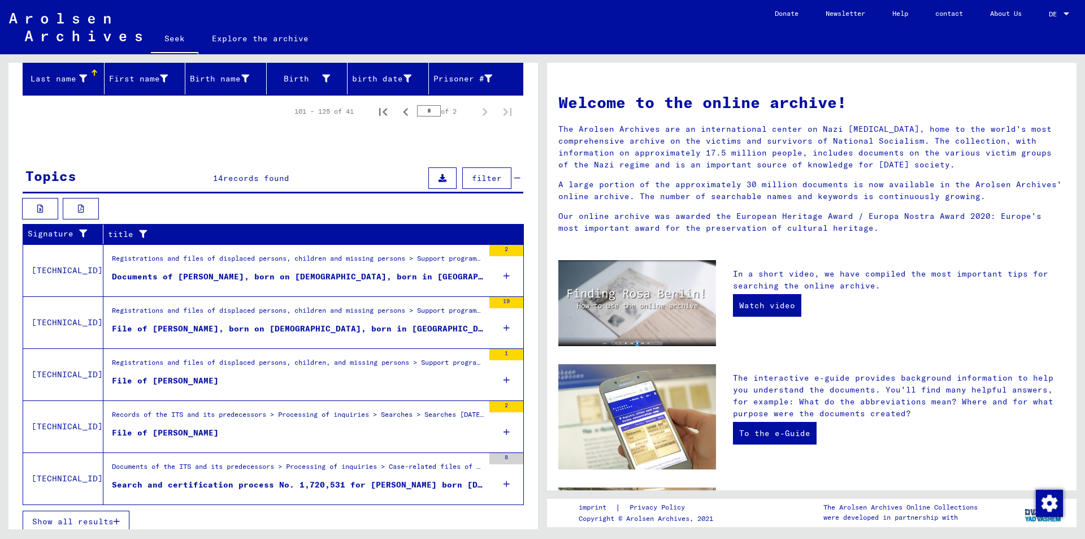
scroll to position [143, 0]
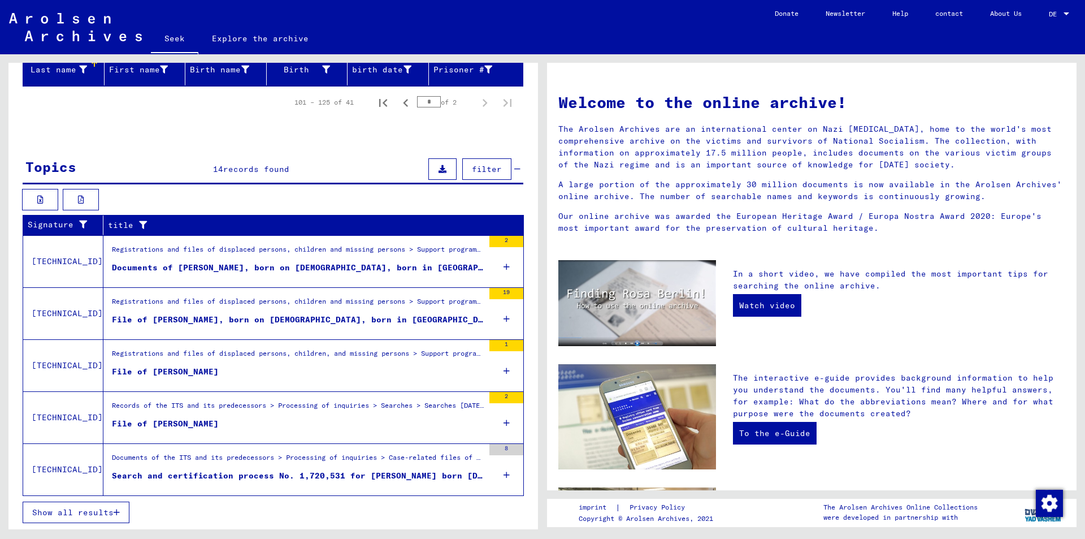
click at [183, 367] on font "File of [PERSON_NAME]" at bounding box center [165, 371] width 107 height 10
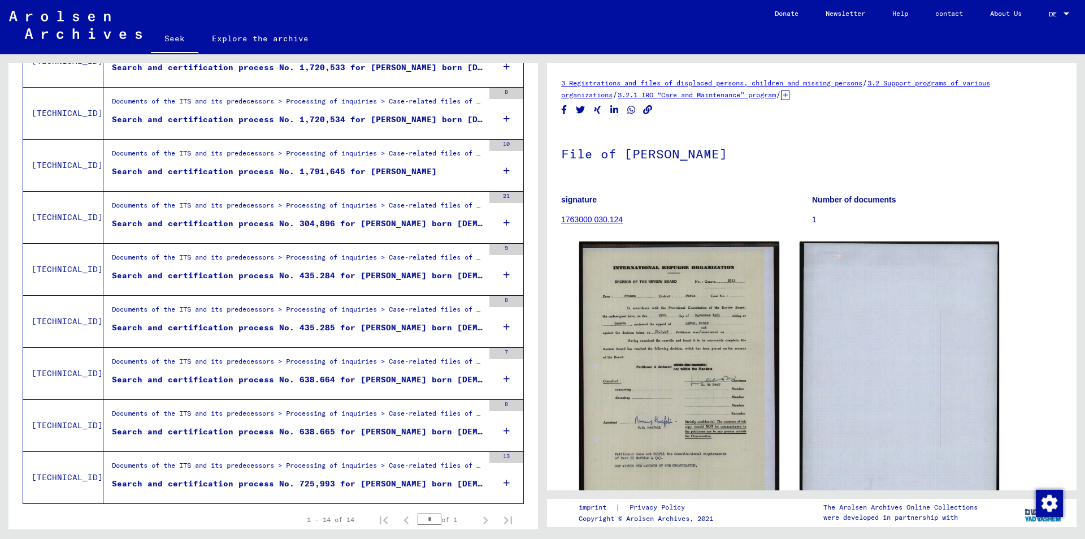
scroll to position [578, 0]
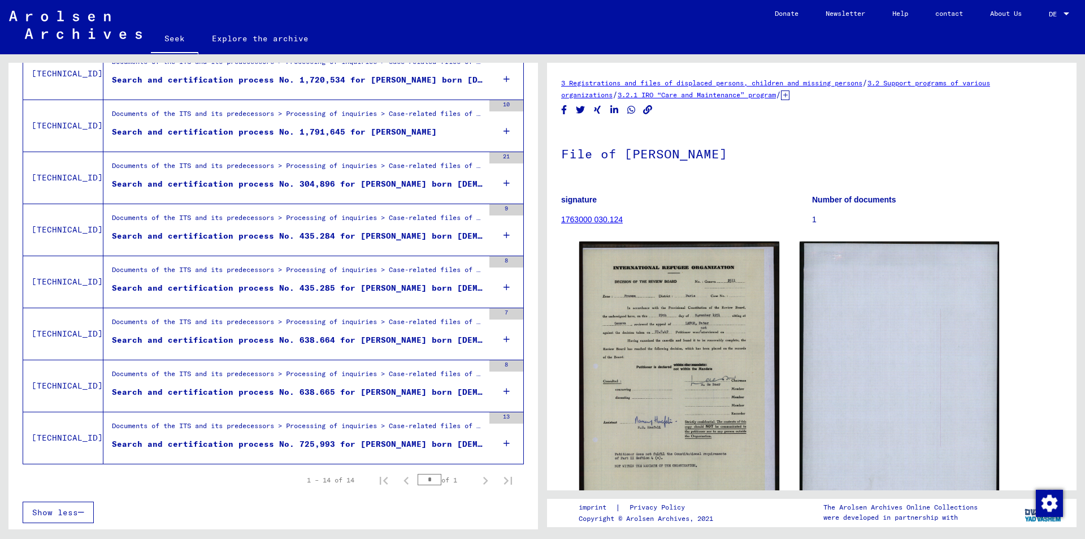
click at [307, 340] on font "Search and certification process No. 638.664 for [PERSON_NAME] born [DEMOGRAPHI…" at bounding box center [330, 340] width 437 height 10
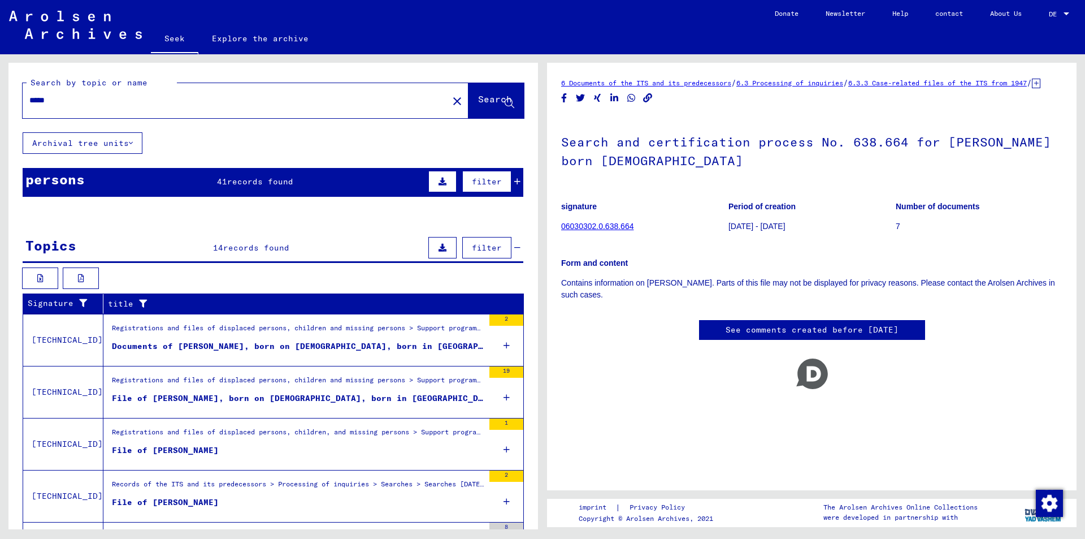
click at [249, 396] on font "File of [PERSON_NAME], born on [DEMOGRAPHIC_DATA], born in [GEOGRAPHIC_DATA]" at bounding box center [305, 398] width 387 height 10
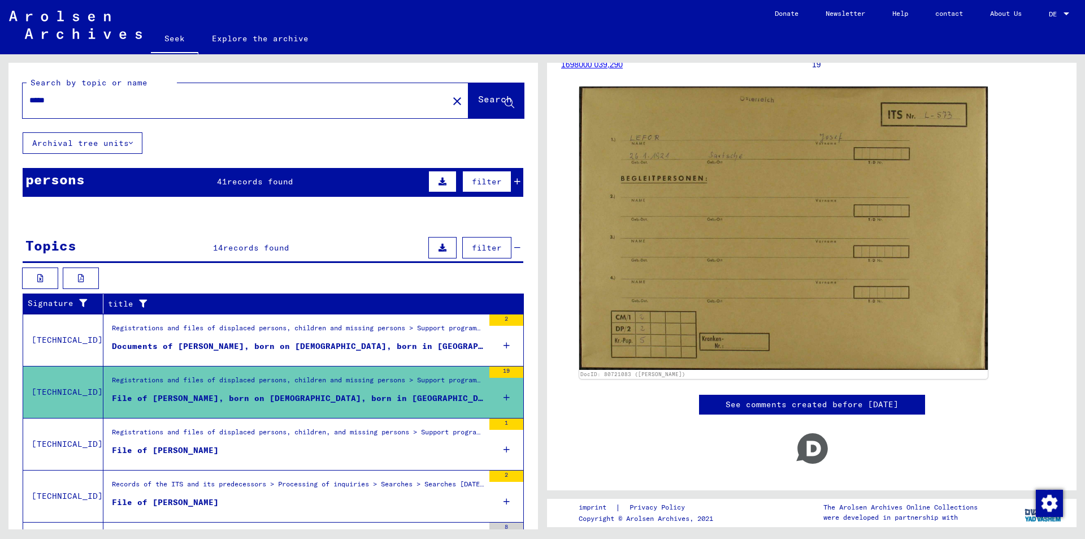
scroll to position [175, 0]
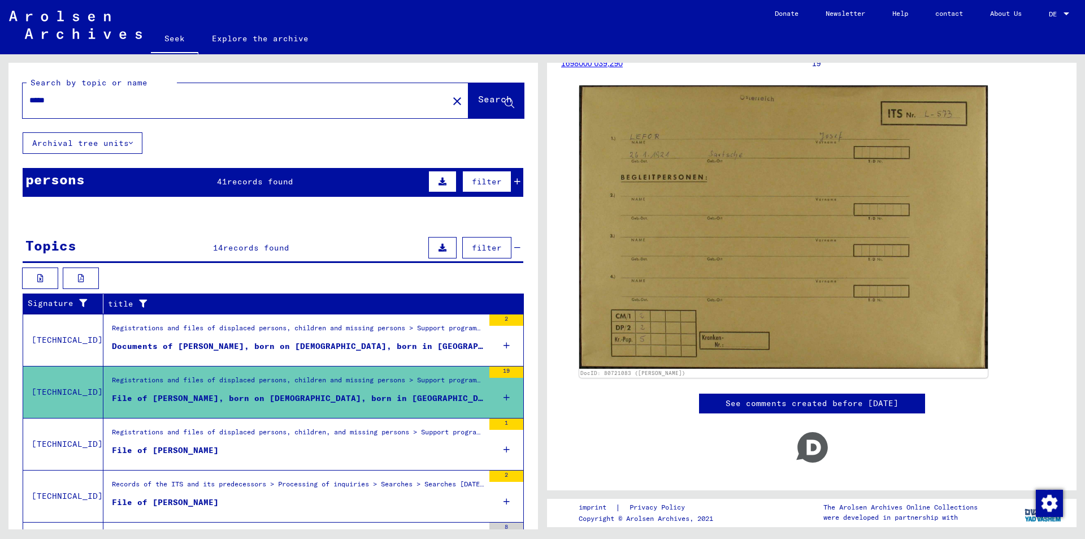
click at [504, 395] on icon at bounding box center [507, 398] width 6 height 40
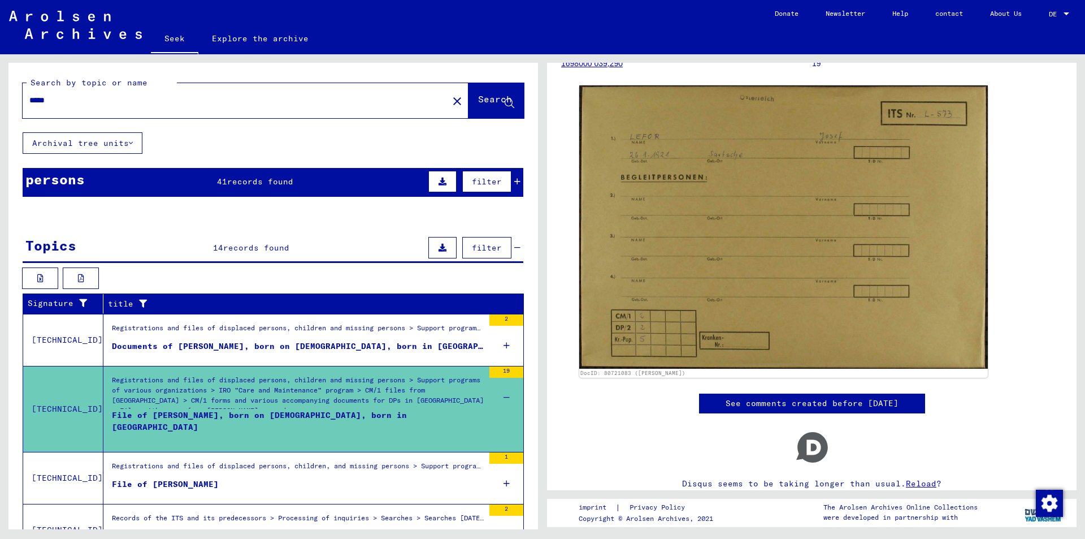
click at [503, 371] on font "19" at bounding box center [506, 370] width 7 height 7
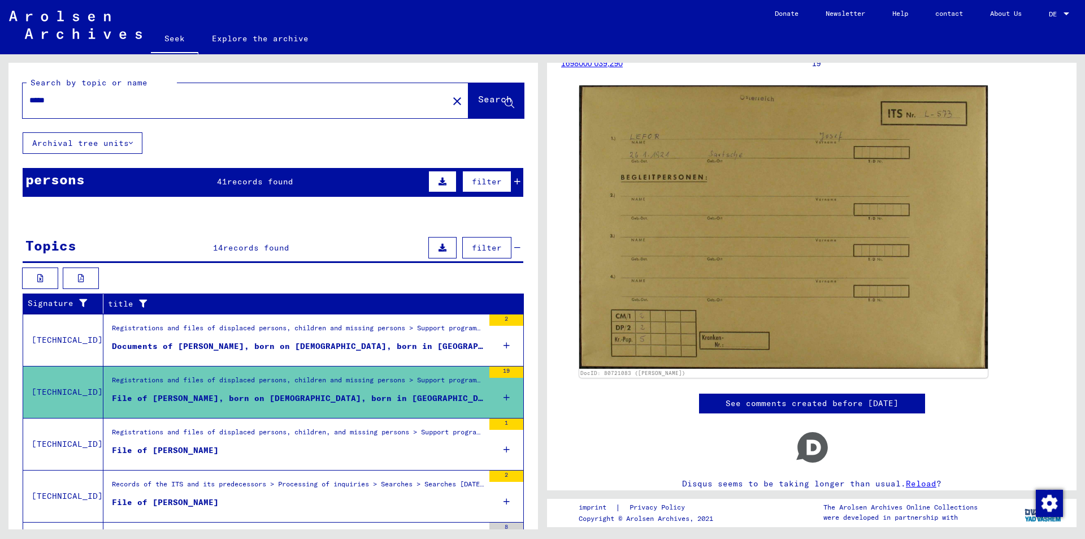
click at [514, 178] on icon at bounding box center [517, 181] width 6 height 8
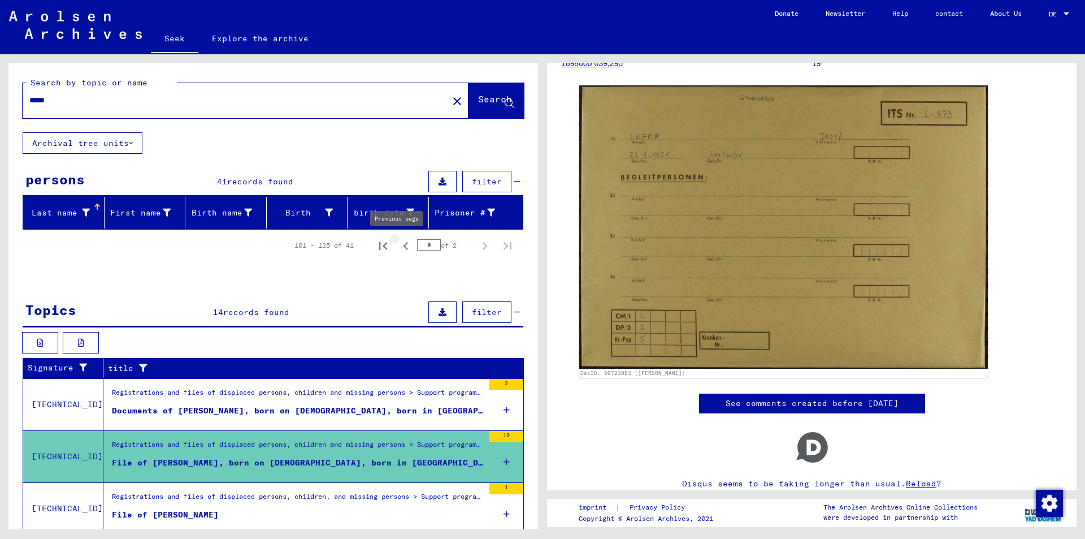
click at [398, 246] on icon "Previous page" at bounding box center [406, 246] width 16 height 16
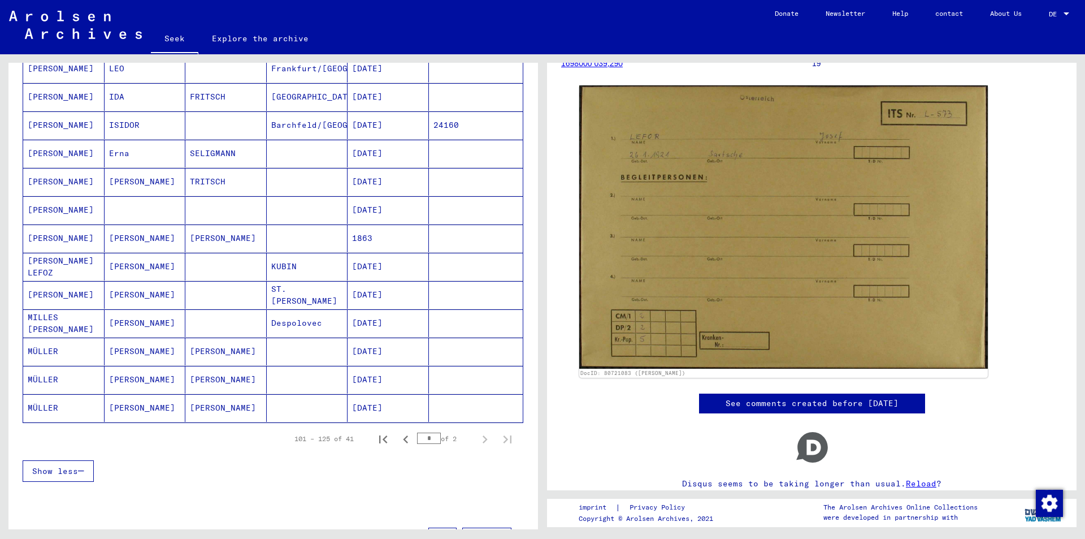
scroll to position [283, 0]
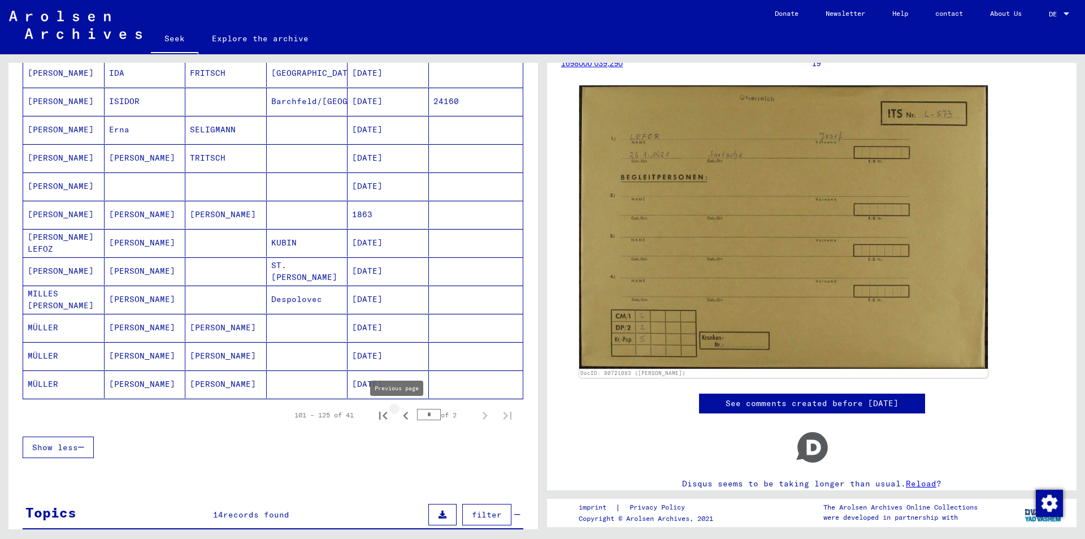
click at [403, 415] on icon "Previous page" at bounding box center [405, 415] width 5 height 8
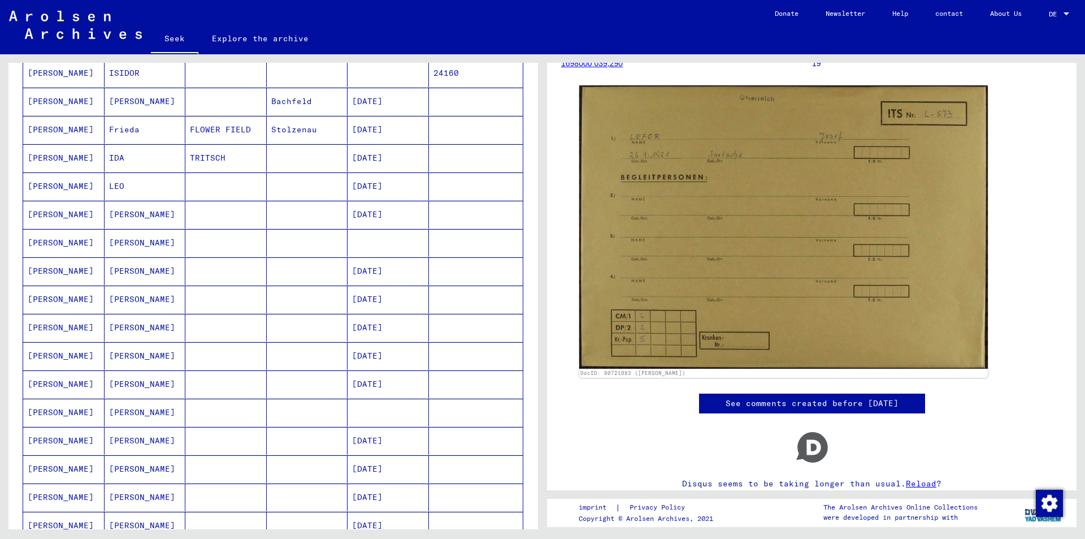
click at [131, 242] on font "[PERSON_NAME]" at bounding box center [142, 242] width 66 height 10
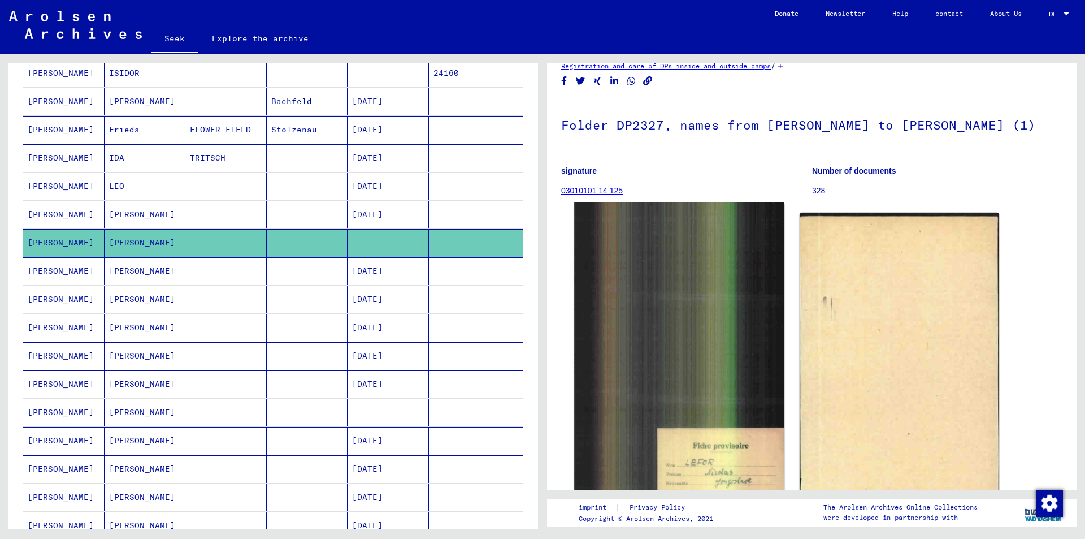
scroll to position [262, 0]
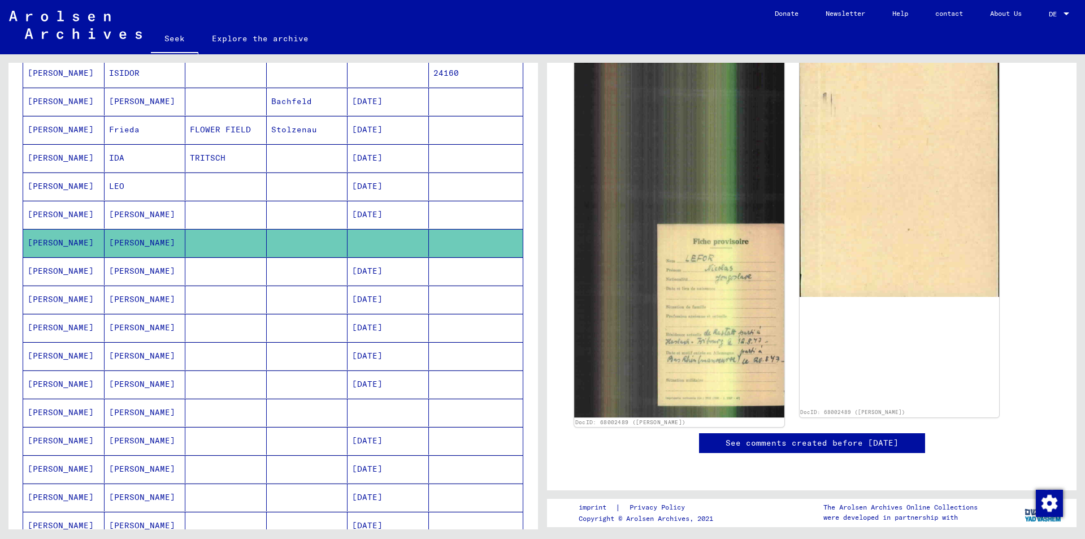
click at [730, 344] on img at bounding box center [679, 207] width 210 height 419
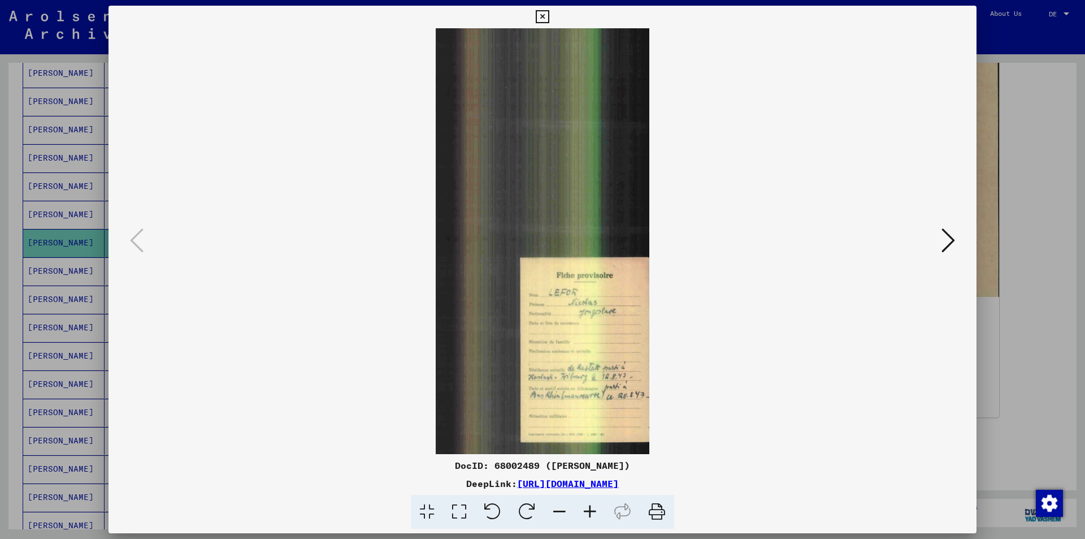
click at [592, 509] on icon at bounding box center [590, 512] width 31 height 34
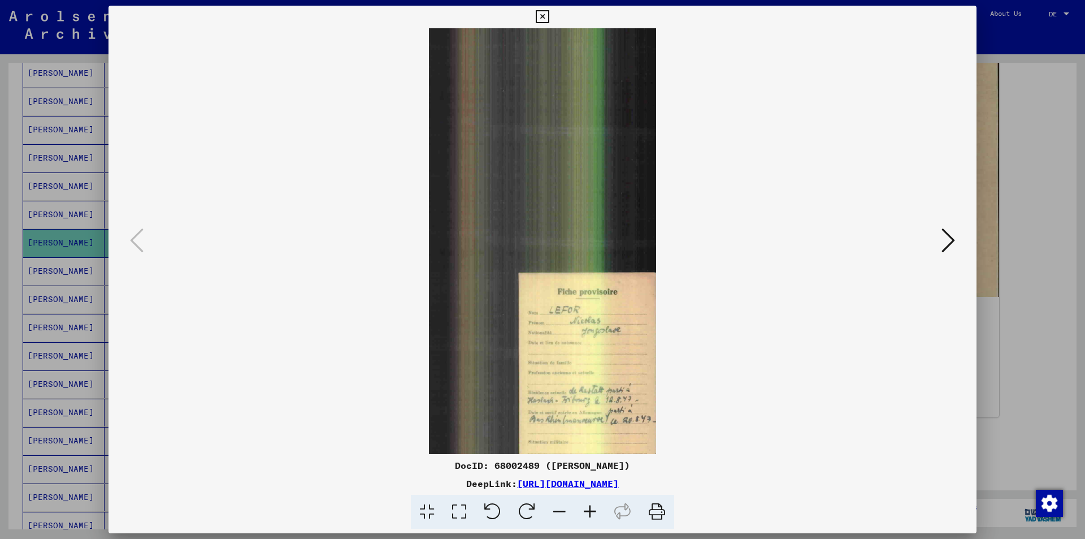
click at [592, 509] on icon at bounding box center [590, 512] width 31 height 34
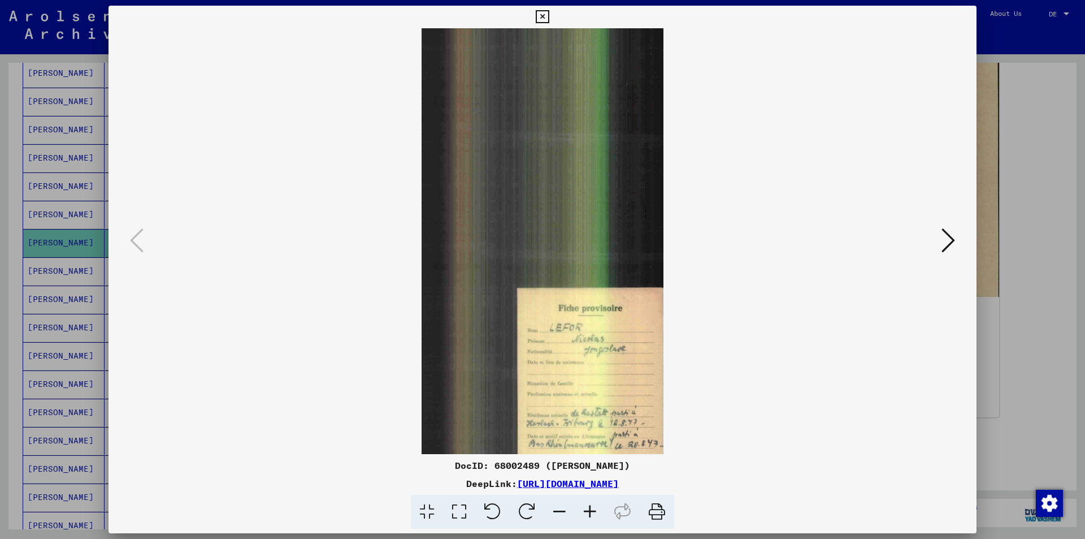
click at [592, 509] on icon at bounding box center [590, 512] width 31 height 34
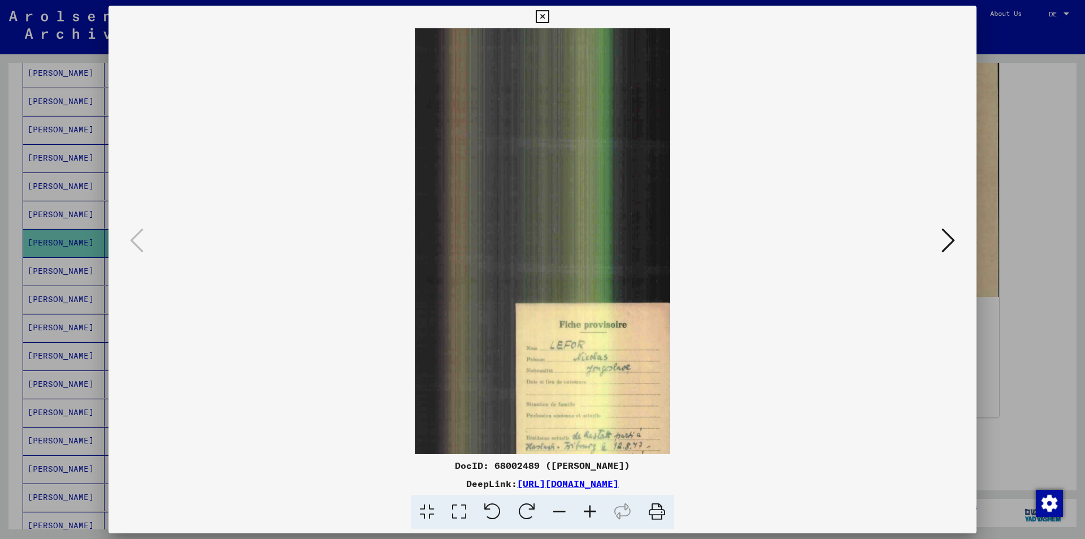
click at [592, 509] on icon at bounding box center [590, 512] width 31 height 34
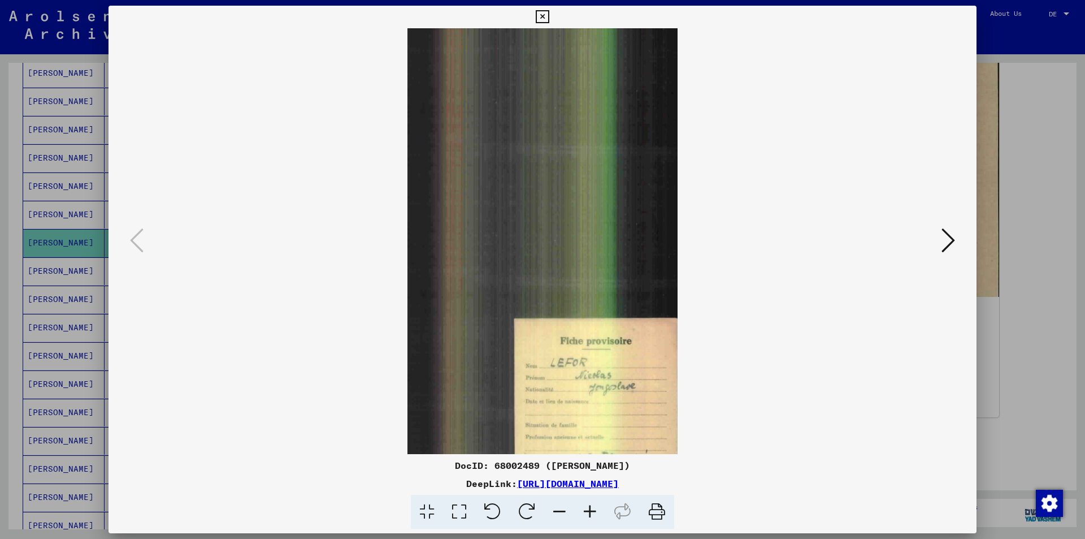
click at [592, 509] on icon at bounding box center [590, 512] width 31 height 34
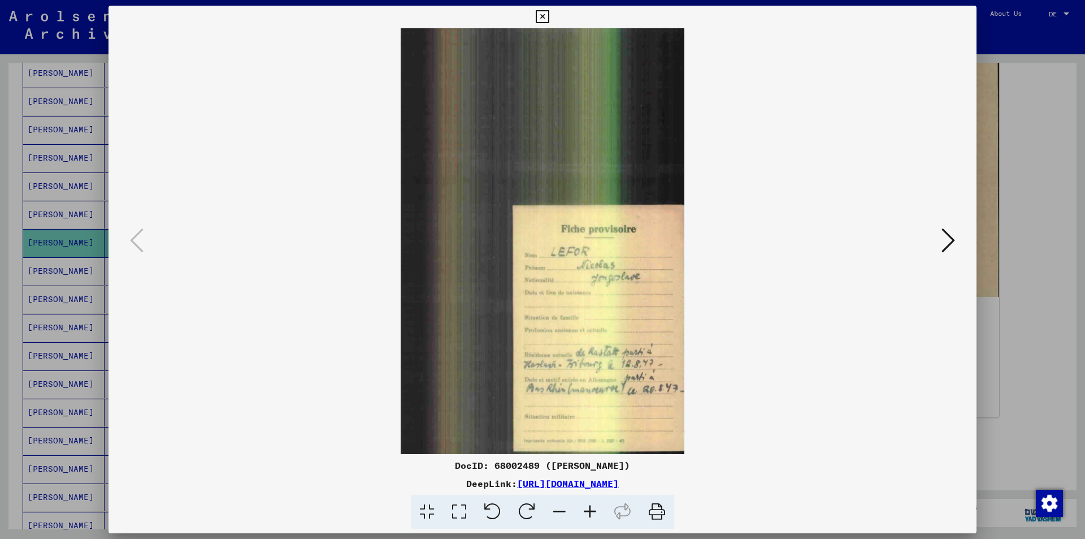
scroll to position [141, 0]
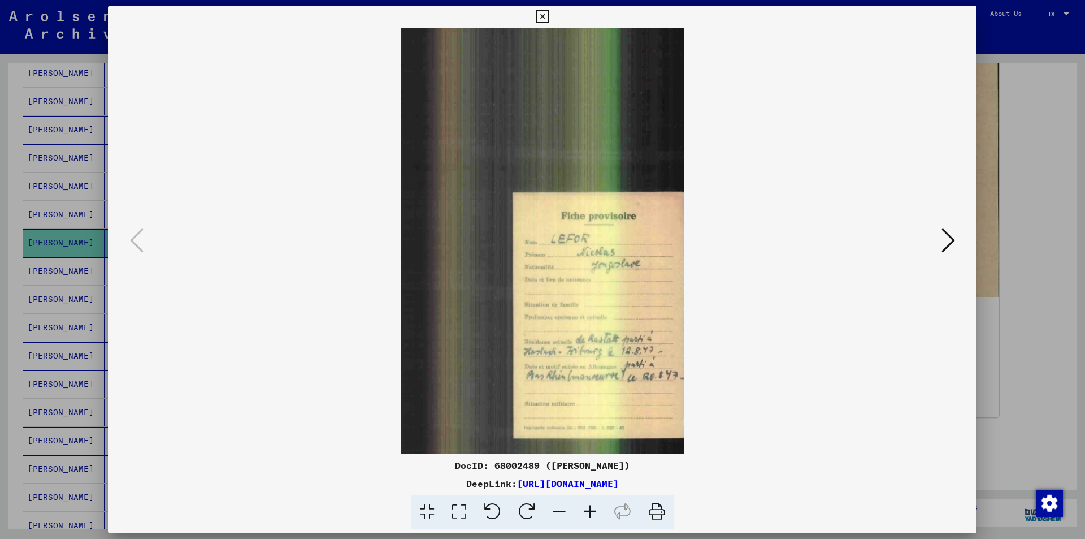
drag, startPoint x: 618, startPoint y: 366, endPoint x: 636, endPoint y: 219, distance: 148.0
click at [636, 219] on img at bounding box center [543, 170] width 284 height 567
click at [951, 239] on icon at bounding box center [949, 240] width 14 height 27
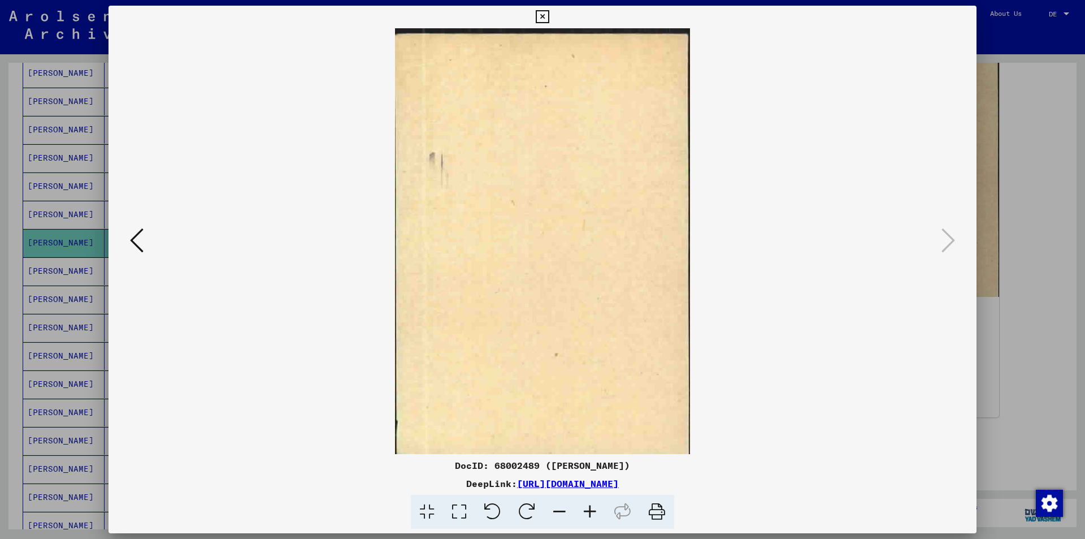
scroll to position [0, 0]
click at [542, 14] on icon at bounding box center [542, 17] width 13 height 14
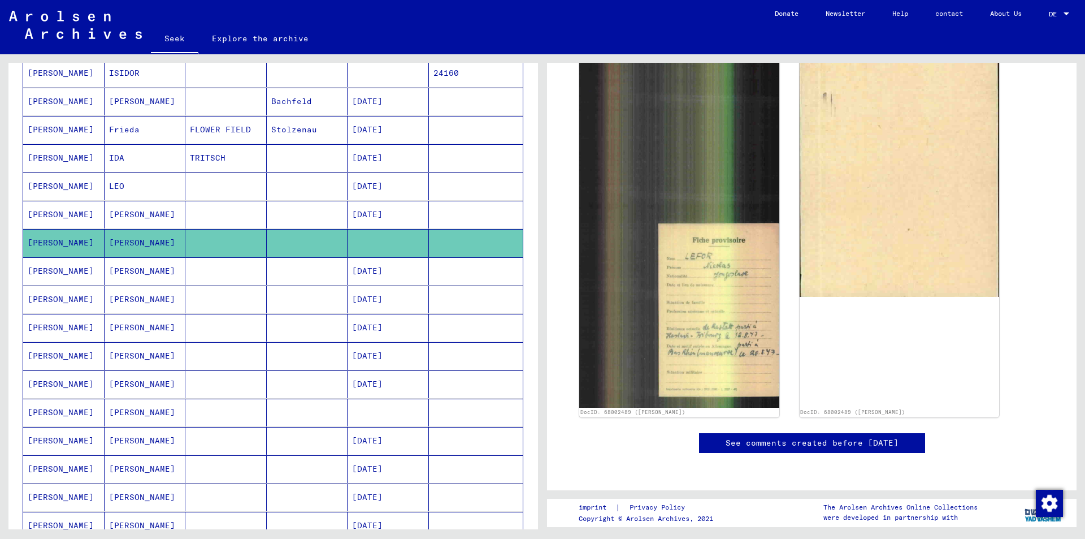
click at [128, 209] on font "[PERSON_NAME]" at bounding box center [142, 214] width 66 height 10
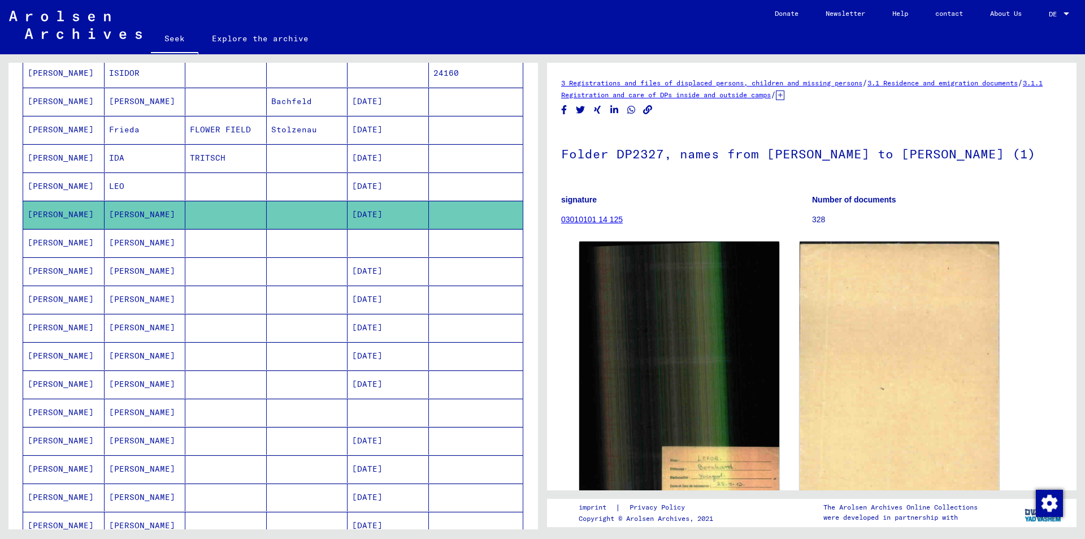
scroll to position [170, 0]
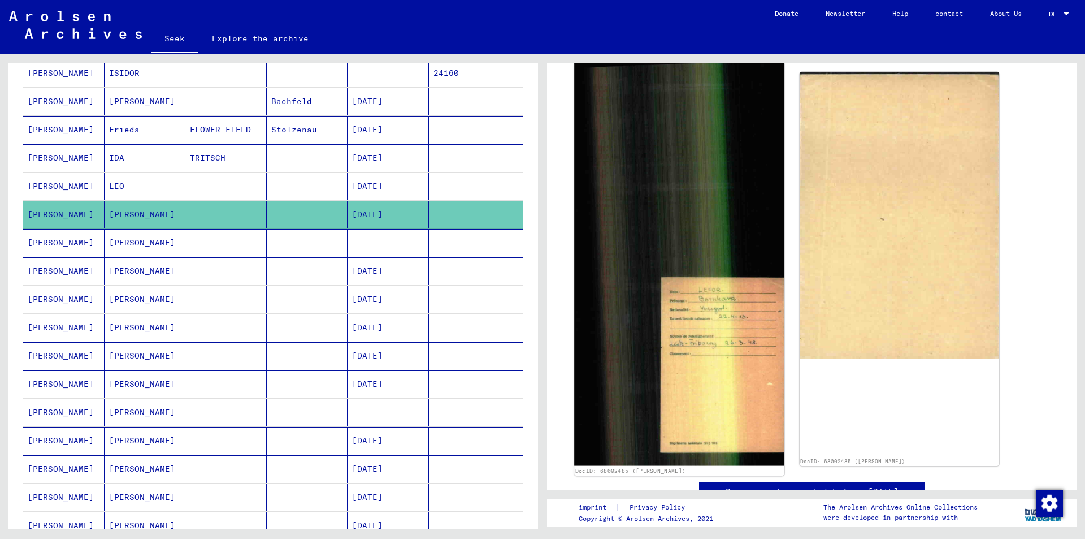
click at [679, 363] on img at bounding box center [679, 264] width 210 height 404
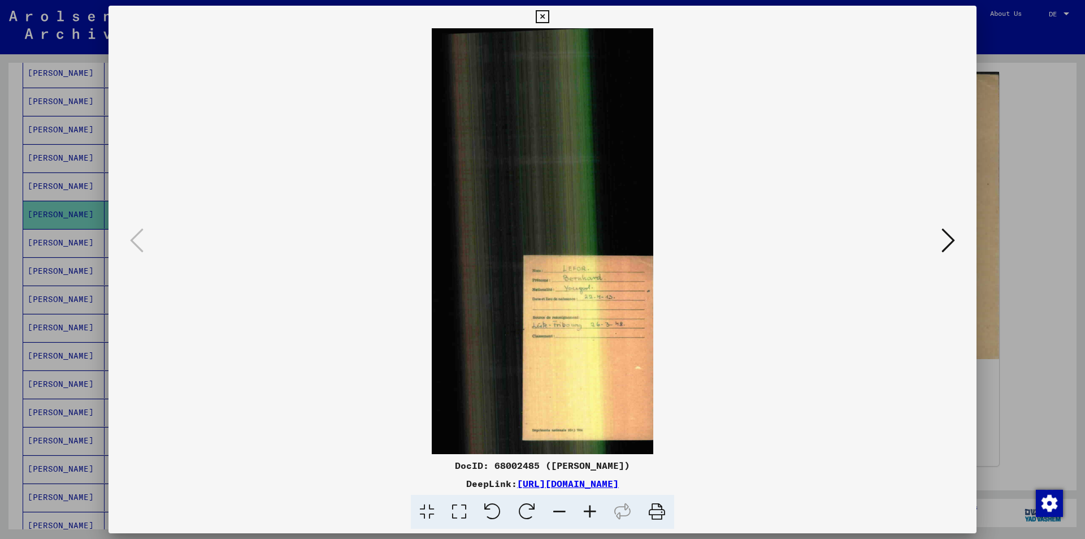
click at [590, 506] on icon at bounding box center [590, 512] width 31 height 34
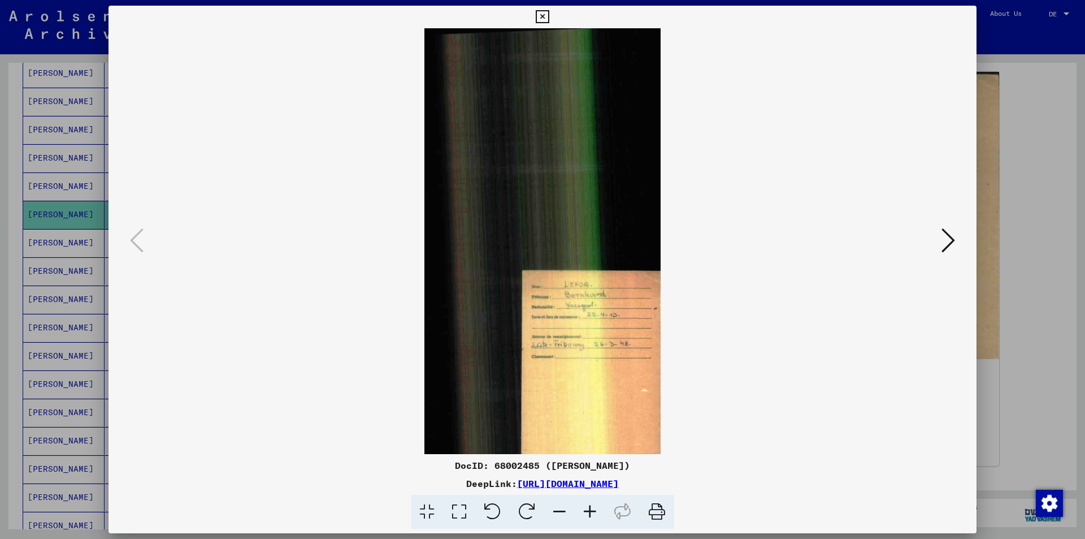
click at [588, 506] on icon at bounding box center [590, 512] width 31 height 34
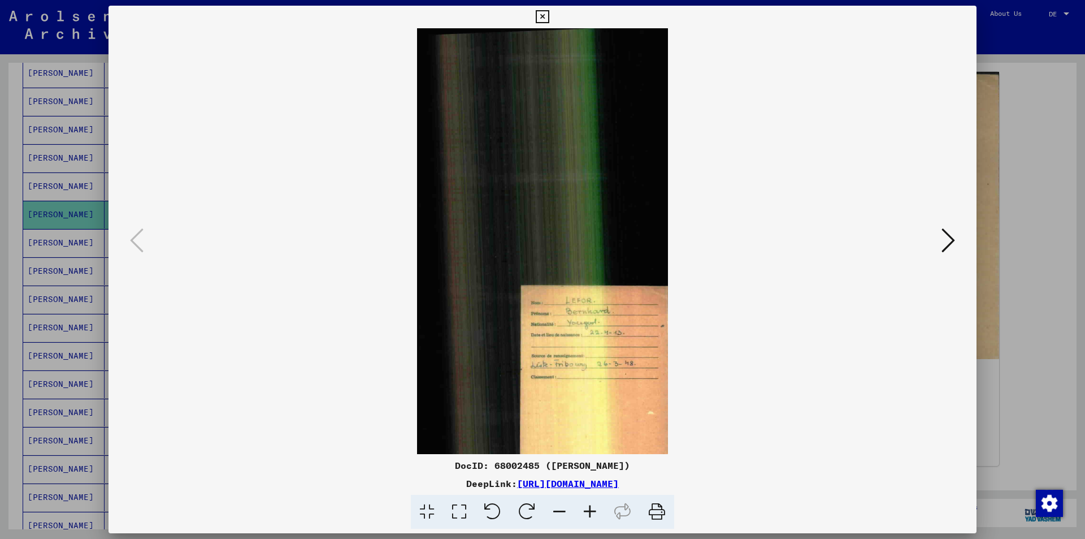
click at [588, 506] on icon at bounding box center [590, 512] width 31 height 34
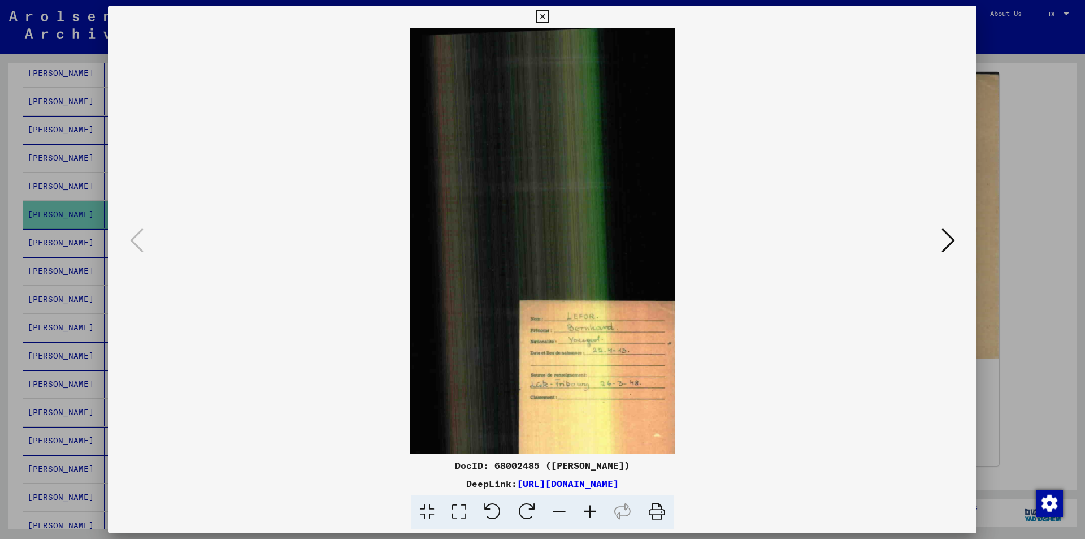
click at [588, 506] on icon at bounding box center [590, 512] width 31 height 34
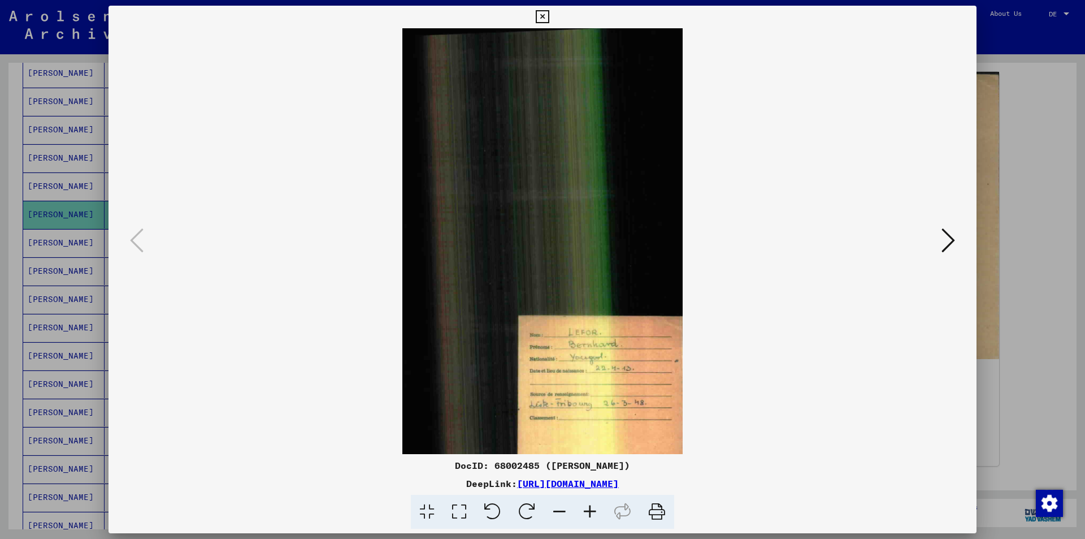
click at [588, 506] on icon at bounding box center [590, 512] width 31 height 34
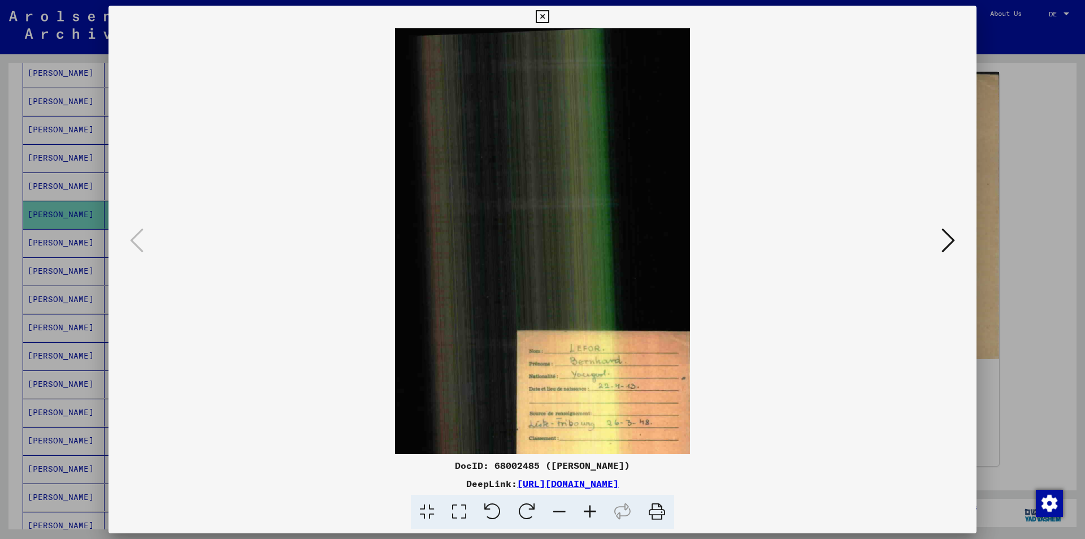
click at [954, 236] on icon at bounding box center [949, 240] width 14 height 27
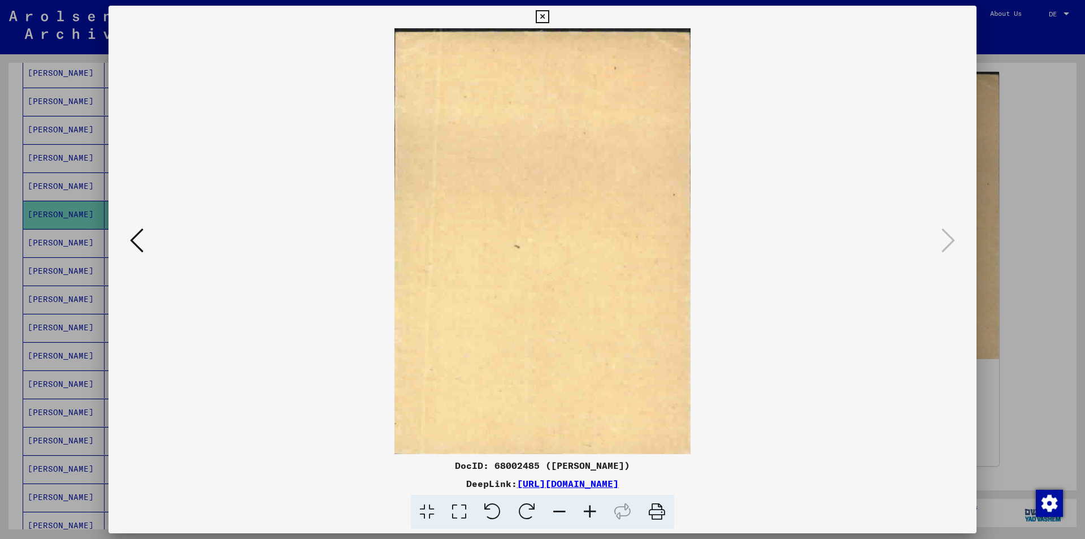
click at [542, 16] on icon at bounding box center [542, 17] width 13 height 14
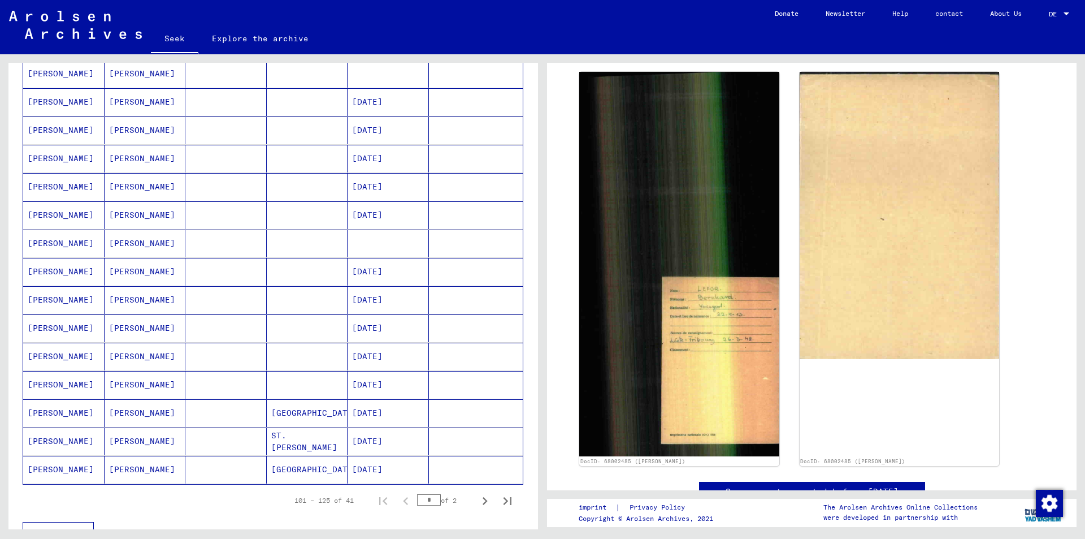
scroll to position [452, 0]
click at [127, 411] on font "[PERSON_NAME]" at bounding box center [142, 412] width 66 height 10
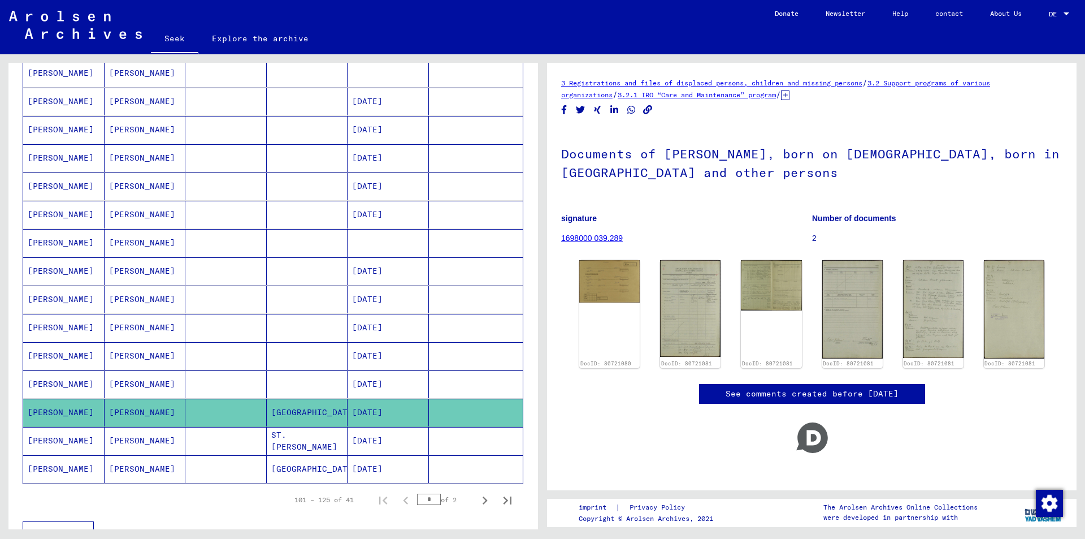
click at [127, 443] on font "[PERSON_NAME]" at bounding box center [142, 440] width 66 height 10
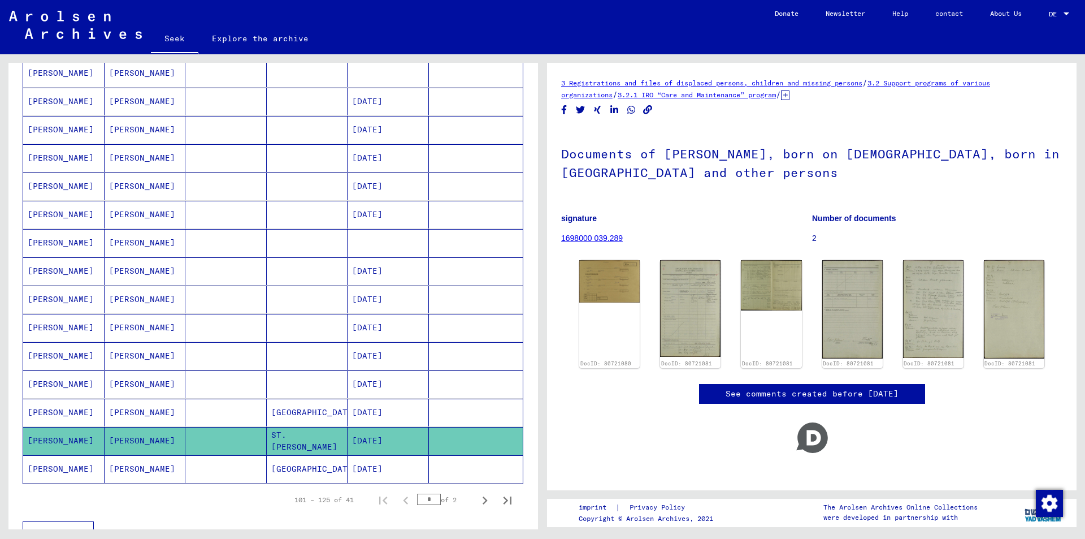
click at [114, 468] on font "[PERSON_NAME]" at bounding box center [142, 468] width 66 height 10
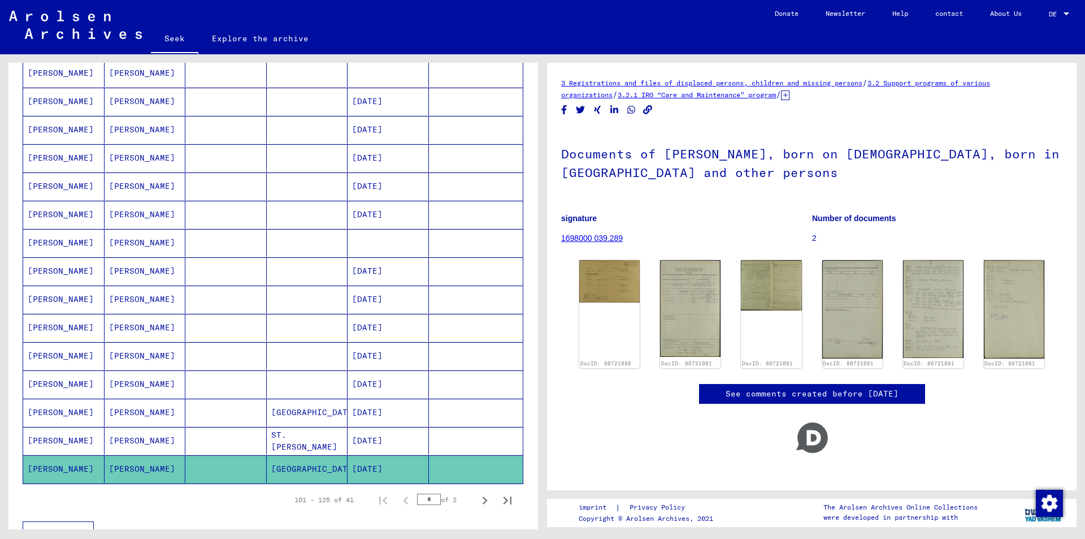
click at [114, 468] on font "[PERSON_NAME]" at bounding box center [142, 468] width 66 height 10
click at [40, 469] on font "[PERSON_NAME]" at bounding box center [61, 468] width 66 height 10
click at [132, 385] on font "[PERSON_NAME]" at bounding box center [142, 384] width 66 height 10
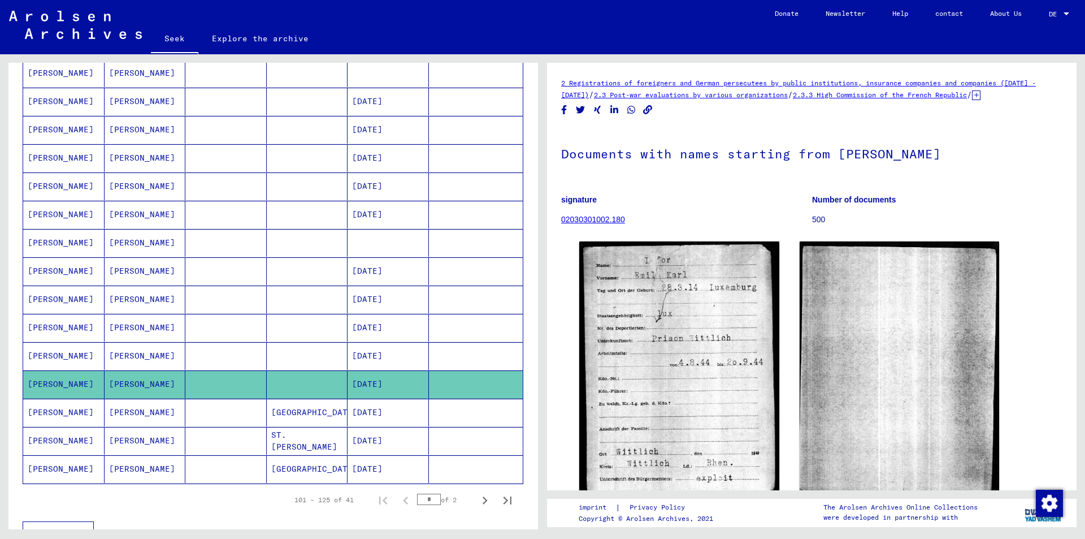
click at [118, 466] on font "[PERSON_NAME]" at bounding box center [142, 468] width 66 height 10
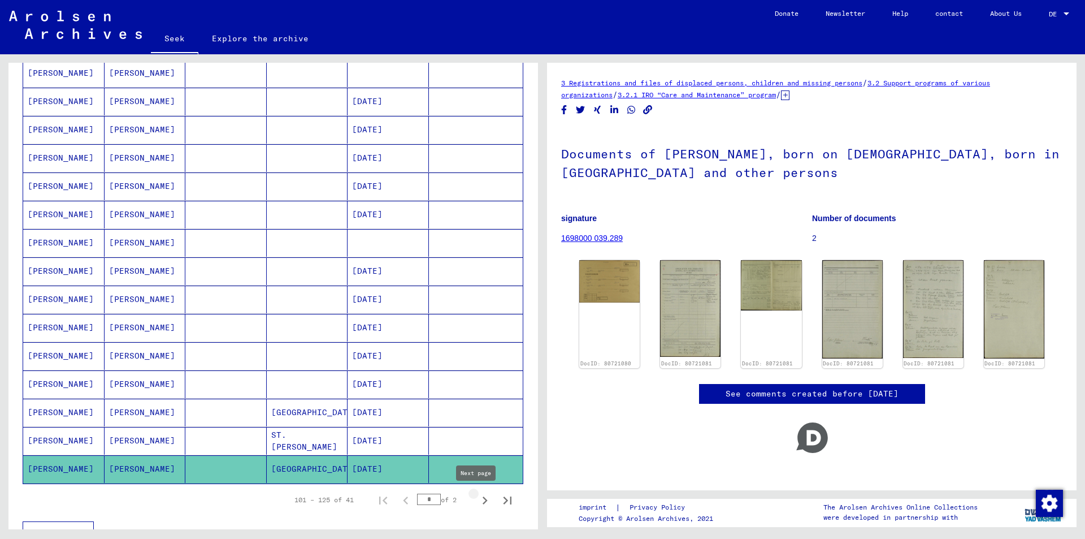
click at [477, 495] on icon "Next page" at bounding box center [485, 500] width 16 height 16
type input "*"
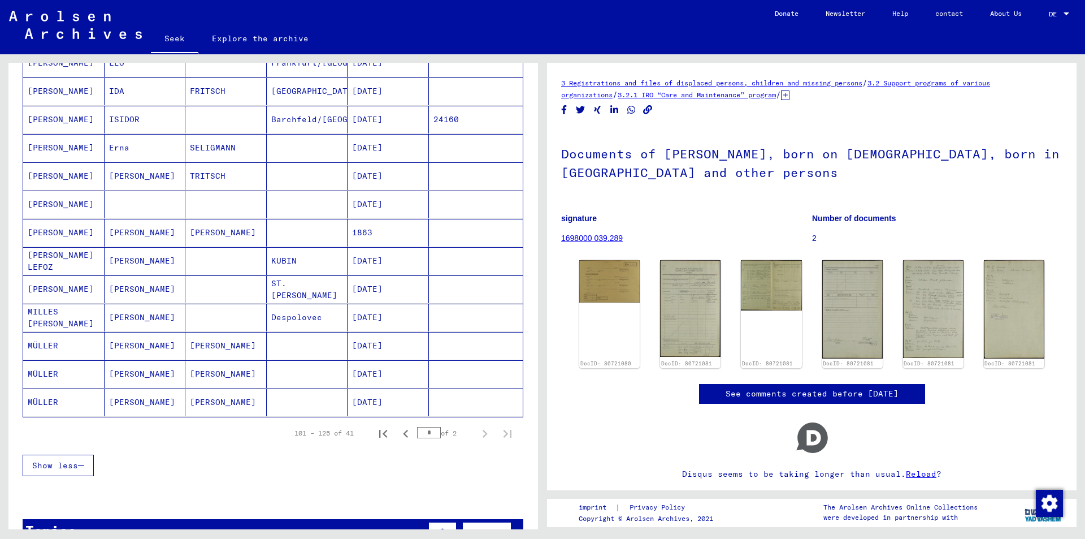
scroll to position [283, 0]
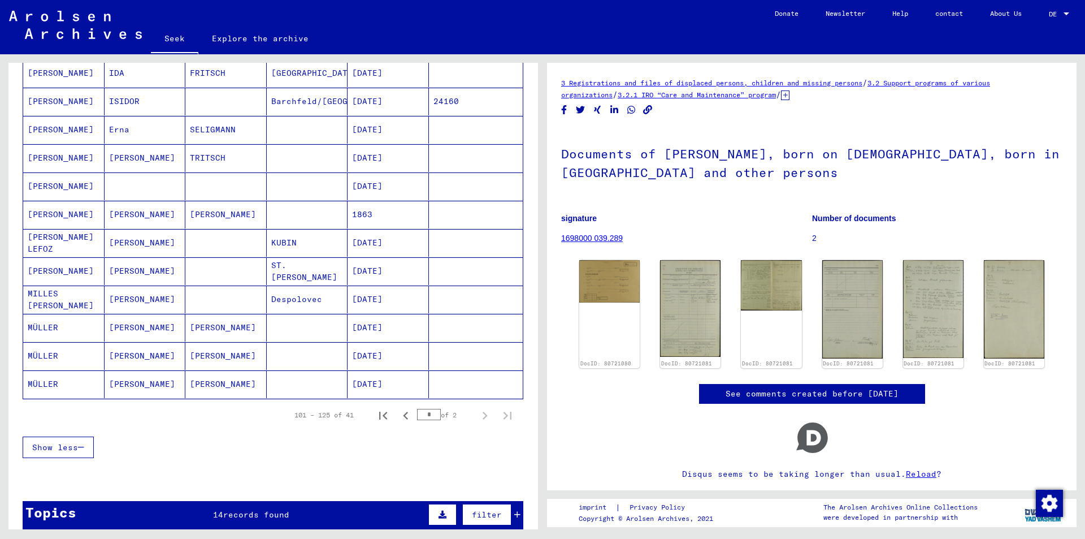
click at [126, 358] on font "[PERSON_NAME]" at bounding box center [142, 355] width 66 height 10
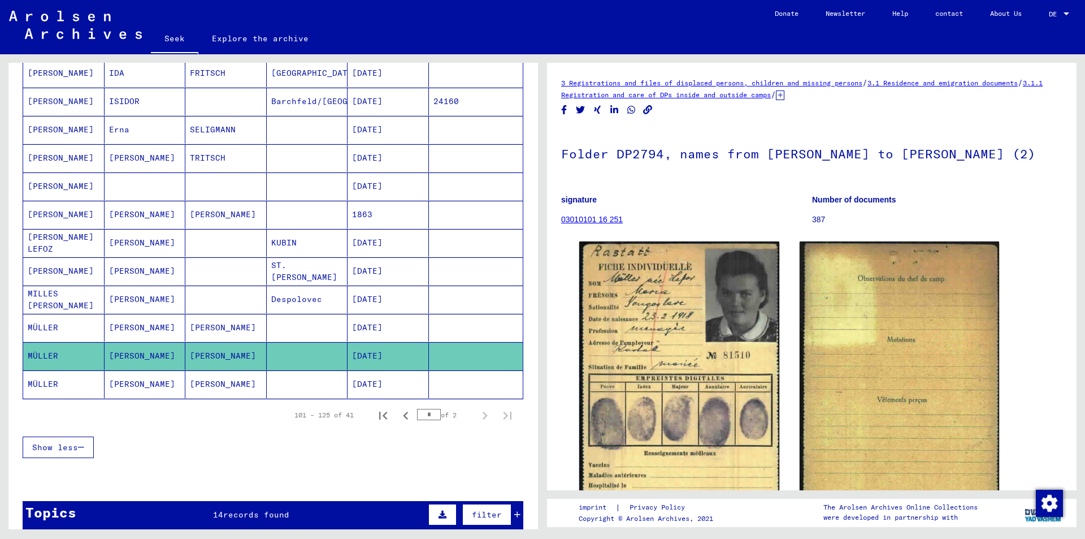
click at [118, 328] on font "[PERSON_NAME]" at bounding box center [142, 327] width 66 height 10
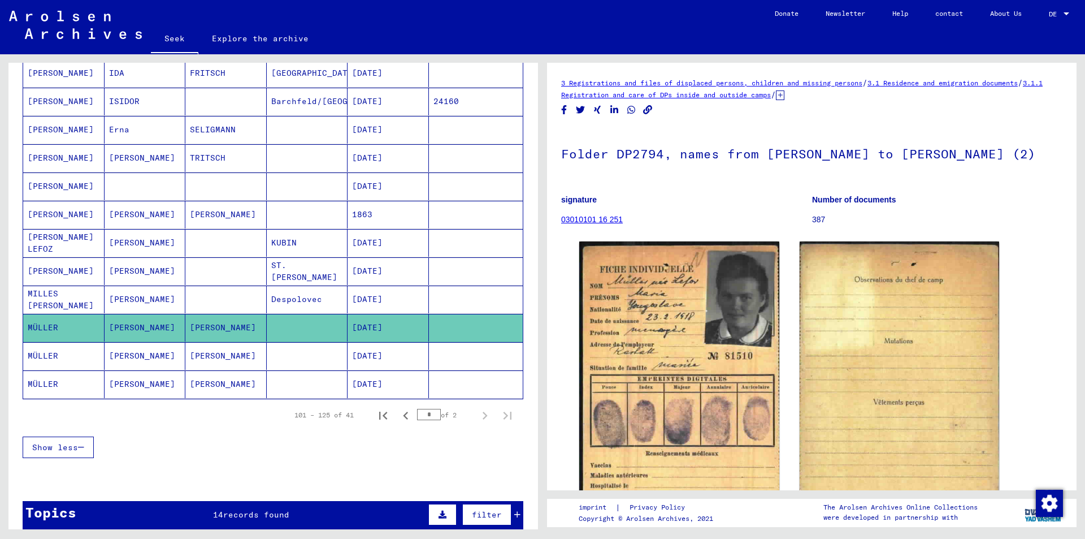
click at [115, 387] on font "[PERSON_NAME]" at bounding box center [142, 384] width 66 height 10
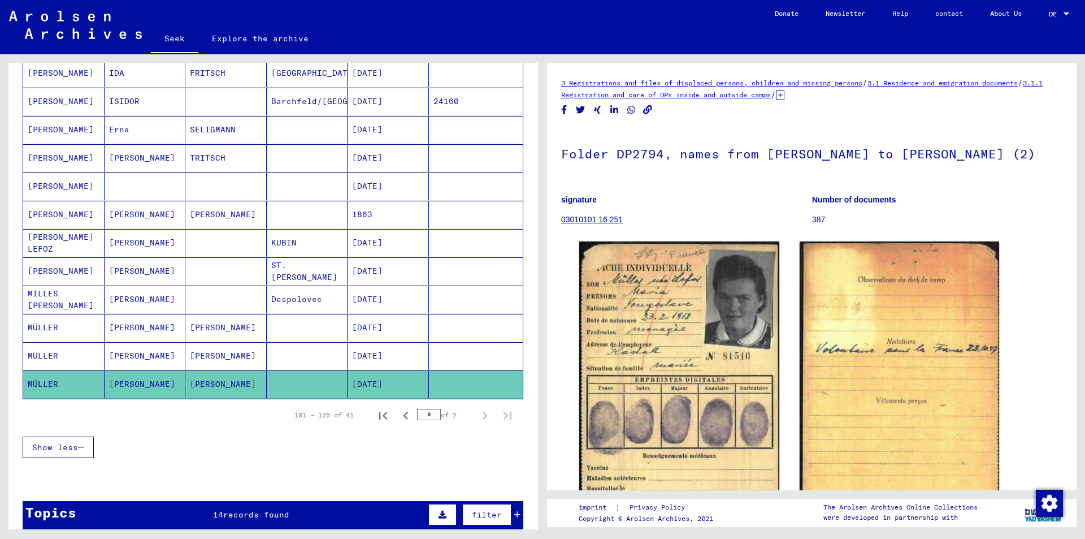
click at [120, 298] on font "[PERSON_NAME]" at bounding box center [142, 299] width 66 height 10
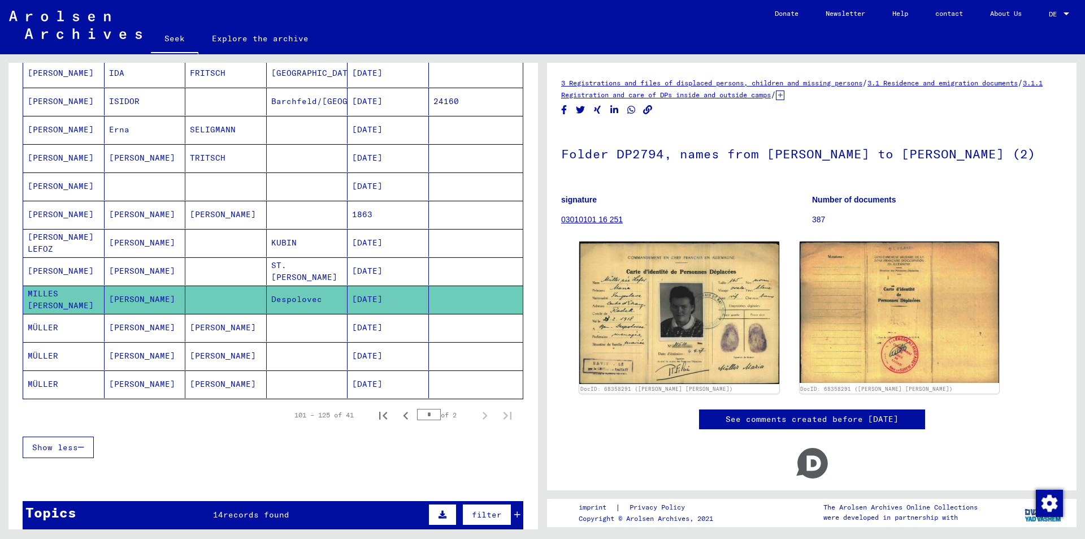
click at [120, 269] on font "[PERSON_NAME]" at bounding box center [142, 271] width 66 height 10
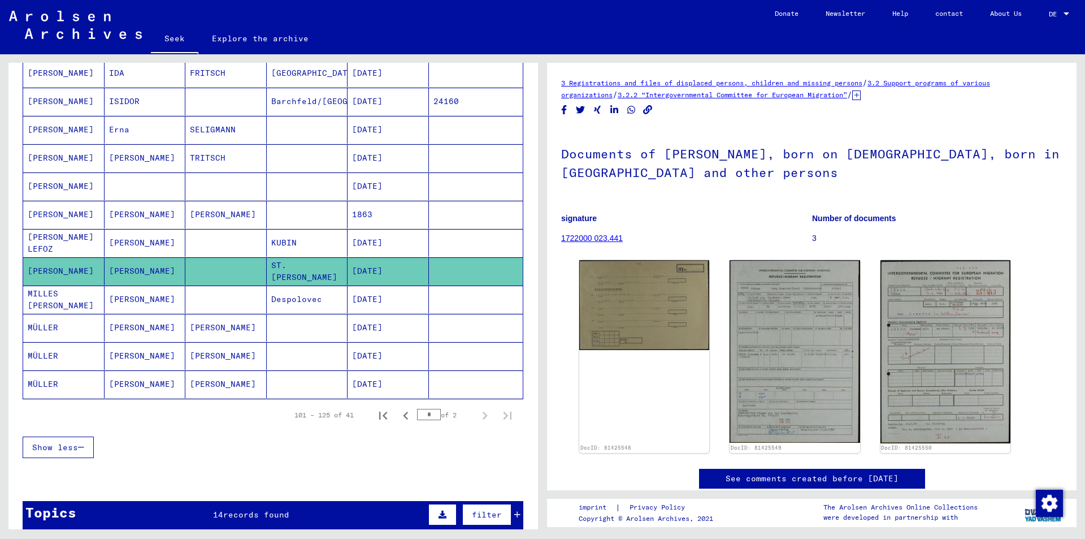
click at [133, 237] on font "[PERSON_NAME]" at bounding box center [142, 242] width 66 height 10
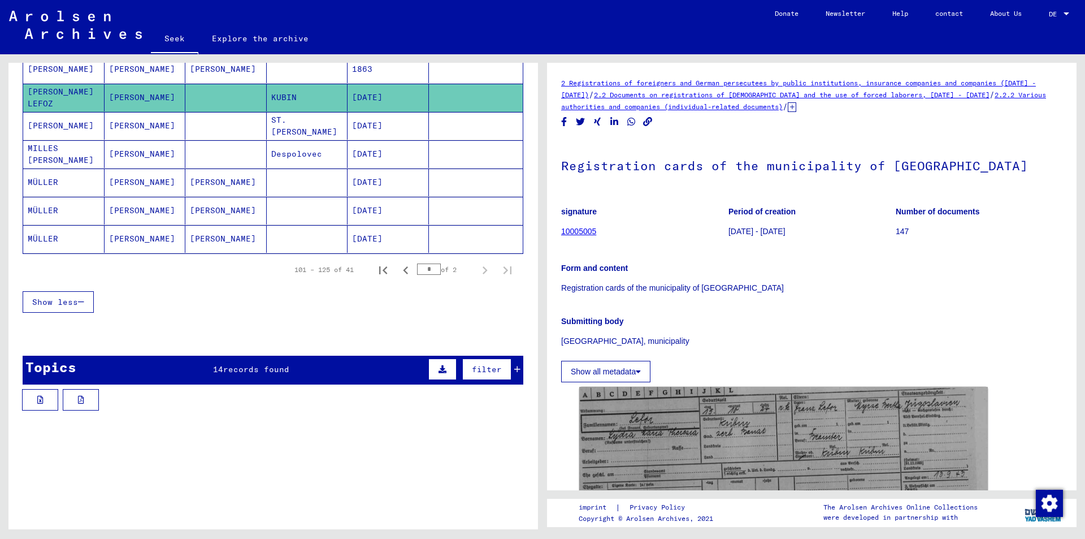
scroll to position [509, 0]
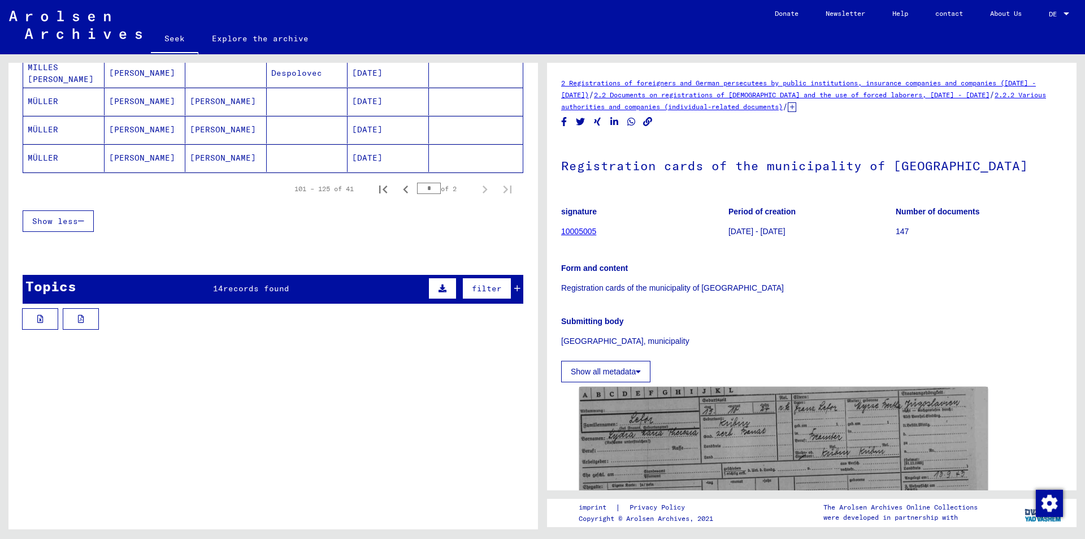
click at [514, 288] on icon at bounding box center [517, 288] width 6 height 8
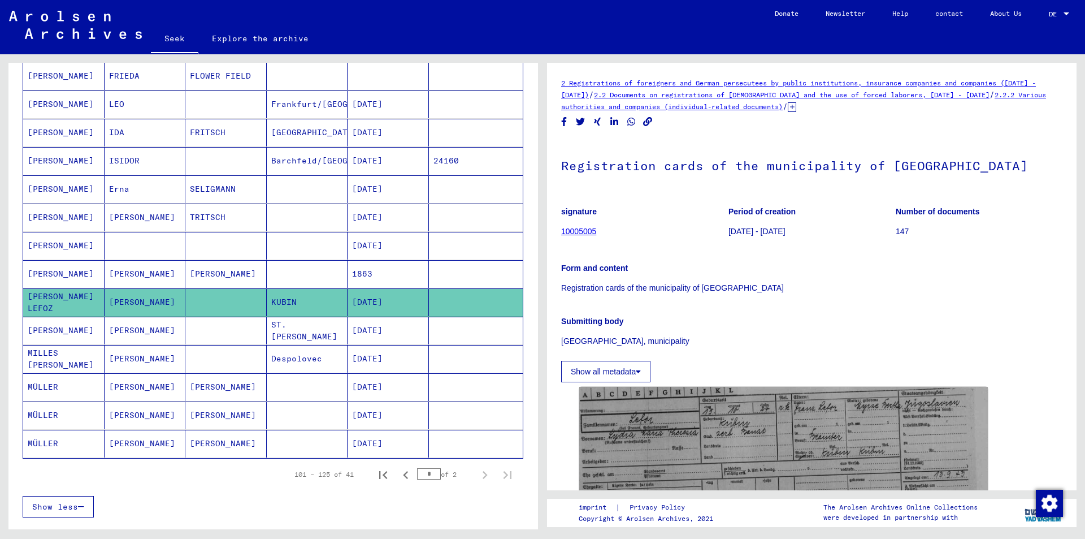
scroll to position [0, 0]
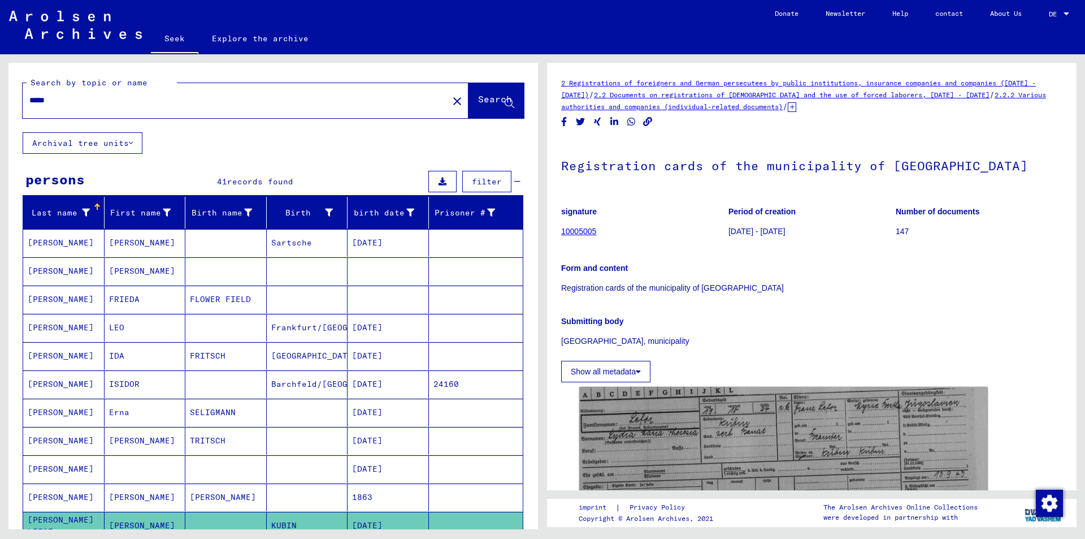
click at [88, 101] on input "*****" at bounding box center [235, 100] width 412 height 12
click at [478, 99] on font "Search" at bounding box center [495, 98] width 34 height 11
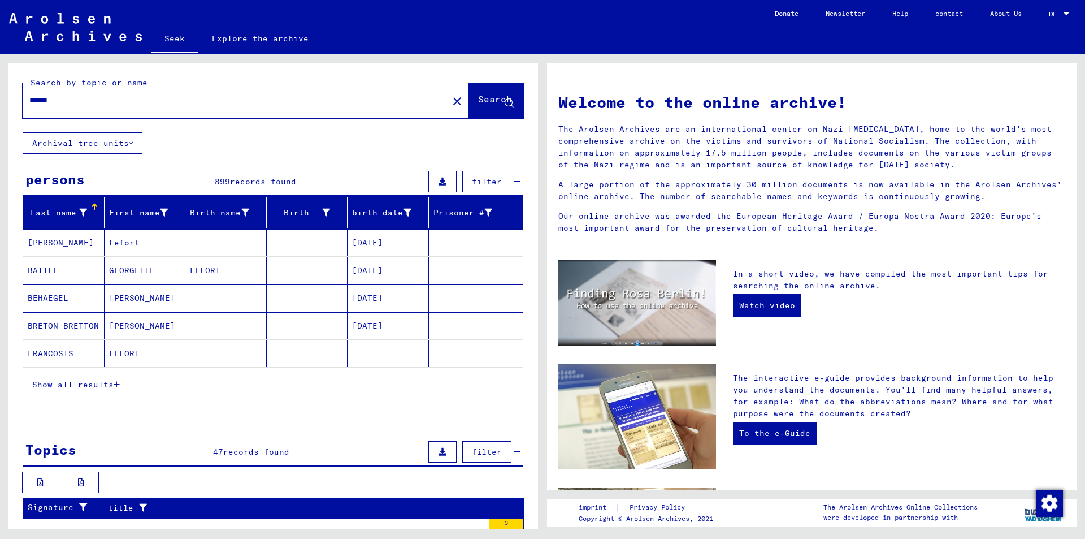
click at [116, 384] on icon "button" at bounding box center [117, 384] width 6 height 8
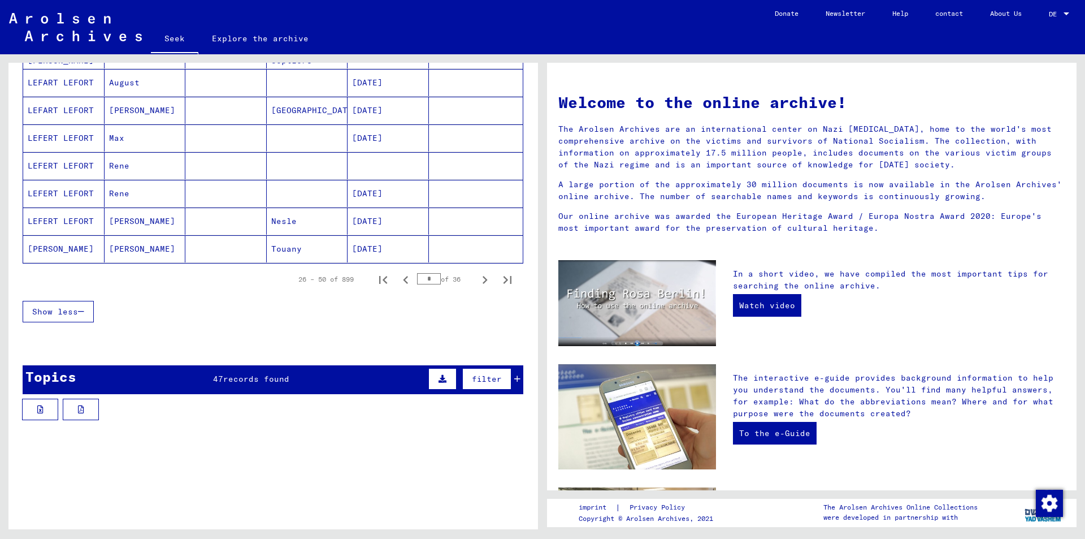
scroll to position [678, 0]
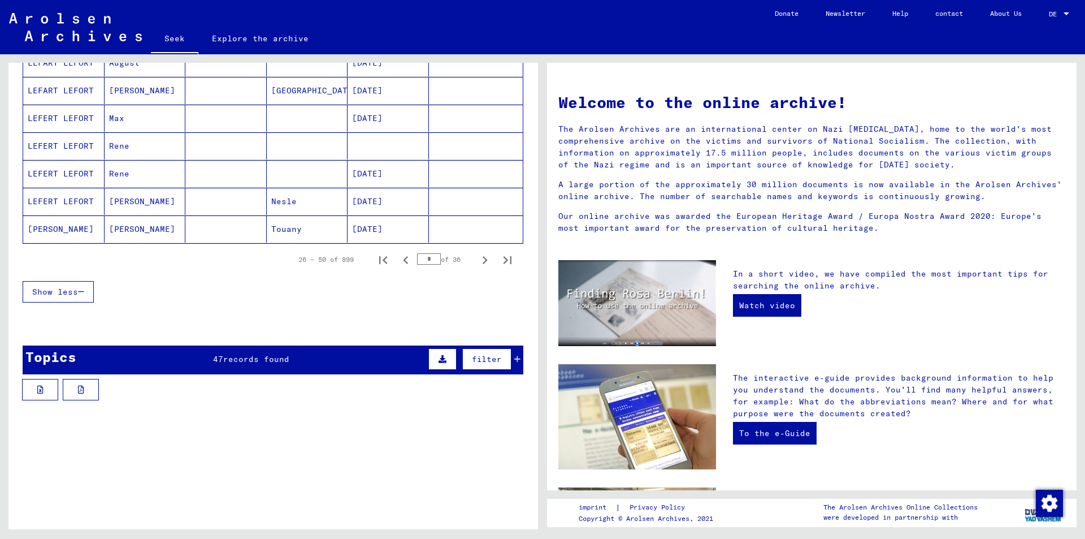
click at [514, 357] on icon at bounding box center [517, 359] width 6 height 8
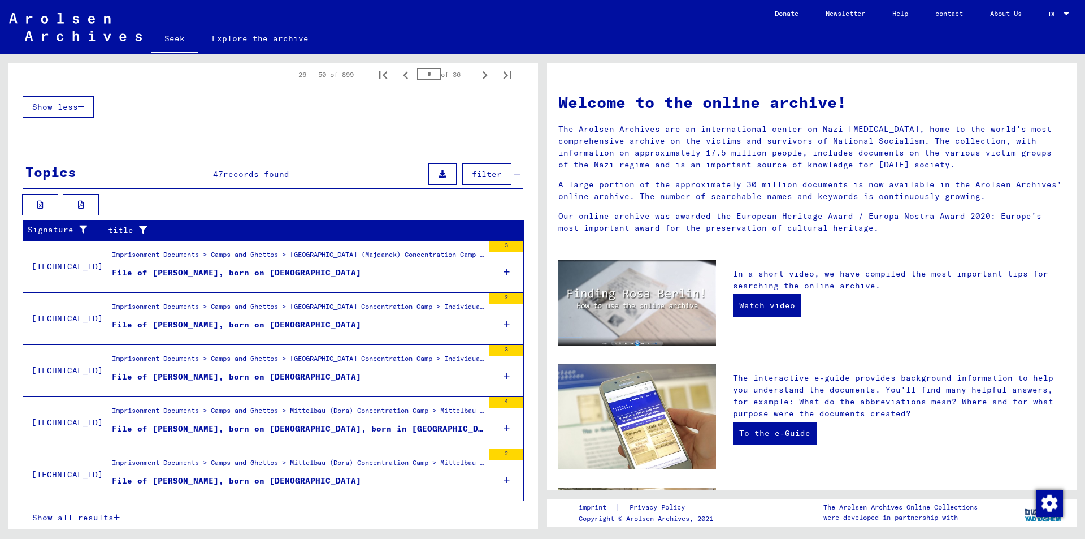
scroll to position [868, 0]
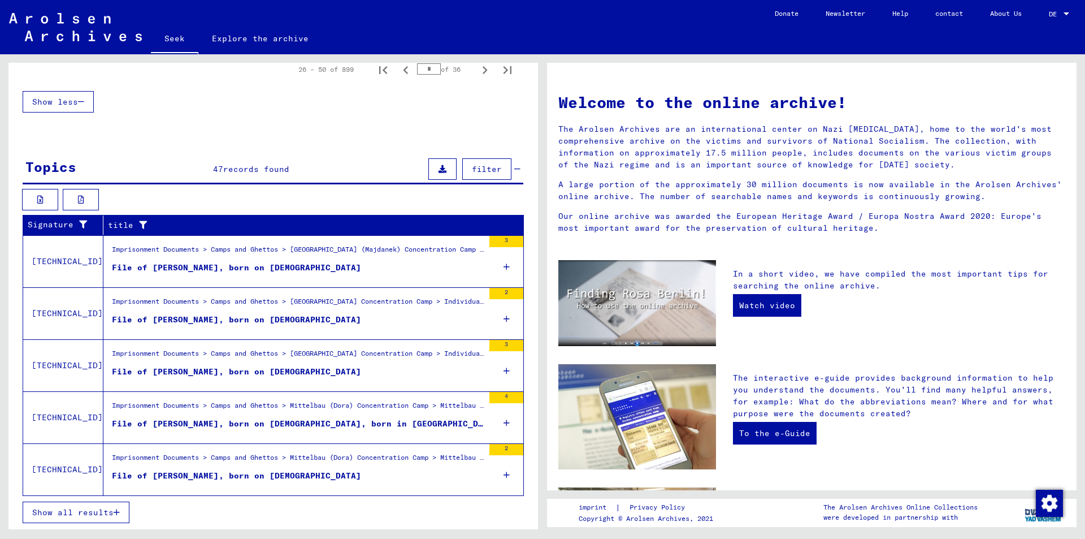
click at [114, 510] on icon "button" at bounding box center [117, 512] width 6 height 8
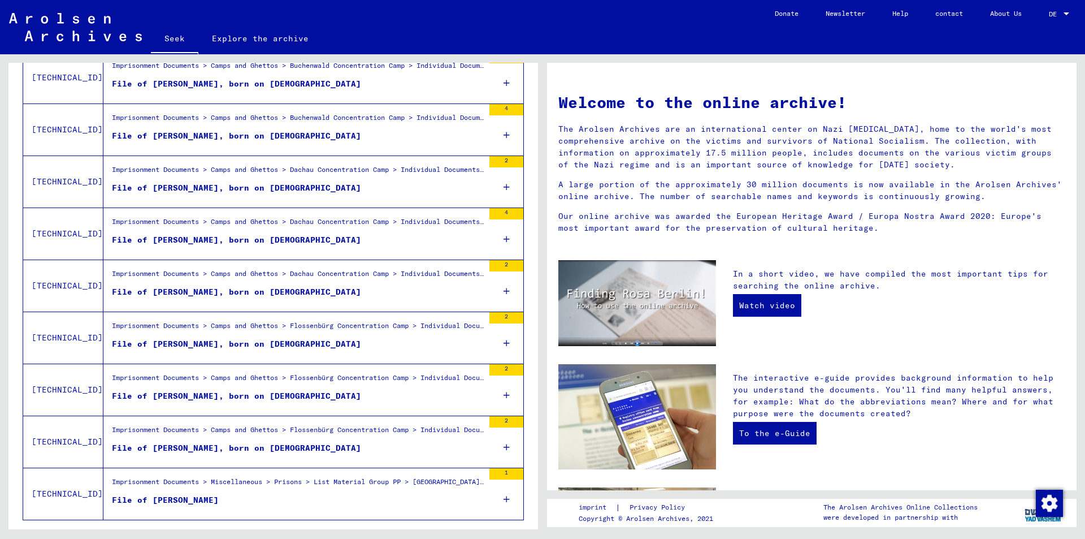
scroll to position [1150, 0]
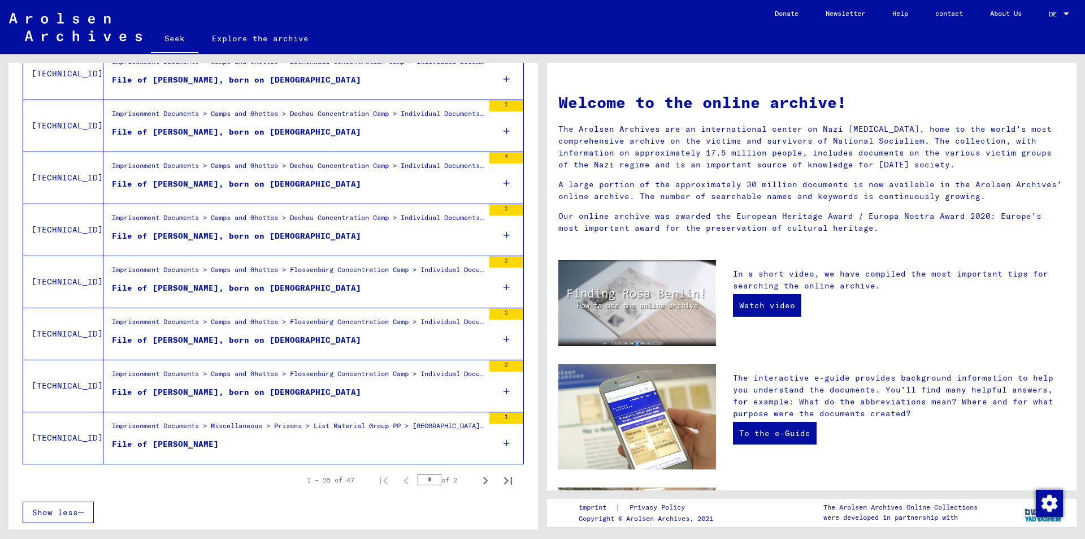
click at [164, 446] on font "File of [PERSON_NAME]" at bounding box center [165, 444] width 107 height 10
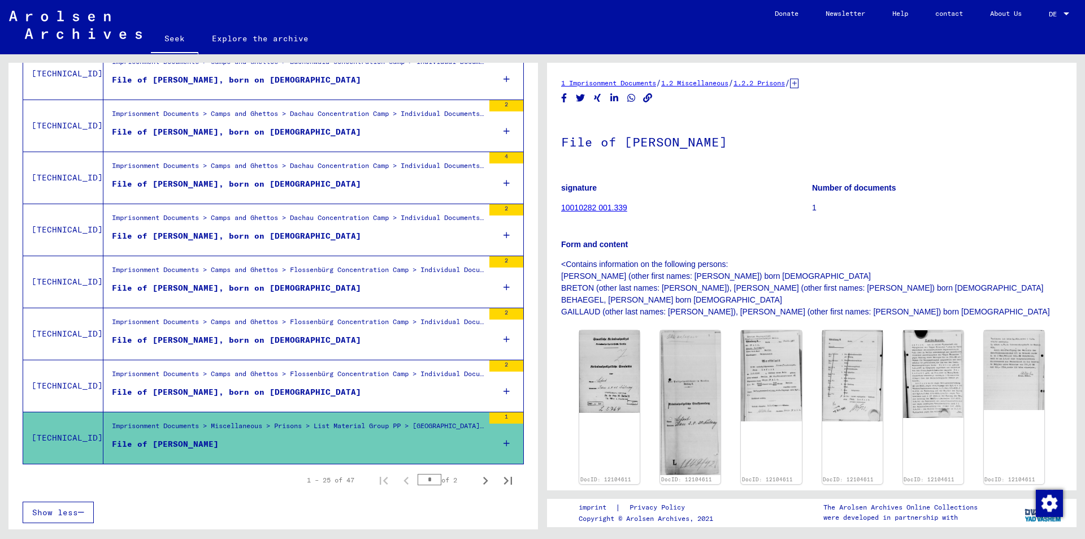
scroll to position [113, 0]
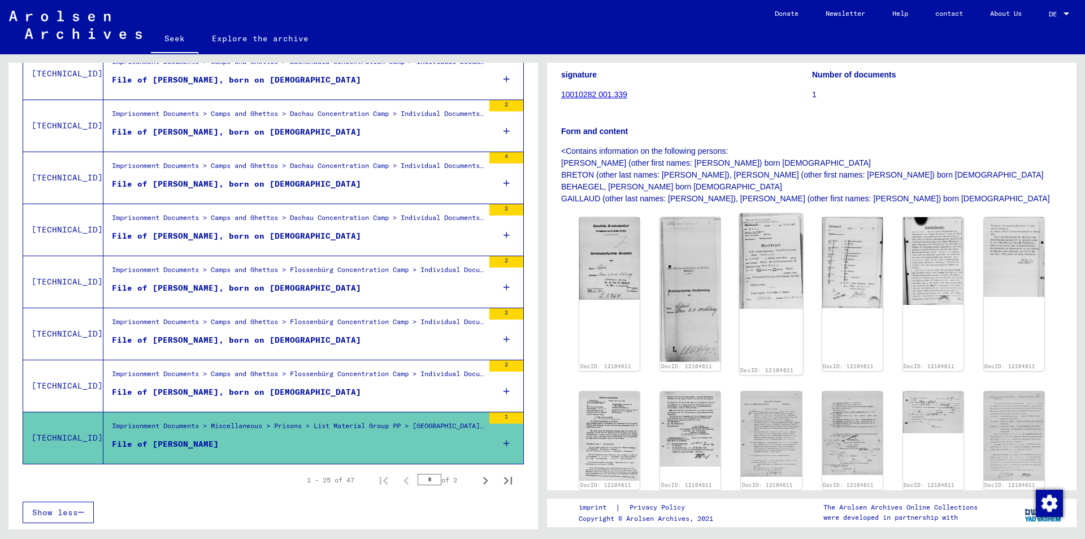
click at [748, 263] on img at bounding box center [772, 261] width 64 height 96
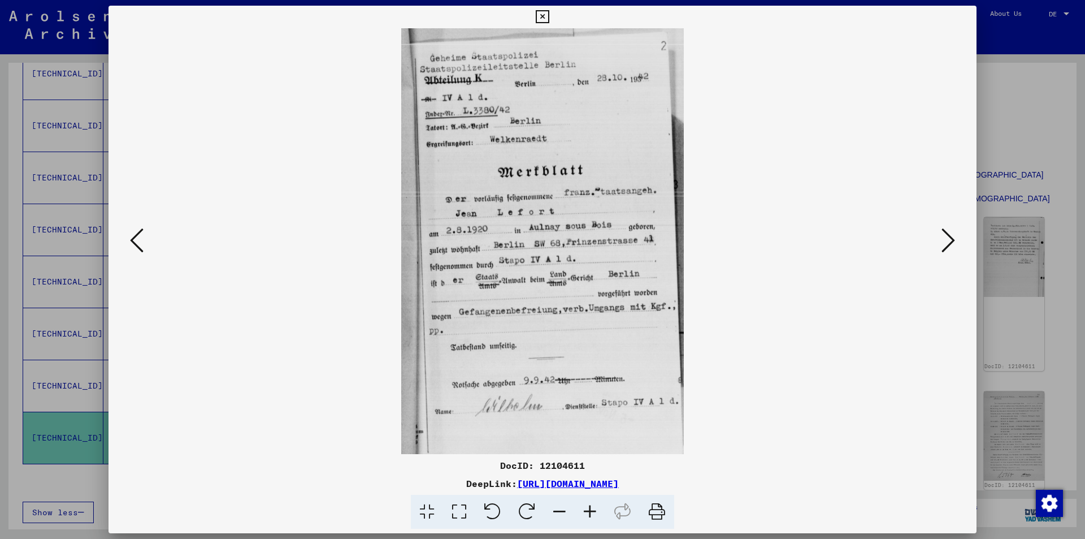
click at [947, 239] on icon at bounding box center [949, 240] width 14 height 27
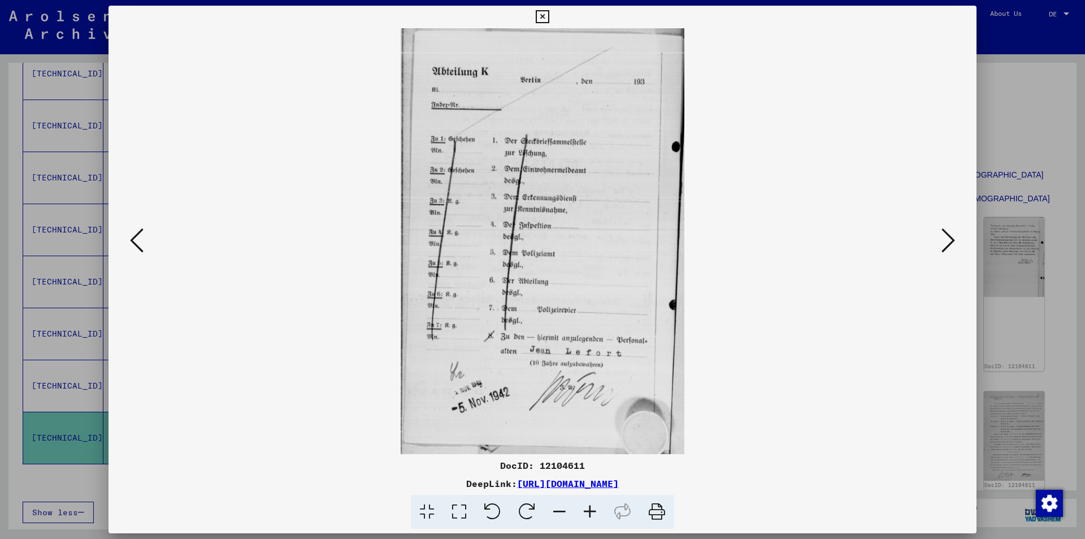
click at [947, 239] on icon at bounding box center [949, 240] width 14 height 27
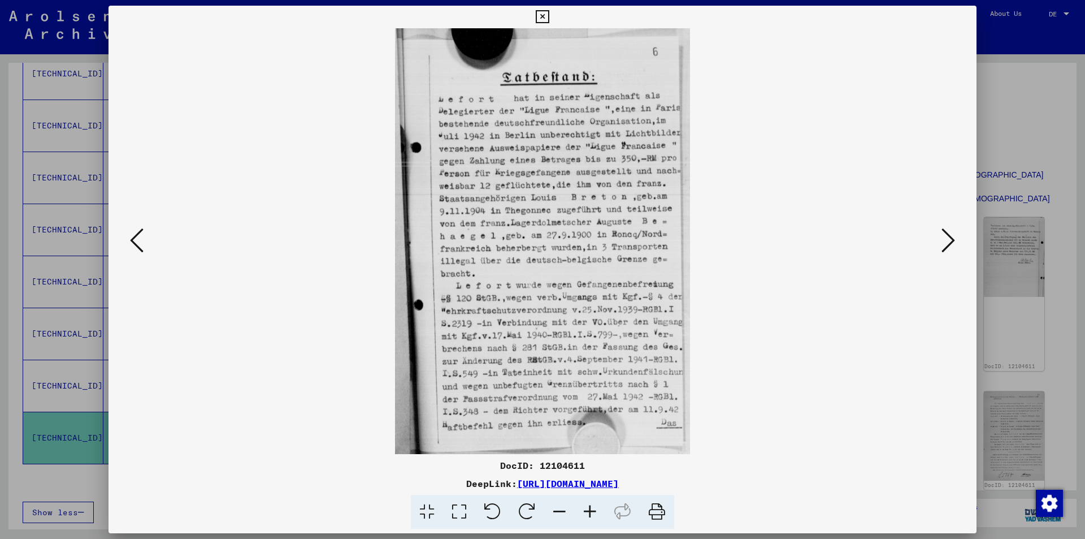
click at [947, 239] on icon at bounding box center [949, 240] width 14 height 27
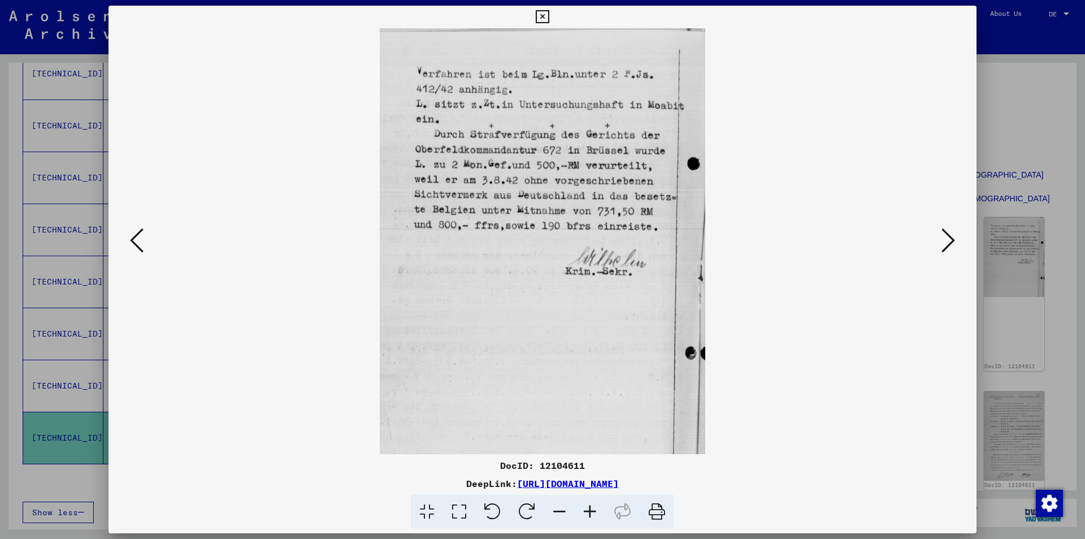
click at [947, 239] on icon at bounding box center [949, 240] width 14 height 27
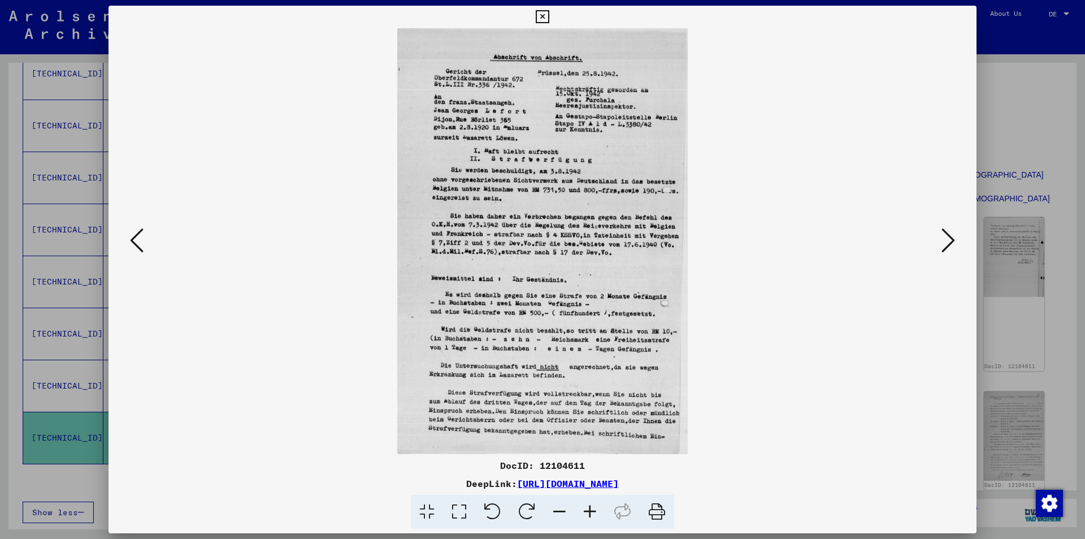
click at [947, 239] on icon at bounding box center [949, 240] width 14 height 27
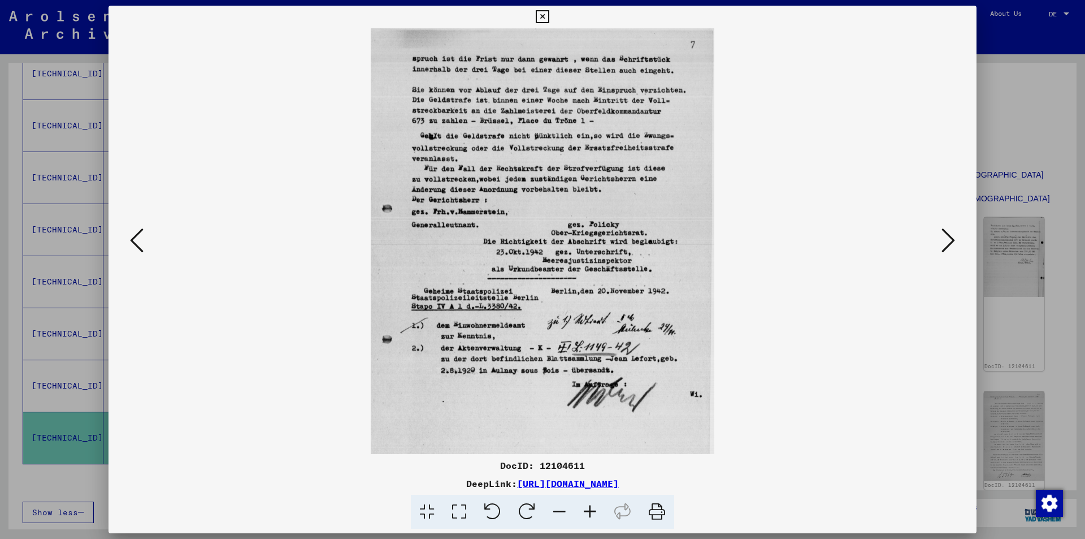
click at [947, 239] on icon at bounding box center [949, 240] width 14 height 27
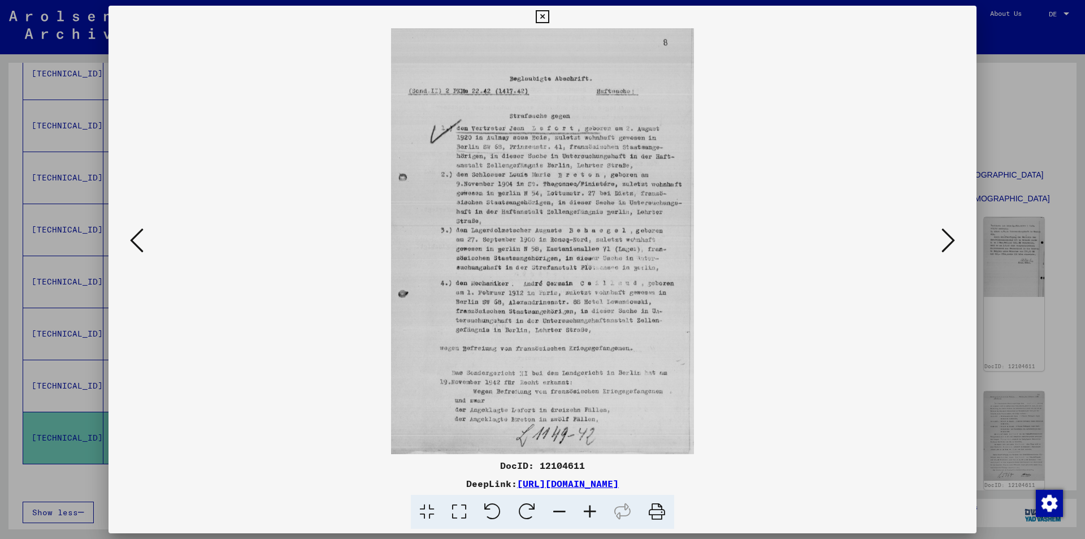
click at [947, 239] on icon at bounding box center [949, 240] width 14 height 27
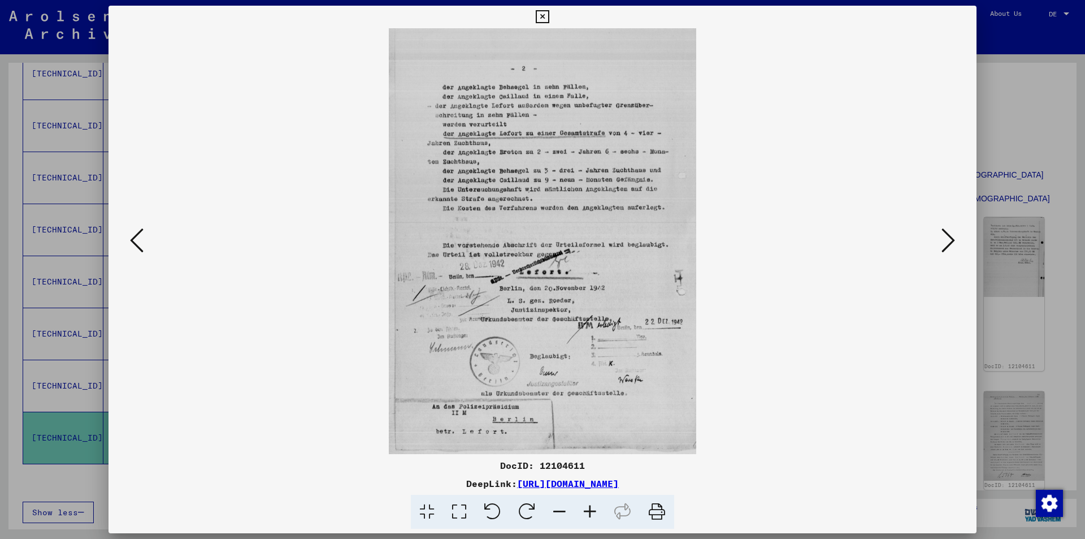
click at [947, 239] on icon at bounding box center [949, 240] width 14 height 27
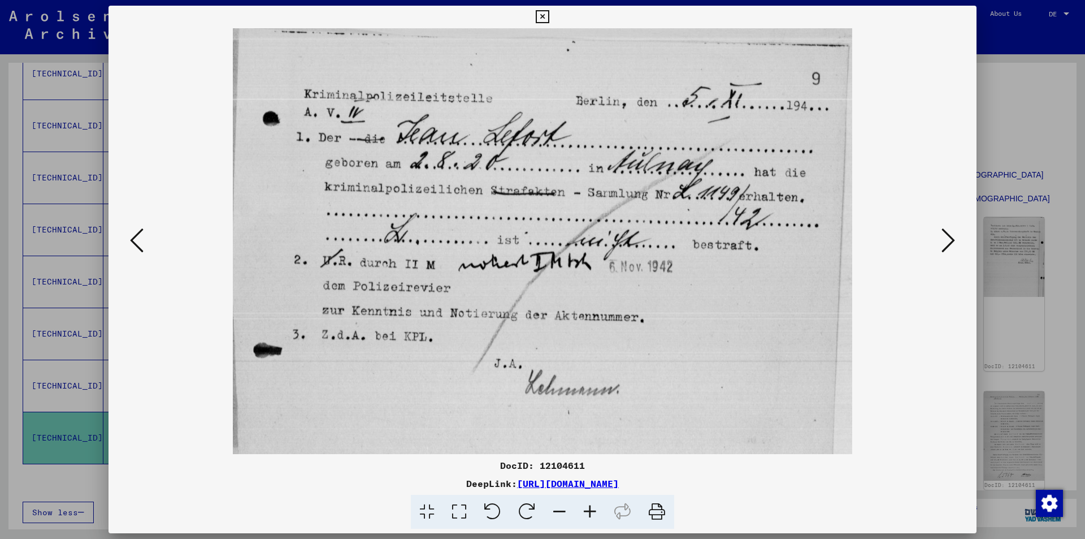
click at [947, 239] on icon at bounding box center [949, 240] width 14 height 27
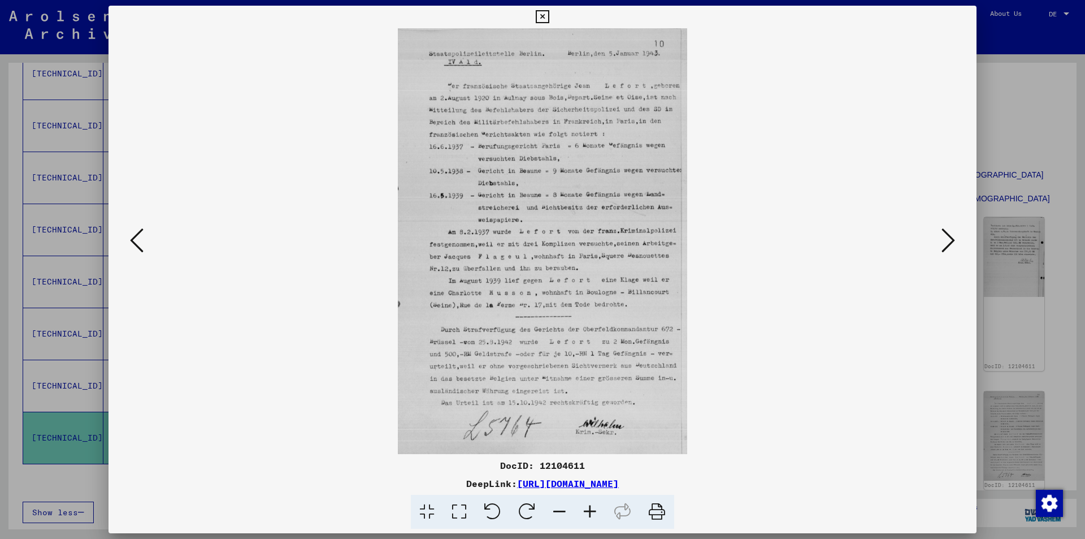
click at [947, 239] on icon at bounding box center [949, 240] width 14 height 27
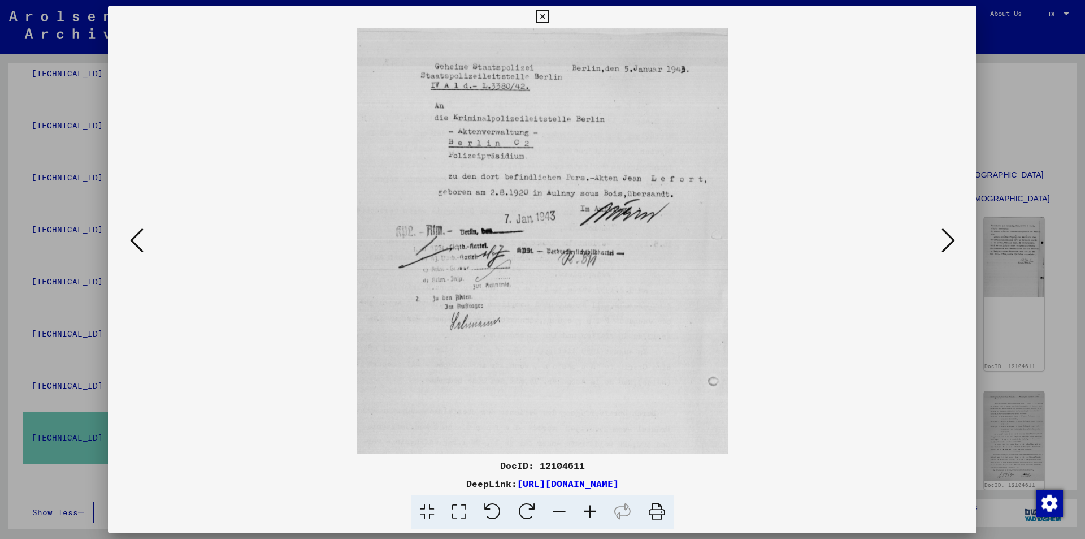
click at [947, 239] on icon at bounding box center [949, 240] width 14 height 27
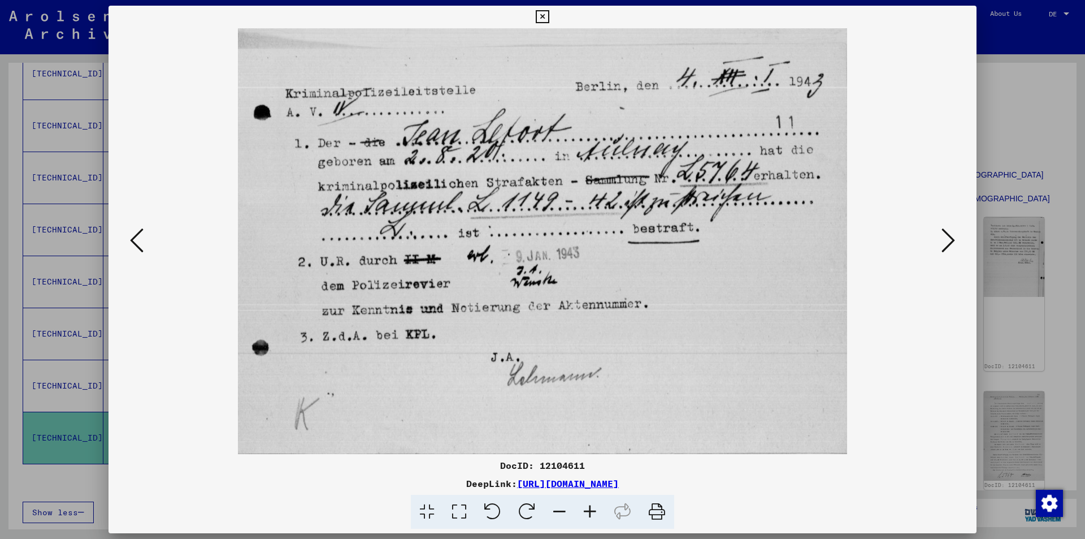
click at [947, 239] on icon at bounding box center [949, 240] width 14 height 27
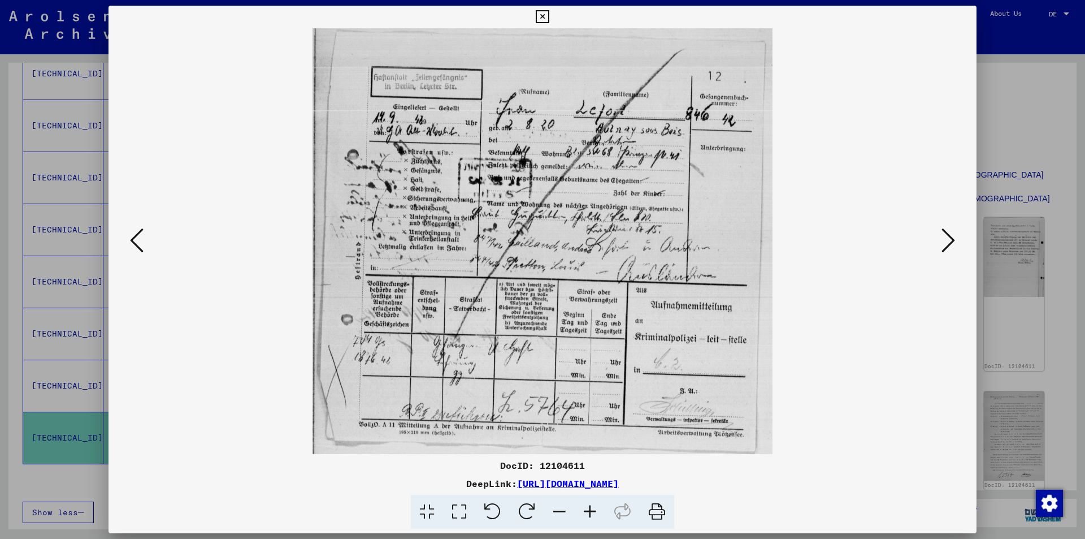
click at [947, 239] on icon at bounding box center [949, 240] width 14 height 27
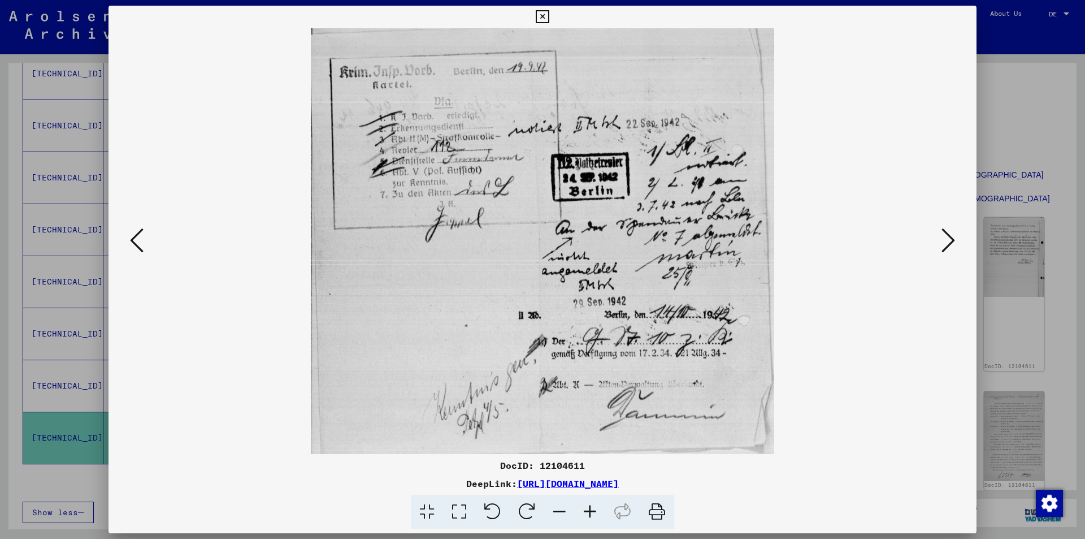
click at [947, 239] on icon at bounding box center [949, 240] width 14 height 27
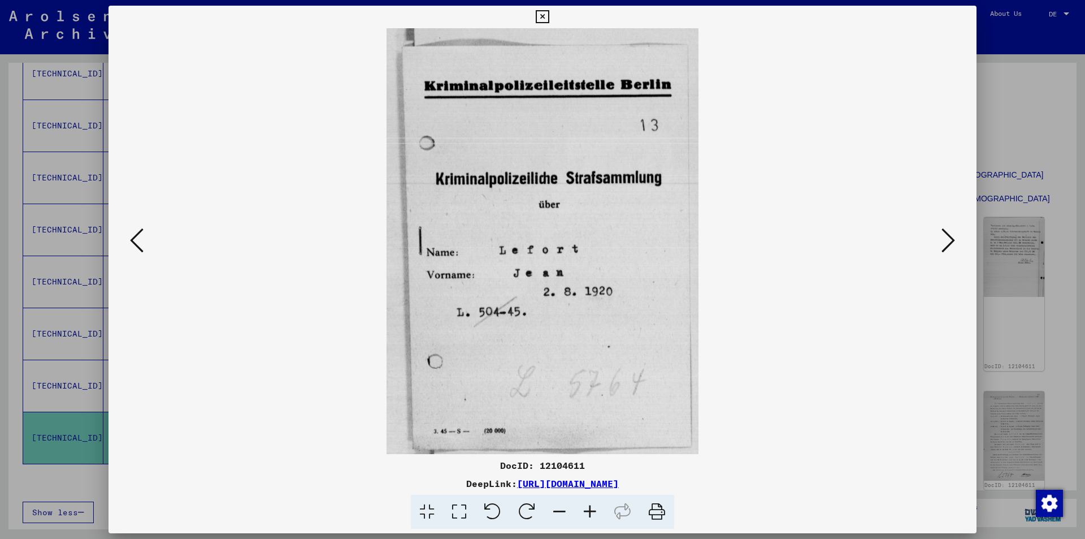
click at [947, 239] on icon at bounding box center [949, 240] width 14 height 27
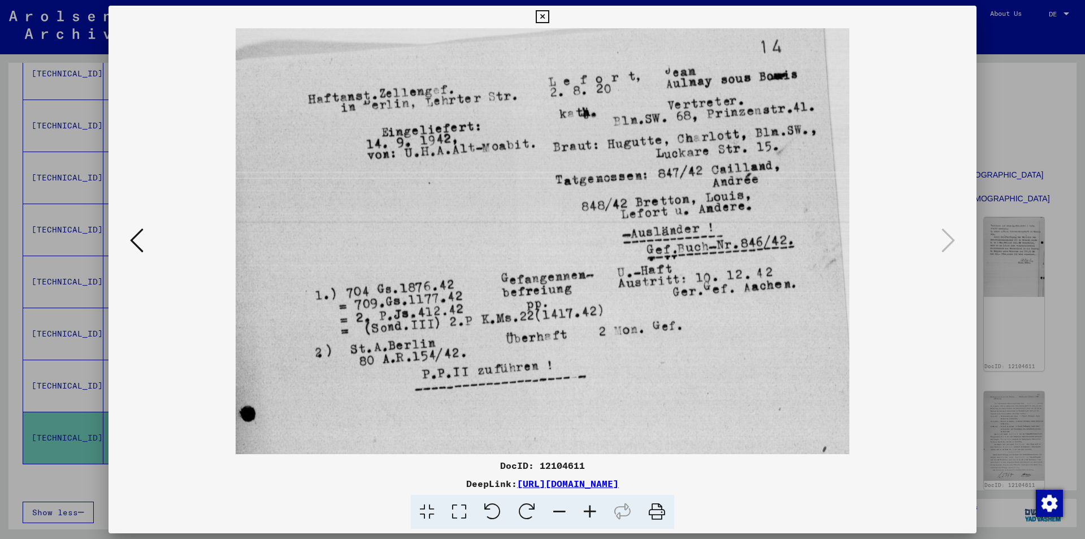
click at [541, 11] on icon at bounding box center [542, 17] width 13 height 14
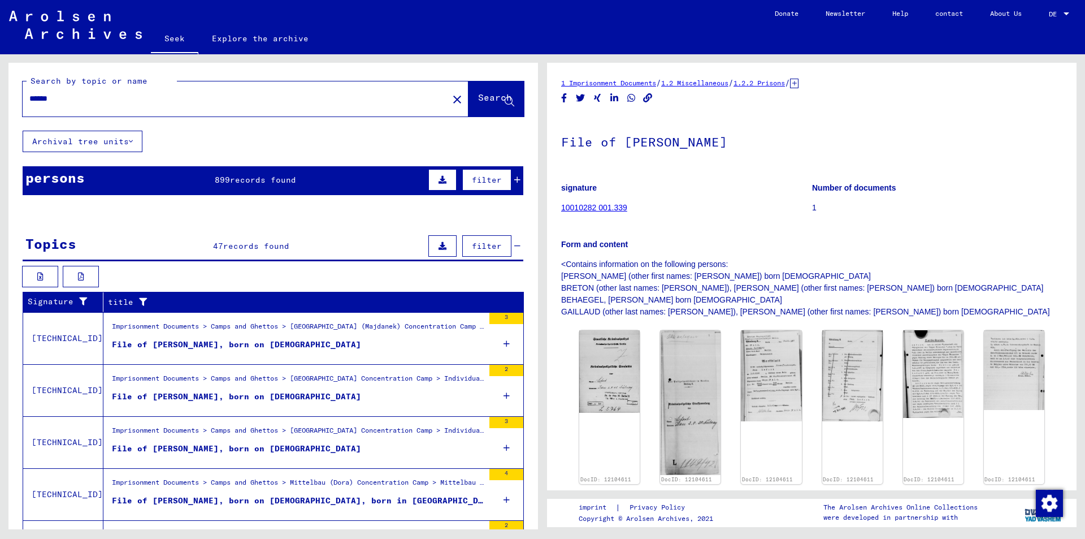
scroll to position [0, 0]
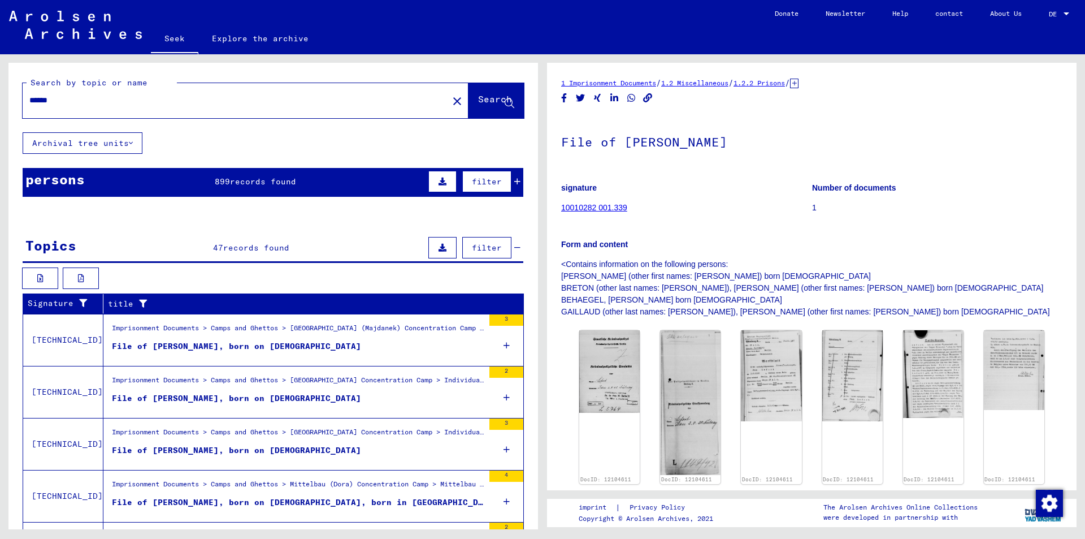
drag, startPoint x: 75, startPoint y: 97, endPoint x: 21, endPoint y: 103, distance: 53.6
click at [14, 102] on div "Search by topic or name ****** close Search" at bounding box center [273, 98] width 530 height 70
type input "*****"
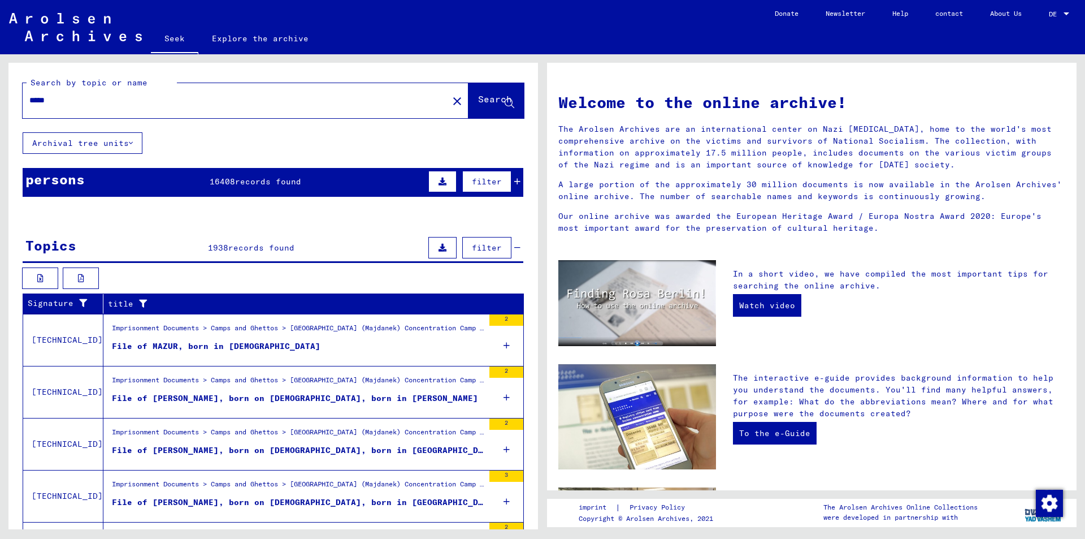
click at [514, 180] on icon at bounding box center [517, 181] width 6 height 8
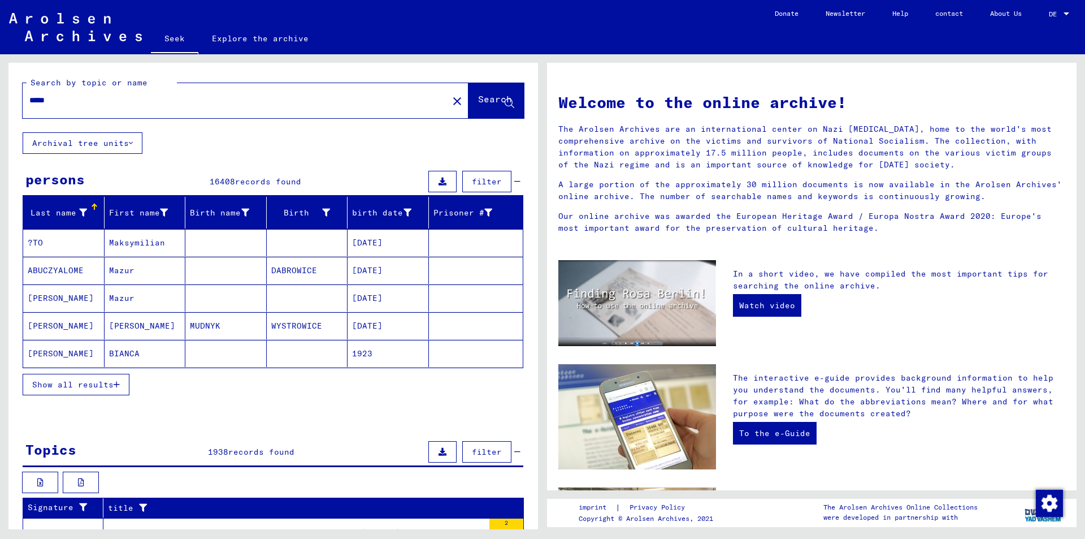
click at [114, 383] on icon "button" at bounding box center [117, 384] width 6 height 8
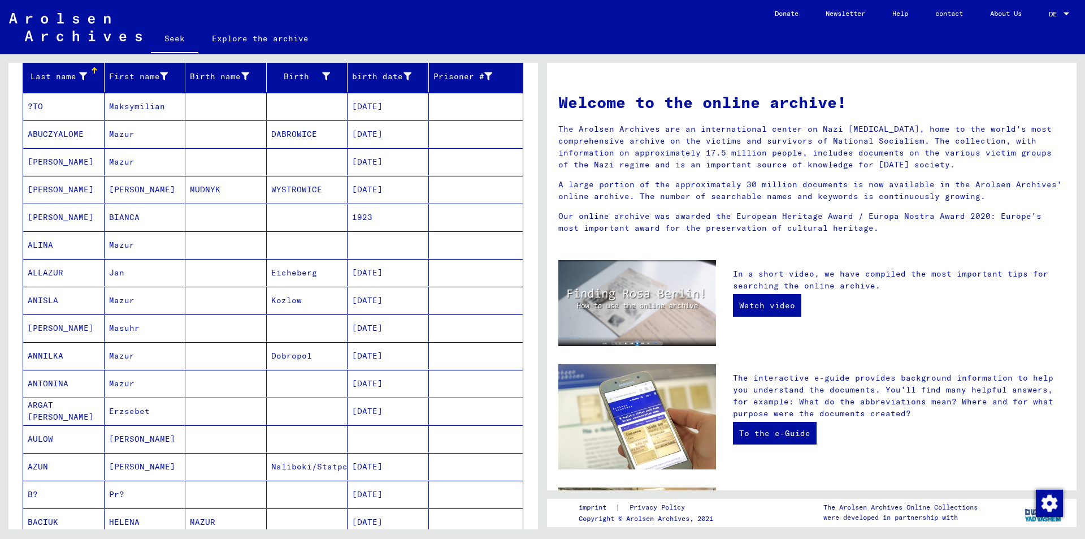
scroll to position [170, 0]
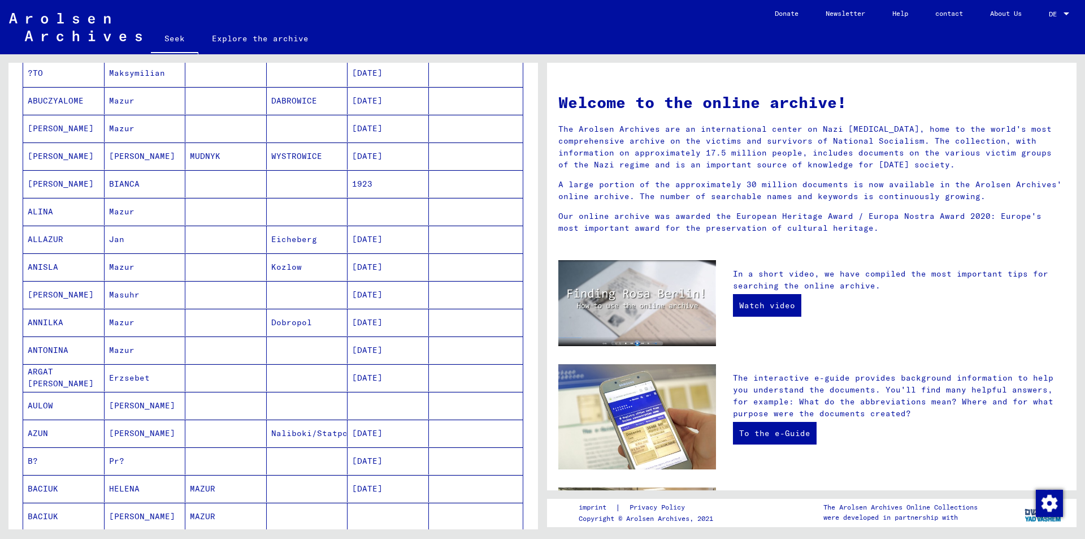
click at [34, 293] on font "[PERSON_NAME]" at bounding box center [61, 294] width 66 height 10
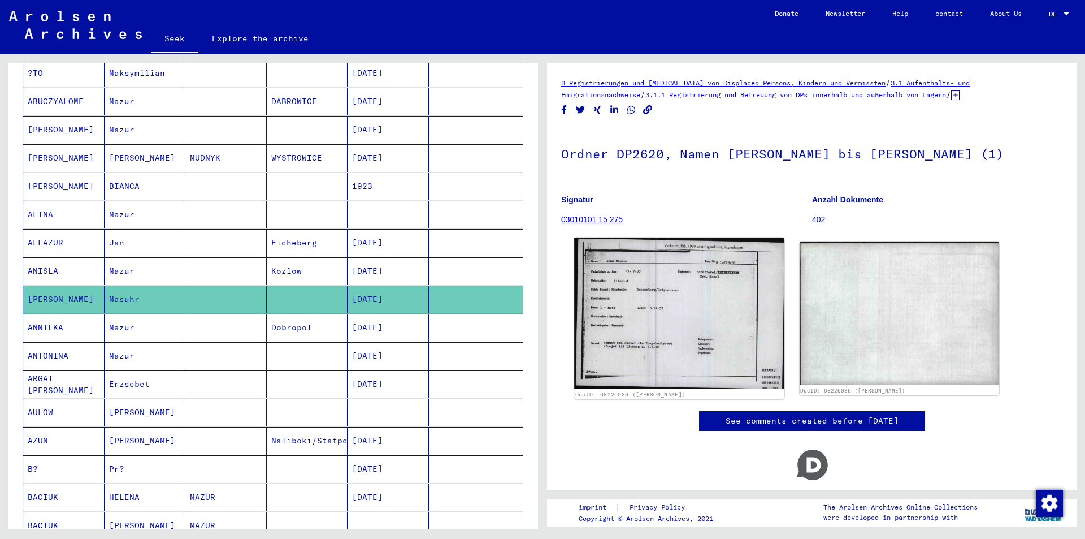
click at [632, 322] on img at bounding box center [679, 312] width 210 height 151
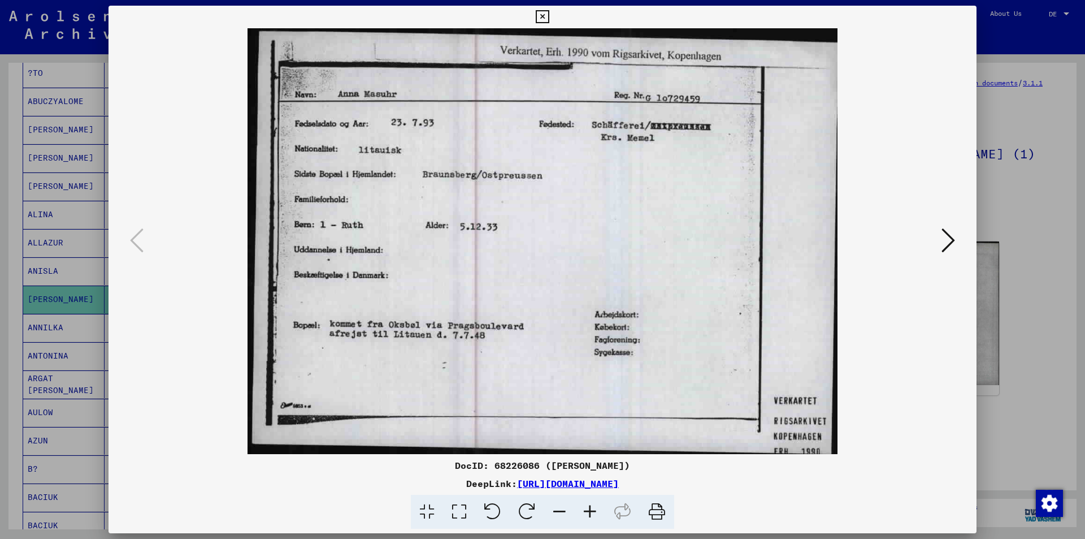
click at [952, 240] on icon at bounding box center [949, 240] width 14 height 27
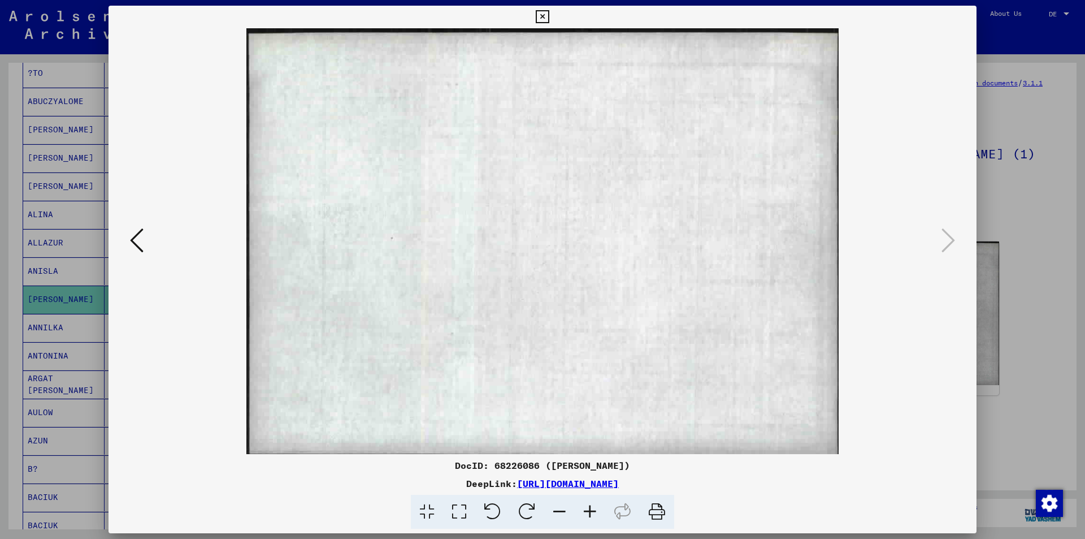
click at [544, 15] on icon at bounding box center [542, 17] width 13 height 14
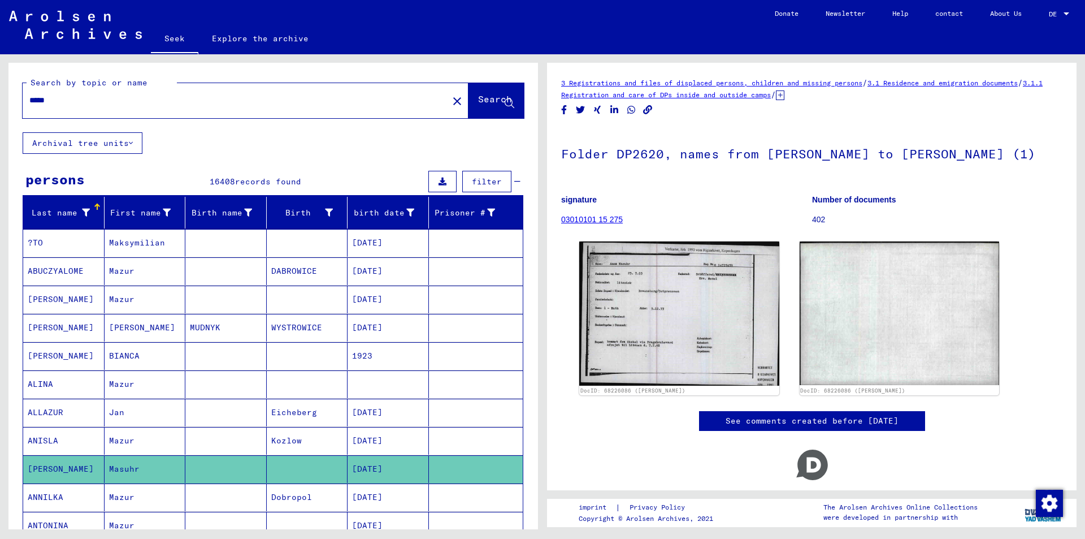
click at [293, 272] on font "DABROWICE" at bounding box center [294, 271] width 46 height 10
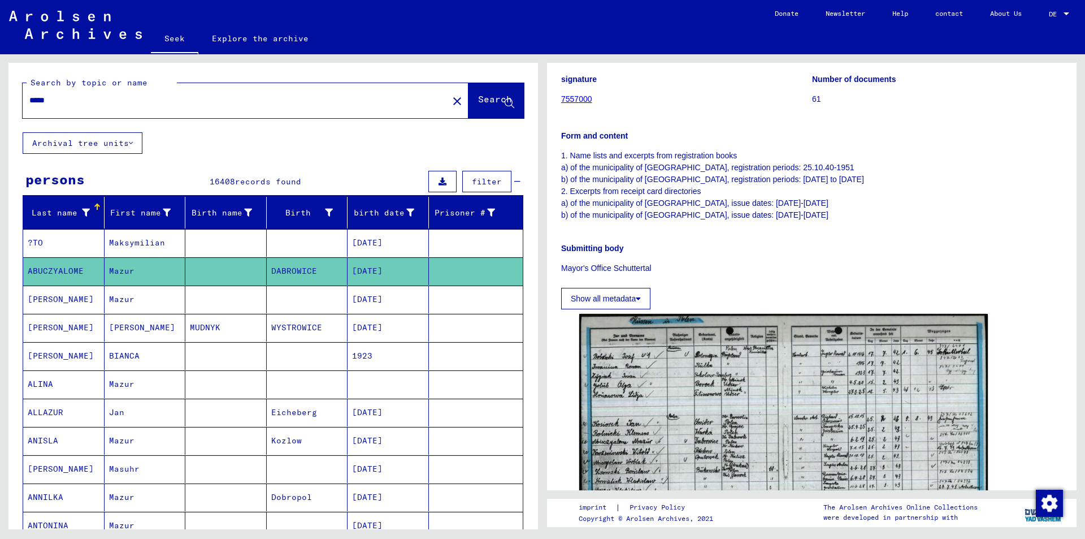
scroll to position [339, 0]
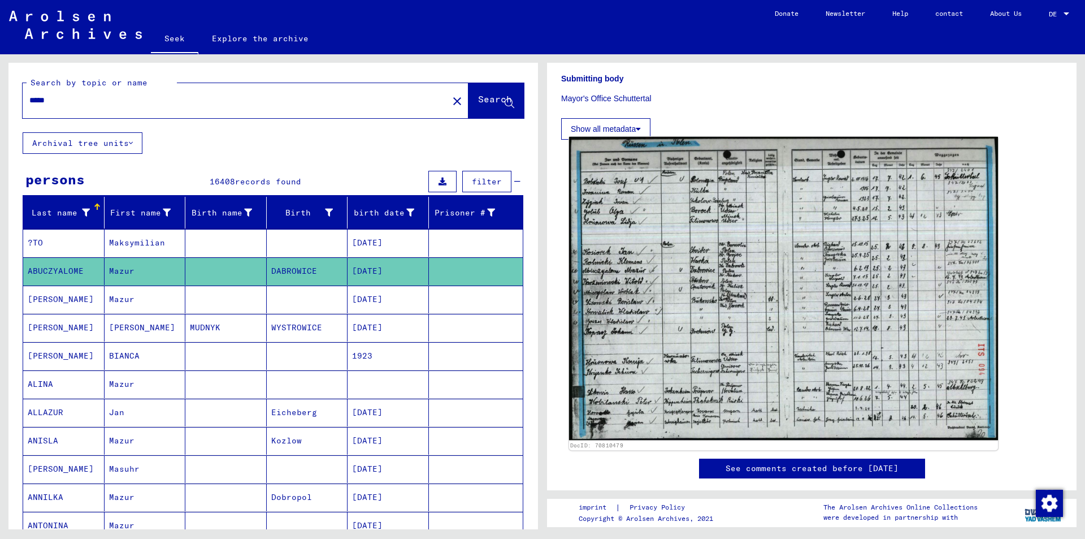
click at [768, 311] on img at bounding box center [783, 289] width 429 height 304
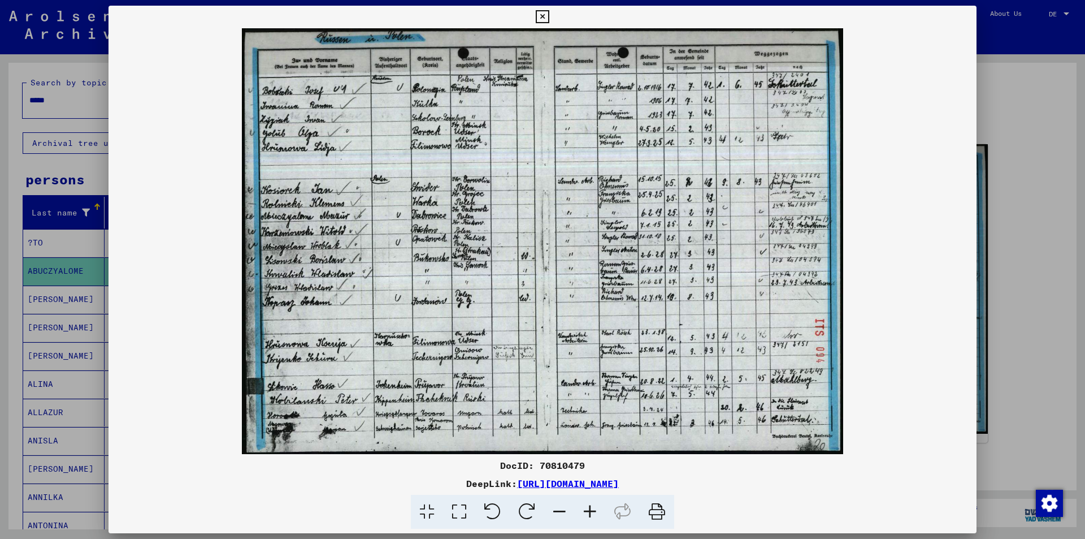
drag, startPoint x: 578, startPoint y: 234, endPoint x: 604, endPoint y: 234, distance: 26.0
click at [604, 234] on img at bounding box center [543, 241] width 868 height 426
click at [590, 510] on icon at bounding box center [590, 512] width 31 height 34
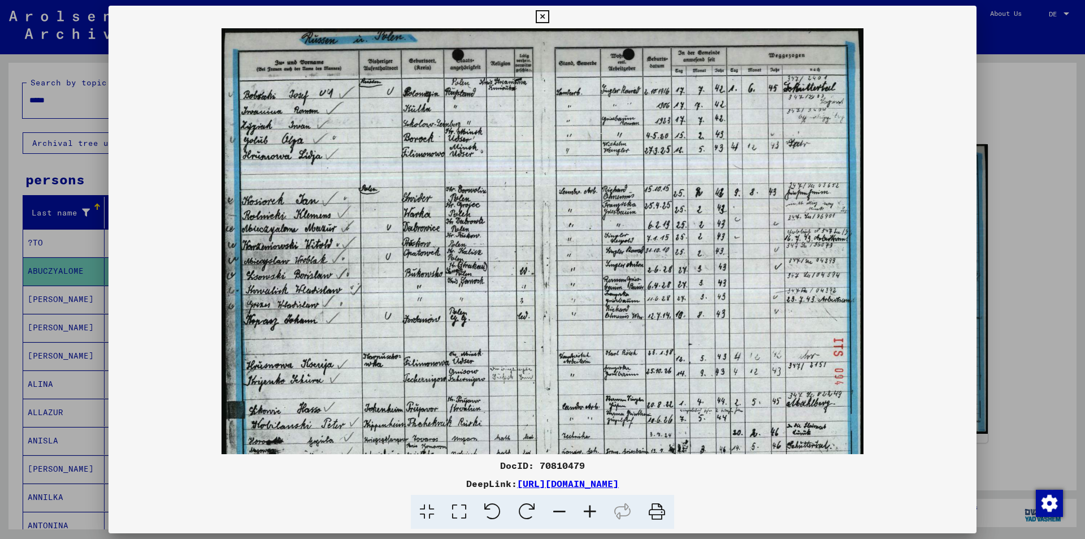
click at [590, 510] on icon at bounding box center [590, 512] width 31 height 34
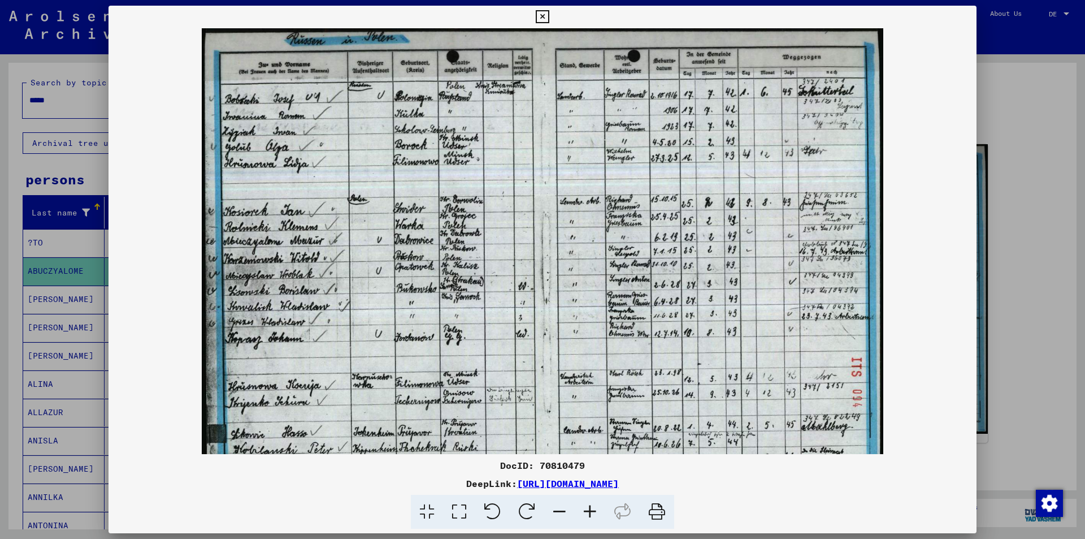
click at [590, 510] on icon at bounding box center [590, 512] width 31 height 34
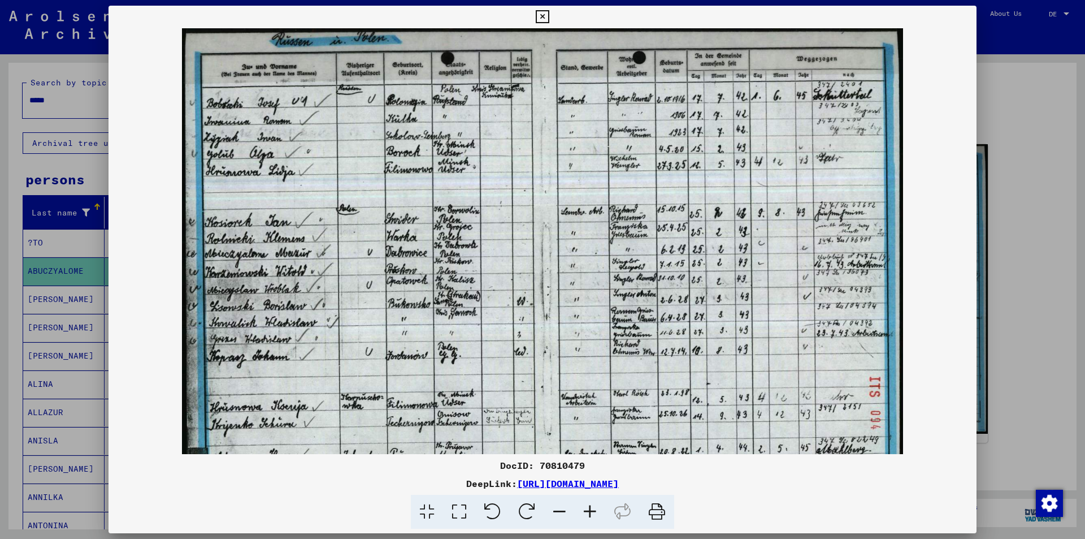
click at [590, 510] on icon at bounding box center [590, 512] width 31 height 34
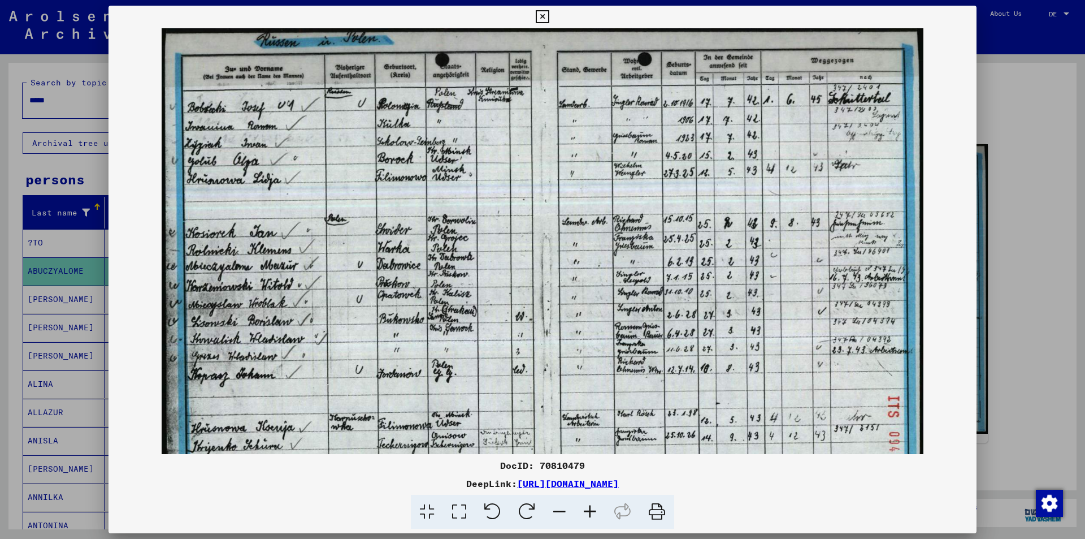
click at [590, 510] on icon at bounding box center [590, 512] width 31 height 34
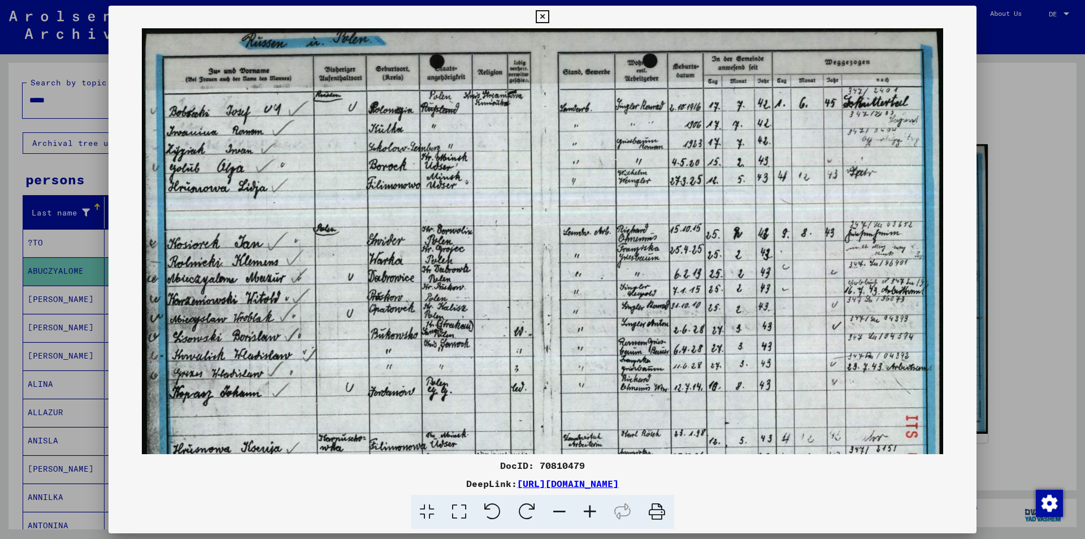
click at [590, 510] on icon at bounding box center [590, 512] width 31 height 34
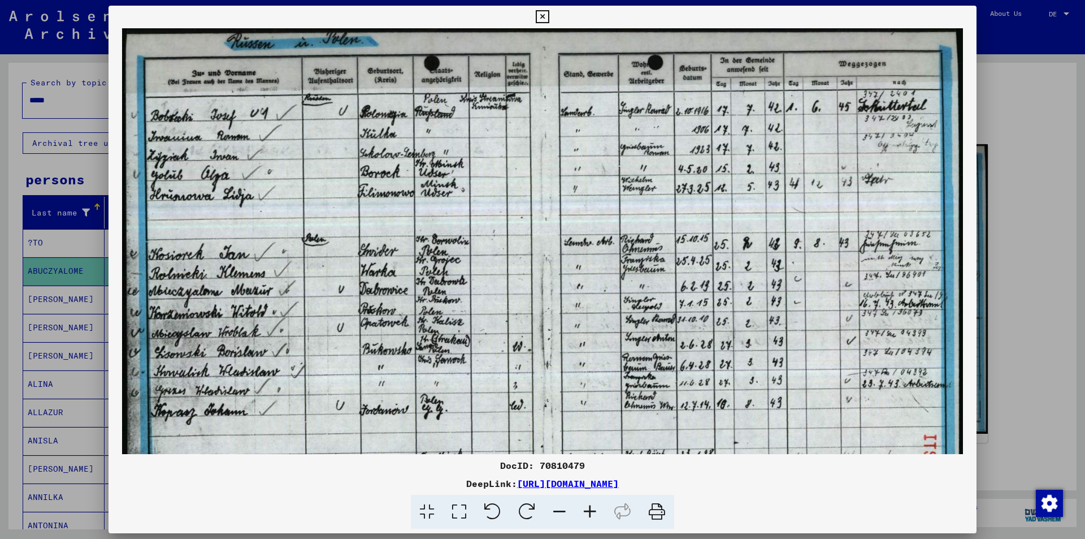
click at [543, 18] on icon at bounding box center [542, 17] width 13 height 14
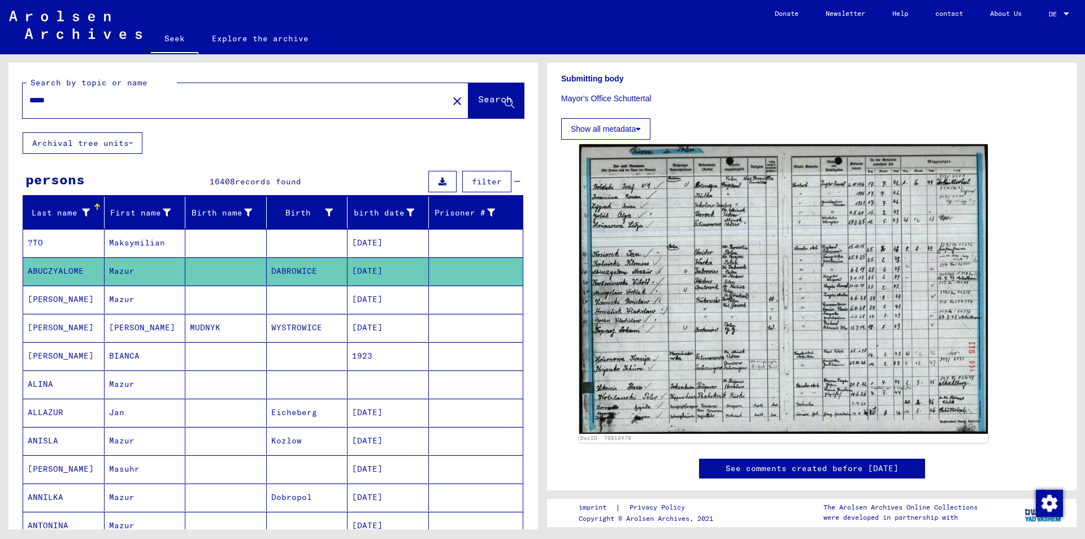
click at [126, 328] on font "[PERSON_NAME]" at bounding box center [142, 327] width 66 height 10
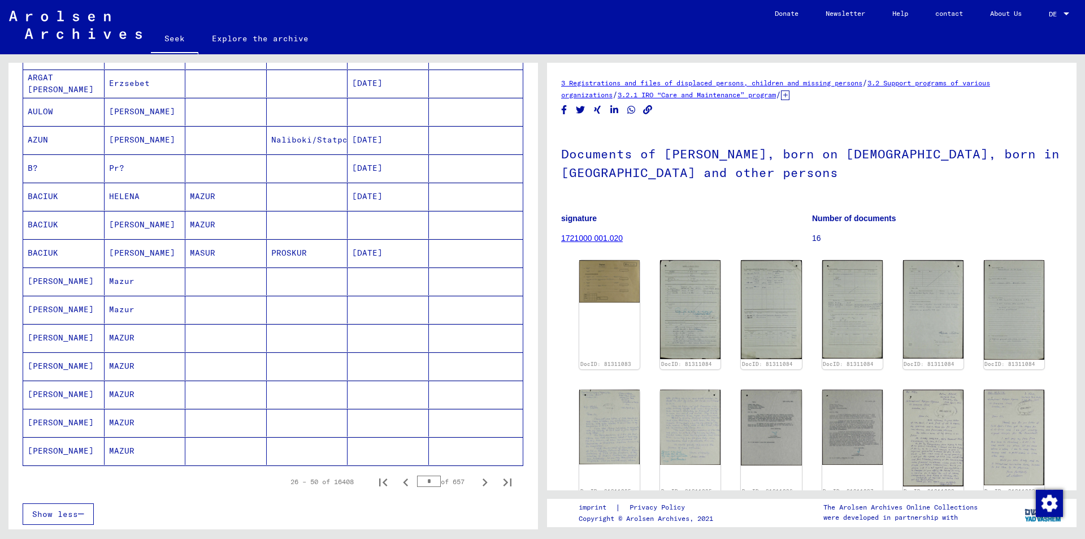
scroll to position [509, 0]
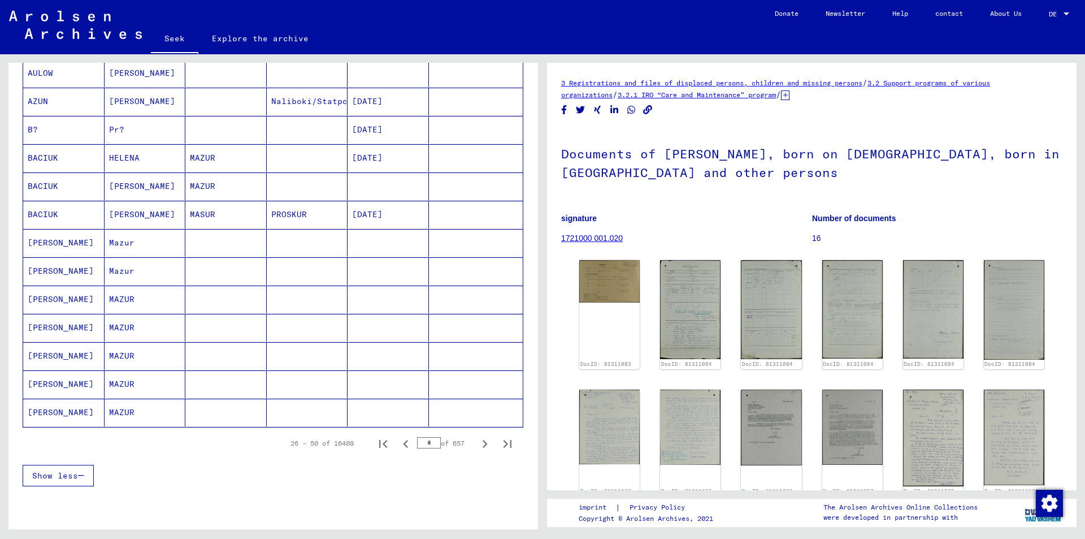
click at [127, 382] on font "MAZUR" at bounding box center [121, 384] width 25 height 10
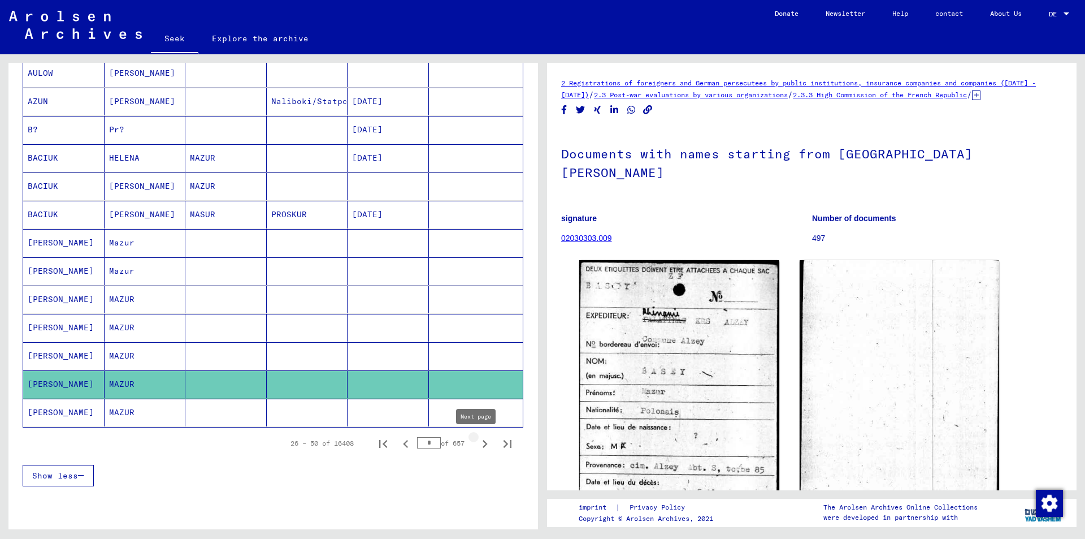
click at [478, 443] on icon "Next page" at bounding box center [485, 444] width 16 height 16
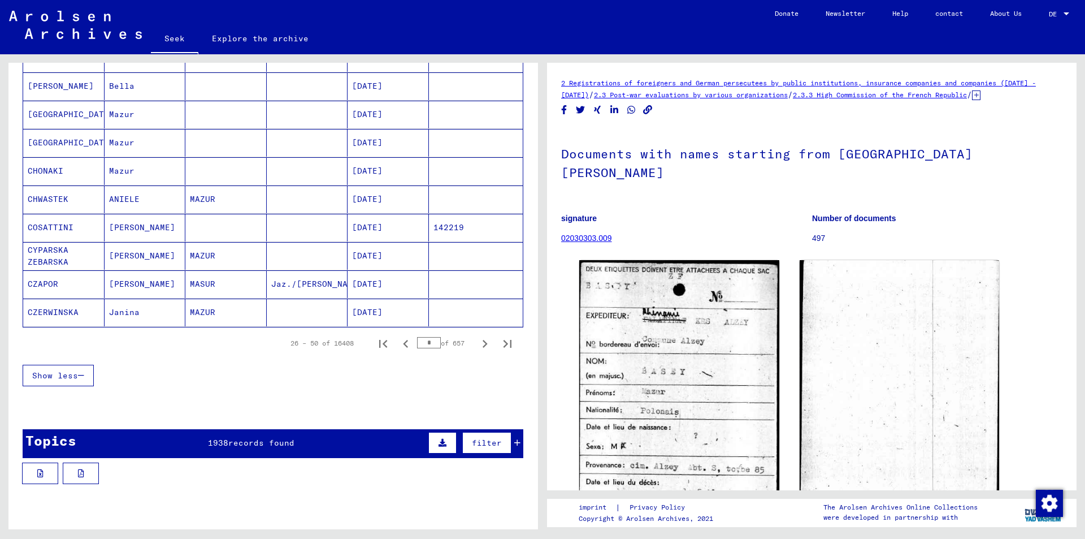
scroll to position [622, 0]
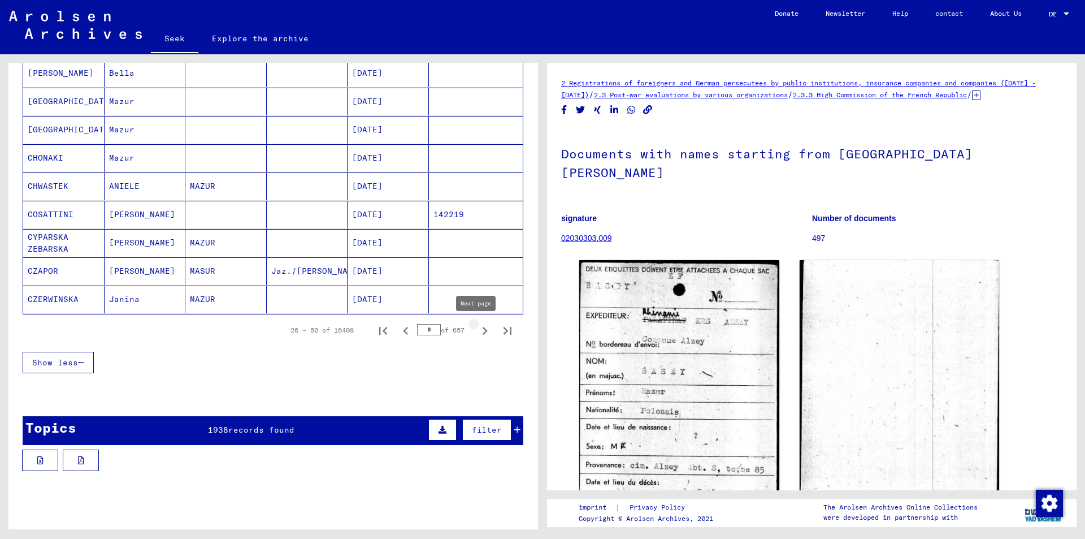
click at [478, 329] on icon "Next page" at bounding box center [485, 331] width 16 height 16
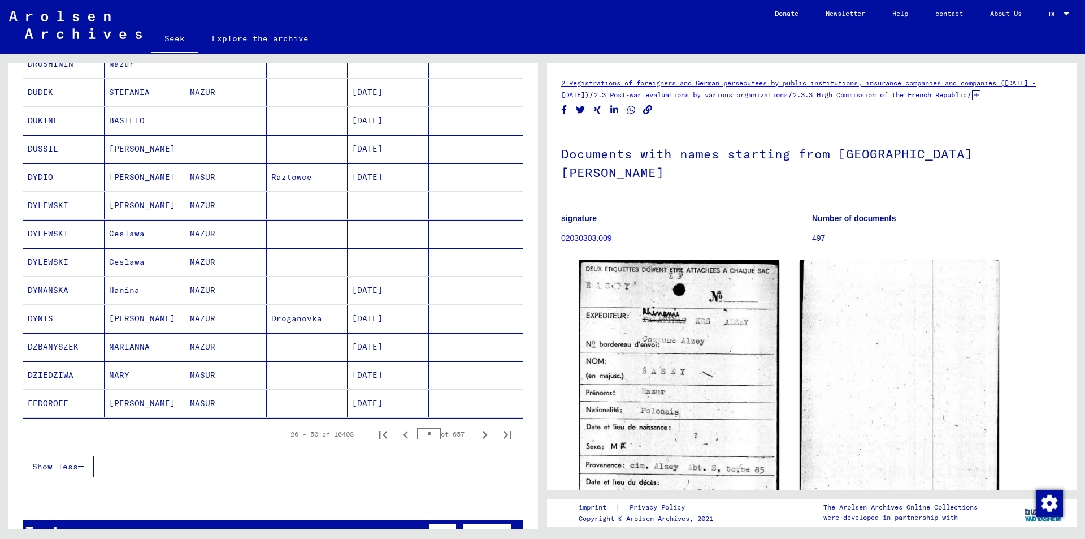
scroll to position [565, 0]
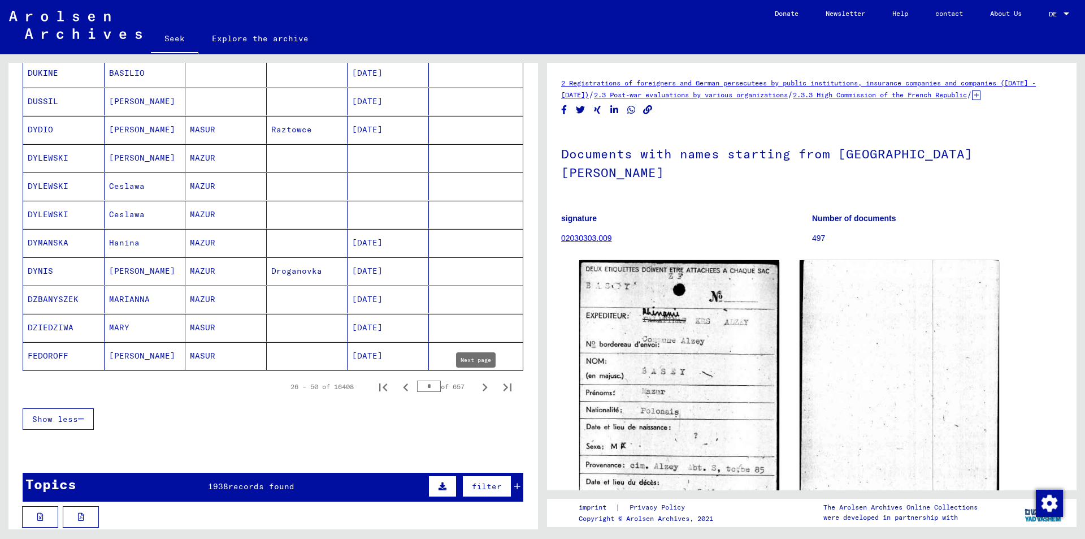
click at [483, 389] on icon "Next page" at bounding box center [485, 387] width 5 height 8
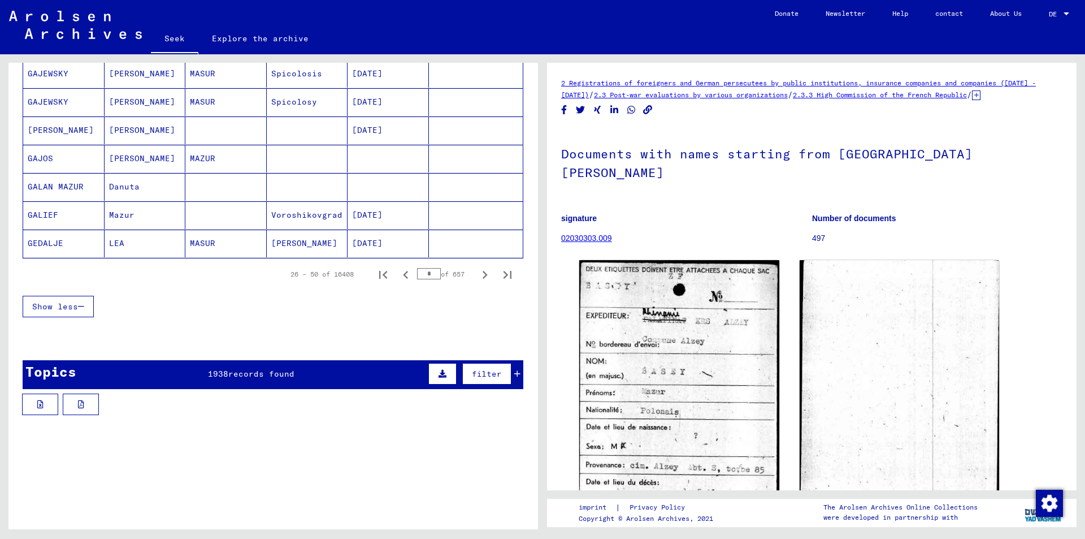
scroll to position [678, 0]
click at [483, 272] on icon "Next page" at bounding box center [485, 274] width 5 height 8
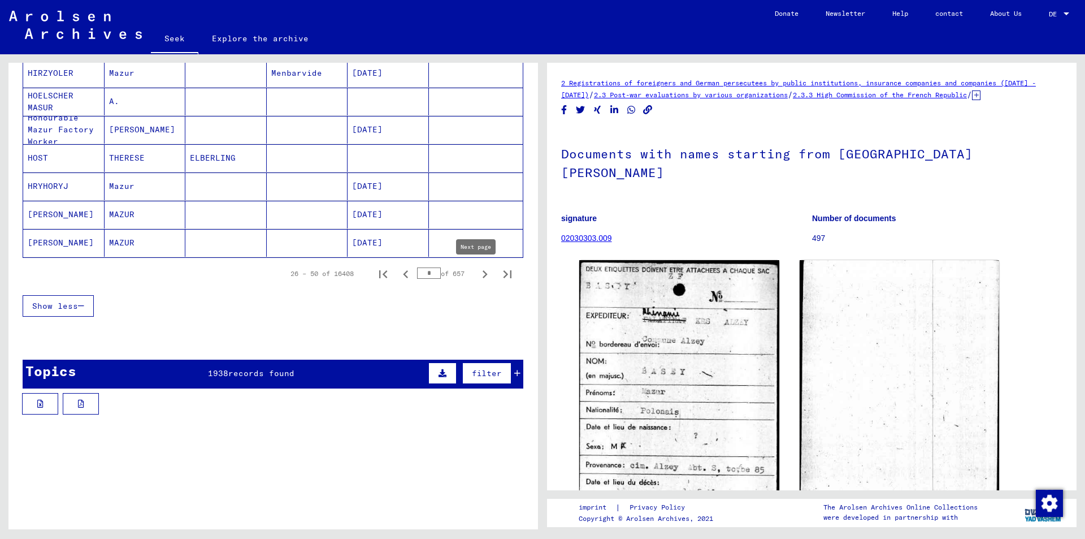
click at [477, 276] on icon "Next page" at bounding box center [485, 274] width 16 height 16
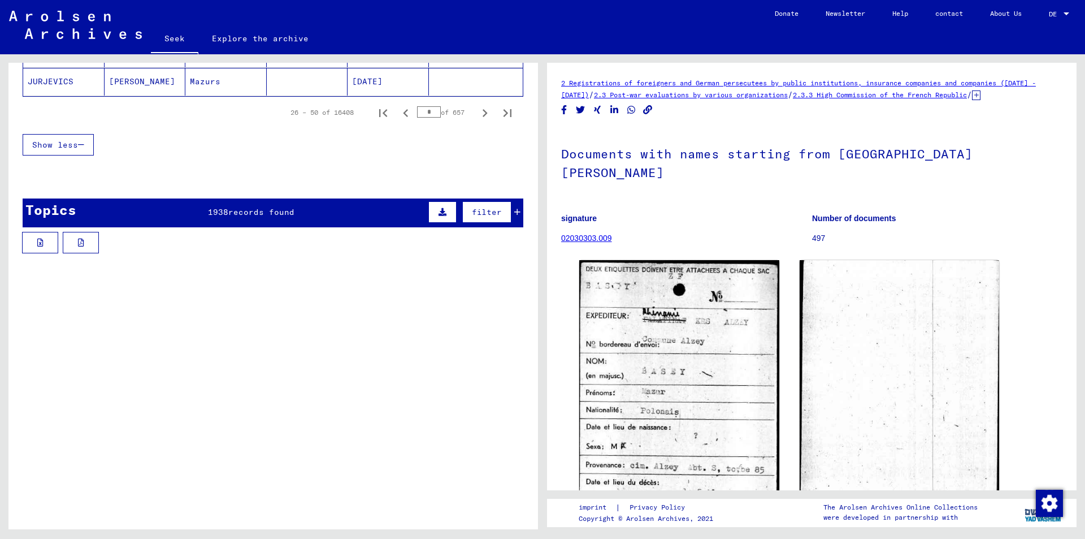
scroll to position [848, 0]
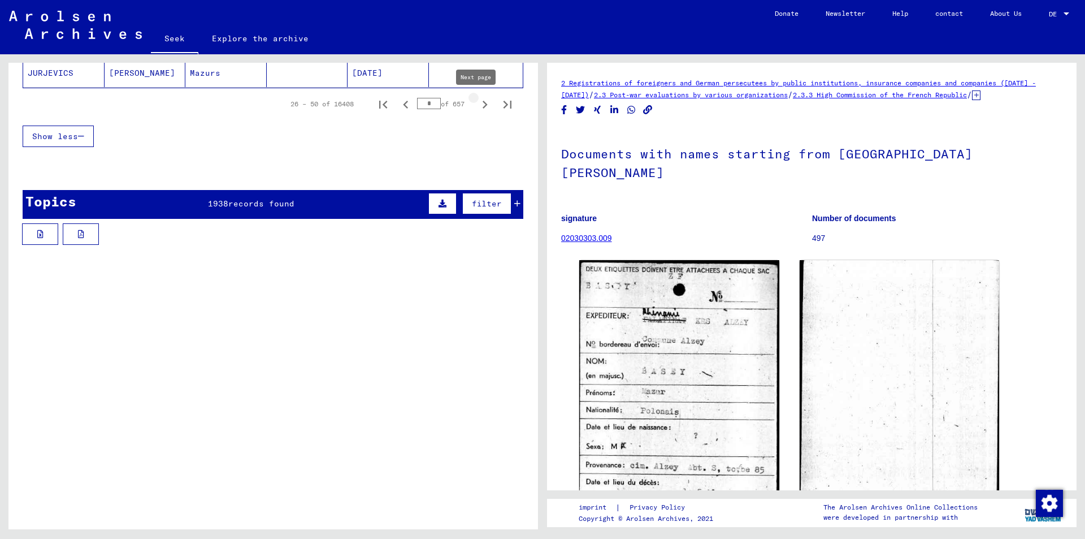
click at [477, 101] on icon "Next page" at bounding box center [485, 105] width 16 height 16
type input "*"
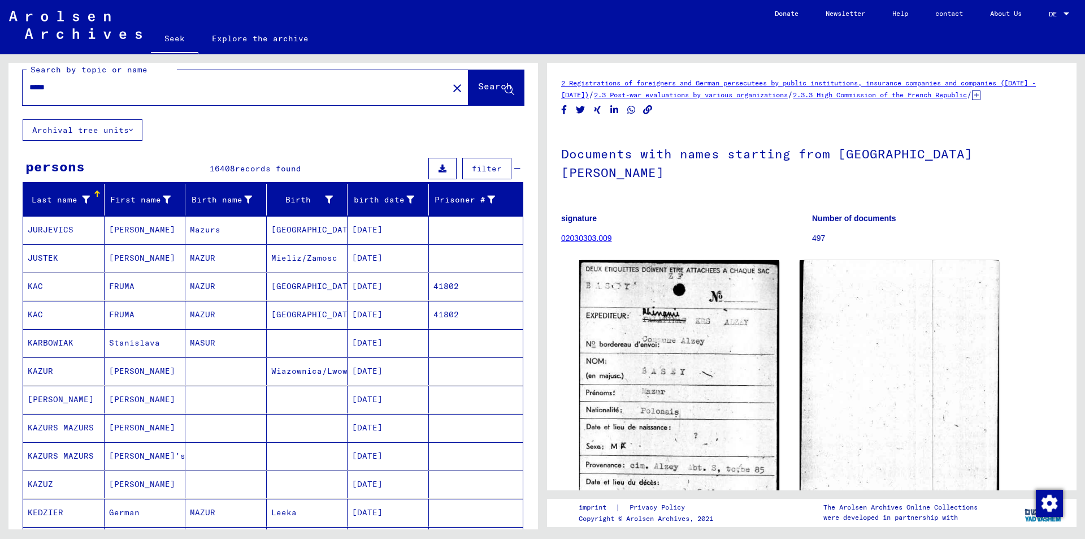
scroll to position [0, 0]
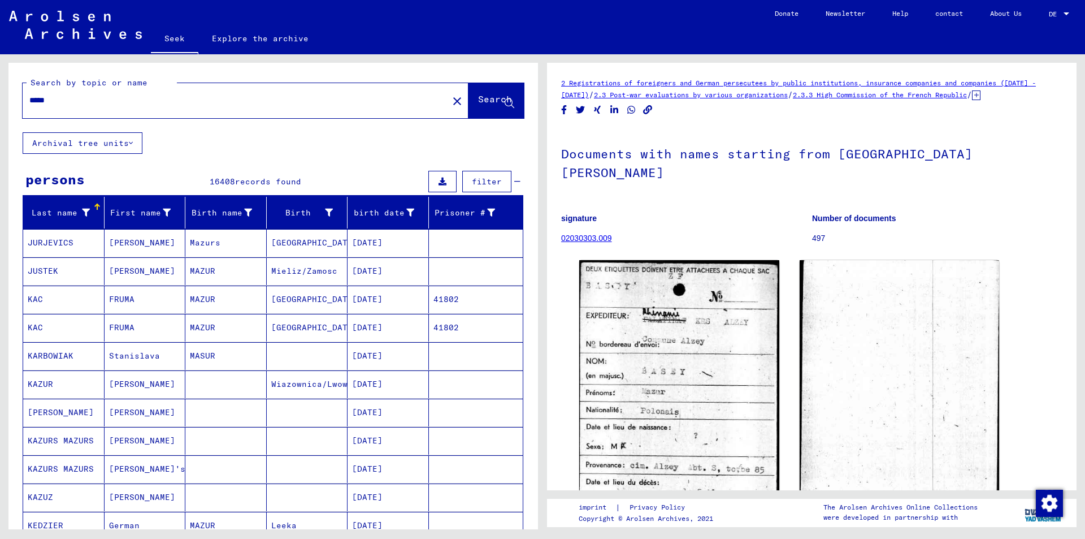
drag, startPoint x: 48, startPoint y: 99, endPoint x: 0, endPoint y: 95, distance: 48.2
click at [0, 95] on div "Search by topic or name ***** close Search Archival tree units persons 16408 re…" at bounding box center [271, 291] width 543 height 475
type input "******"
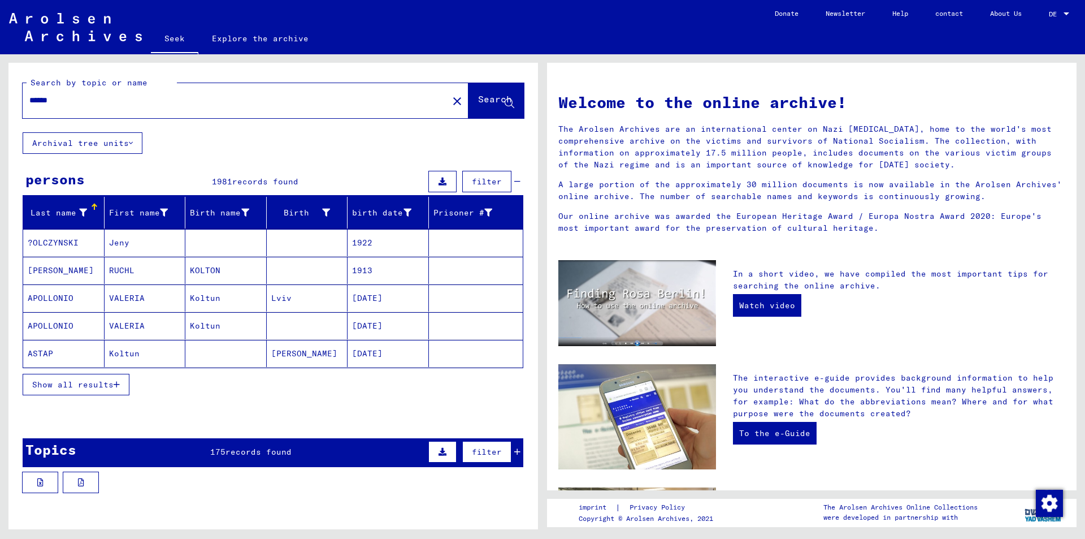
click at [114, 384] on icon "button" at bounding box center [117, 384] width 6 height 8
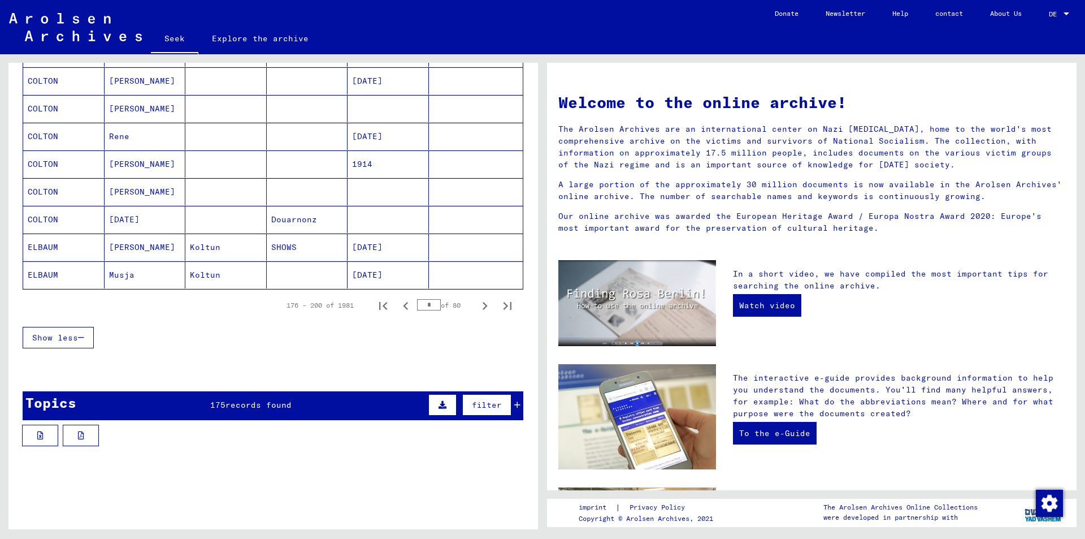
scroll to position [678, 0]
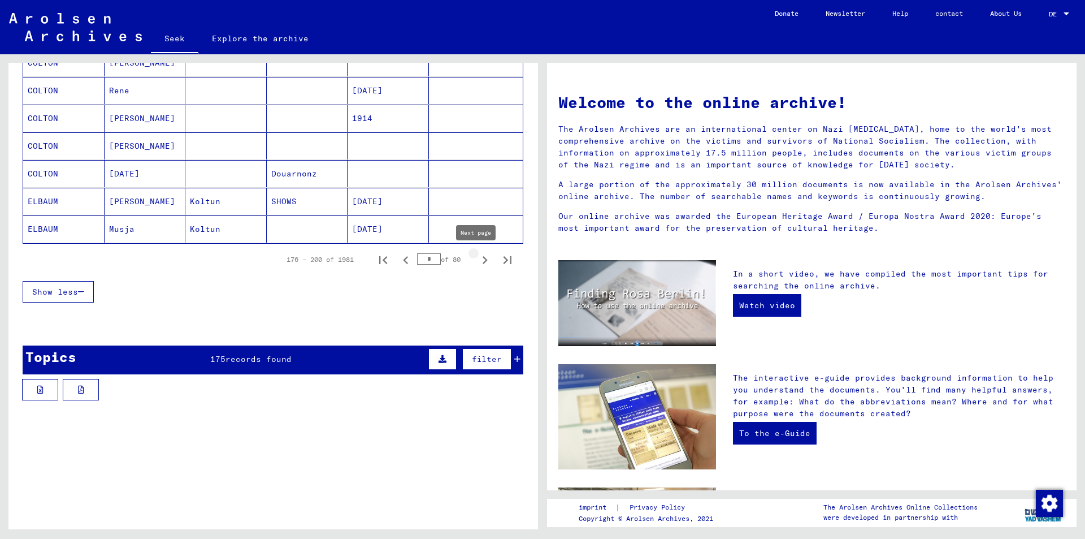
click at [483, 257] on icon "Next page" at bounding box center [485, 260] width 5 height 8
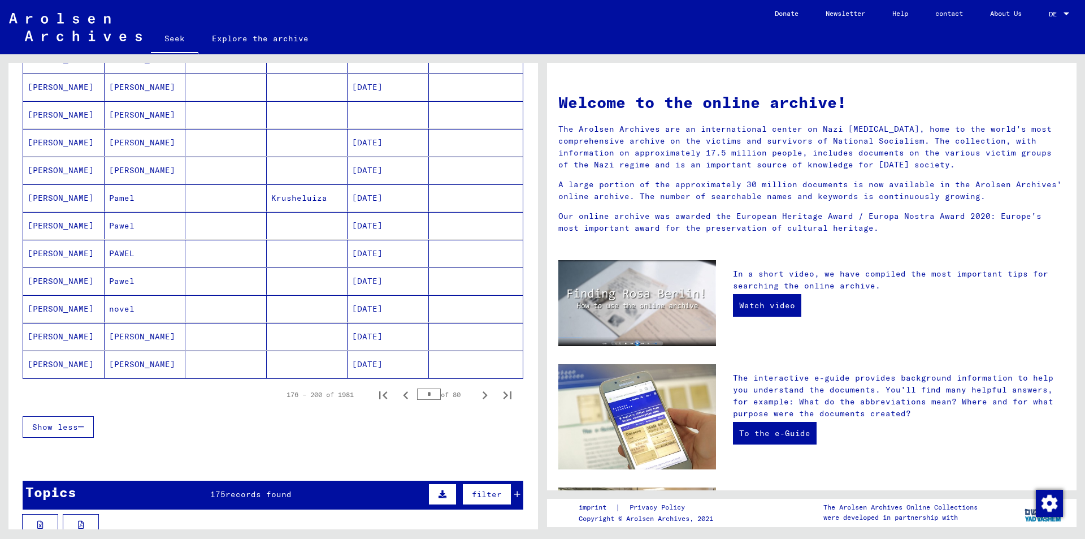
scroll to position [565, 0]
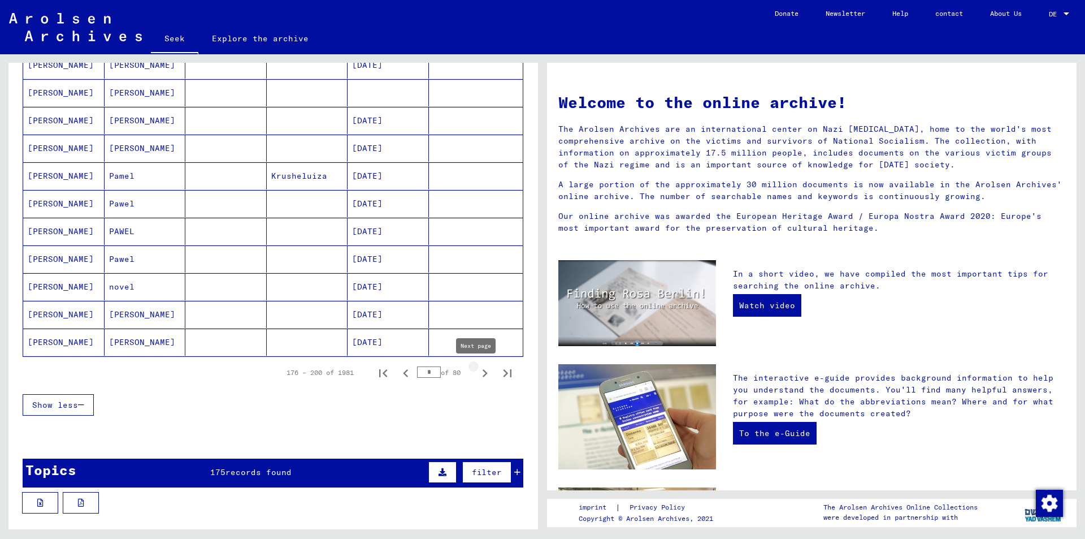
click at [477, 372] on icon "Next page" at bounding box center [485, 373] width 16 height 16
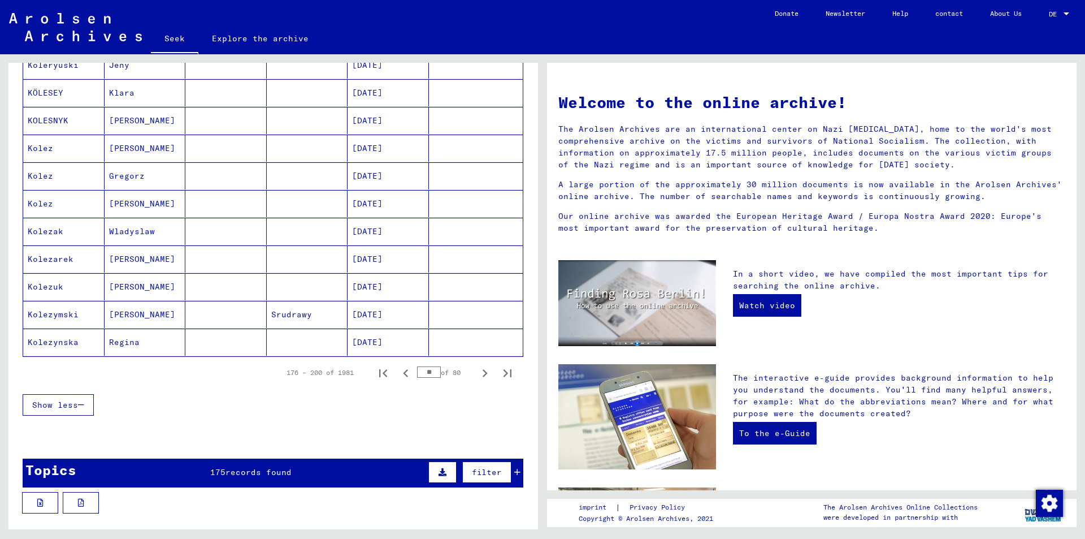
click at [477, 373] on icon "Next page" at bounding box center [485, 373] width 16 height 16
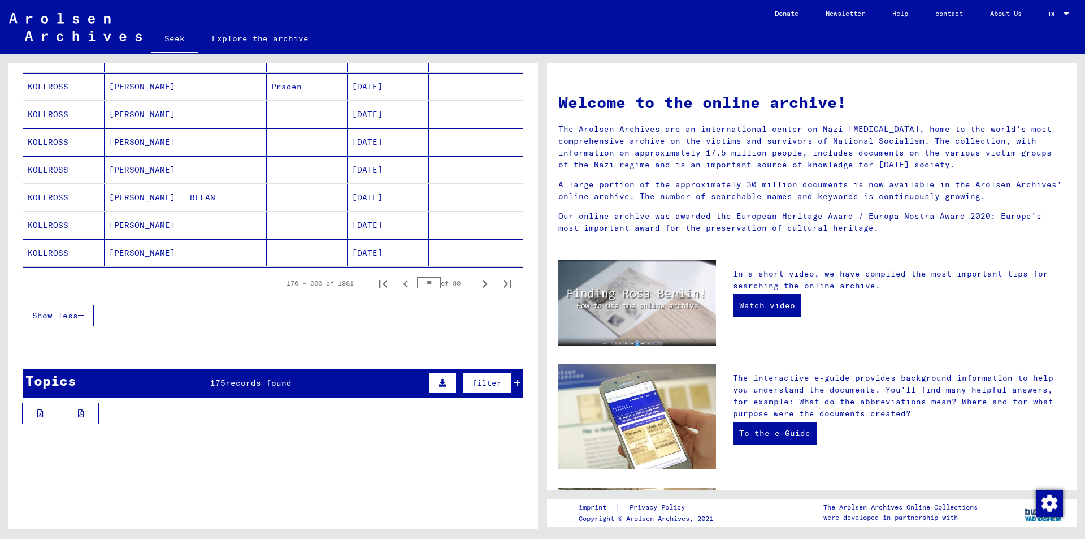
scroll to position [678, 0]
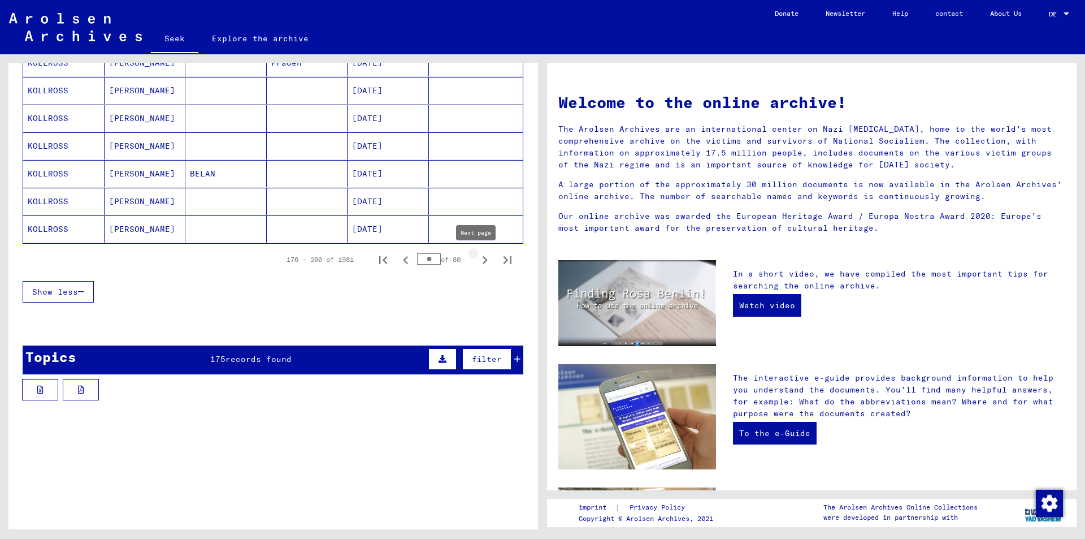
click at [478, 258] on icon "Next page" at bounding box center [485, 260] width 16 height 16
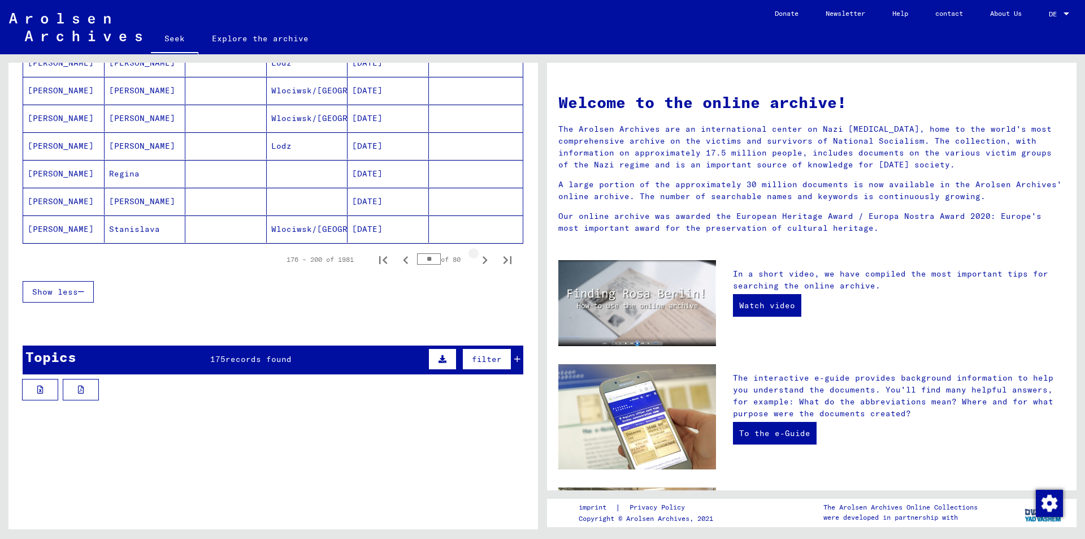
click at [477, 258] on icon "Next page" at bounding box center [485, 260] width 16 height 16
type input "**"
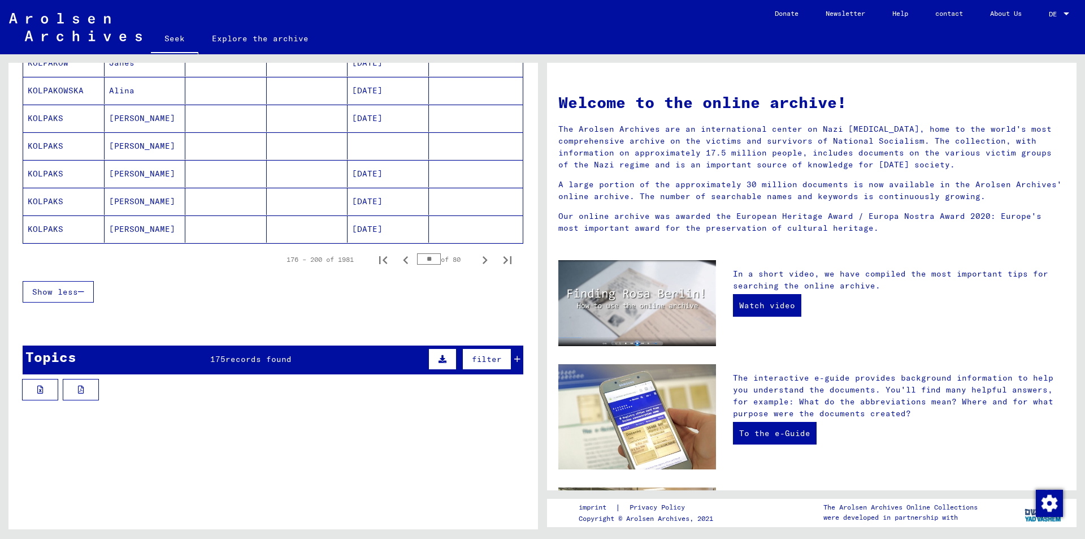
click at [514, 356] on icon at bounding box center [517, 359] width 6 height 8
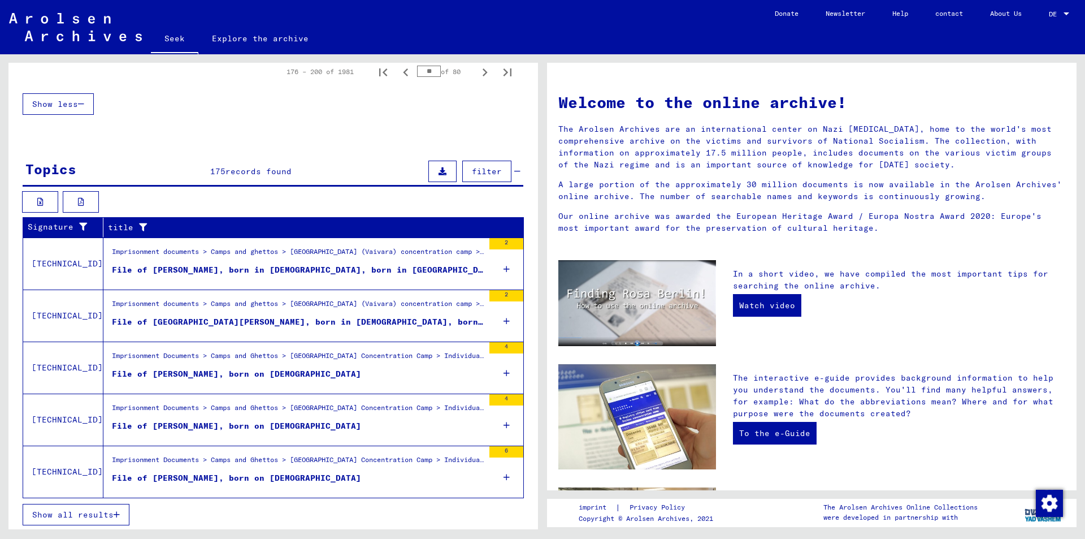
scroll to position [868, 0]
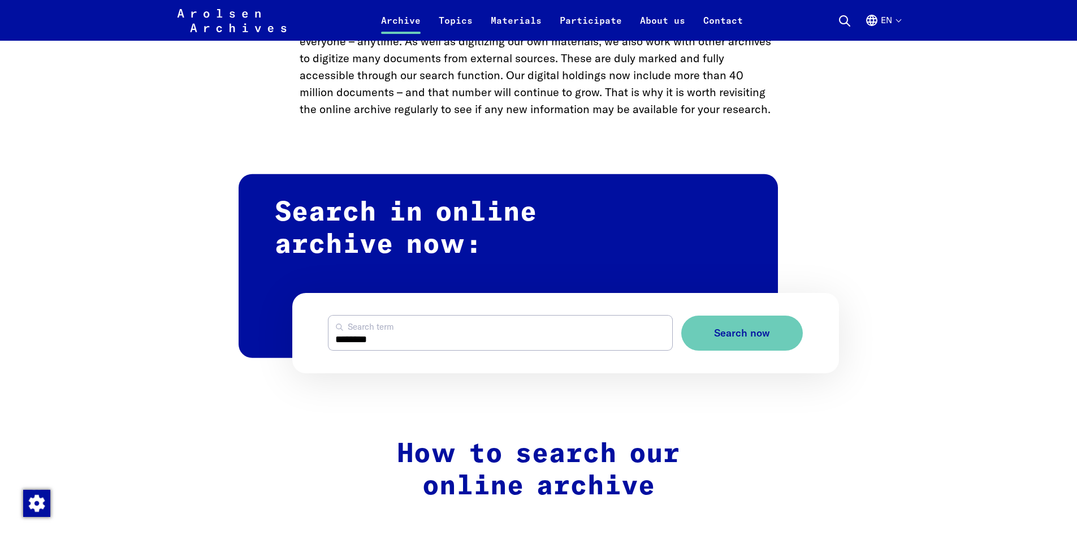
scroll to position [565, 0]
